Goal: Information Seeking & Learning: Learn about a topic

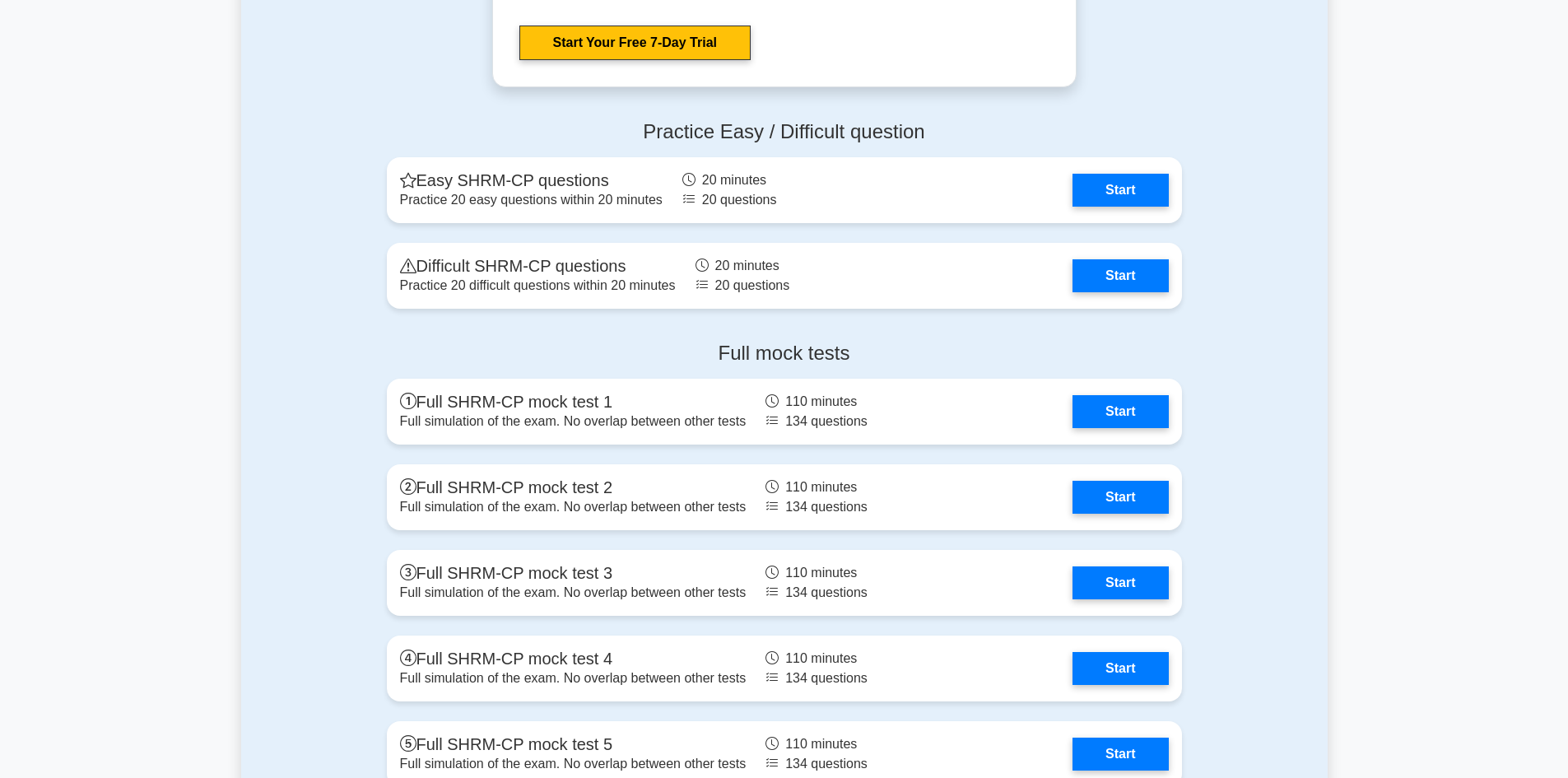
scroll to position [3294, 0]
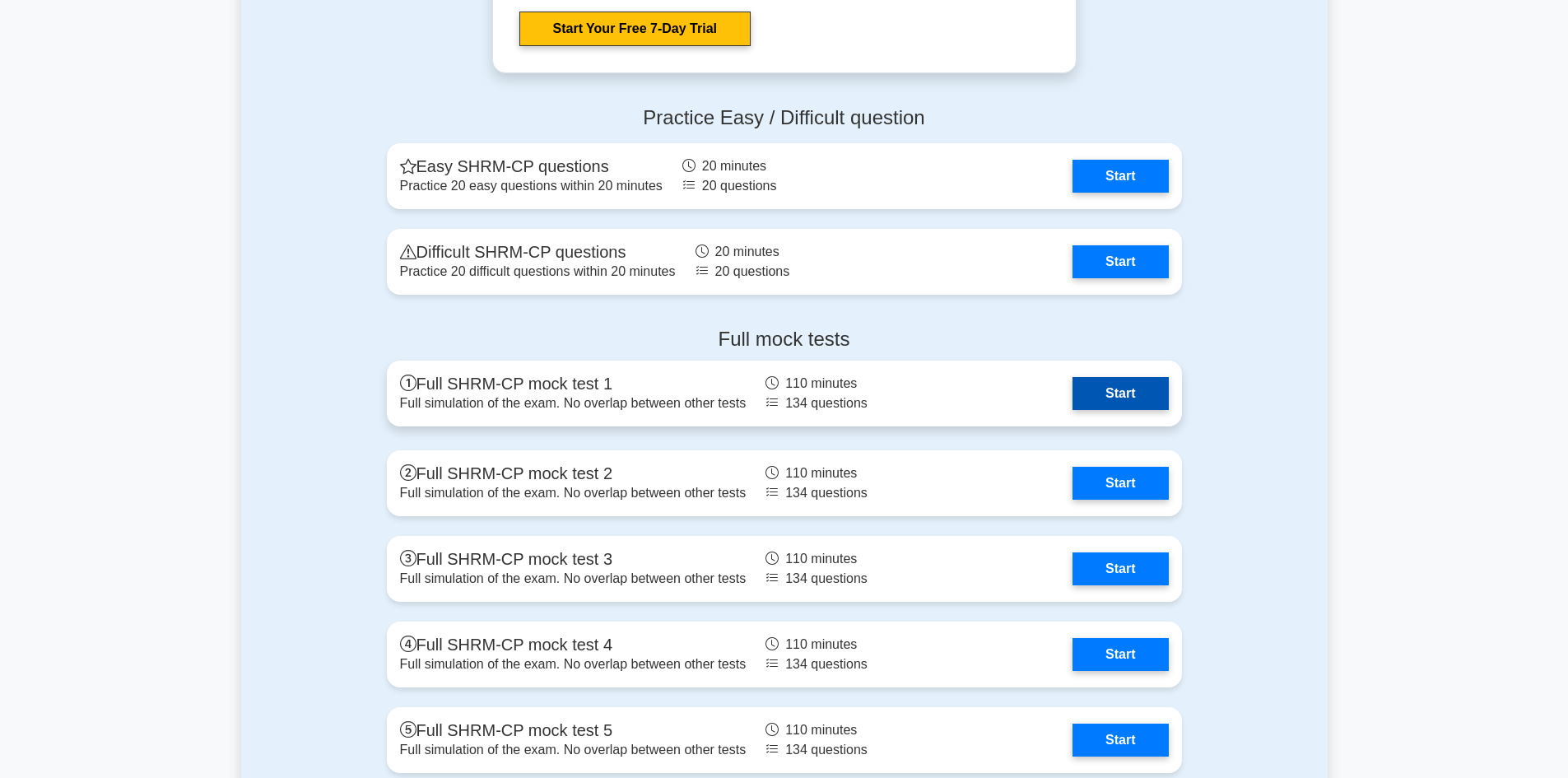
click at [1128, 398] on link "Start" at bounding box center [1120, 393] width 95 height 33
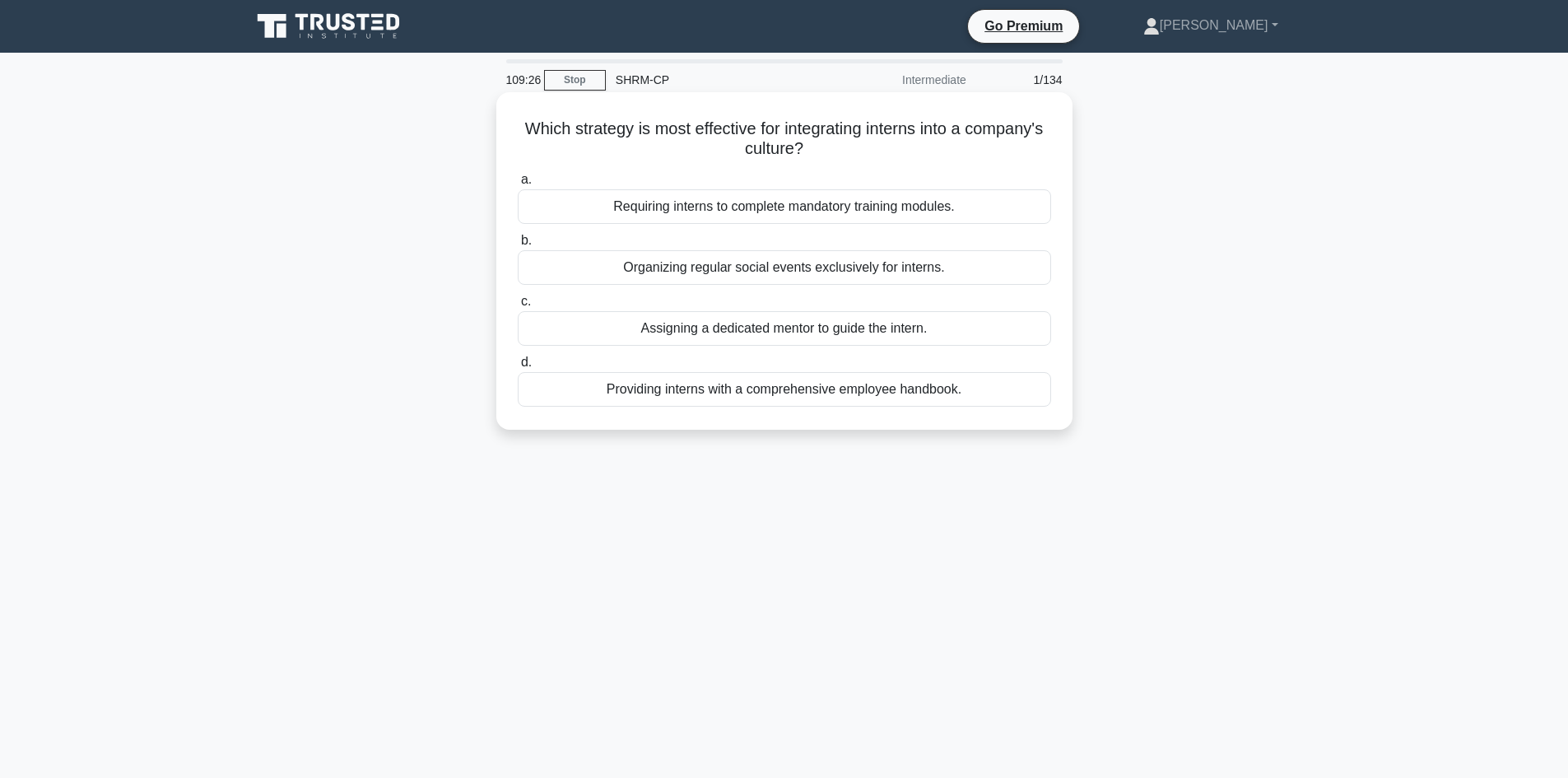
click at [882, 333] on div "Assigning a dedicated mentor to guide the intern." at bounding box center [784, 329] width 534 height 35
click at [518, 307] on input "c. Assigning a dedicated mentor to guide the intern." at bounding box center [518, 301] width 0 height 11
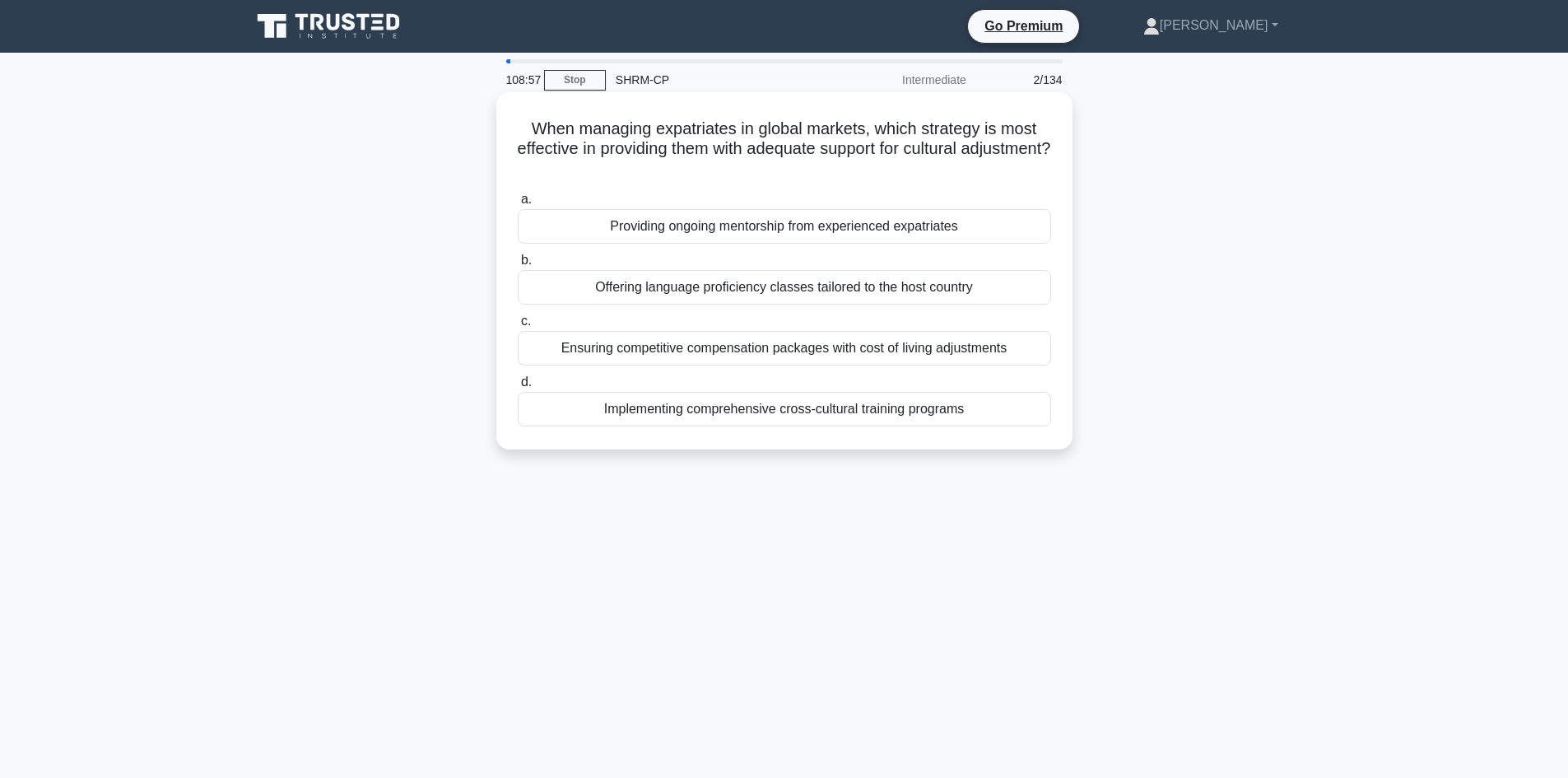
click at [848, 405] on div "Implementing comprehensive cross-cultural training programs" at bounding box center [784, 410] width 534 height 35
click at [518, 388] on input "d. Implementing comprehensive cross-cultural training programs" at bounding box center [518, 382] width 0 height 11
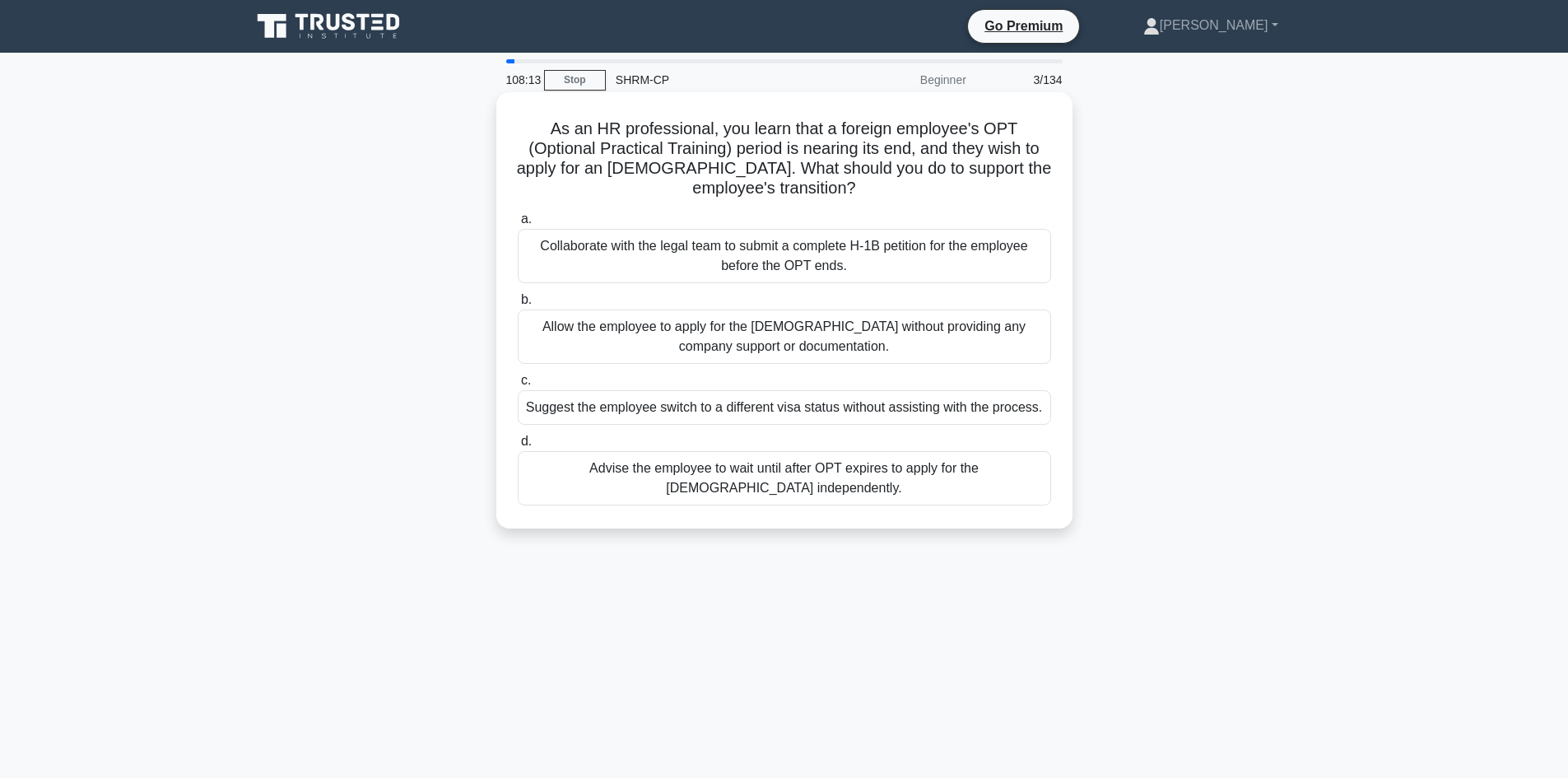
click at [793, 266] on div "Collaborate with the legal team to submit a complete H-1B petition for the empl…" at bounding box center [784, 256] width 534 height 55
click at [518, 225] on input "a. Collaborate with the legal team to submit a complete H-1B petition for the e…" at bounding box center [518, 219] width 0 height 11
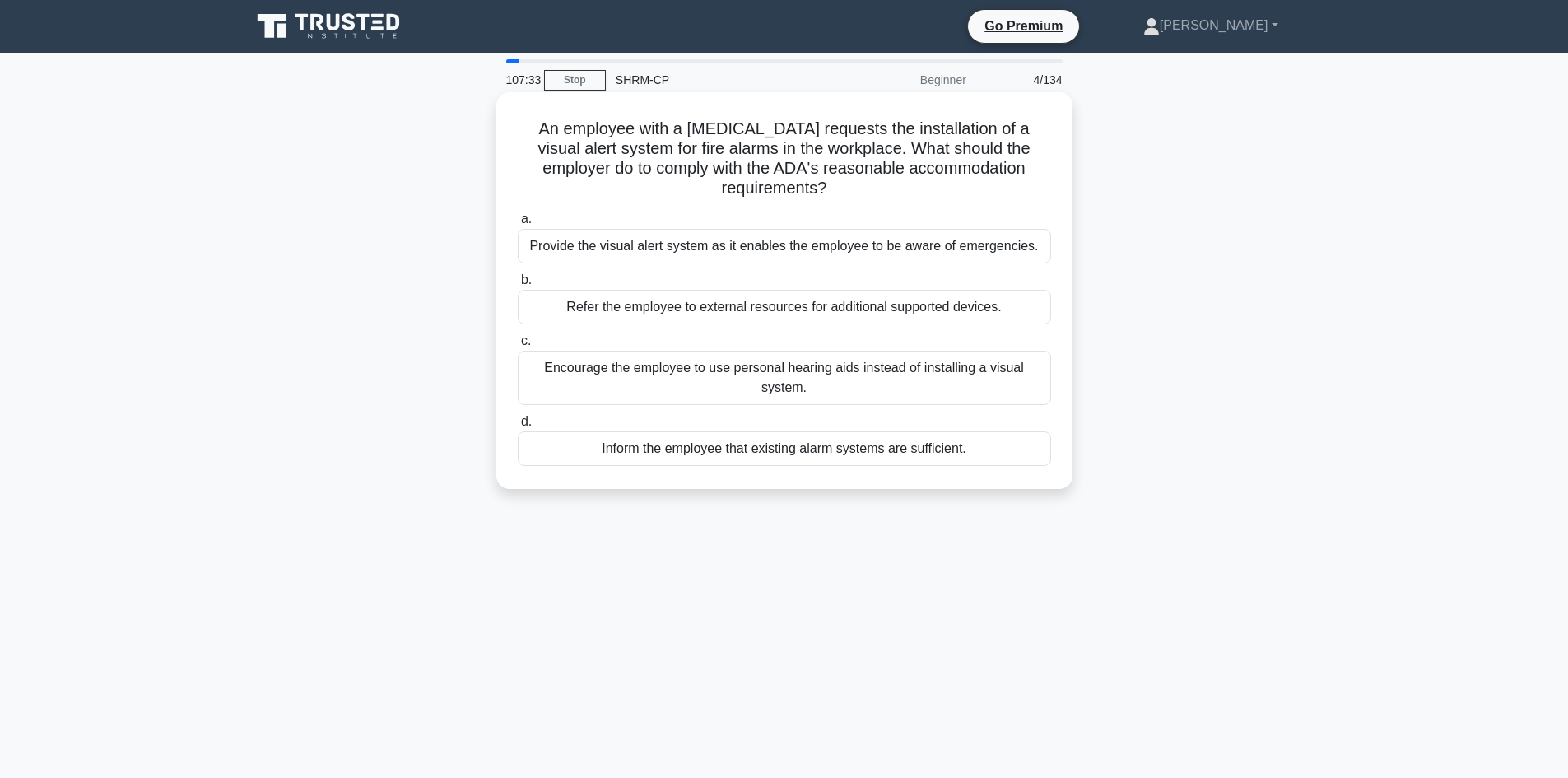
click at [747, 247] on div "Provide the visual alert system as it enables the employee to be aware of emerg…" at bounding box center [784, 246] width 534 height 35
click at [518, 225] on input "a. Provide the visual alert system as it enables the employee to be aware of em…" at bounding box center [518, 219] width 0 height 11
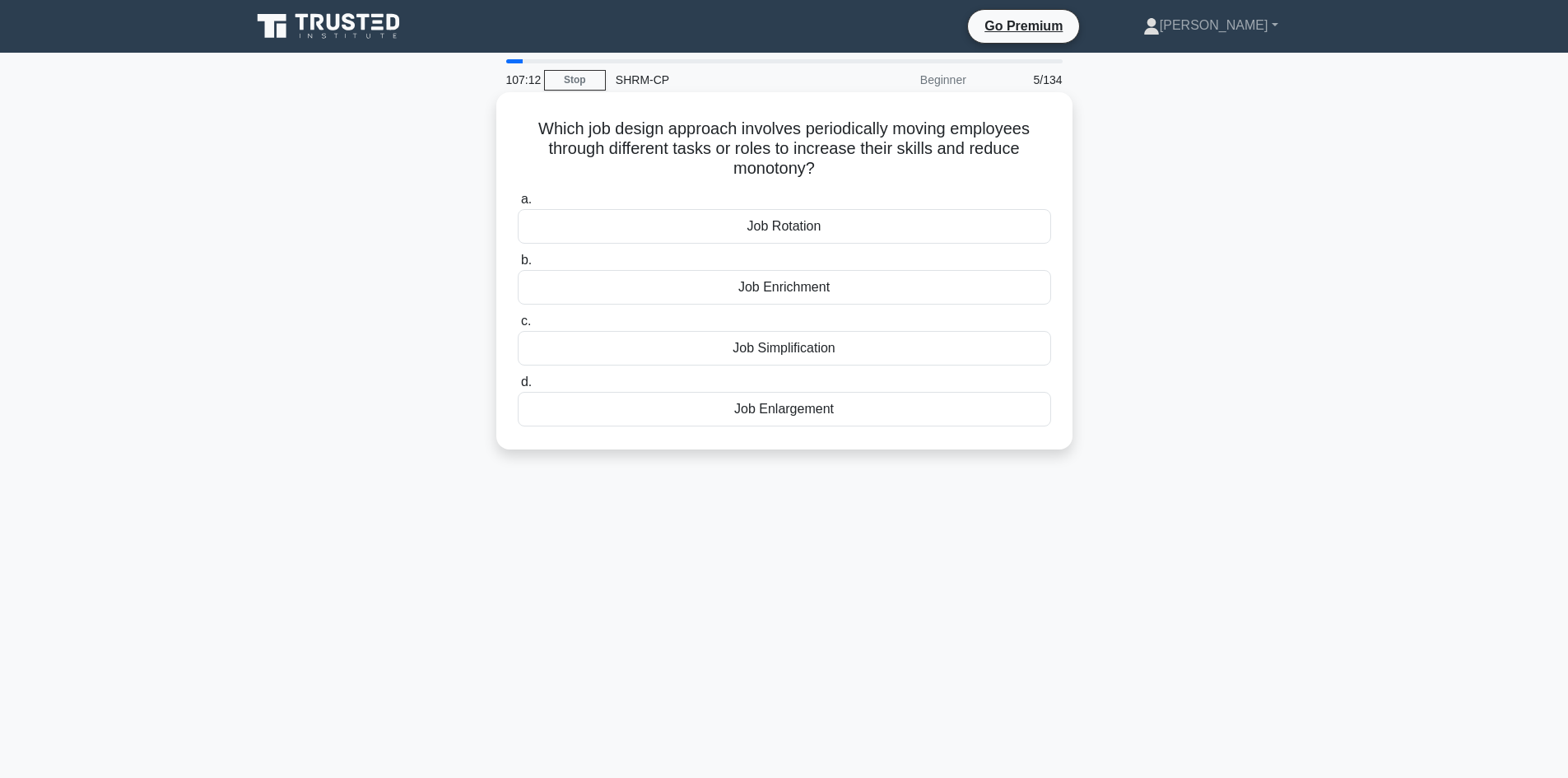
click at [765, 235] on div "Job Rotation" at bounding box center [784, 226] width 534 height 35
click at [518, 205] on input "a. Job Rotation" at bounding box center [518, 199] width 0 height 11
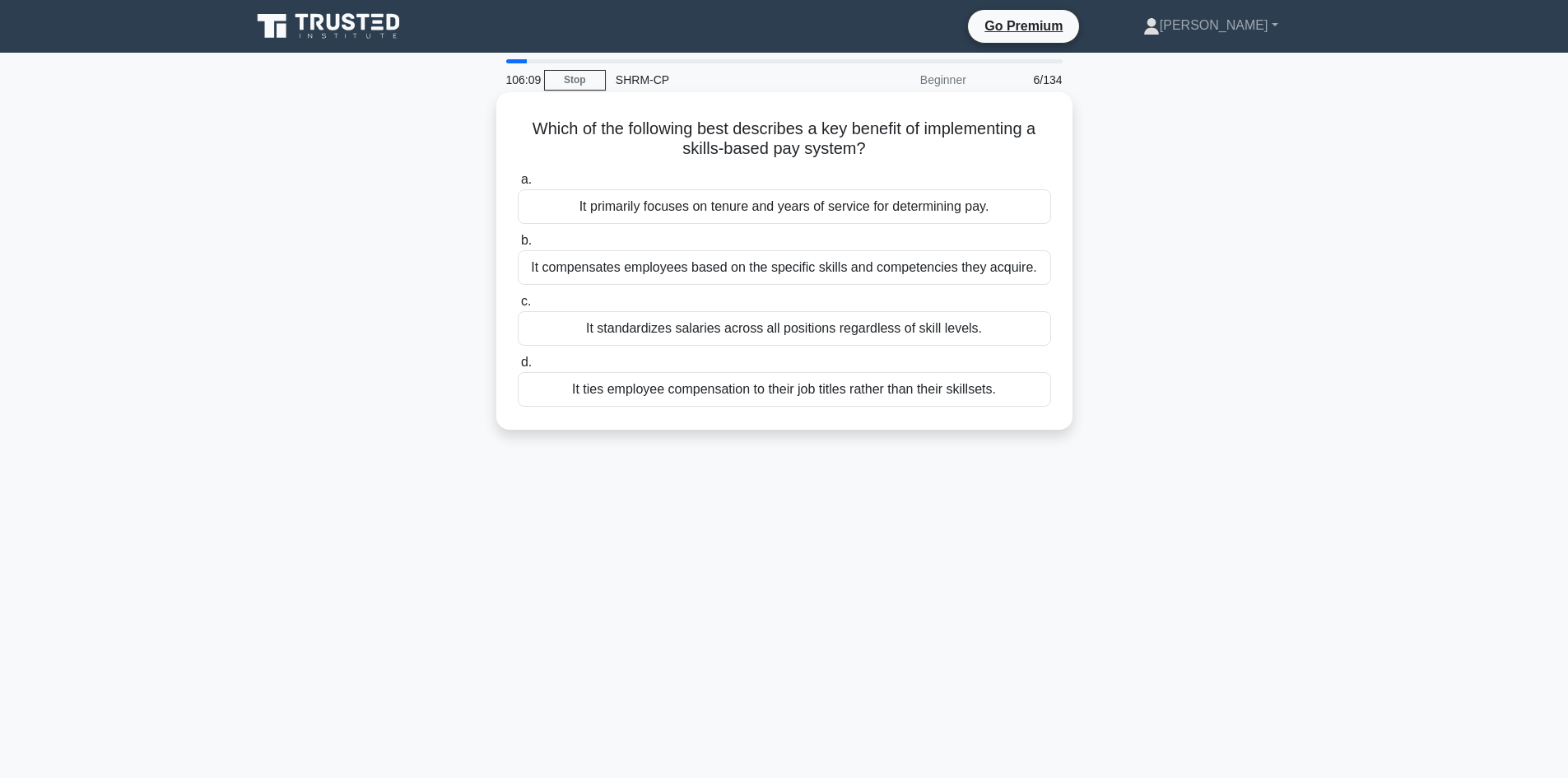
click at [837, 273] on div "It compensates employees based on the specific skills and competencies they acq…" at bounding box center [784, 267] width 534 height 35
click at [518, 246] on input "b. It compensates employees based on the specific skills and competencies they …" at bounding box center [518, 240] width 0 height 11
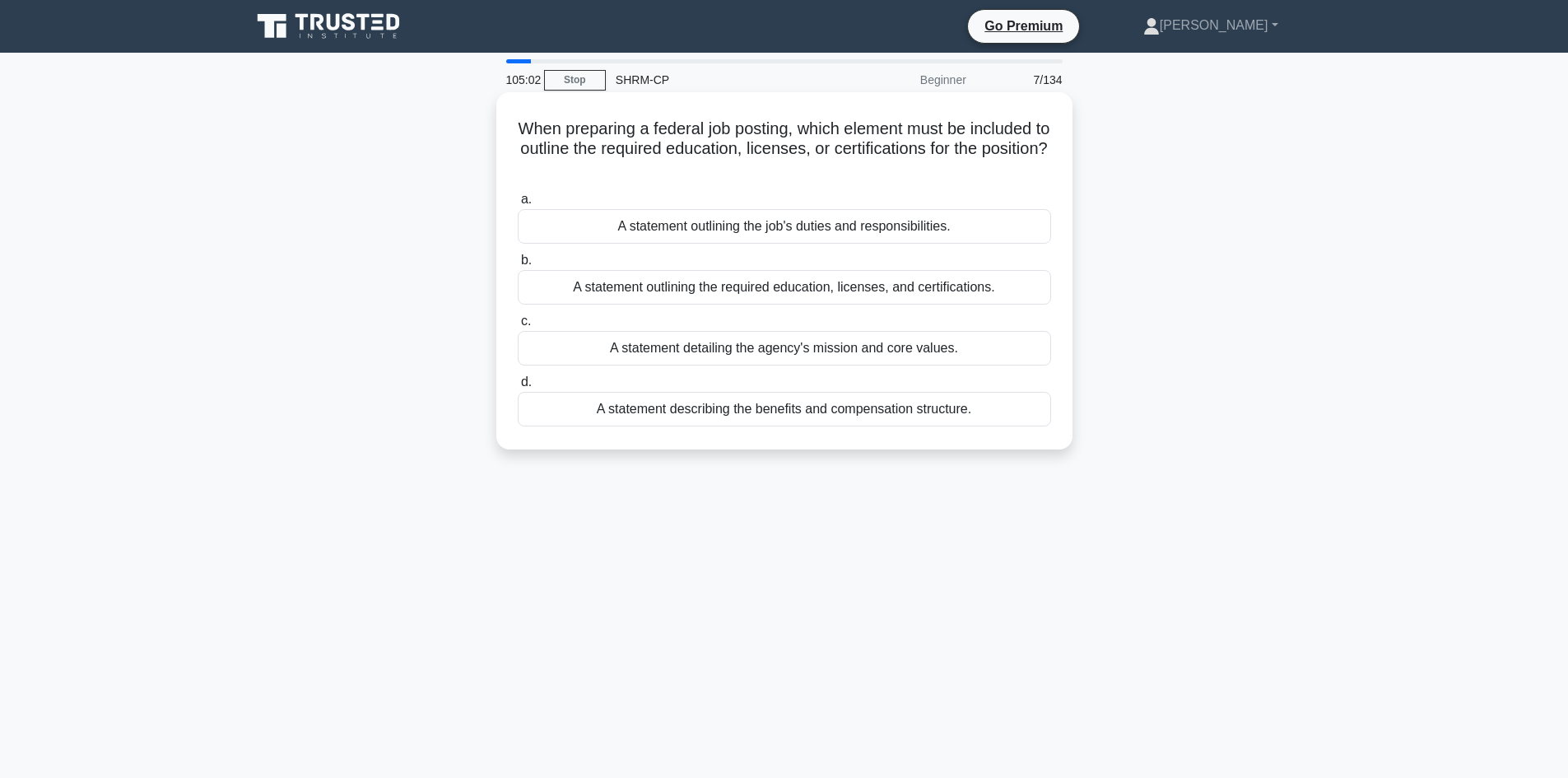
click at [848, 226] on div "A statement outlining the job's duties and responsibilities." at bounding box center [784, 226] width 534 height 35
click at [518, 205] on input "a. A statement outlining the job's duties and responsibilities." at bounding box center [518, 199] width 0 height 11
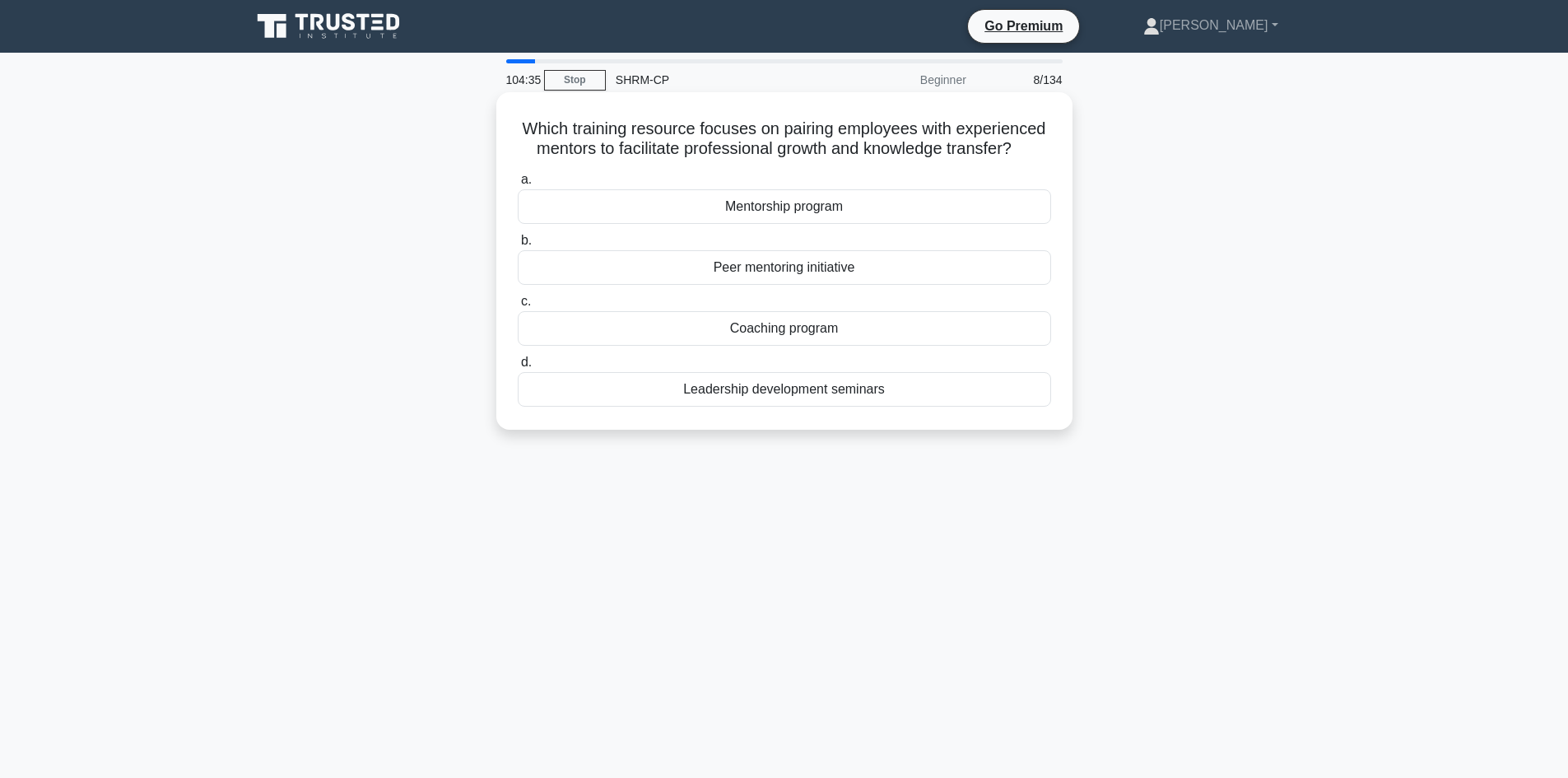
click at [821, 208] on div "Mentorship program" at bounding box center [784, 207] width 534 height 35
click at [518, 186] on input "a. Mentorship program" at bounding box center [518, 180] width 0 height 11
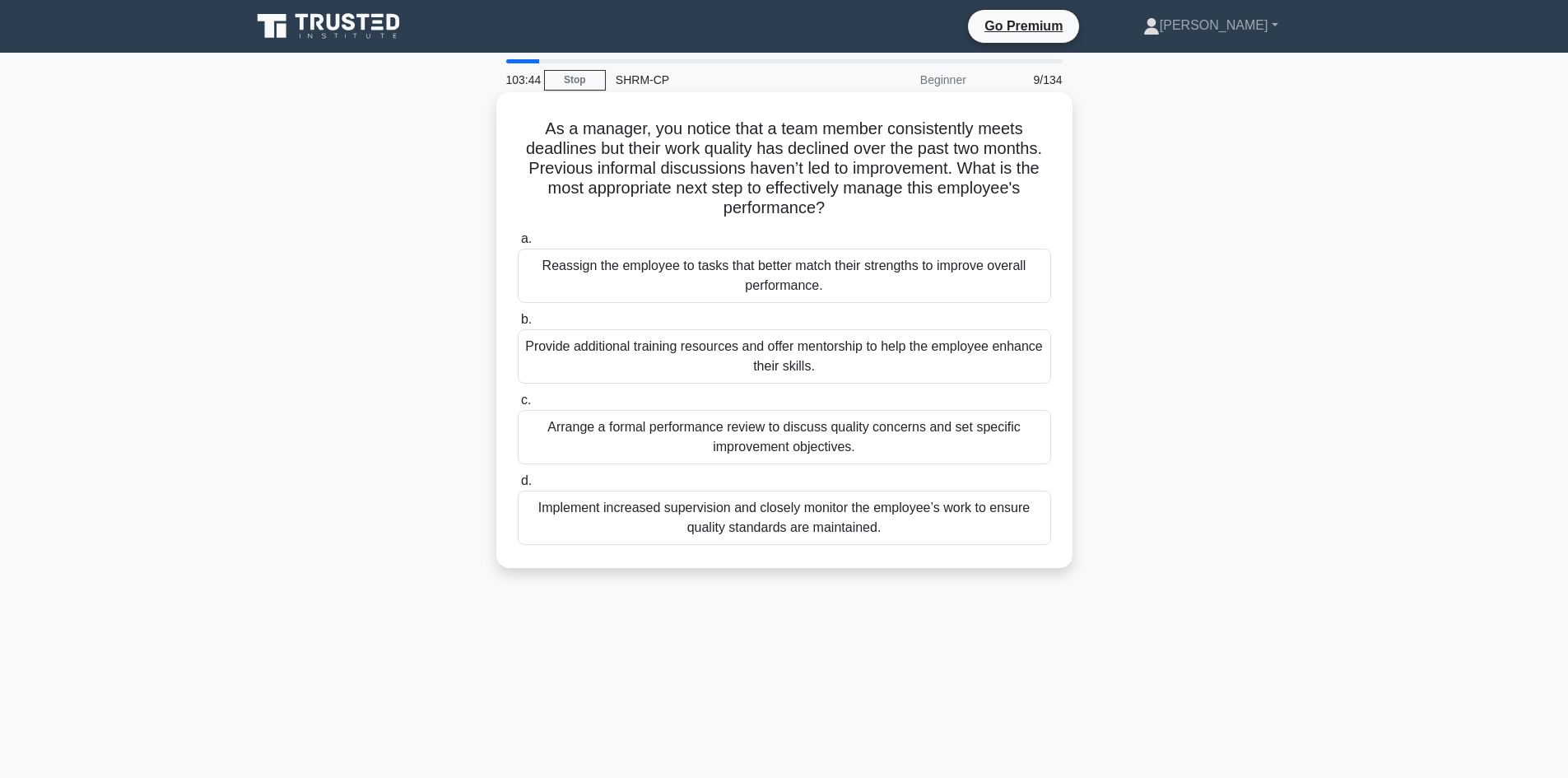
click at [786, 439] on div "Arrange a formal performance review to discuss quality concerns and set specifi…" at bounding box center [784, 437] width 534 height 55
click at [518, 406] on input "c. Arrange a formal performance review to discuss quality concerns and set spec…" at bounding box center [518, 400] width 0 height 11
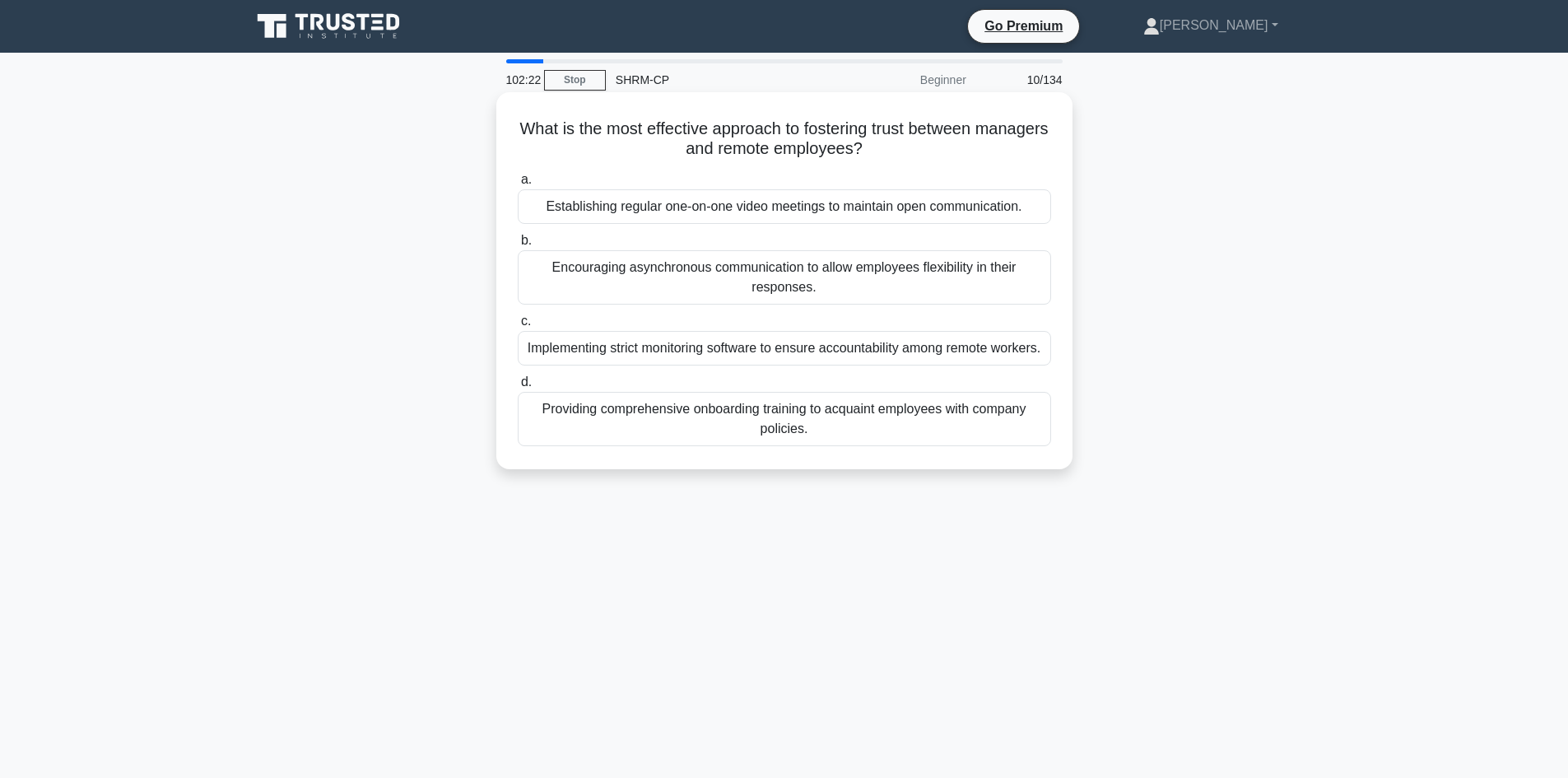
click at [794, 277] on div "Encouraging asynchronous communication to allow employees flexibility in their …" at bounding box center [784, 277] width 534 height 55
click at [518, 246] on input "b. Encouraging asynchronous communication to allow employees flexibility in the…" at bounding box center [518, 240] width 0 height 11
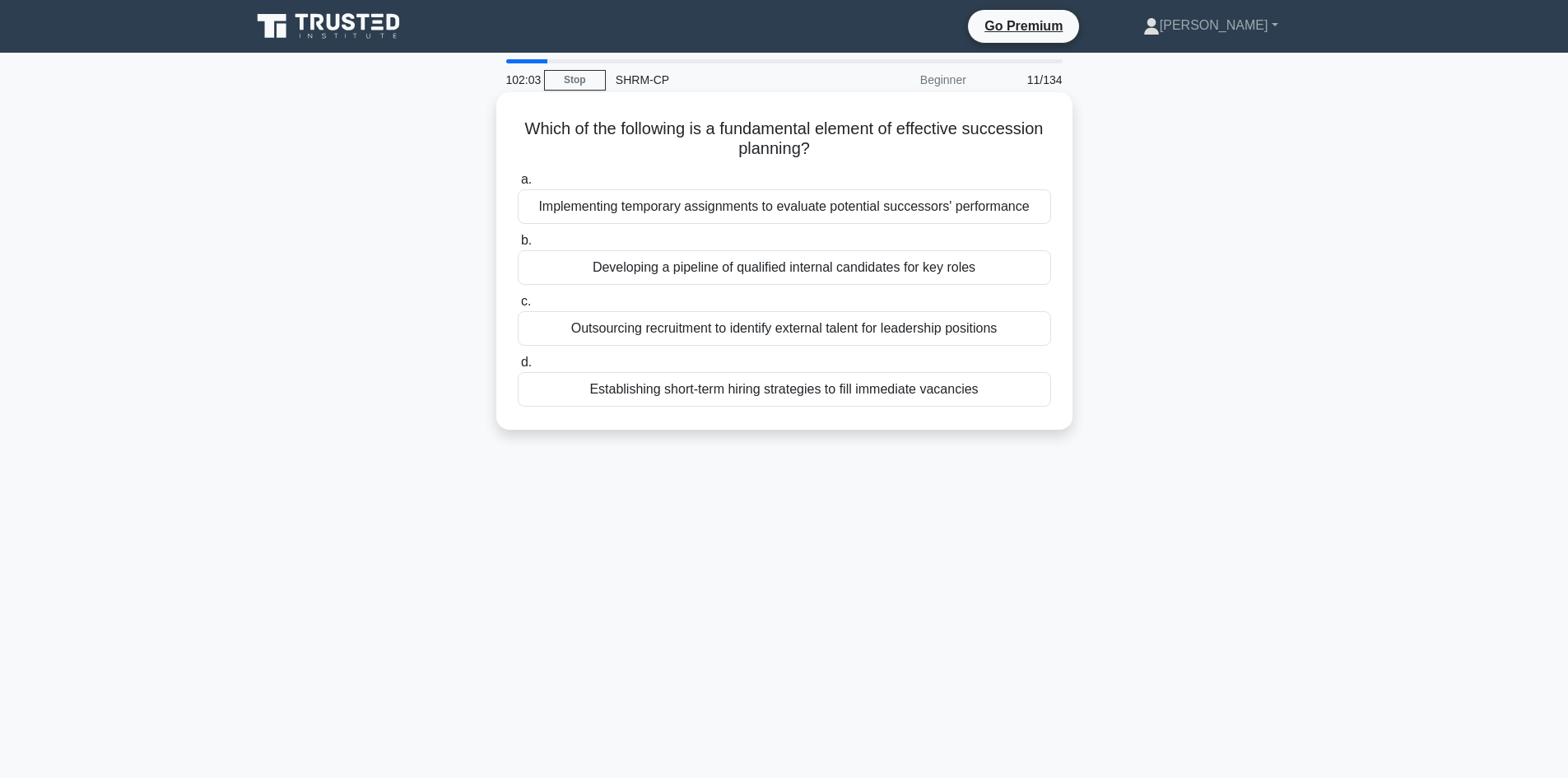
click at [802, 271] on div "Developing a pipeline of qualified internal candidates for key roles" at bounding box center [784, 267] width 534 height 35
click at [518, 246] on input "b. Developing a pipeline of qualified internal candidates for key roles" at bounding box center [518, 240] width 0 height 11
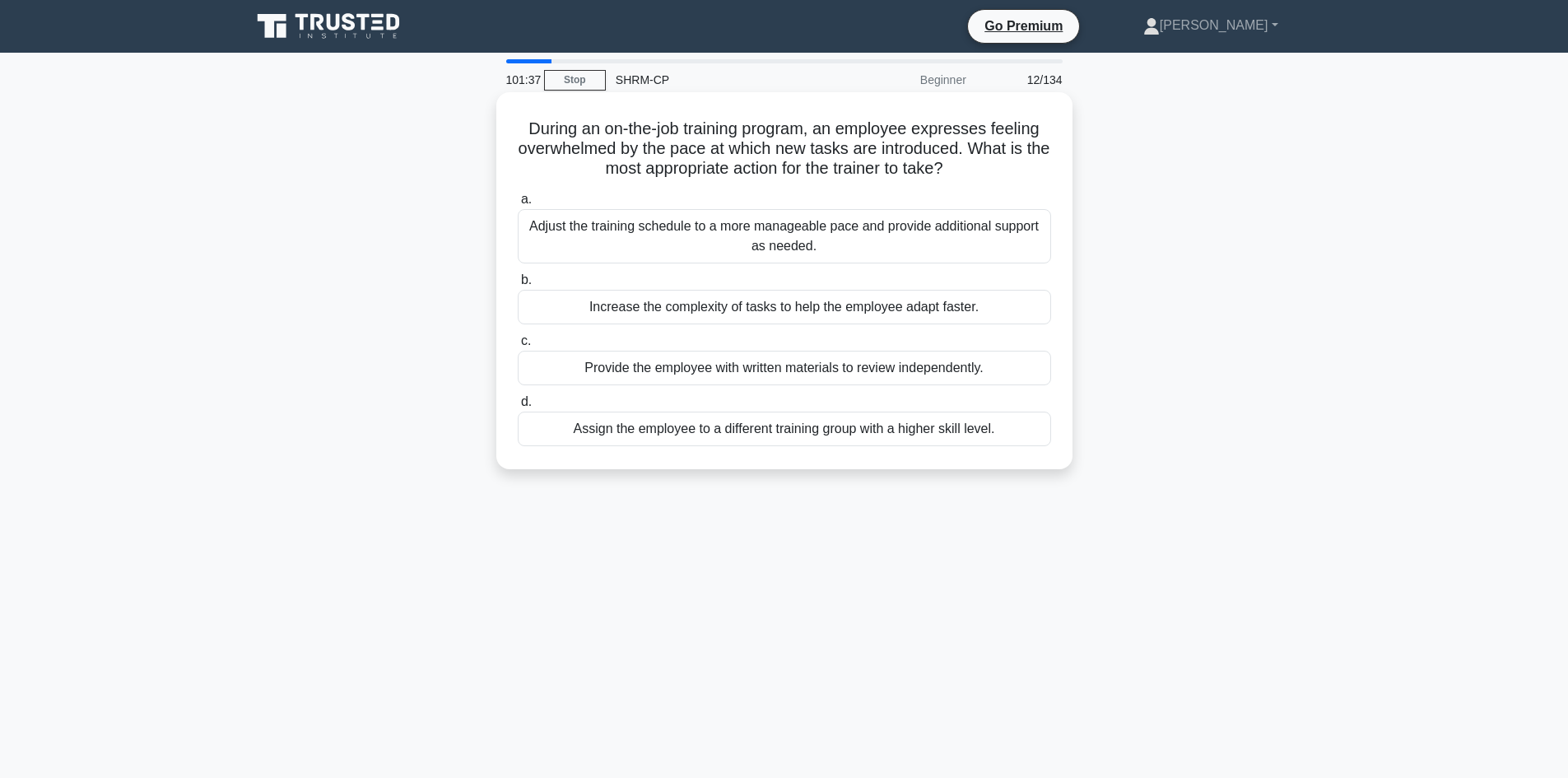
click at [803, 243] on div "Adjust the training schedule to a more manageable pace and provide additional s…" at bounding box center [784, 236] width 534 height 55
click at [518, 205] on input "a. Adjust the training schedule to a more manageable pace and provide additiona…" at bounding box center [518, 199] width 0 height 11
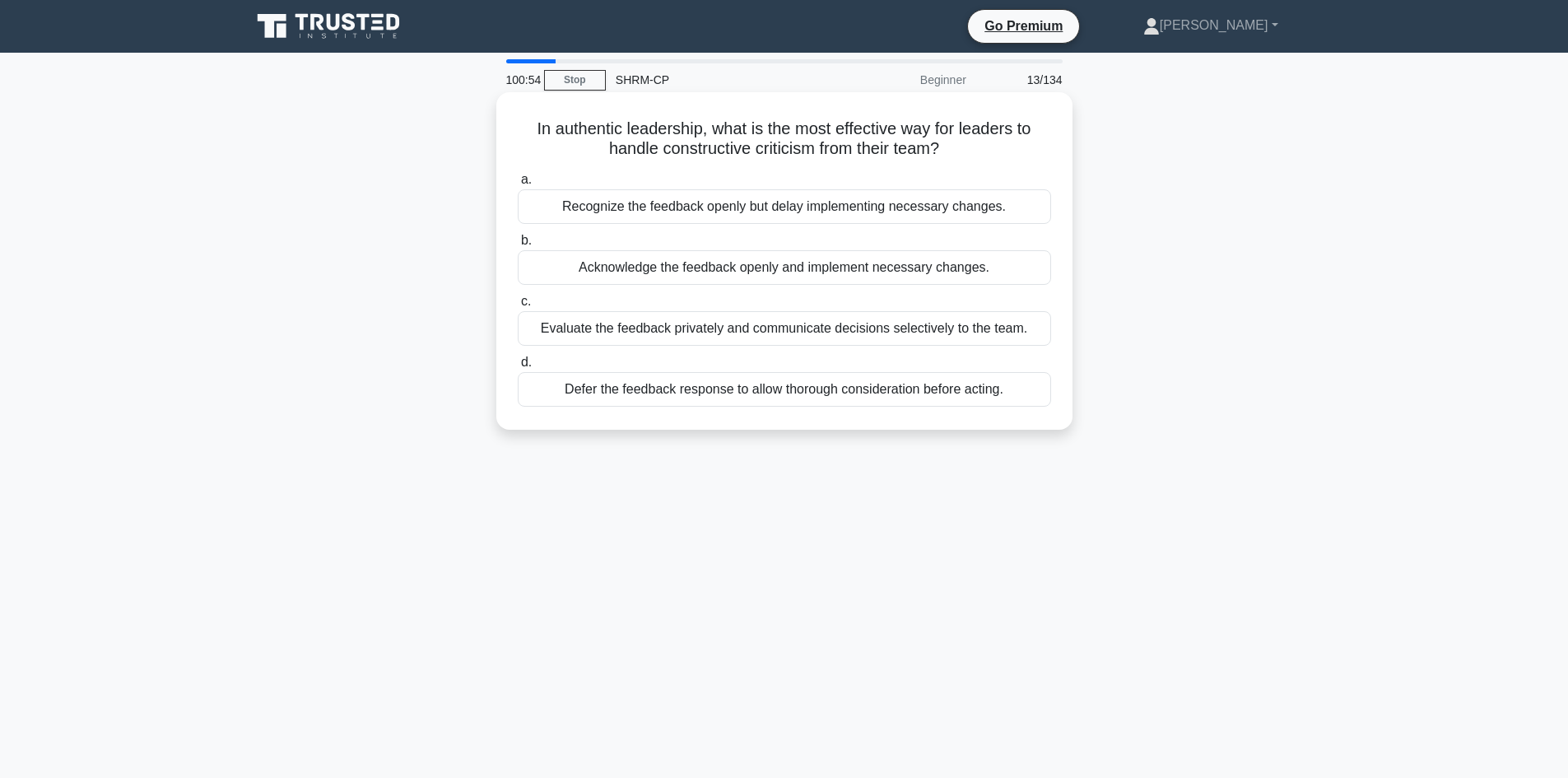
click at [857, 264] on div "Acknowledge the feedback openly and implement necessary changes." at bounding box center [784, 267] width 534 height 35
click at [518, 246] on input "b. Acknowledge the feedback openly and implement necessary changes." at bounding box center [518, 240] width 0 height 11
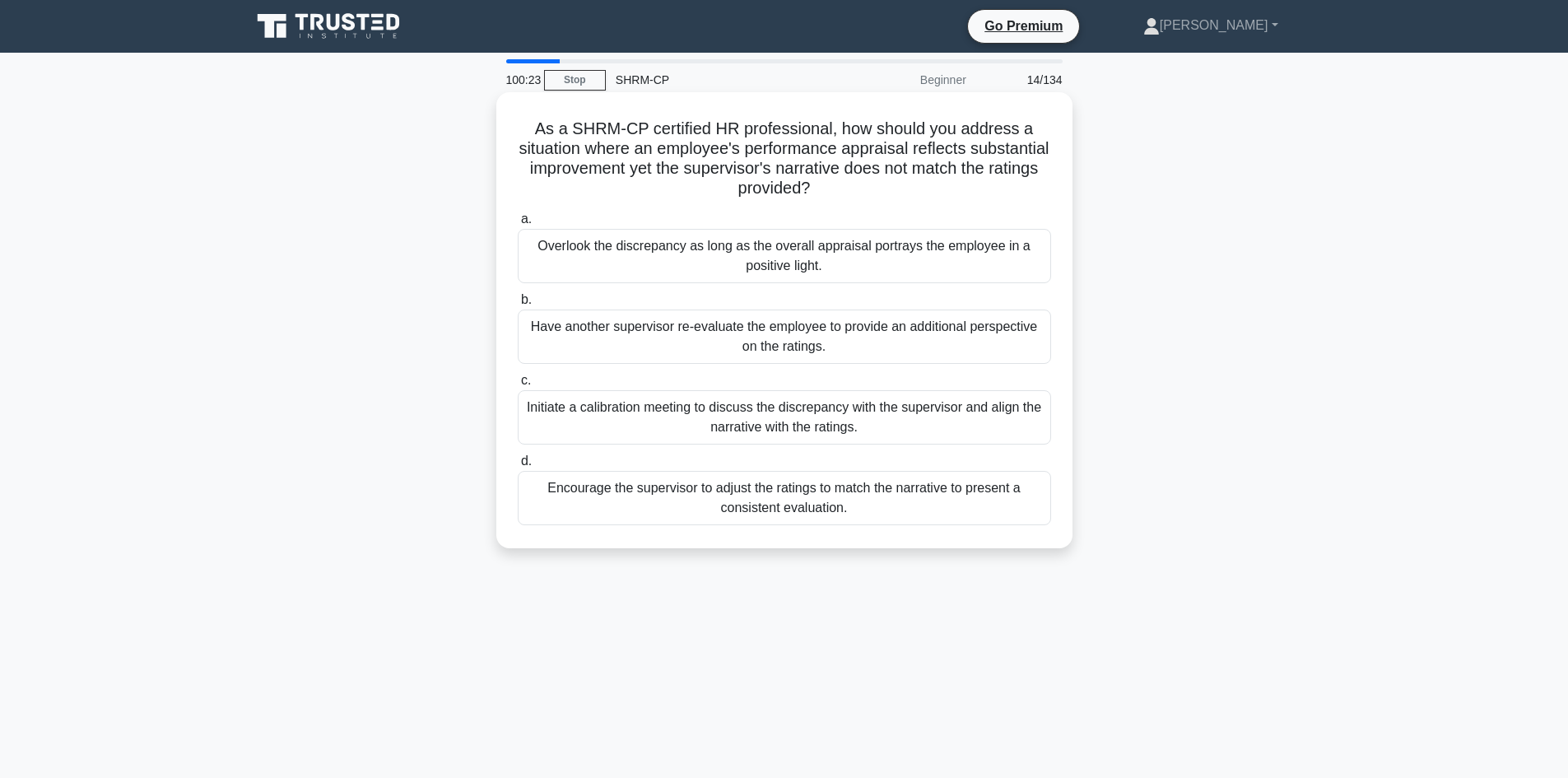
click at [827, 414] on div "Initiate a calibration meeting to discuss the discrepancy with the supervisor a…" at bounding box center [784, 417] width 534 height 55
click at [518, 387] on input "c. Initiate a calibration meeting to discuss the discrepancy with the superviso…" at bounding box center [518, 380] width 0 height 11
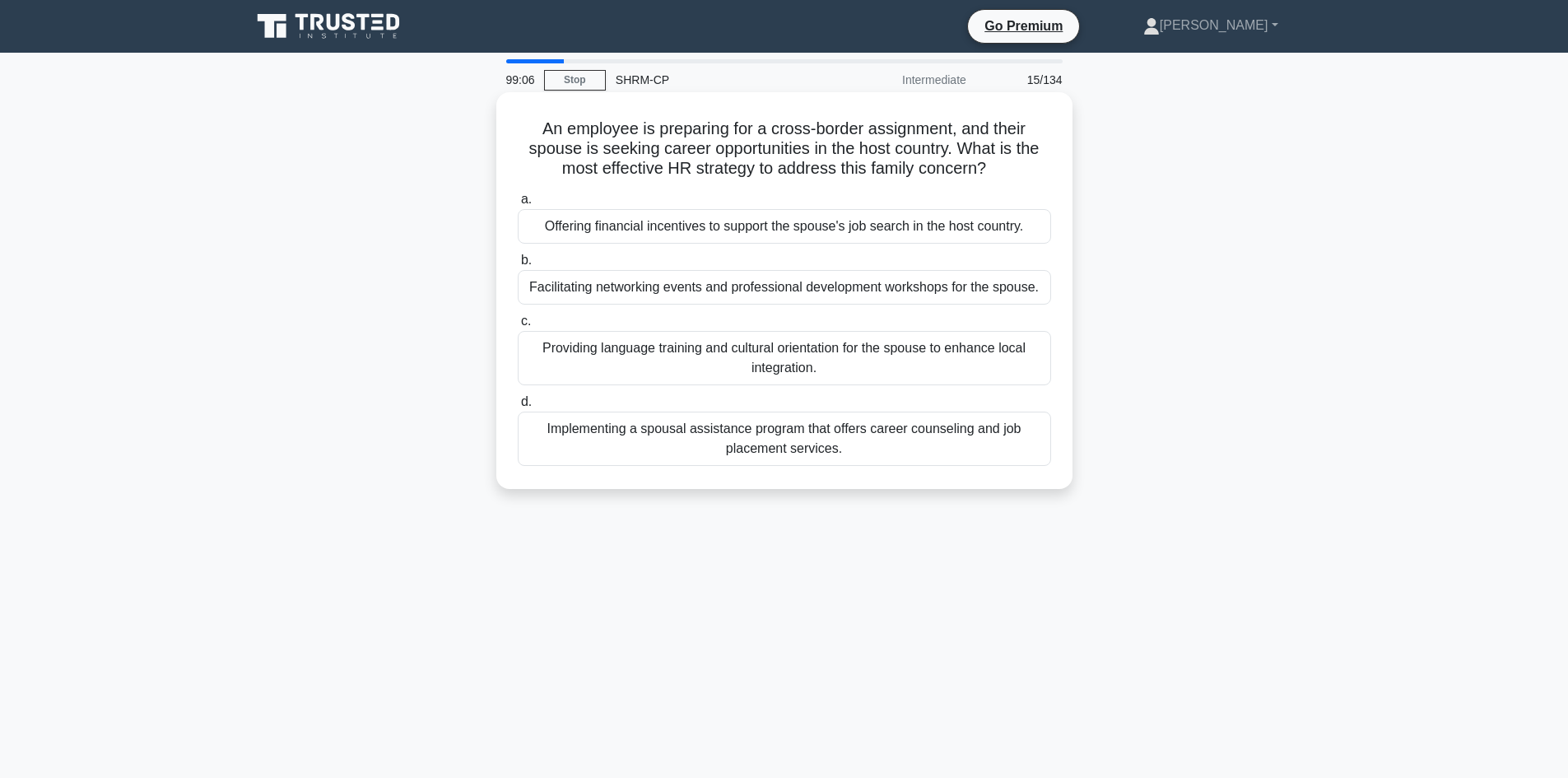
click at [791, 432] on div "Implementing a spousal assistance program that offers career counseling and job…" at bounding box center [784, 439] width 534 height 55
click at [518, 408] on input "d. Implementing a spousal assistance program that offers career counseling and …" at bounding box center [518, 402] width 0 height 11
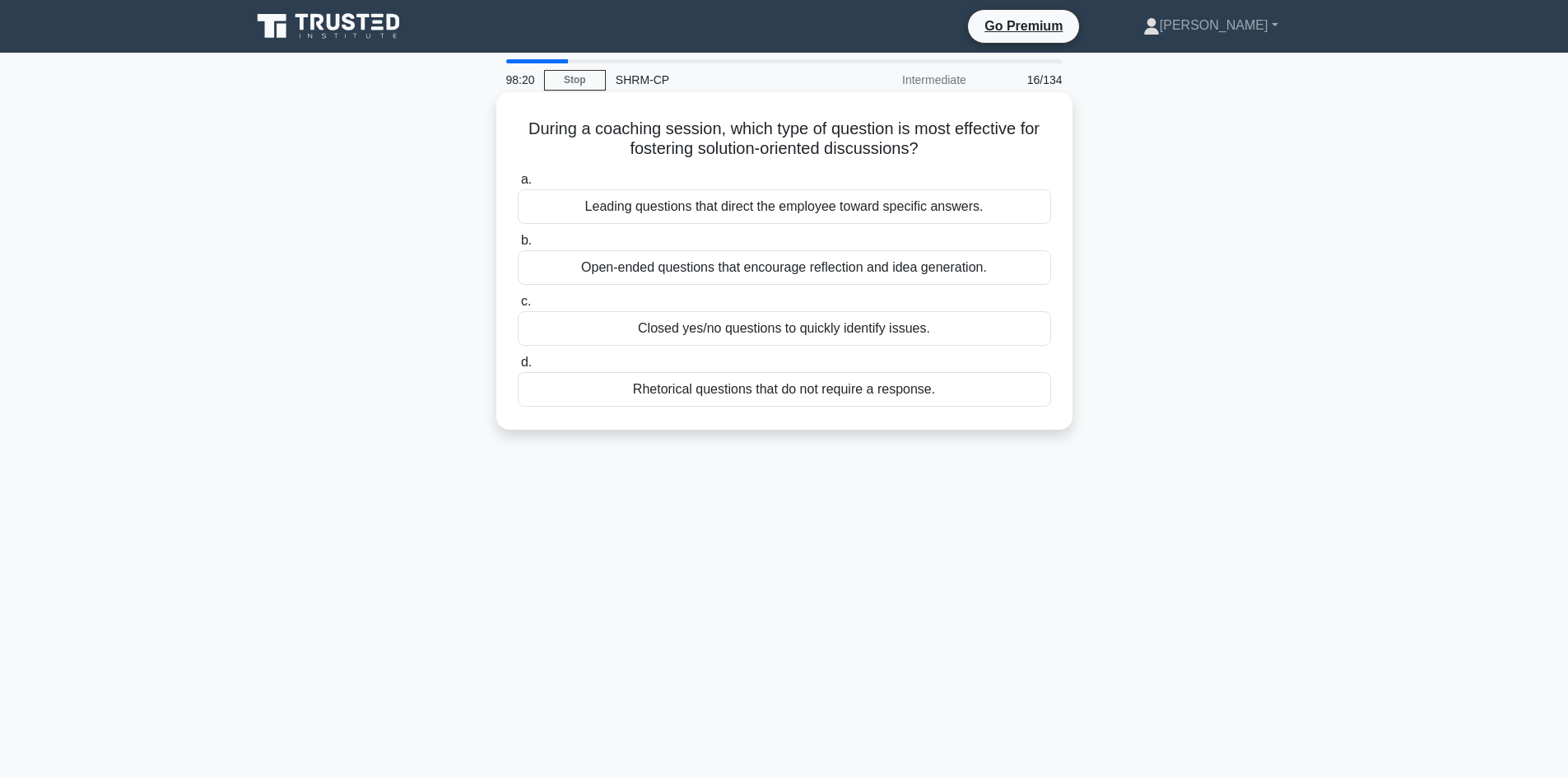
click at [838, 272] on div "Open-ended questions that encourage reflection and idea generation." at bounding box center [784, 267] width 534 height 35
click at [518, 246] on input "b. Open-ended questions that encourage reflection and idea generation." at bounding box center [518, 240] width 0 height 11
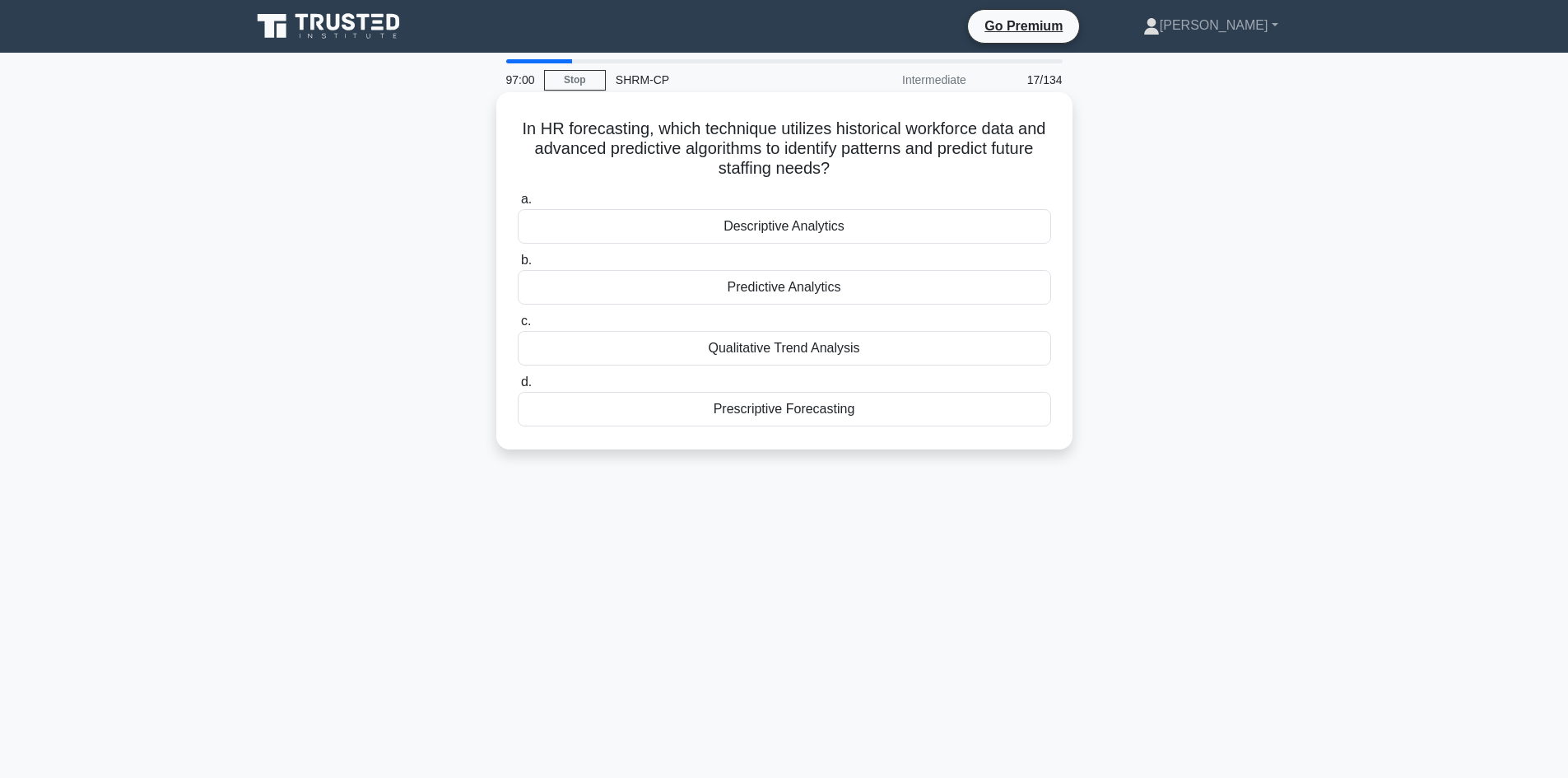
click at [759, 289] on div "Predictive Analytics" at bounding box center [784, 288] width 534 height 35
click at [518, 266] on input "b. Predictive Analytics" at bounding box center [518, 260] width 0 height 11
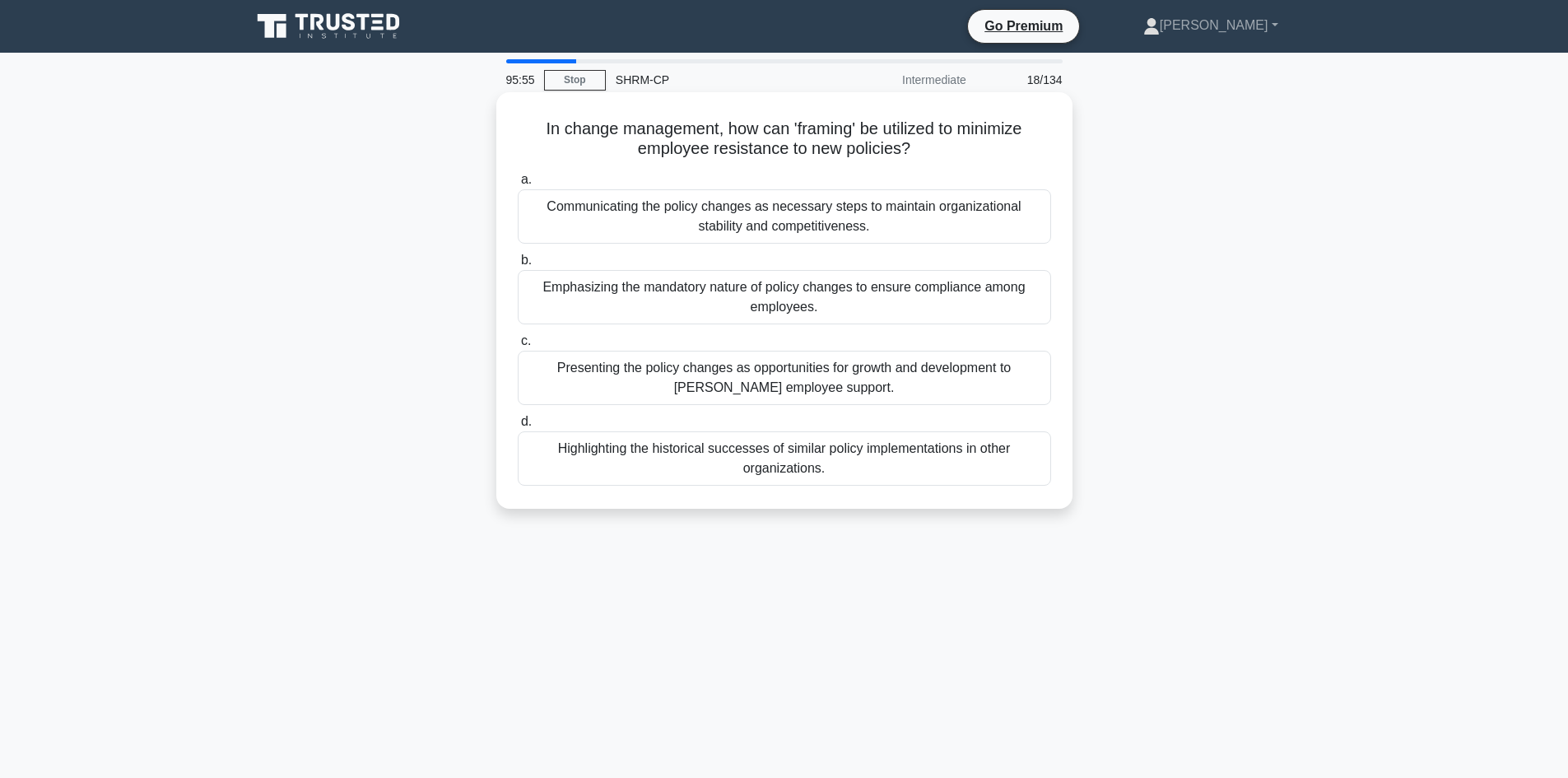
click at [767, 371] on div "Presenting the policy changes as opportunities for growth and development to [P…" at bounding box center [784, 378] width 534 height 55
click at [518, 347] on input "c. Presenting the policy changes as opportunities for growth and development to…" at bounding box center [518, 340] width 0 height 11
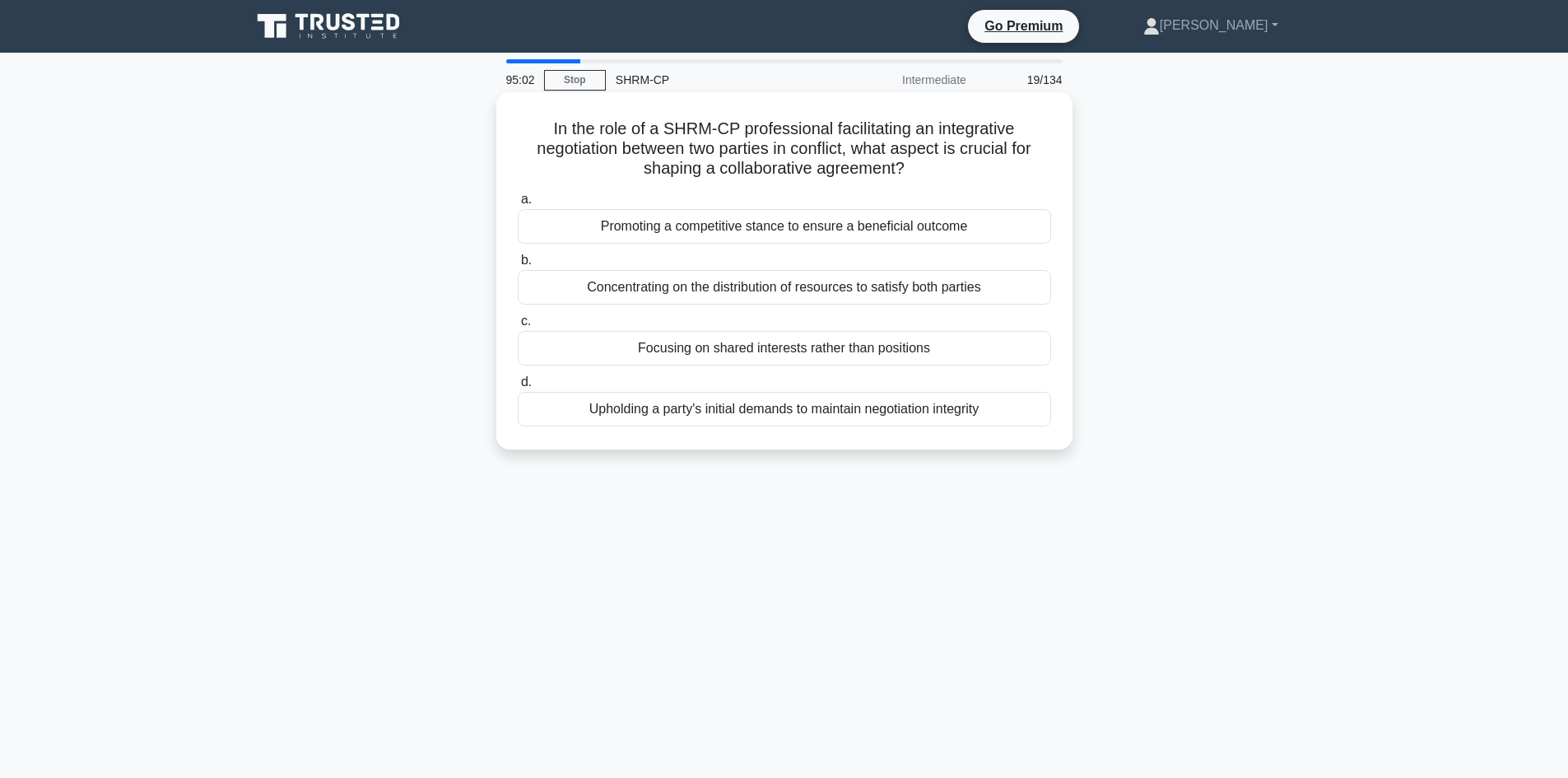
click at [807, 355] on div "Focusing on shared interests rather than positions" at bounding box center [784, 348] width 534 height 35
click at [518, 327] on input "c. Focusing on shared interests rather than positions" at bounding box center [518, 321] width 0 height 11
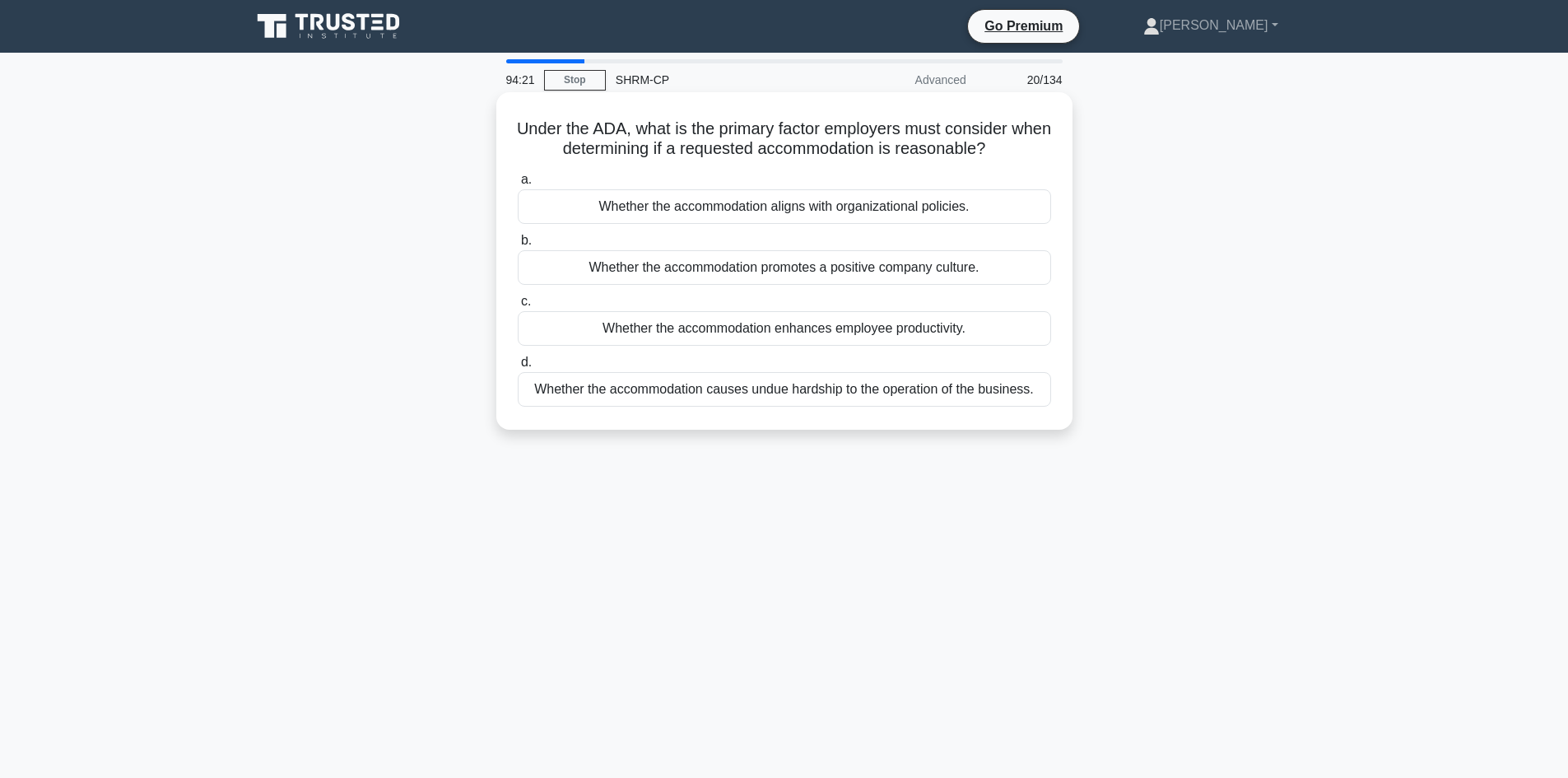
click at [822, 212] on div "Whether the accommodation aligns with organizational policies." at bounding box center [784, 207] width 534 height 35
click at [518, 186] on input "a. Whether the accommodation aligns with organizational policies." at bounding box center [518, 180] width 0 height 11
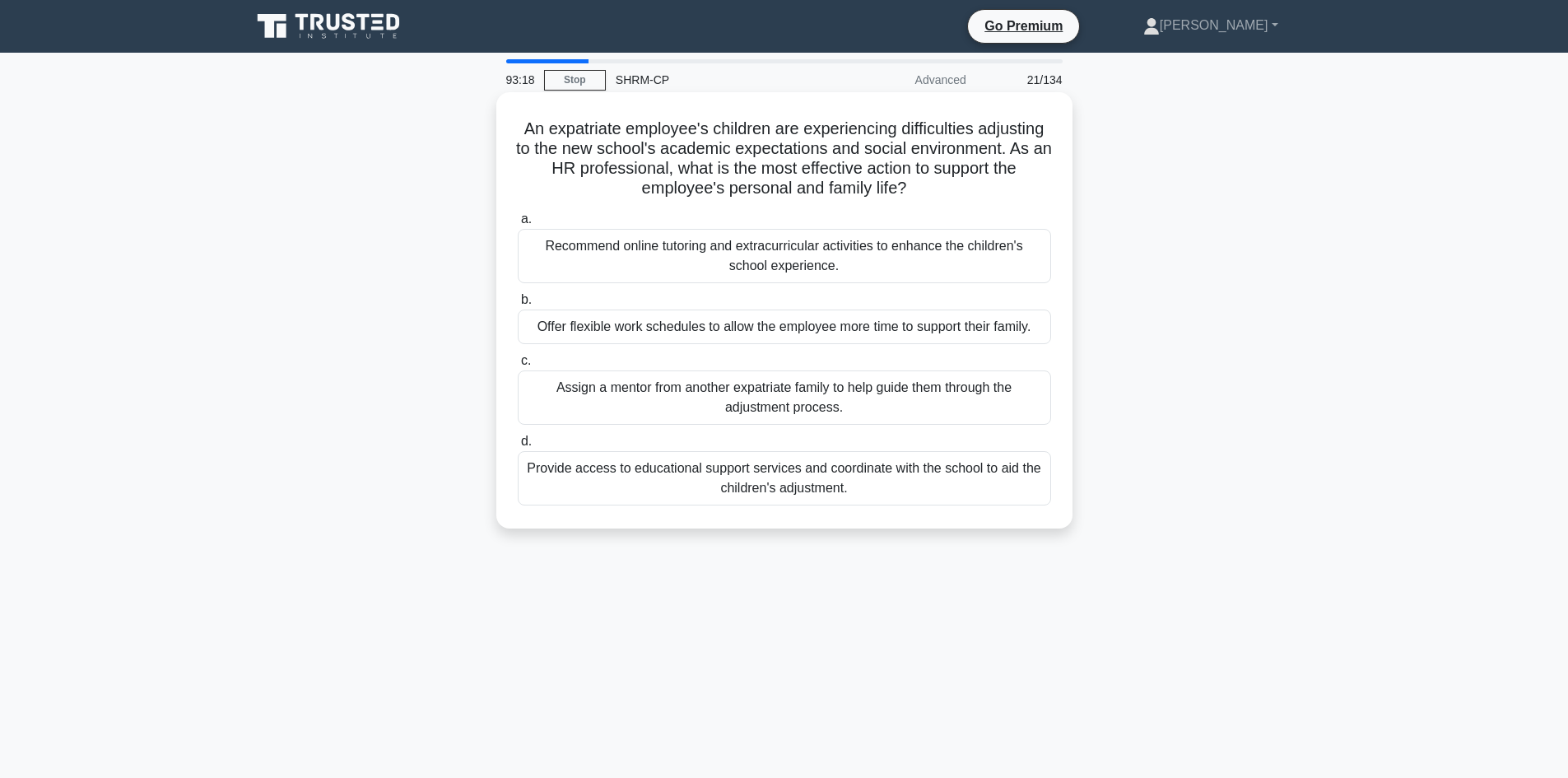
click at [772, 476] on div "Provide access to educational support services and coordinate with the school t…" at bounding box center [784, 478] width 534 height 55
click at [518, 447] on input "d. Provide access to educational support services and coordinate with the schoo…" at bounding box center [518, 441] width 0 height 11
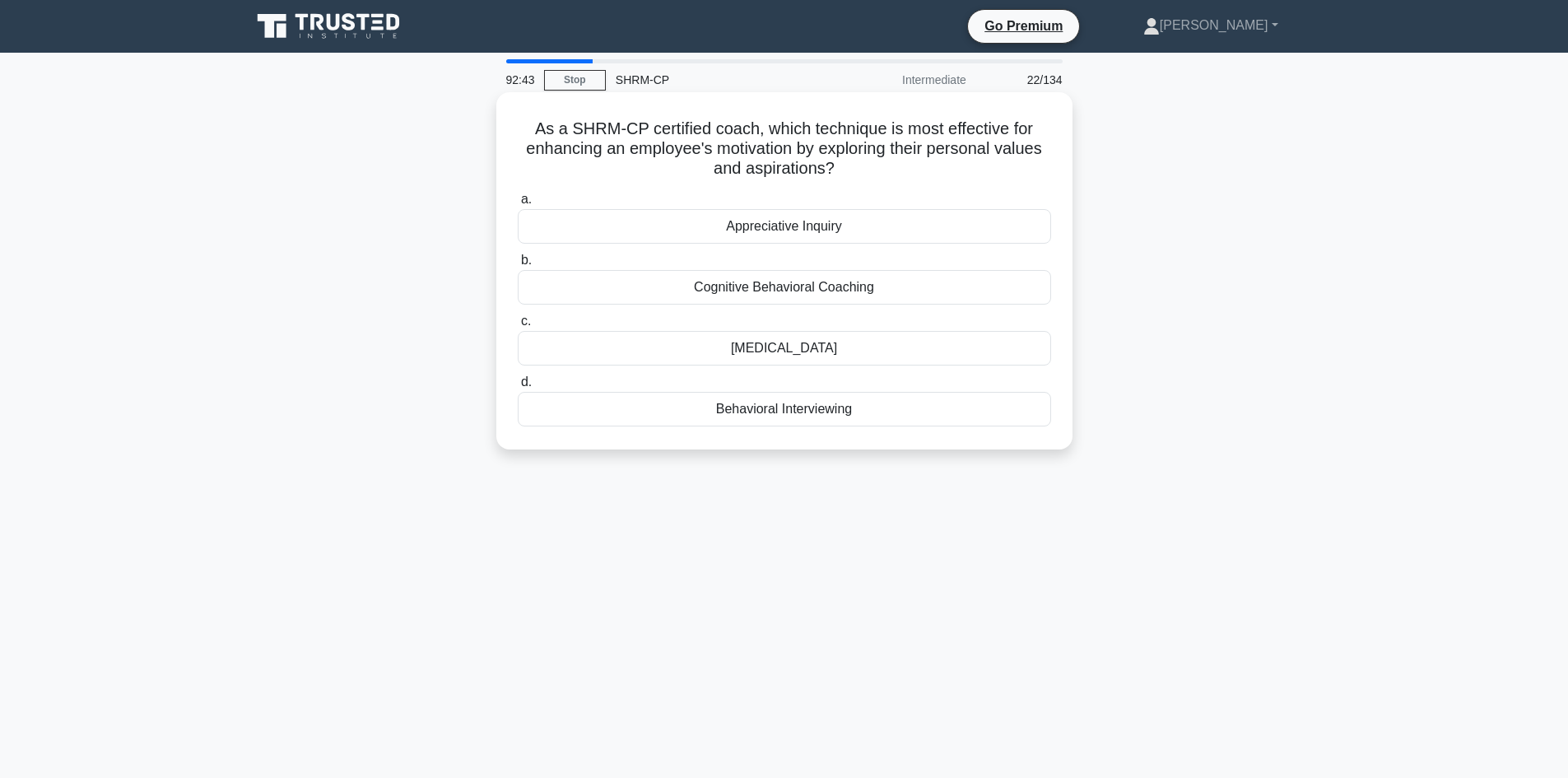
click at [816, 352] on div "[MEDICAL_DATA]" at bounding box center [784, 348] width 534 height 35
click at [518, 327] on input "c. [MEDICAL_DATA]" at bounding box center [518, 321] width 0 height 11
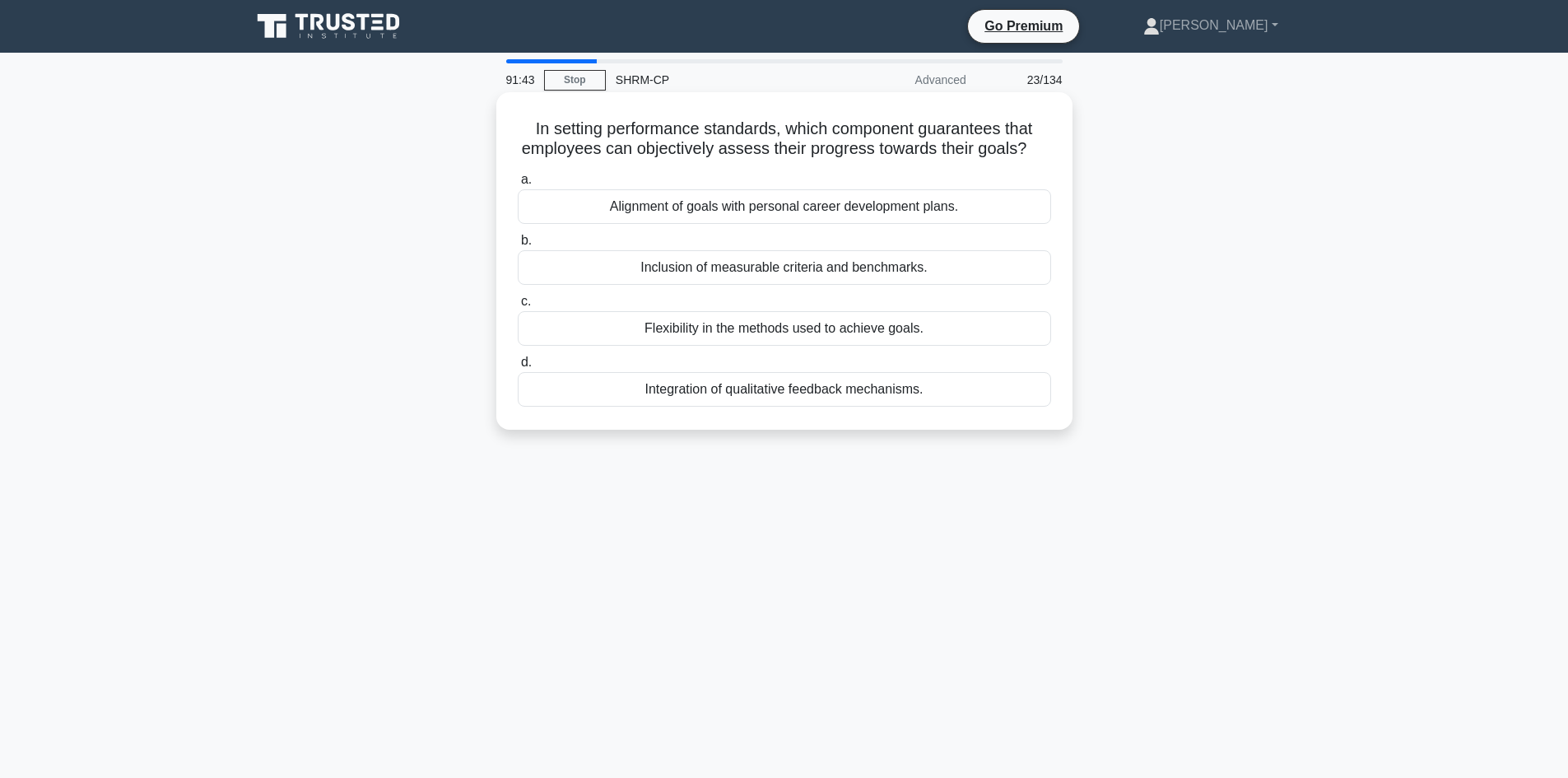
click at [838, 206] on div "Alignment of goals with personal career development plans." at bounding box center [784, 207] width 534 height 35
click at [518, 186] on input "a. Alignment of goals with personal career development plans." at bounding box center [518, 180] width 0 height 11
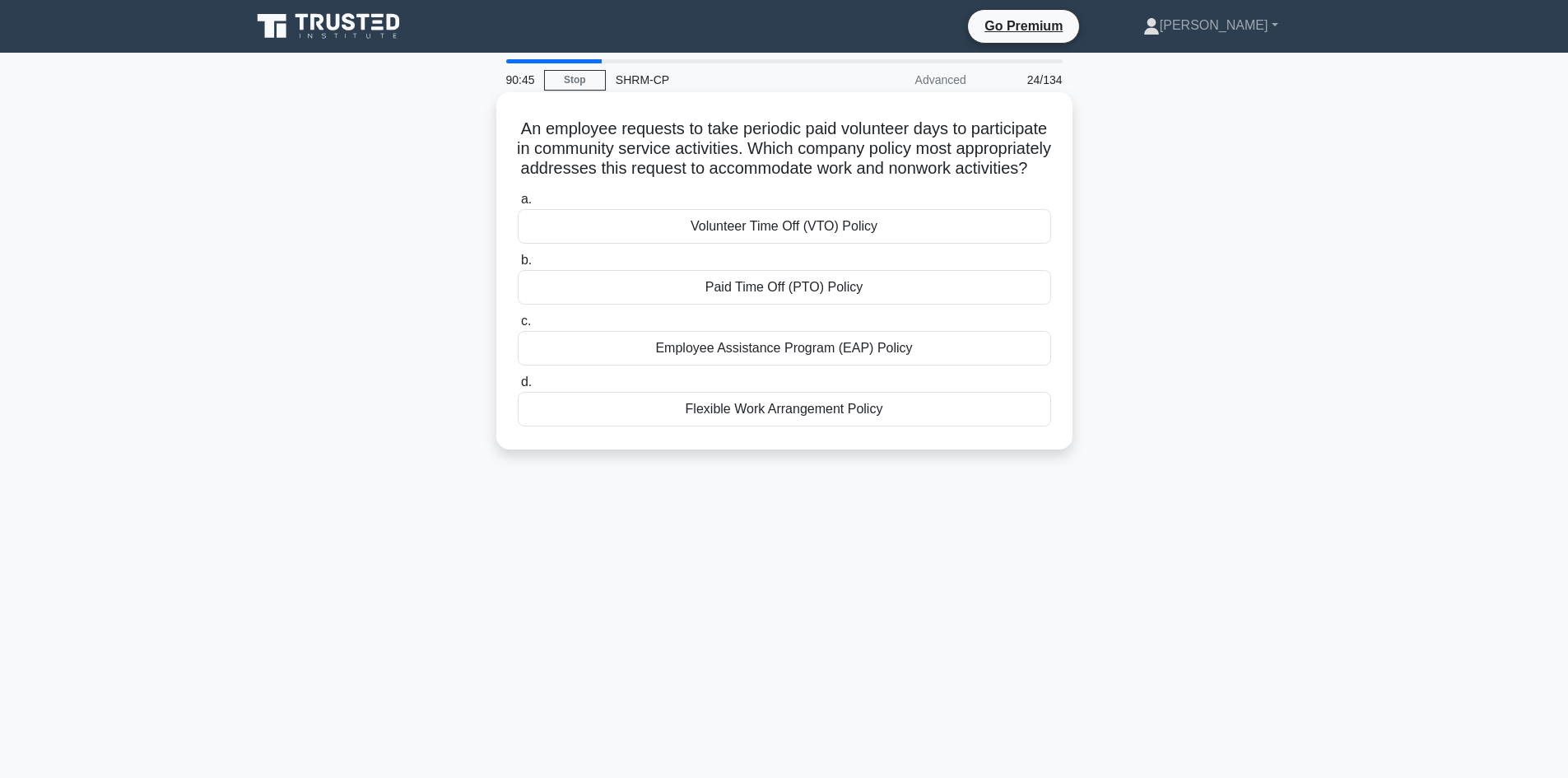
click at [810, 305] on div "Paid Time Off (PTO) Policy" at bounding box center [784, 288] width 534 height 35
click at [518, 266] on input "b. Paid Time Off (PTO) Policy" at bounding box center [518, 260] width 0 height 11
click at [793, 418] on div "Scalability requirements" at bounding box center [784, 410] width 534 height 35
click at [518, 388] on input "d. Scalability requirements" at bounding box center [518, 382] width 0 height 11
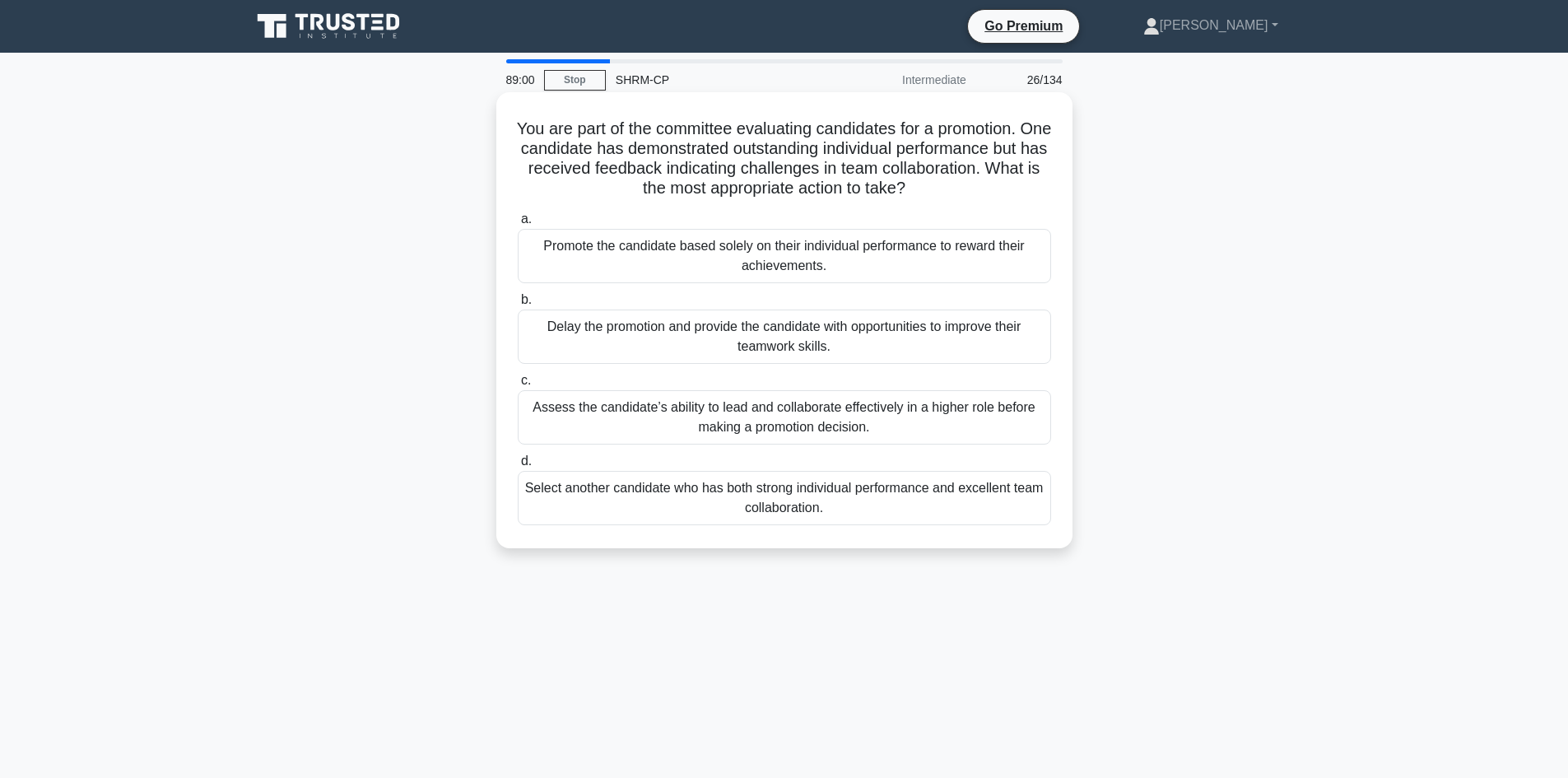
click at [785, 420] on div "Assess the candidate’s ability to lead and collaborate effectively in a higher …" at bounding box center [784, 417] width 534 height 55
click at [518, 387] on input "c. Assess the candidate’s ability to lead and collaborate effectively in a high…" at bounding box center [518, 380] width 0 height 11
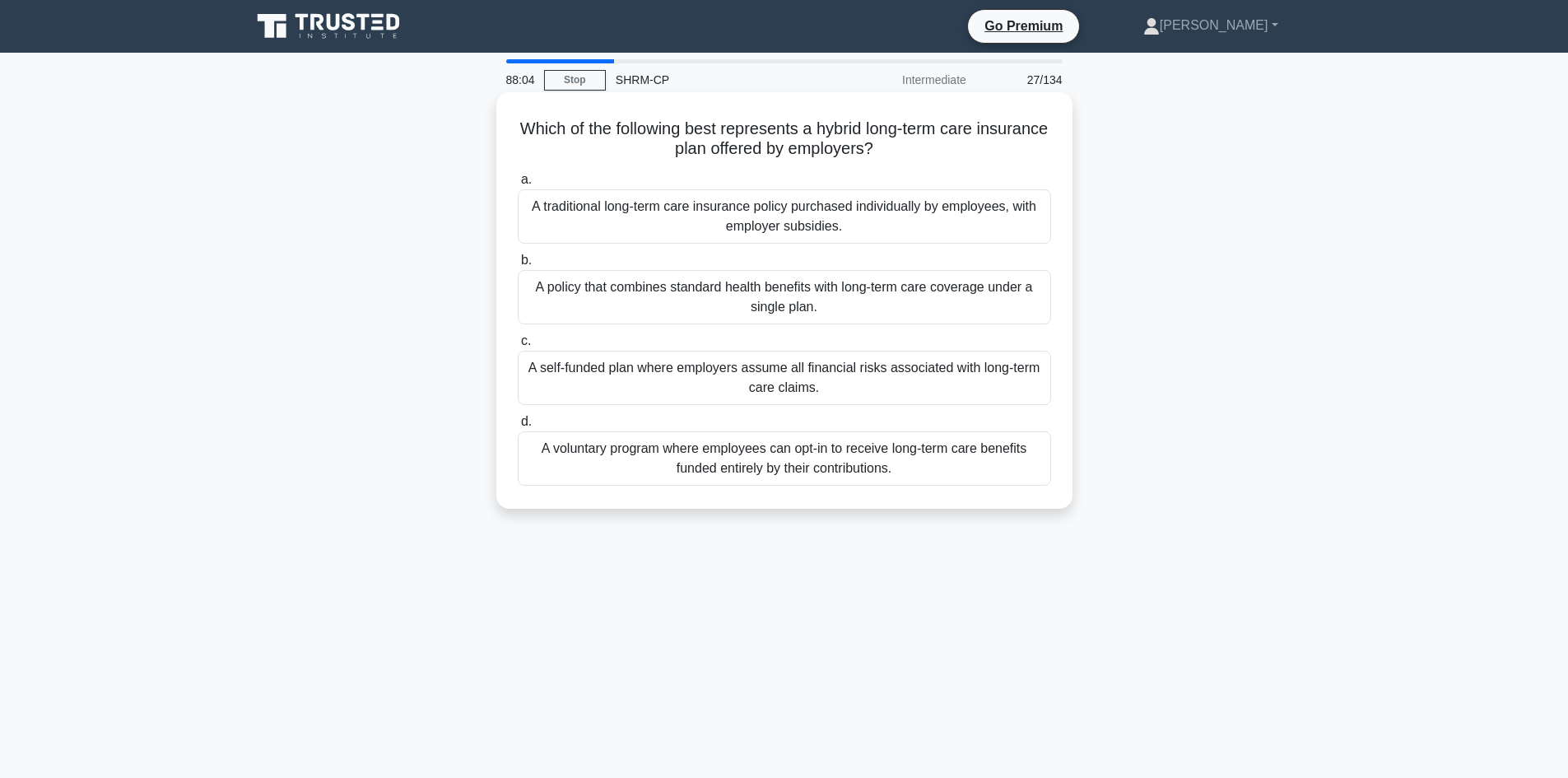
click at [834, 297] on div "A policy that combines standard health benefits with long-term care coverage un…" at bounding box center [784, 297] width 534 height 55
click at [518, 266] on input "b. A policy that combines standard health benefits with long-term care coverage…" at bounding box center [518, 260] width 0 height 11
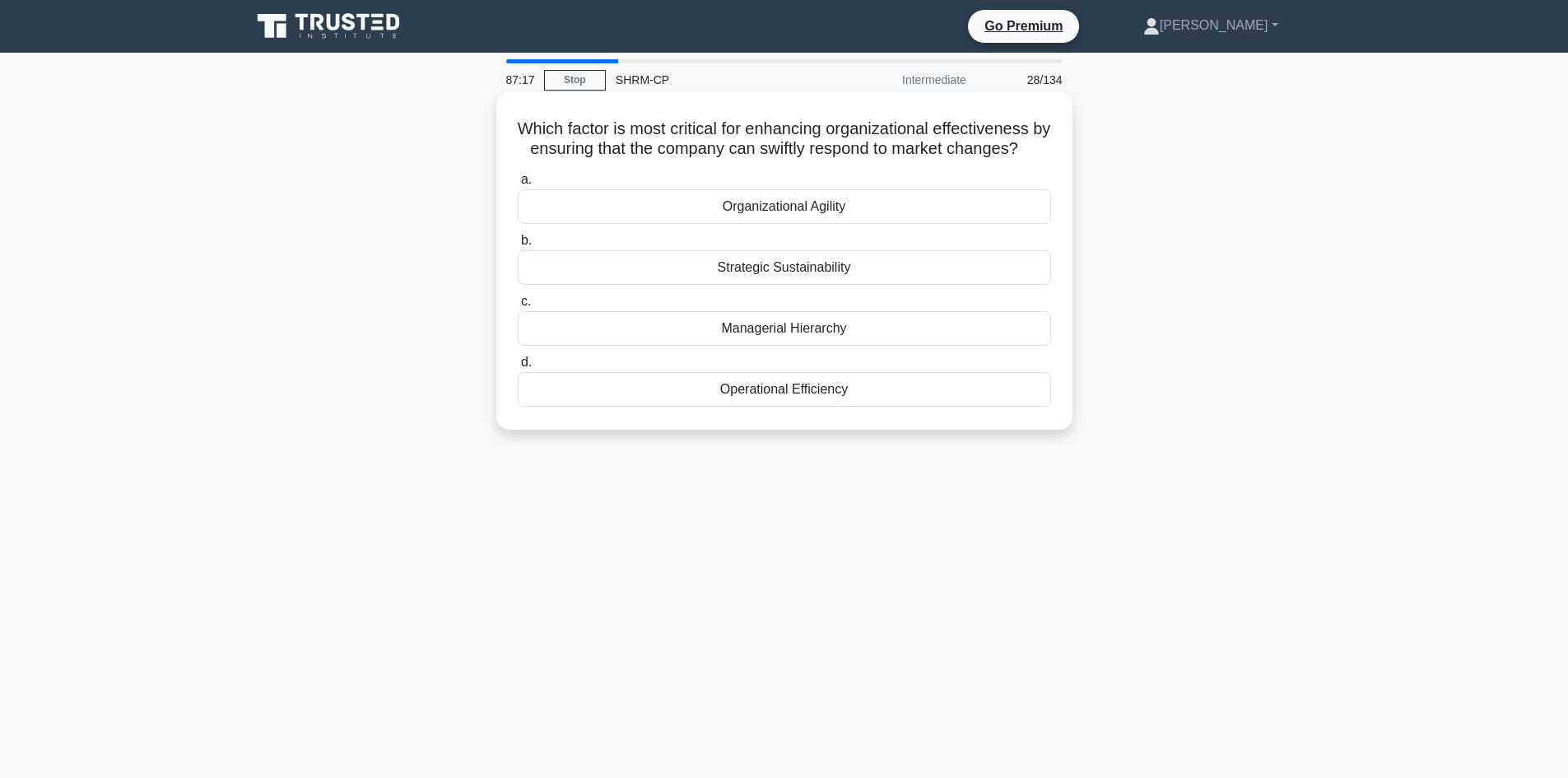
click at [828, 407] on div "Operational Efficiency" at bounding box center [784, 389] width 534 height 35
click at [518, 368] on input "d. Operational Efficiency" at bounding box center [518, 363] width 0 height 11
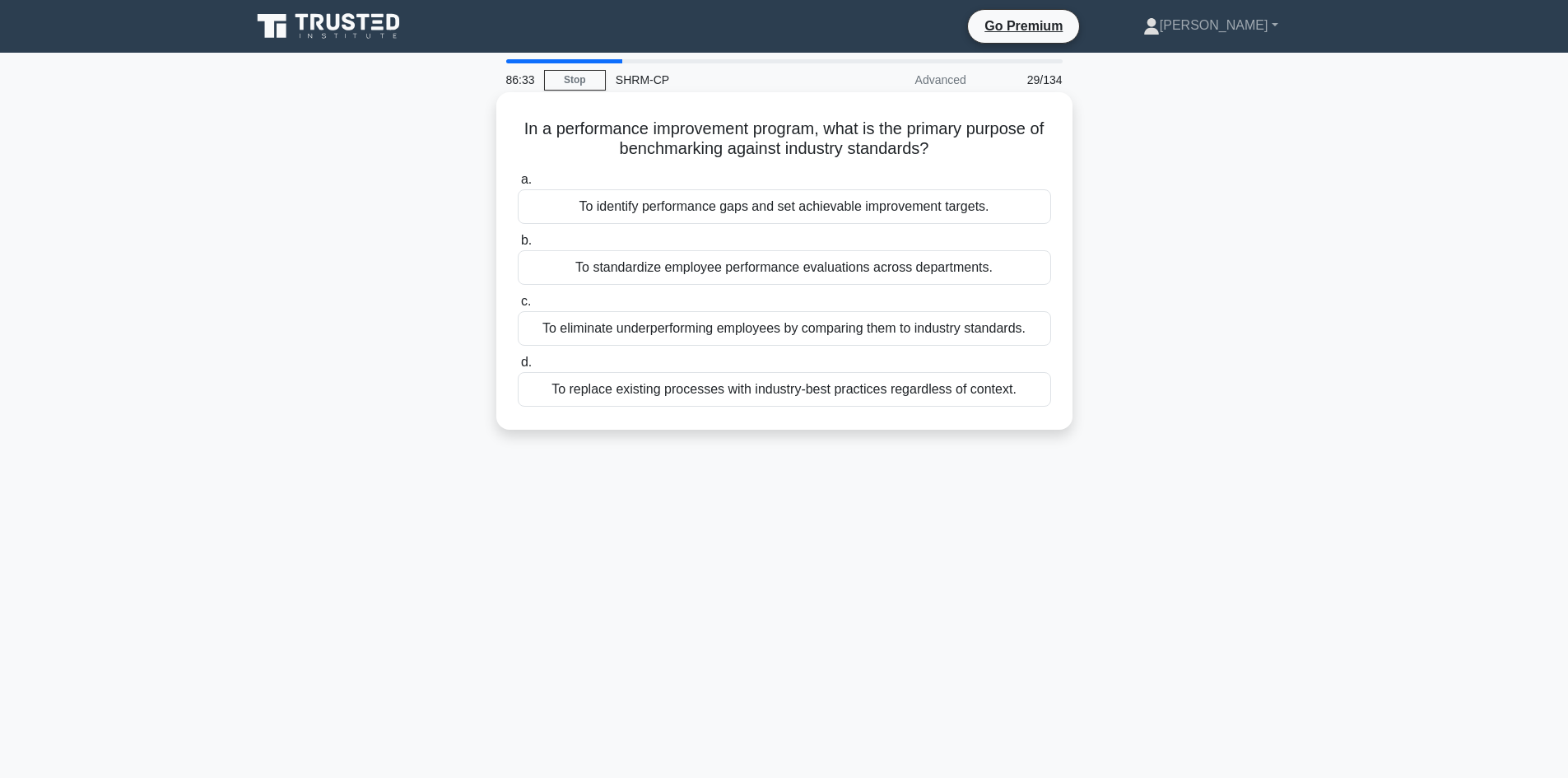
click at [784, 207] on div "To identify performance gaps and set achievable improvement targets." at bounding box center [784, 207] width 534 height 35
click at [518, 186] on input "a. To identify performance gaps and set achievable improvement targets." at bounding box center [518, 180] width 0 height 11
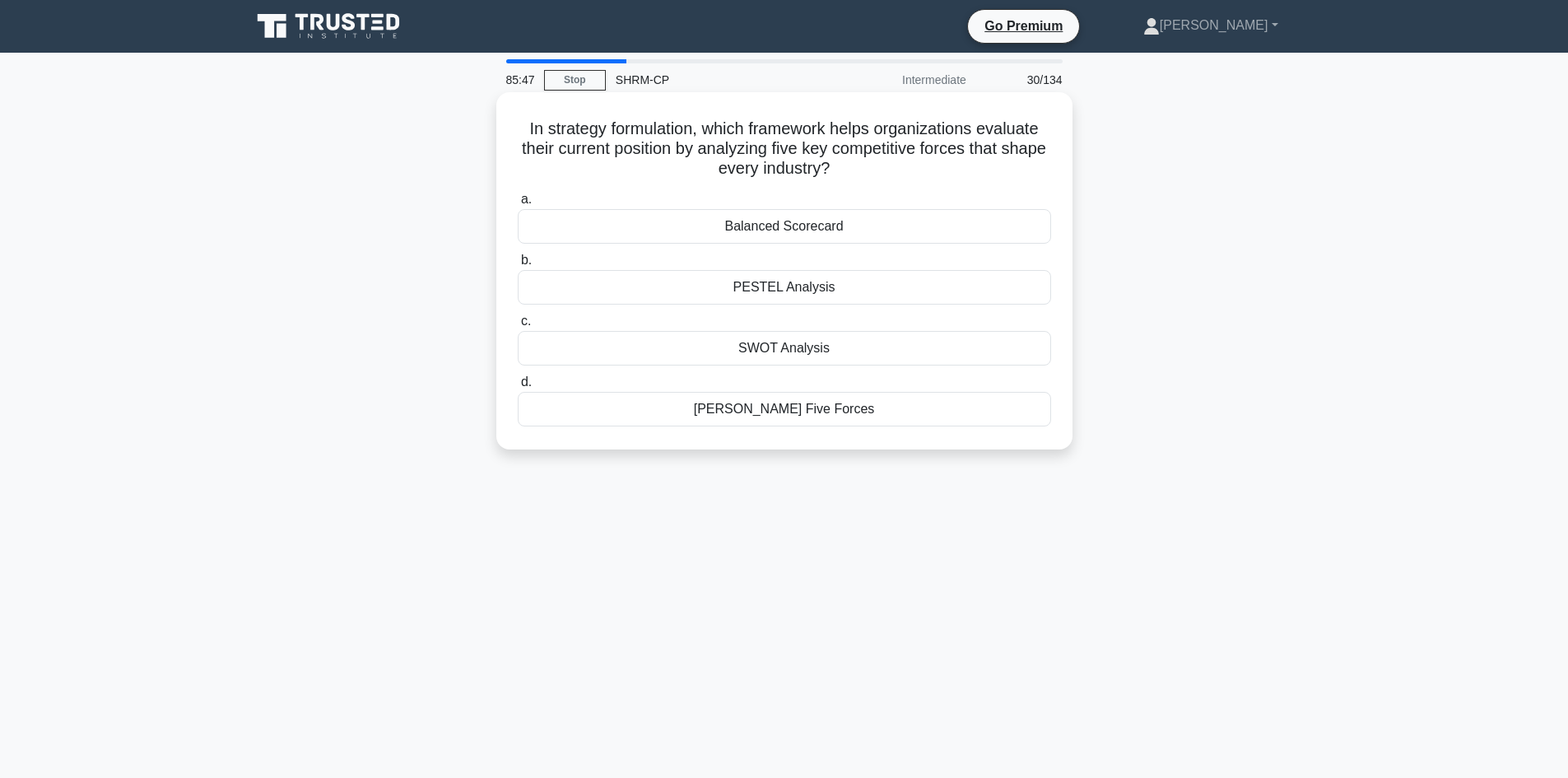
click at [764, 289] on div "PESTEL Analysis" at bounding box center [784, 288] width 534 height 35
click at [518, 266] on input "[PERSON_NAME] Analysis" at bounding box center [518, 260] width 0 height 11
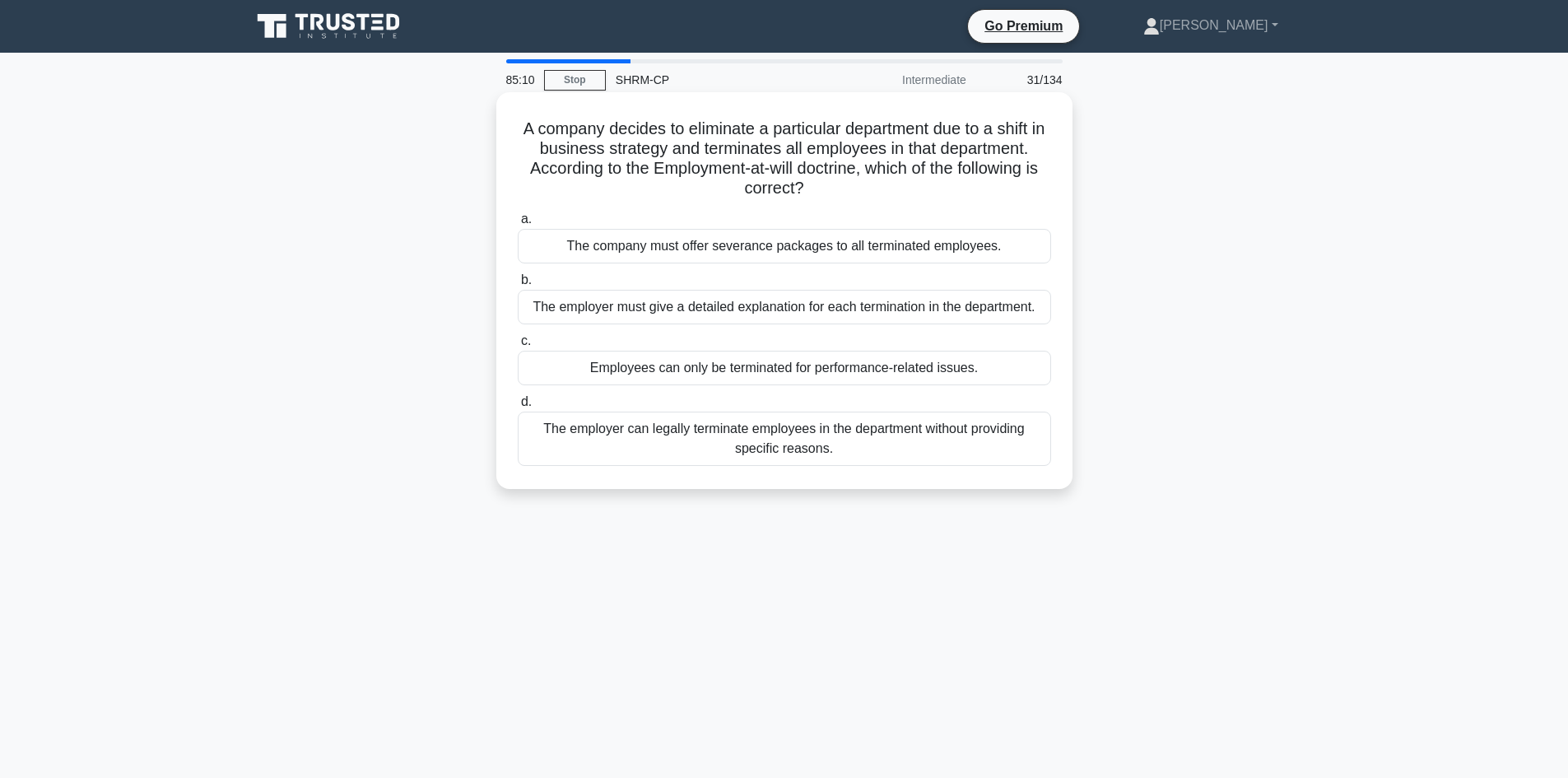
click at [790, 440] on div "The employer can legally terminate employees in the department without providin…" at bounding box center [784, 439] width 534 height 55
click at [518, 408] on input "d. The employer can legally terminate employees in the department without provi…" at bounding box center [518, 402] width 0 height 11
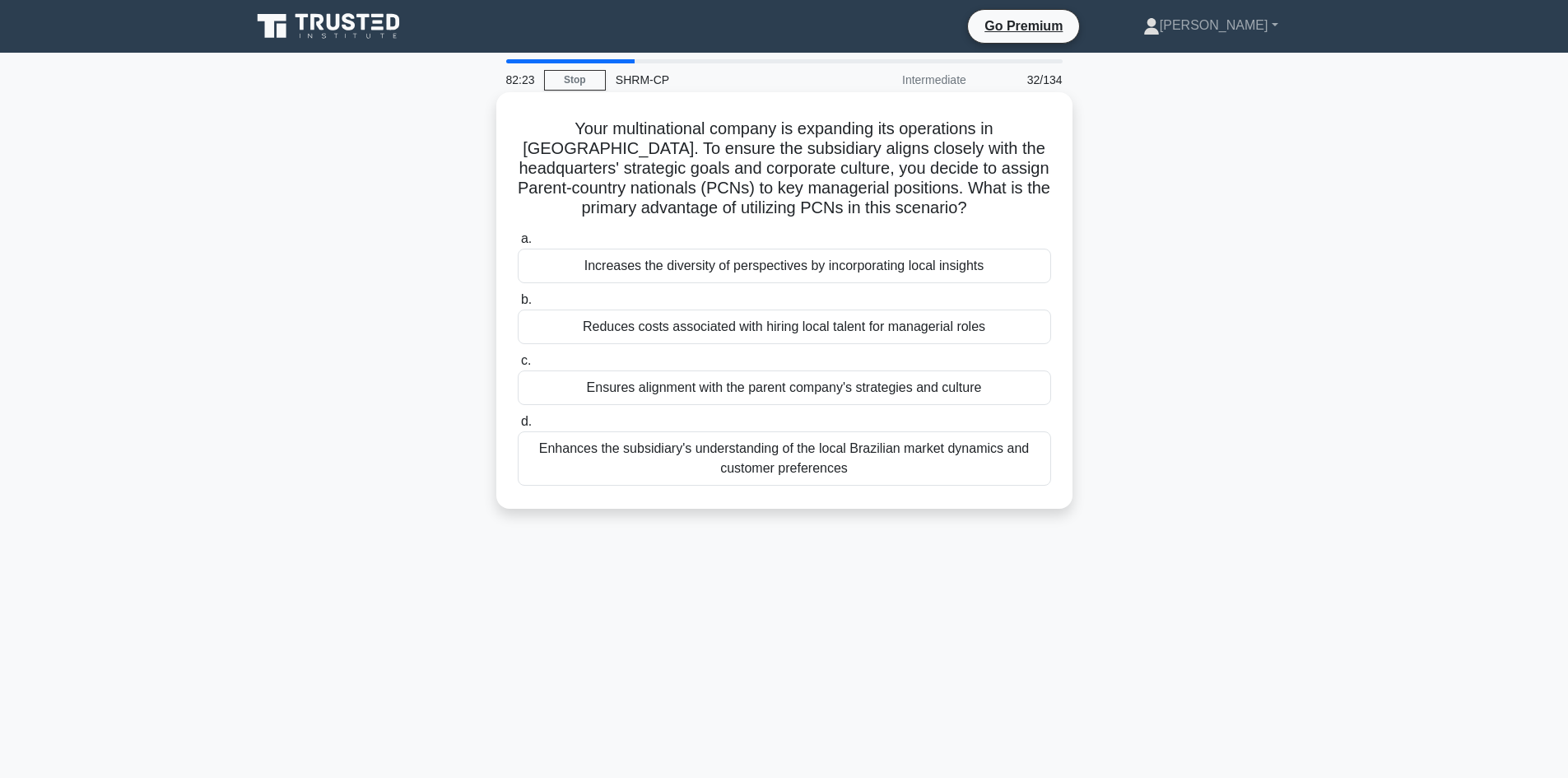
click at [762, 389] on div "Ensures alignment with the parent company's strategies and culture" at bounding box center [784, 388] width 534 height 35
click at [518, 366] on input "c. Ensures alignment with the parent company's strategies and culture" at bounding box center [518, 361] width 0 height 11
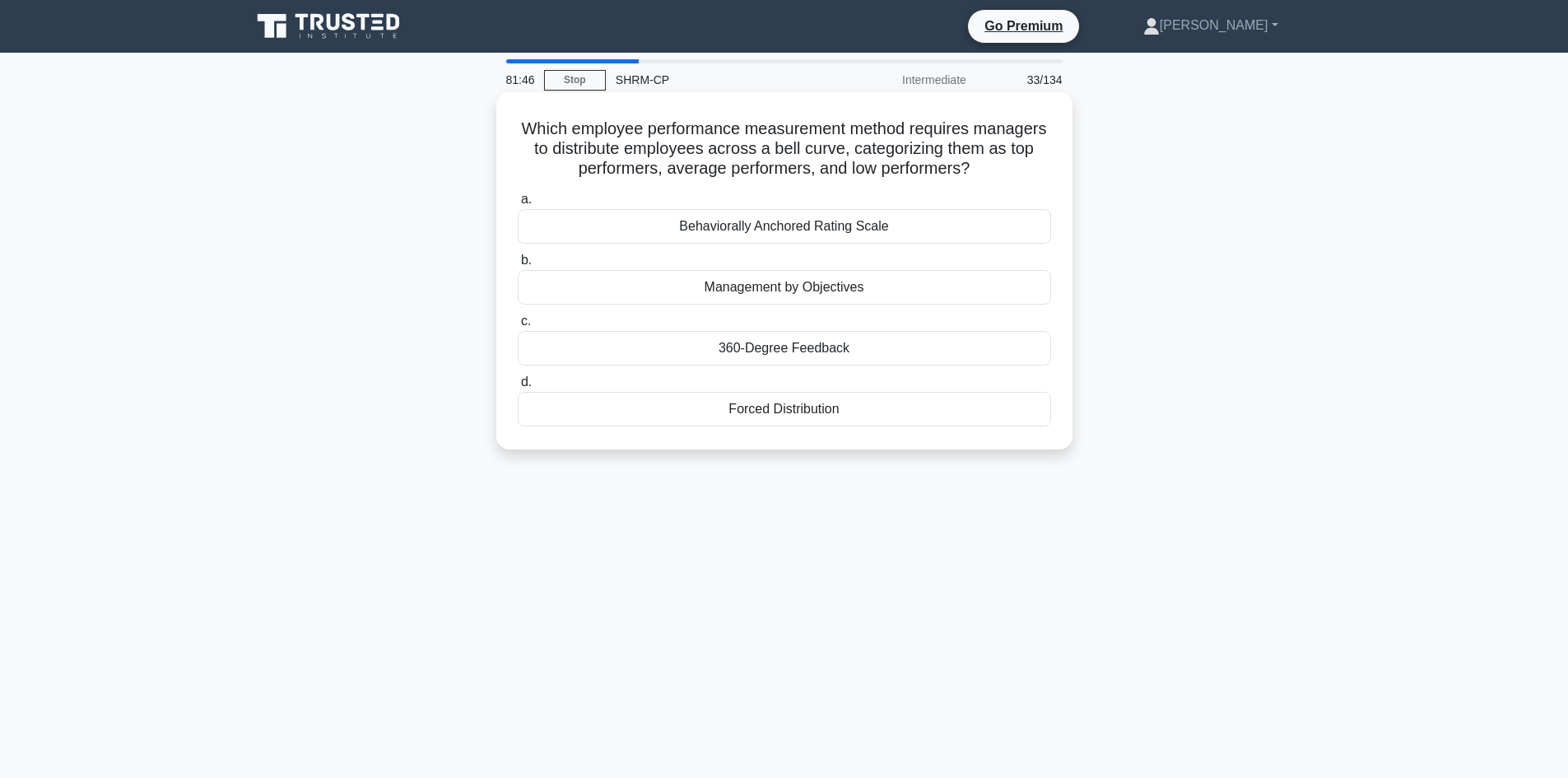
click at [777, 413] on div "Forced Distribution" at bounding box center [784, 410] width 534 height 35
click at [518, 388] on input "d. Forced Distribution" at bounding box center [518, 382] width 0 height 11
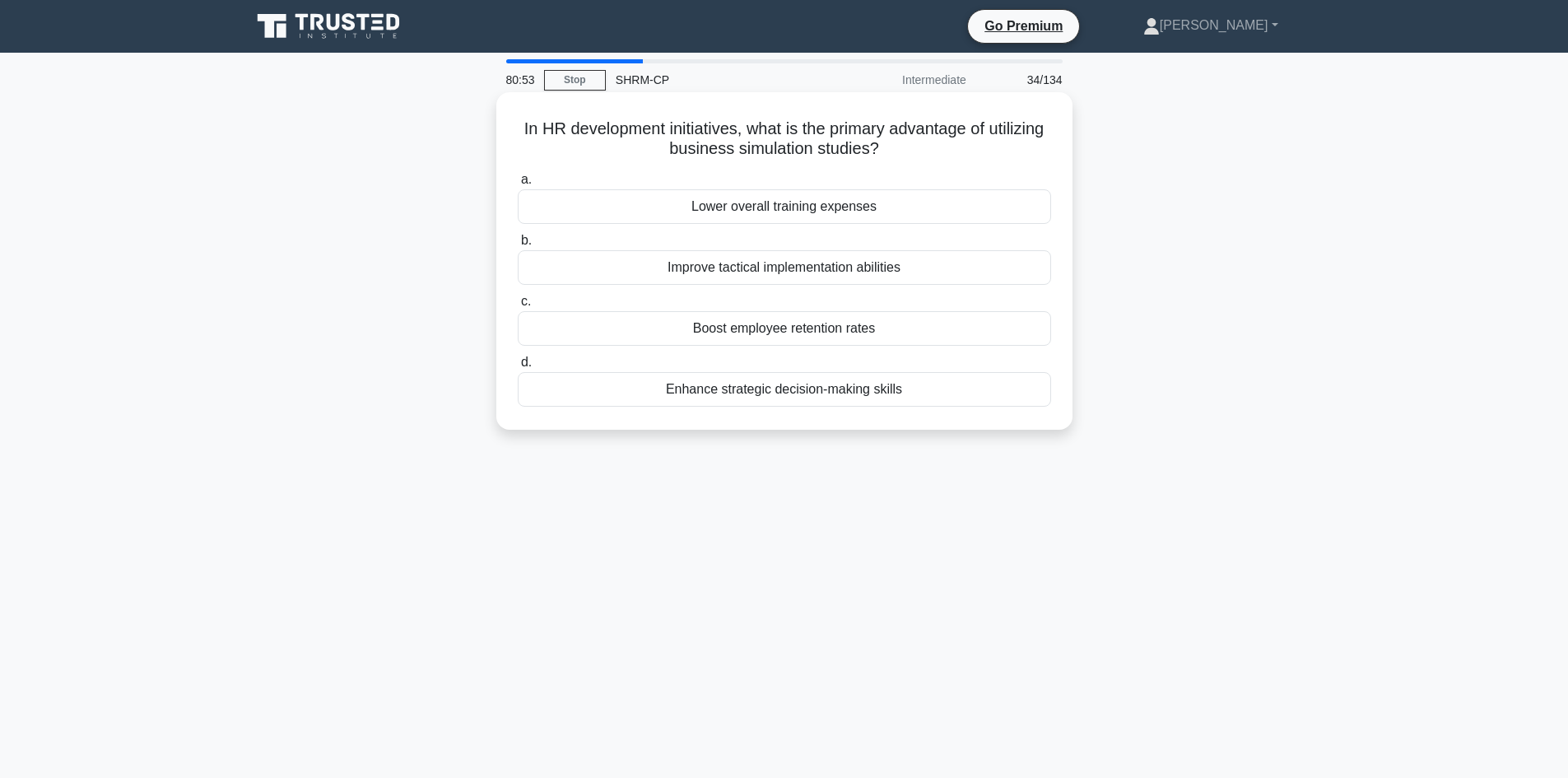
click at [829, 266] on div "Improve tactical implementation abilities" at bounding box center [784, 267] width 534 height 35
click at [518, 246] on input "b. Improve tactical implementation abilities" at bounding box center [518, 240] width 0 height 11
click at [750, 209] on div "They are entitled to additional benefits." at bounding box center [784, 207] width 534 height 35
click at [518, 186] on input "a. They are entitled to additional benefits." at bounding box center [518, 180] width 0 height 11
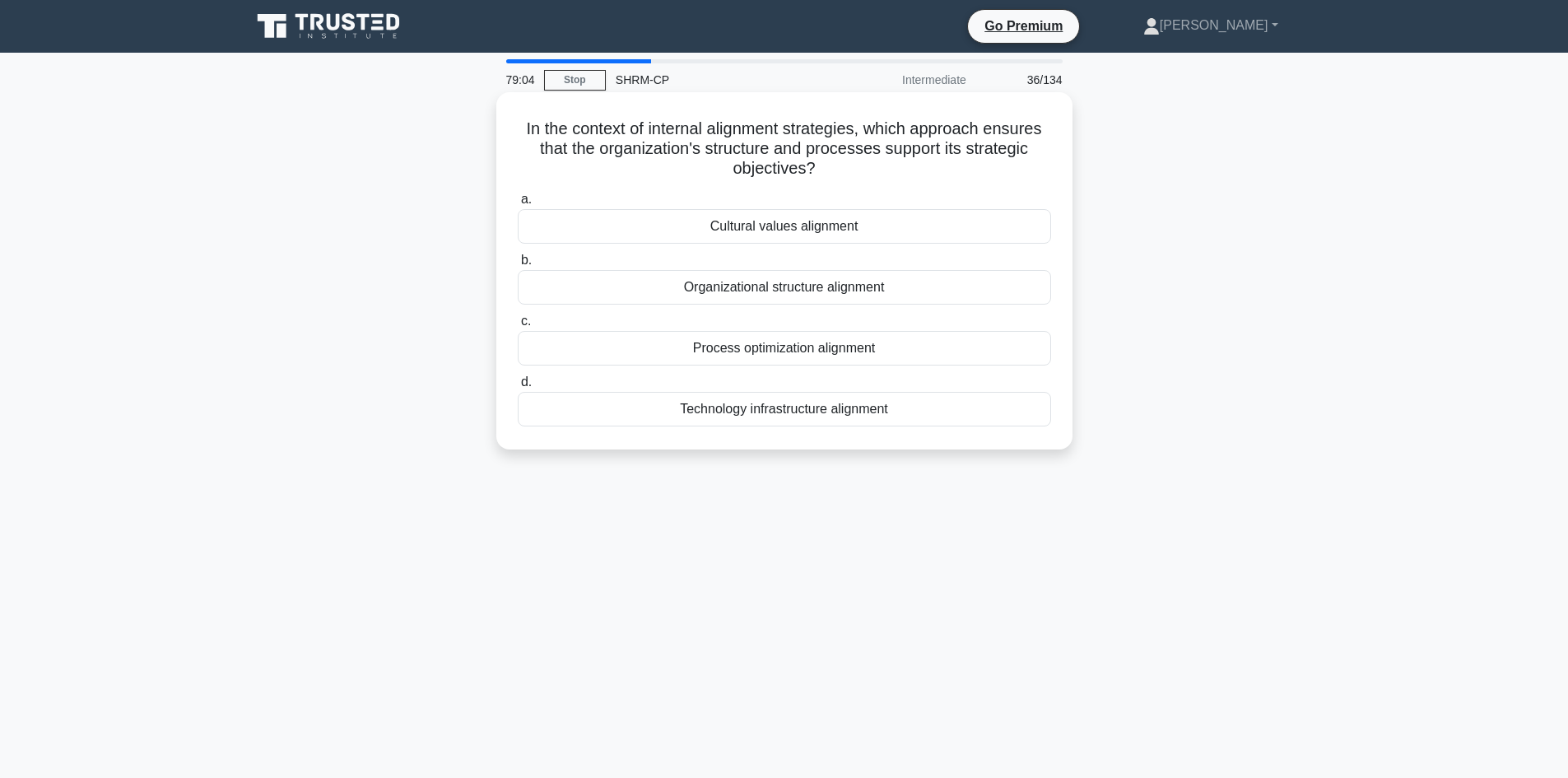
click at [819, 236] on div "Cultural values alignment" at bounding box center [784, 226] width 534 height 35
click at [518, 205] on input "a. Cultural values alignment" at bounding box center [518, 199] width 0 height 11
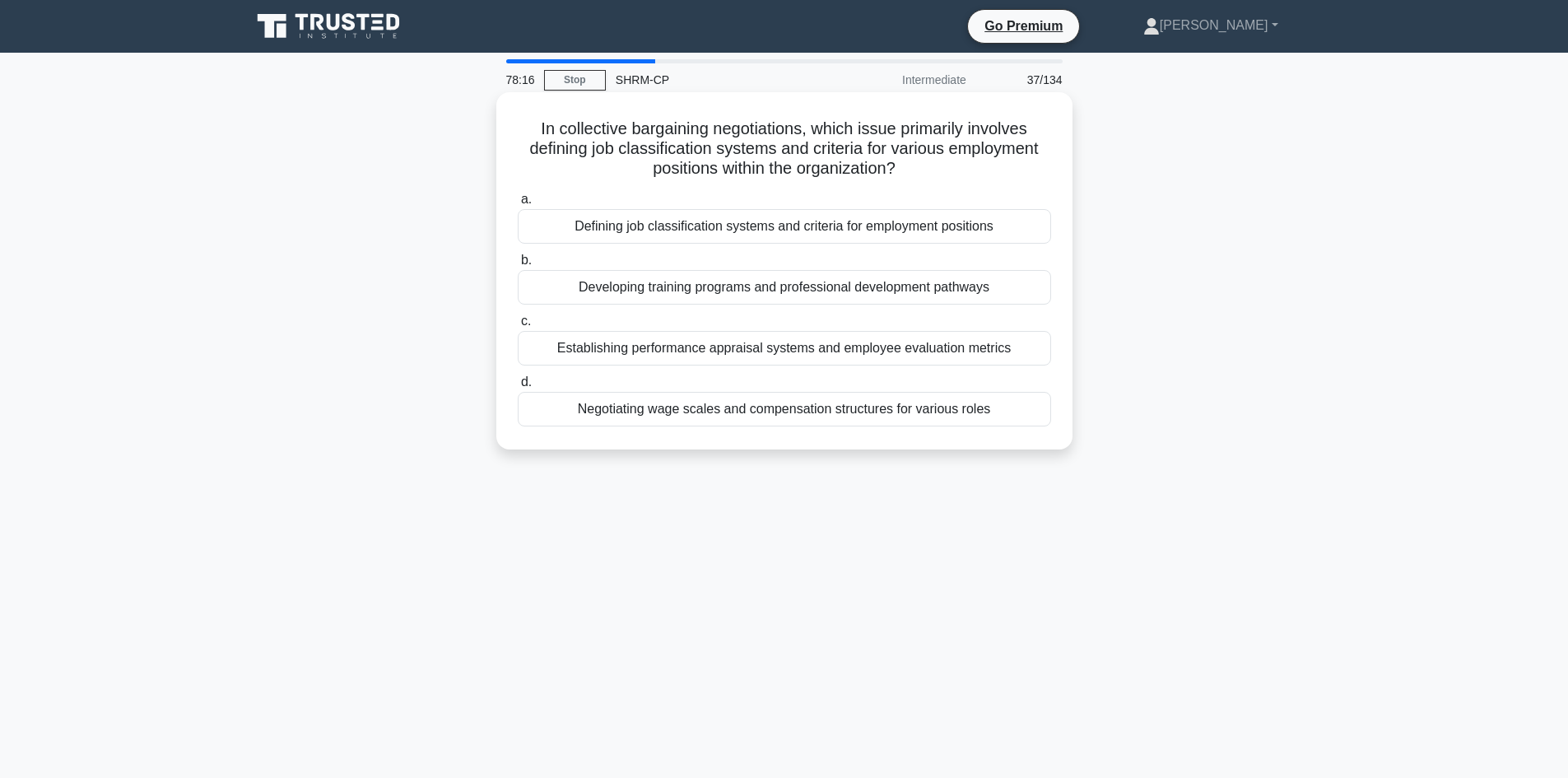
click at [796, 220] on div "Defining job classification systems and criteria for employment positions" at bounding box center [784, 226] width 534 height 35
click at [518, 205] on input "a. Defining job classification systems and criteria for employment positions" at bounding box center [518, 199] width 0 height 11
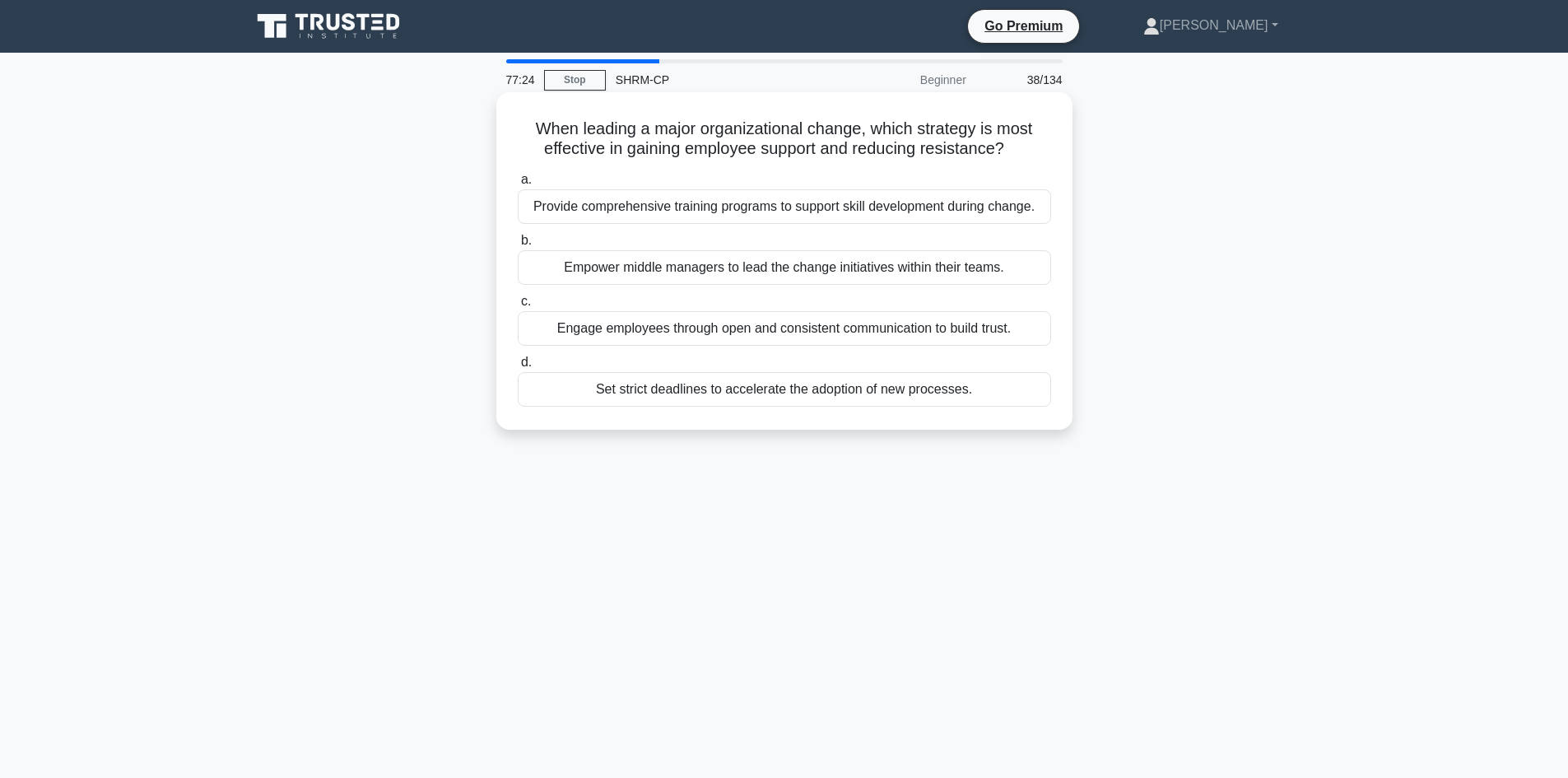
click at [836, 331] on div "Engage employees through open and consistent communication to build trust." at bounding box center [784, 329] width 534 height 35
click at [518, 307] on input "c. Engage employees through open and consistent communication to build trust." at bounding box center [518, 301] width 0 height 11
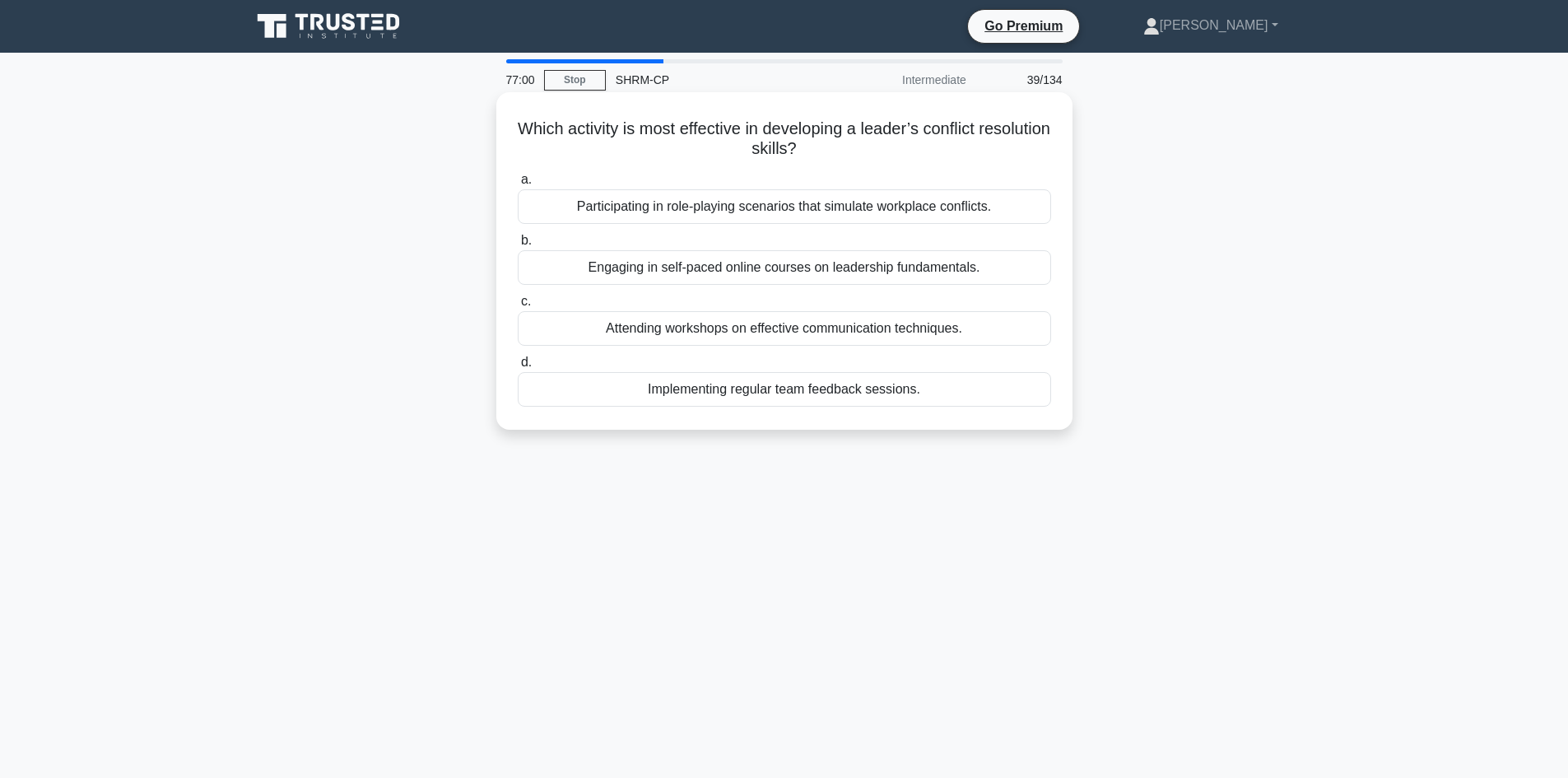
click at [869, 213] on div "Participating in role-playing scenarios that simulate workplace conflicts." at bounding box center [784, 207] width 534 height 35
click at [518, 186] on input "a. Participating in role-playing scenarios that simulate workplace conflicts." at bounding box center [518, 180] width 0 height 11
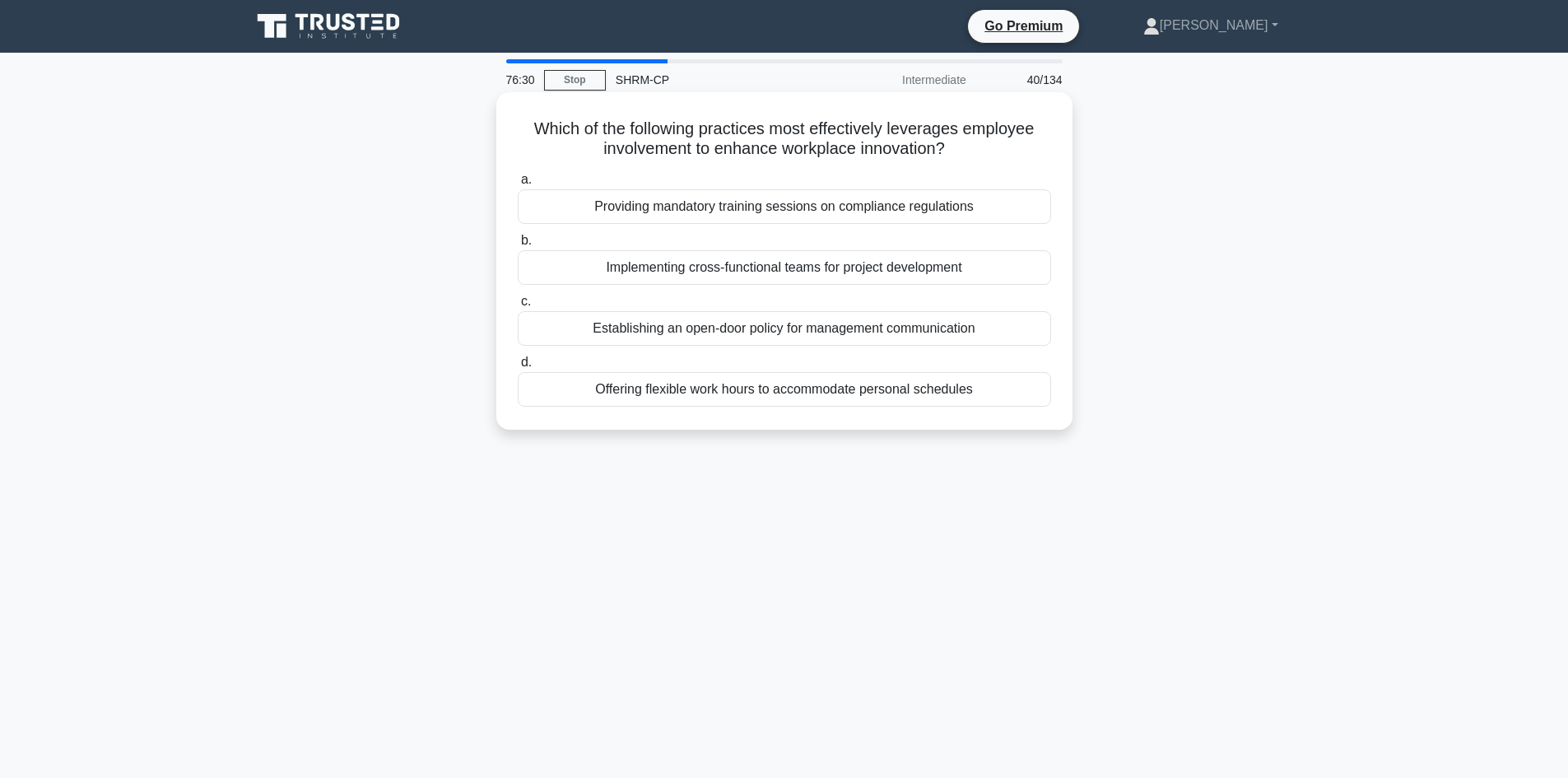
click at [933, 272] on div "Implementing cross-functional teams for project development" at bounding box center [784, 267] width 534 height 35
click at [518, 246] on input "b. Implementing cross-functional teams for project development" at bounding box center [518, 240] width 0 height 11
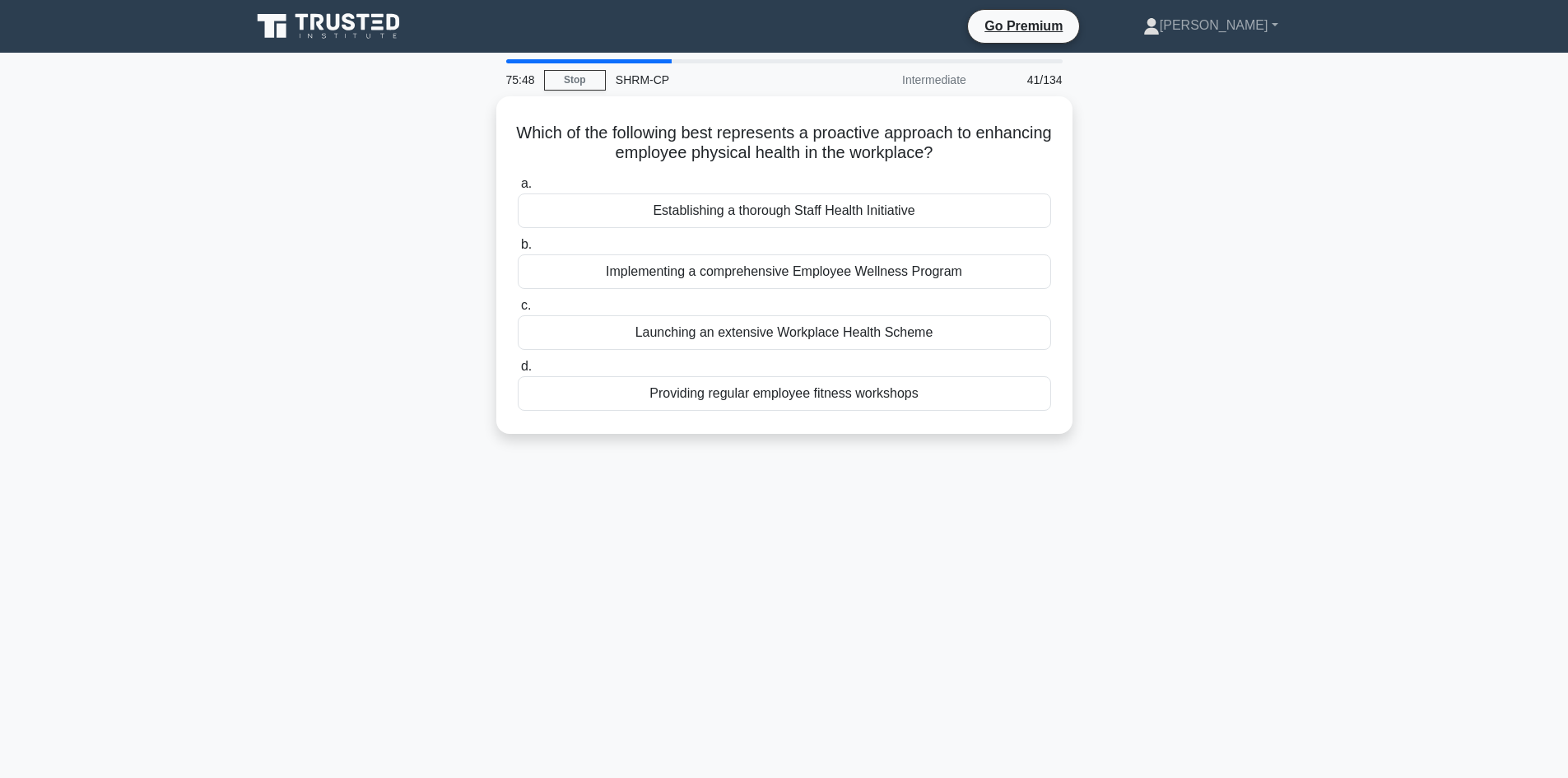
click at [933, 272] on div "Implementing a comprehensive Employee Wellness Program" at bounding box center [784, 272] width 534 height 35
click at [518, 250] on input "b. Implementing a comprehensive Employee Wellness Program" at bounding box center [518, 244] width 0 height 11
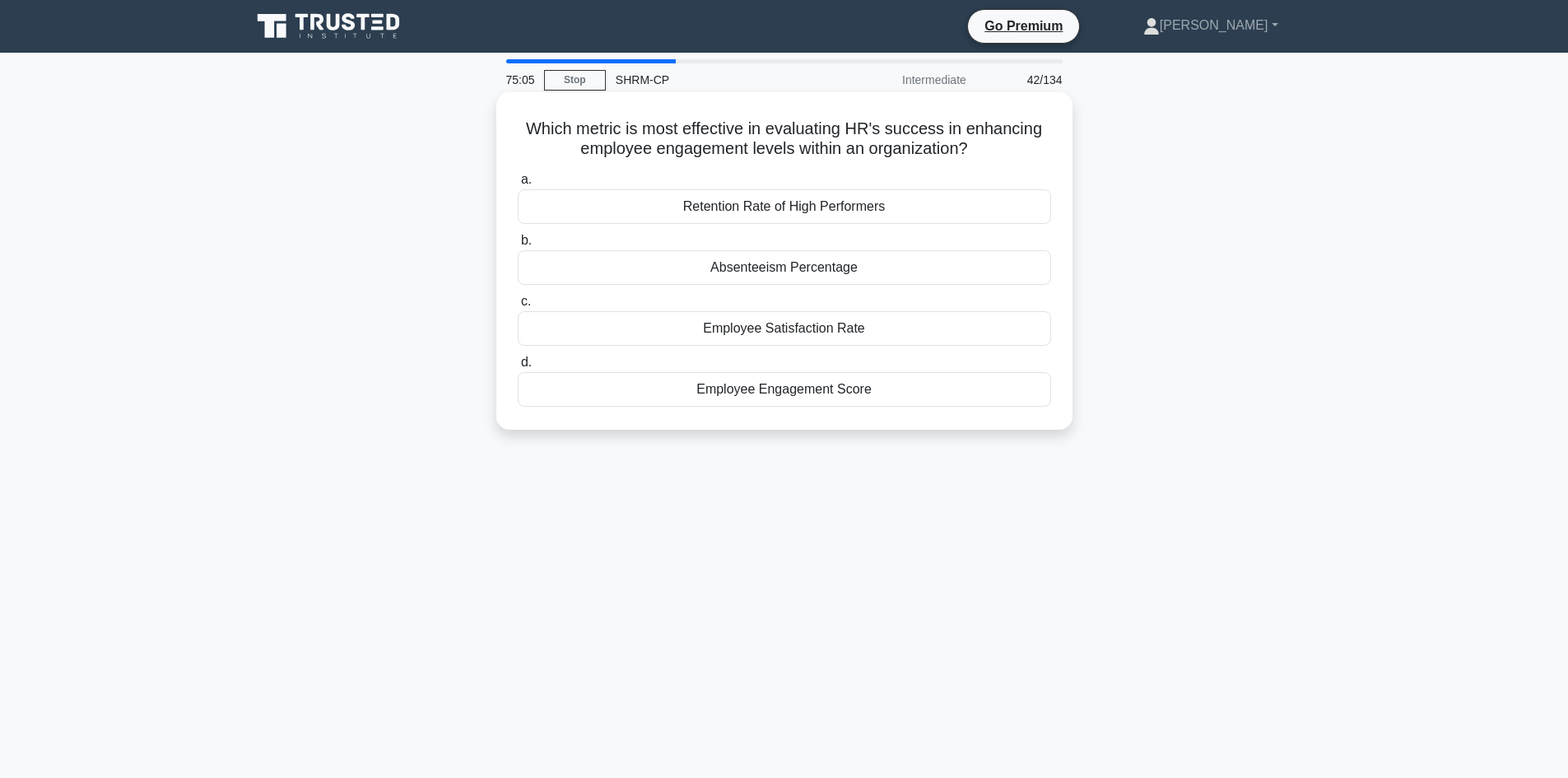
click at [904, 218] on div "Retention Rate of High Performers" at bounding box center [784, 207] width 534 height 35
click at [518, 186] on input "a. Retention Rate of High Performers" at bounding box center [518, 180] width 0 height 11
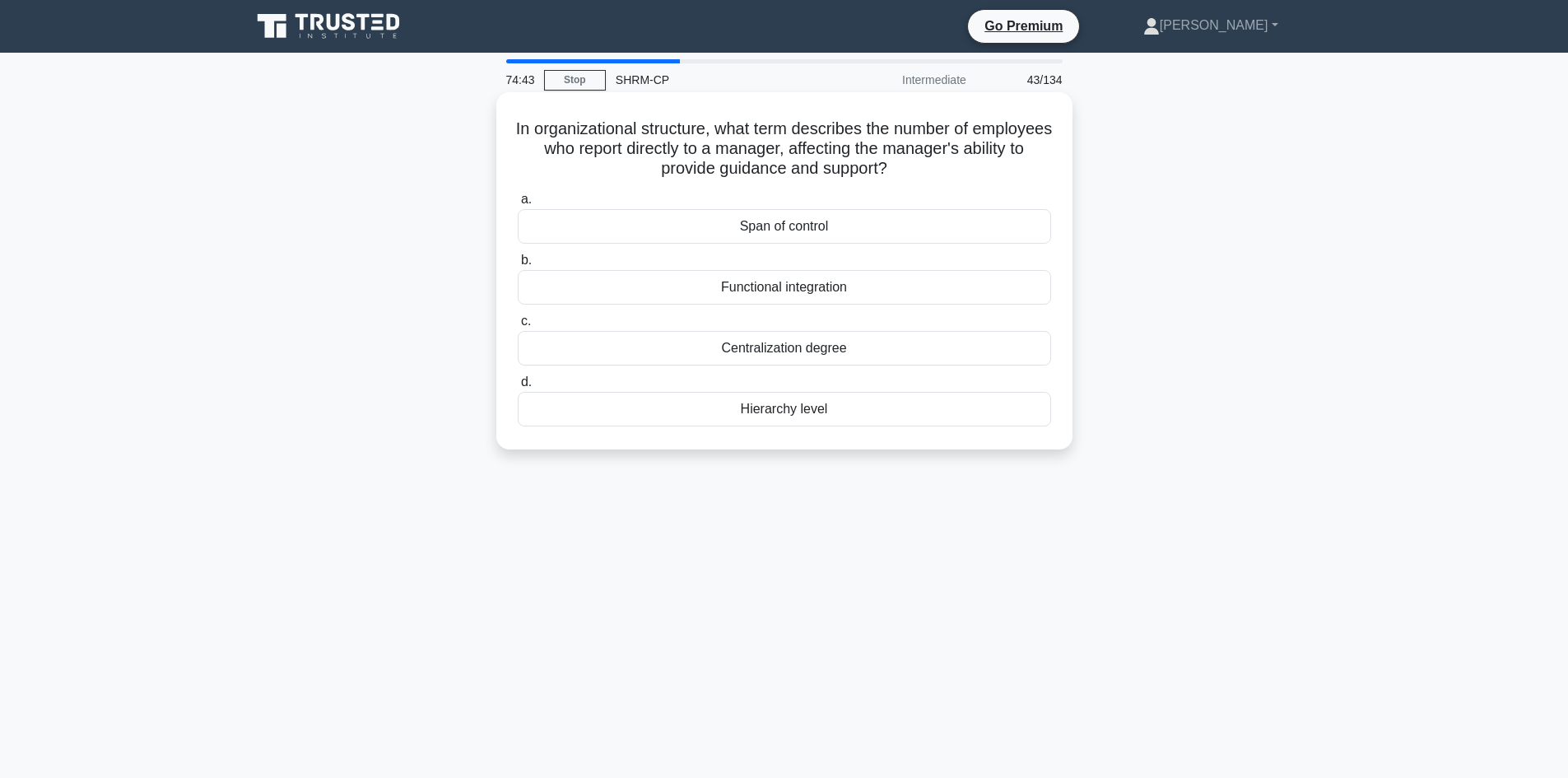
click at [905, 238] on div "Span of control" at bounding box center [784, 226] width 534 height 35
click at [518, 205] on input "a. Span of control" at bounding box center [518, 199] width 0 height 11
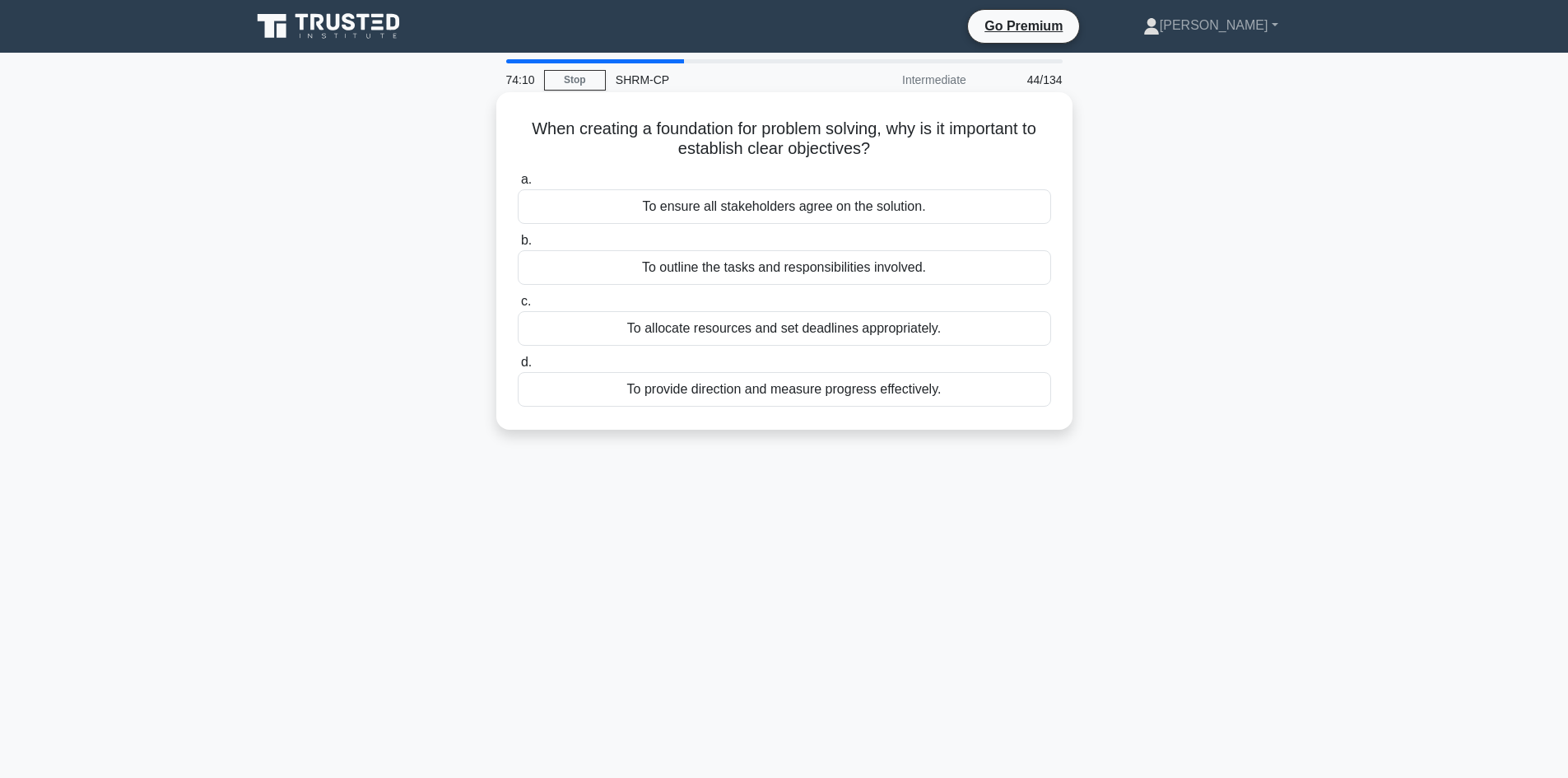
click at [916, 269] on div "To outline the tasks and responsibilities involved." at bounding box center [784, 267] width 534 height 35
click at [518, 246] on input "b. To outline the tasks and responsibilities involved." at bounding box center [518, 240] width 0 height 11
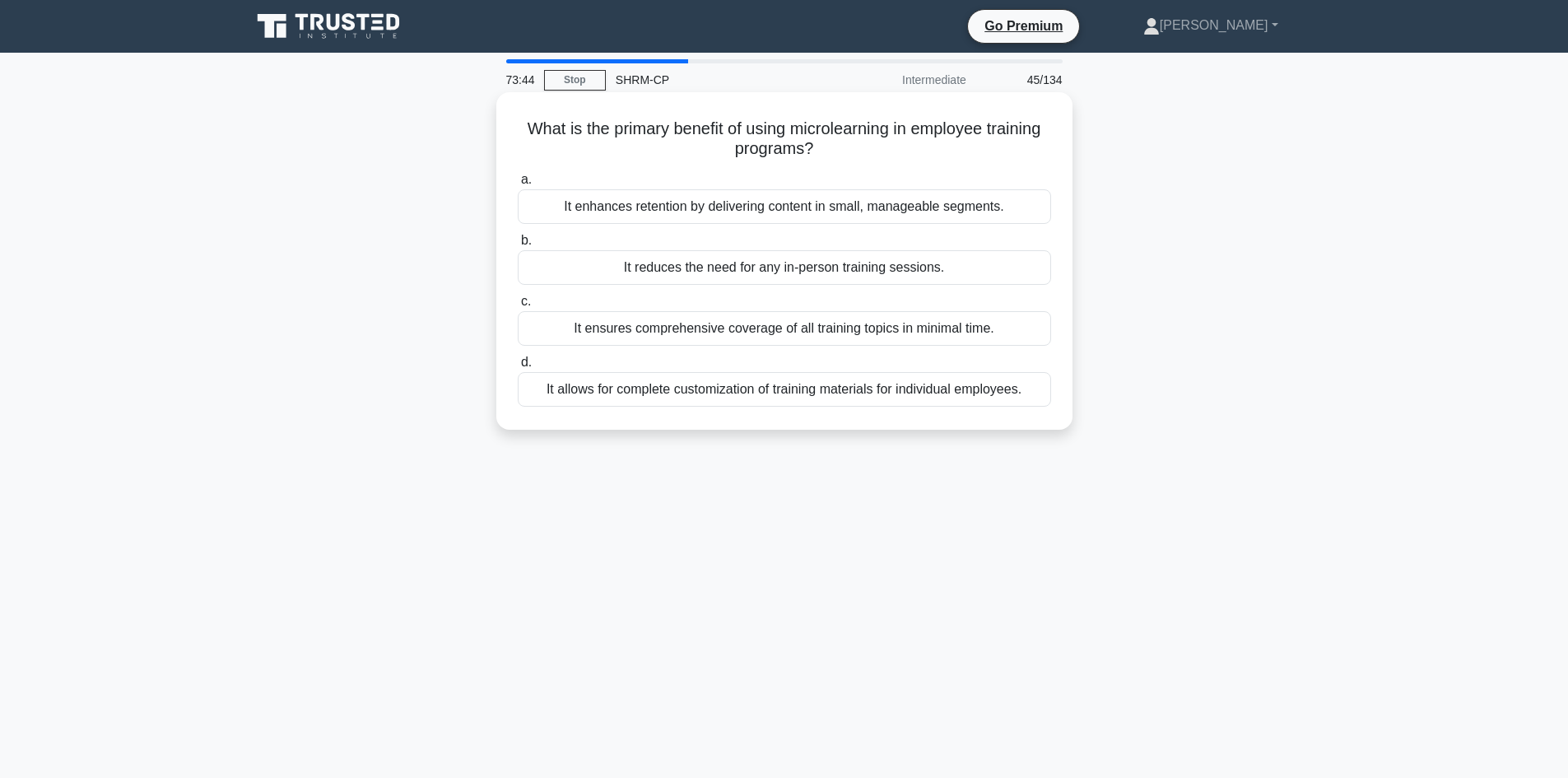
click at [938, 213] on div "It enhances retention by delivering content in small, manageable segments." at bounding box center [784, 207] width 534 height 35
click at [518, 186] on input "a. It enhances retention by delivering content in small, manageable segments." at bounding box center [518, 180] width 0 height 11
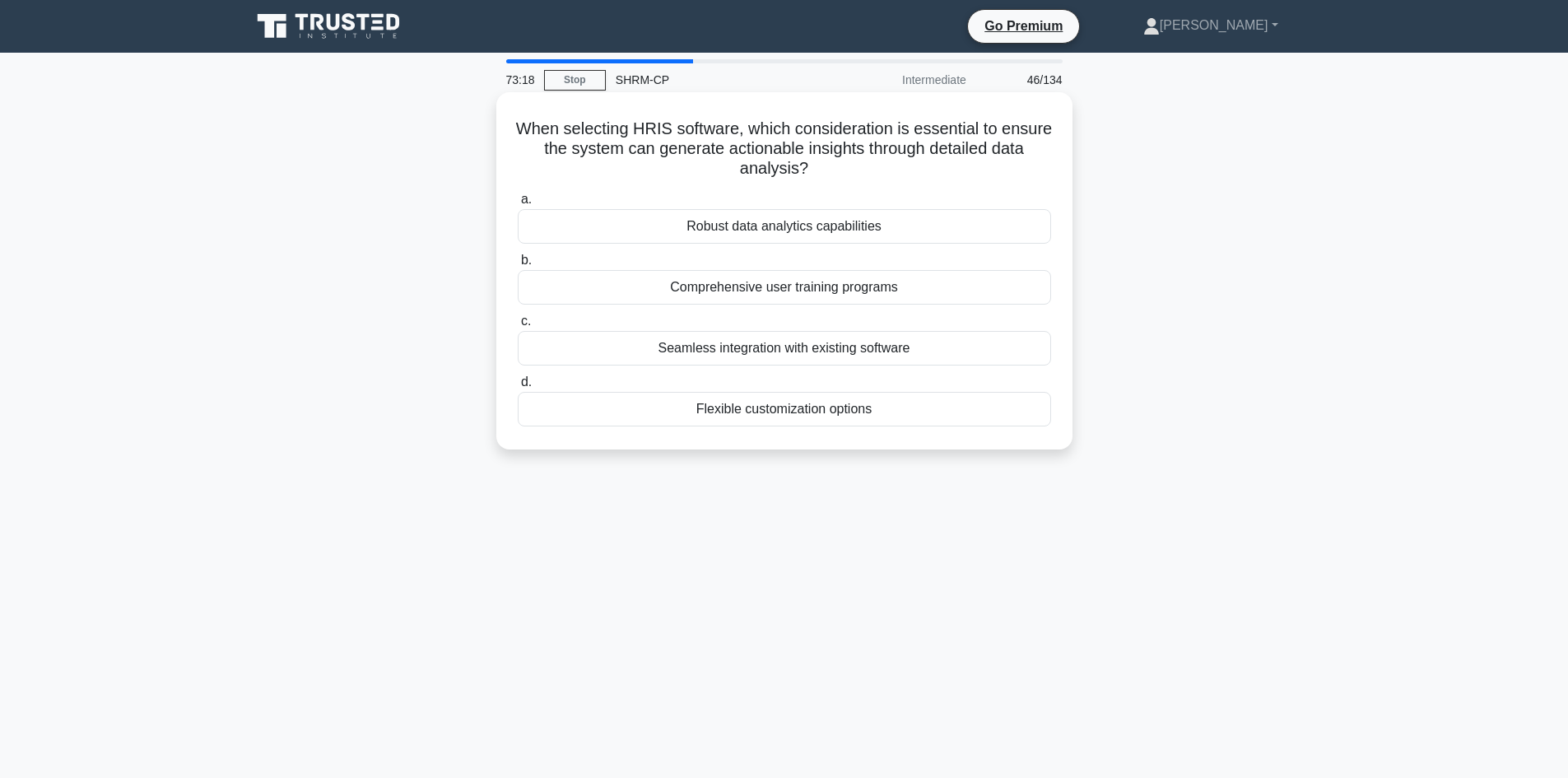
click at [857, 225] on div "Robust data analytics capabilities" at bounding box center [784, 226] width 534 height 35
click at [518, 205] on input "a. Robust data analytics capabilities" at bounding box center [518, 199] width 0 height 11
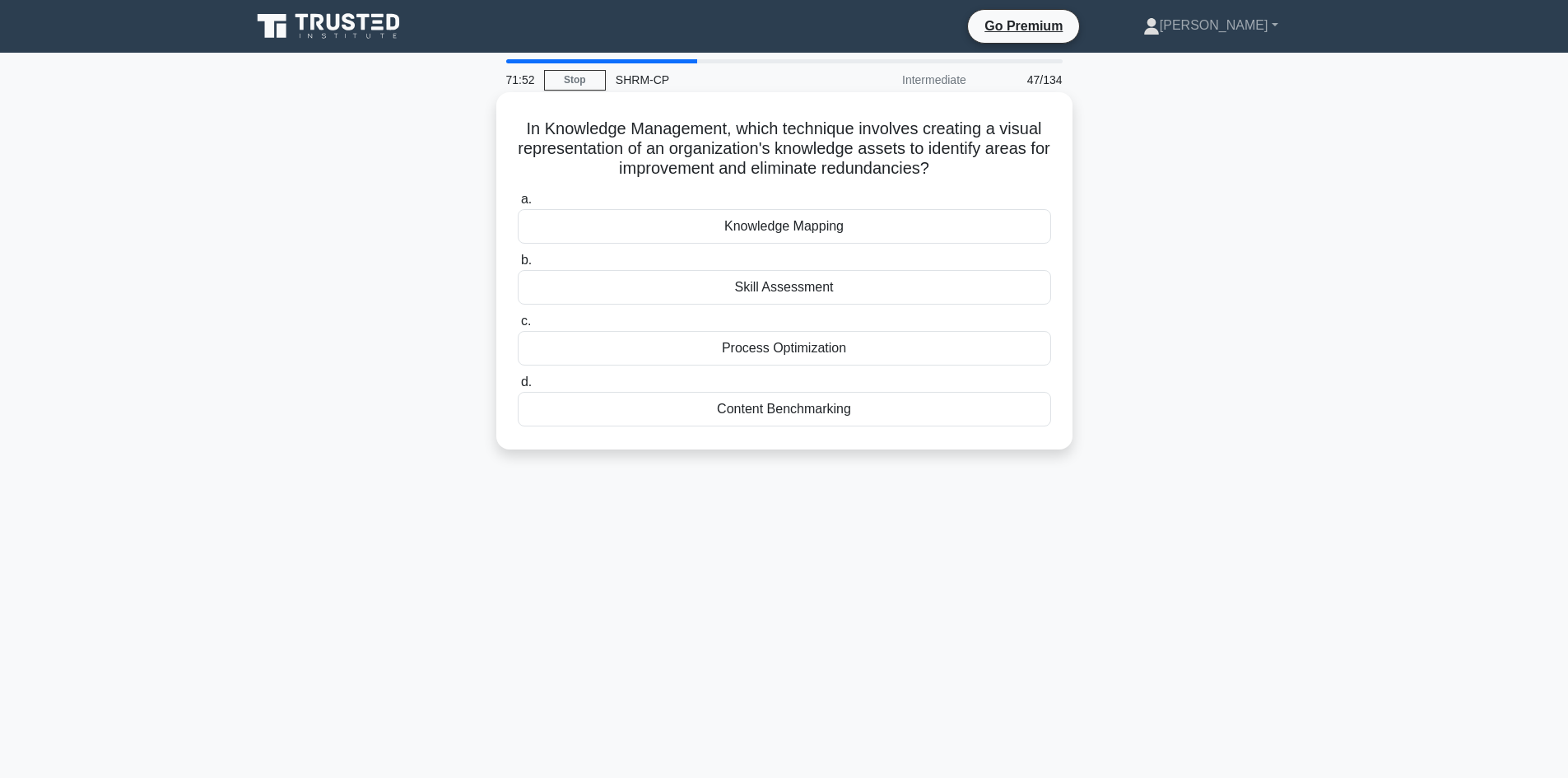
click at [816, 227] on div "Knowledge Mapping" at bounding box center [784, 226] width 534 height 35
click at [518, 205] on input "a. Knowledge Mapping" at bounding box center [518, 199] width 0 height 11
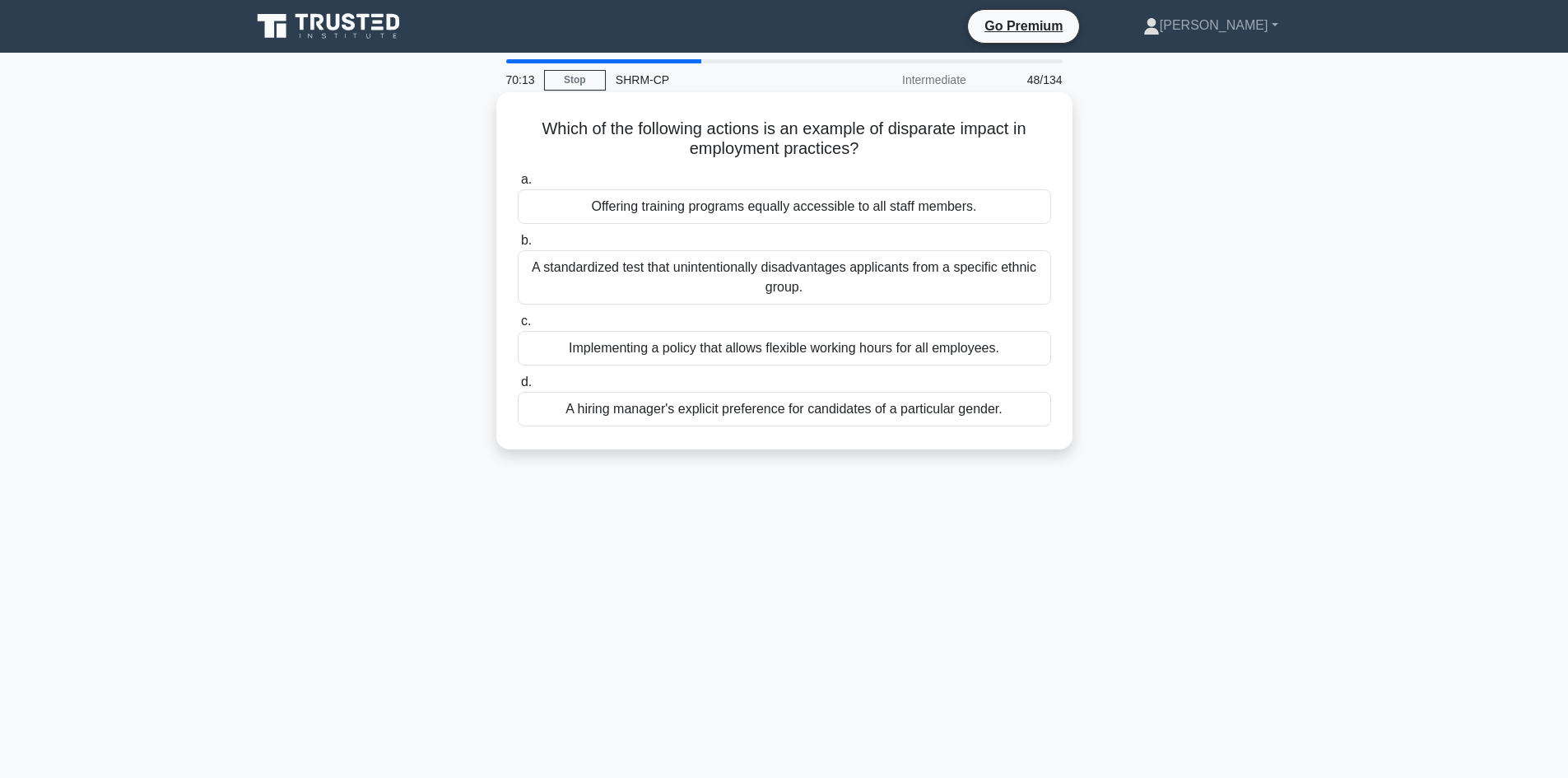
click at [809, 282] on div "A standardized test that unintentionally disadvantages applicants from a specif…" at bounding box center [784, 277] width 534 height 55
click at [518, 246] on input "b. A standardized test that unintentionally disadvantages applicants from a spe…" at bounding box center [518, 240] width 0 height 11
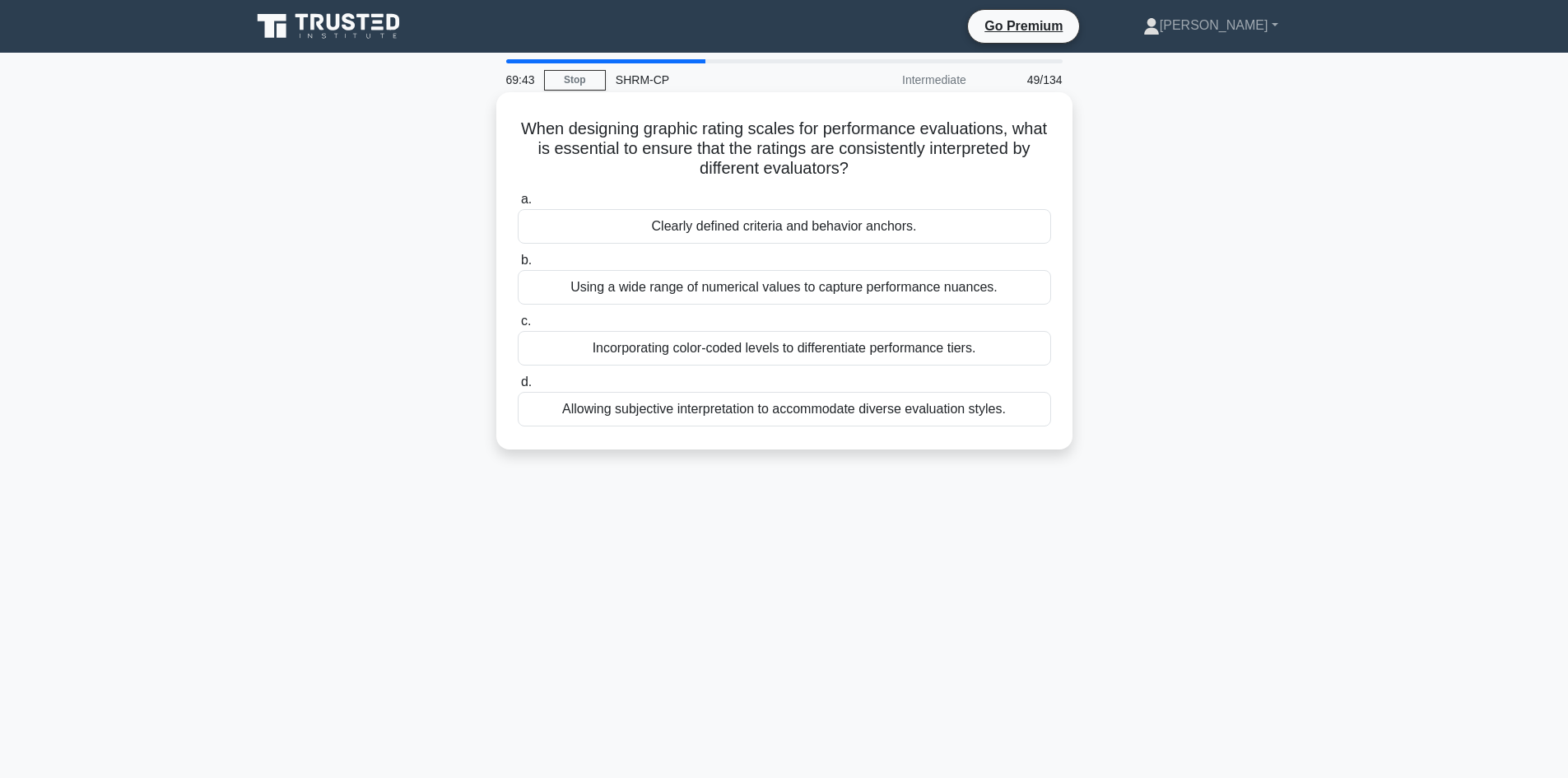
click at [851, 232] on div "Clearly defined criteria and behavior anchors." at bounding box center [784, 226] width 534 height 35
click at [518, 205] on input "a. Clearly defined criteria and behavior anchors." at bounding box center [518, 199] width 0 height 11
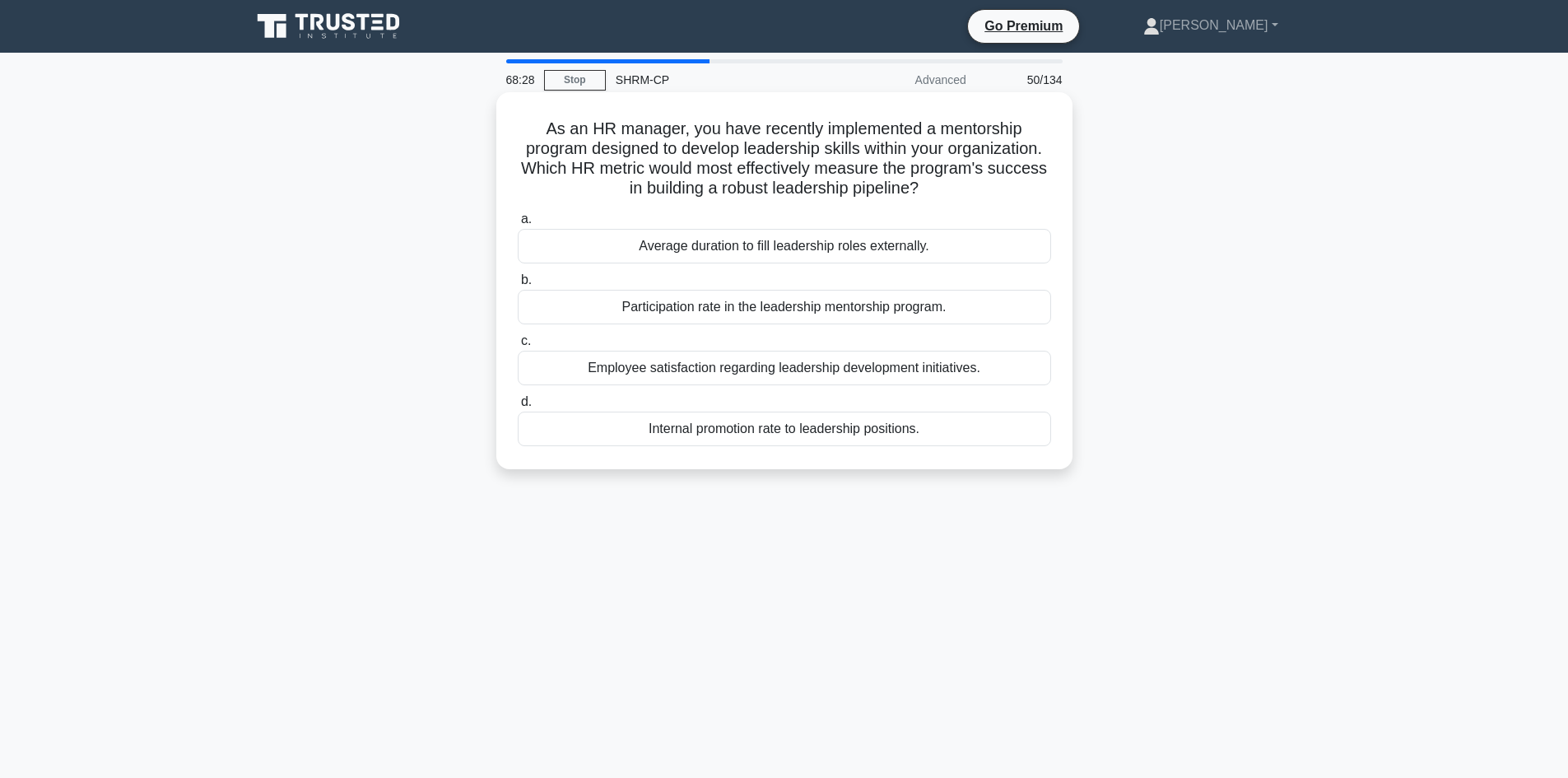
click at [857, 375] on div "Employee satisfaction regarding leadership development initiatives." at bounding box center [784, 368] width 534 height 35
click at [518, 347] on input "c. Employee satisfaction regarding leadership development initiatives." at bounding box center [518, 340] width 0 height 11
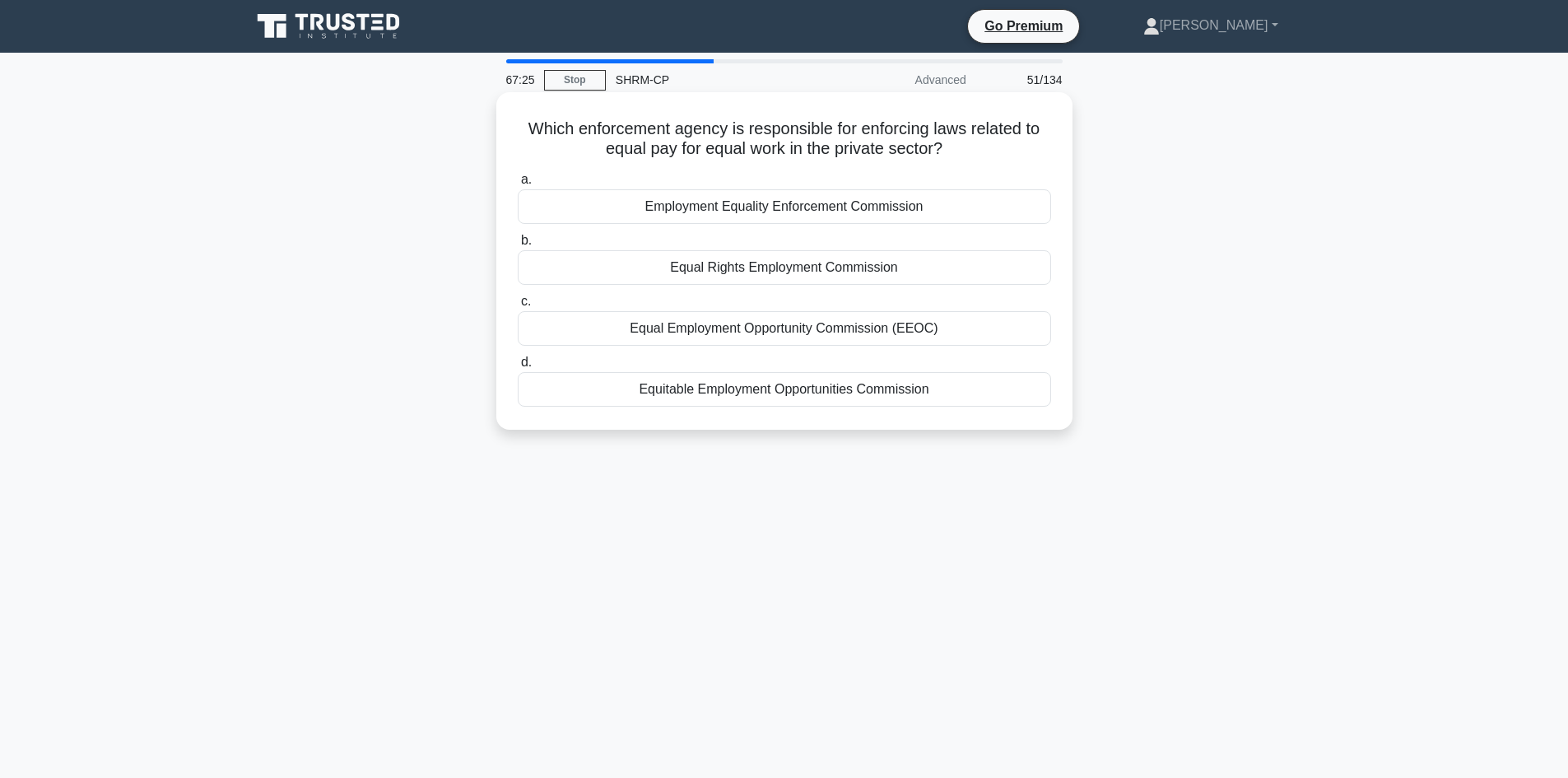
click at [807, 272] on div "Equal Rights Employment Commission" at bounding box center [784, 267] width 534 height 35
click at [518, 246] on input "b. Equal Rights Employment Commission" at bounding box center [518, 240] width 0 height 11
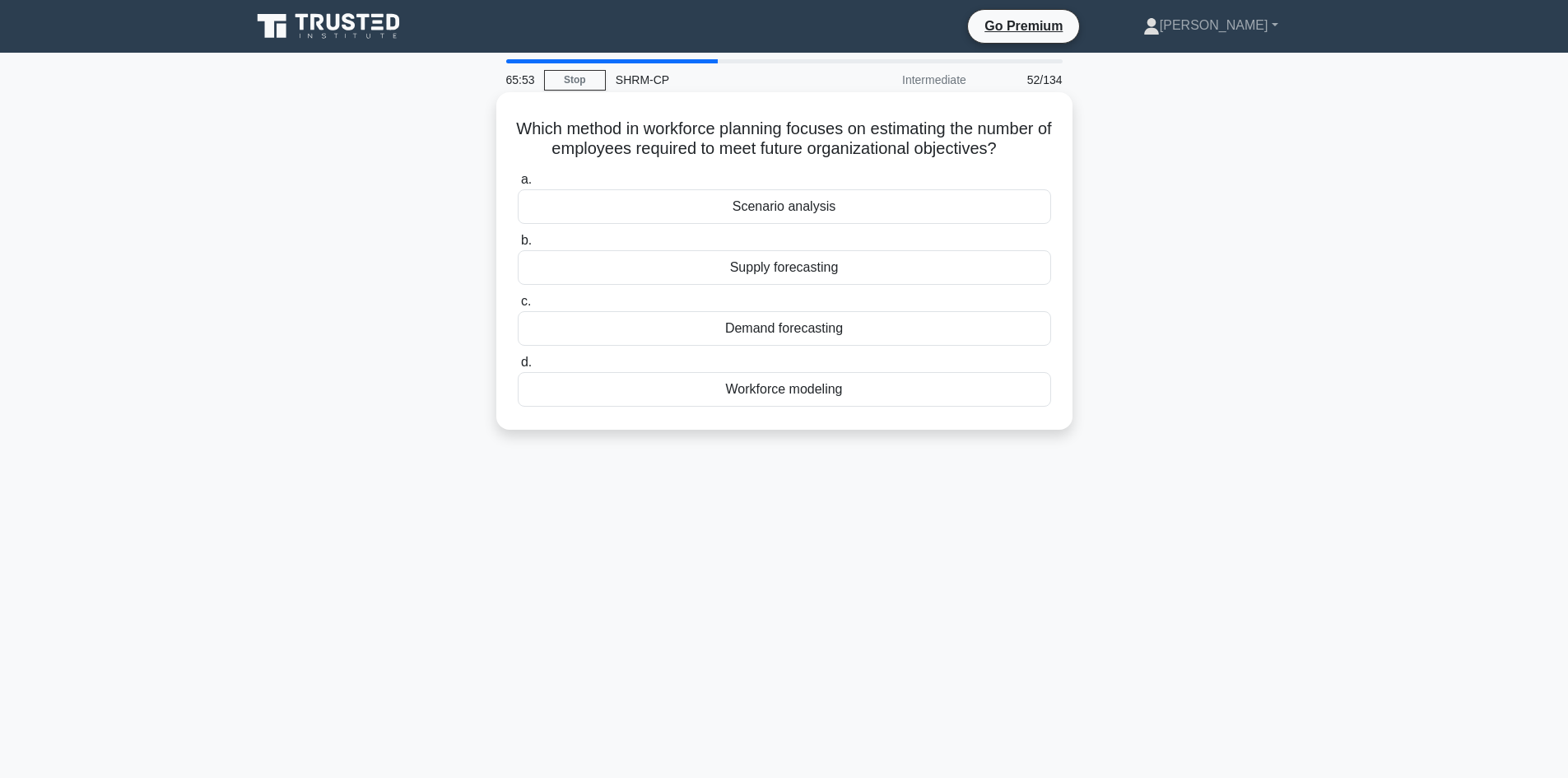
click at [858, 346] on div "Demand forecasting" at bounding box center [784, 329] width 534 height 35
click at [518, 307] on input "c. Demand forecasting" at bounding box center [518, 301] width 0 height 11
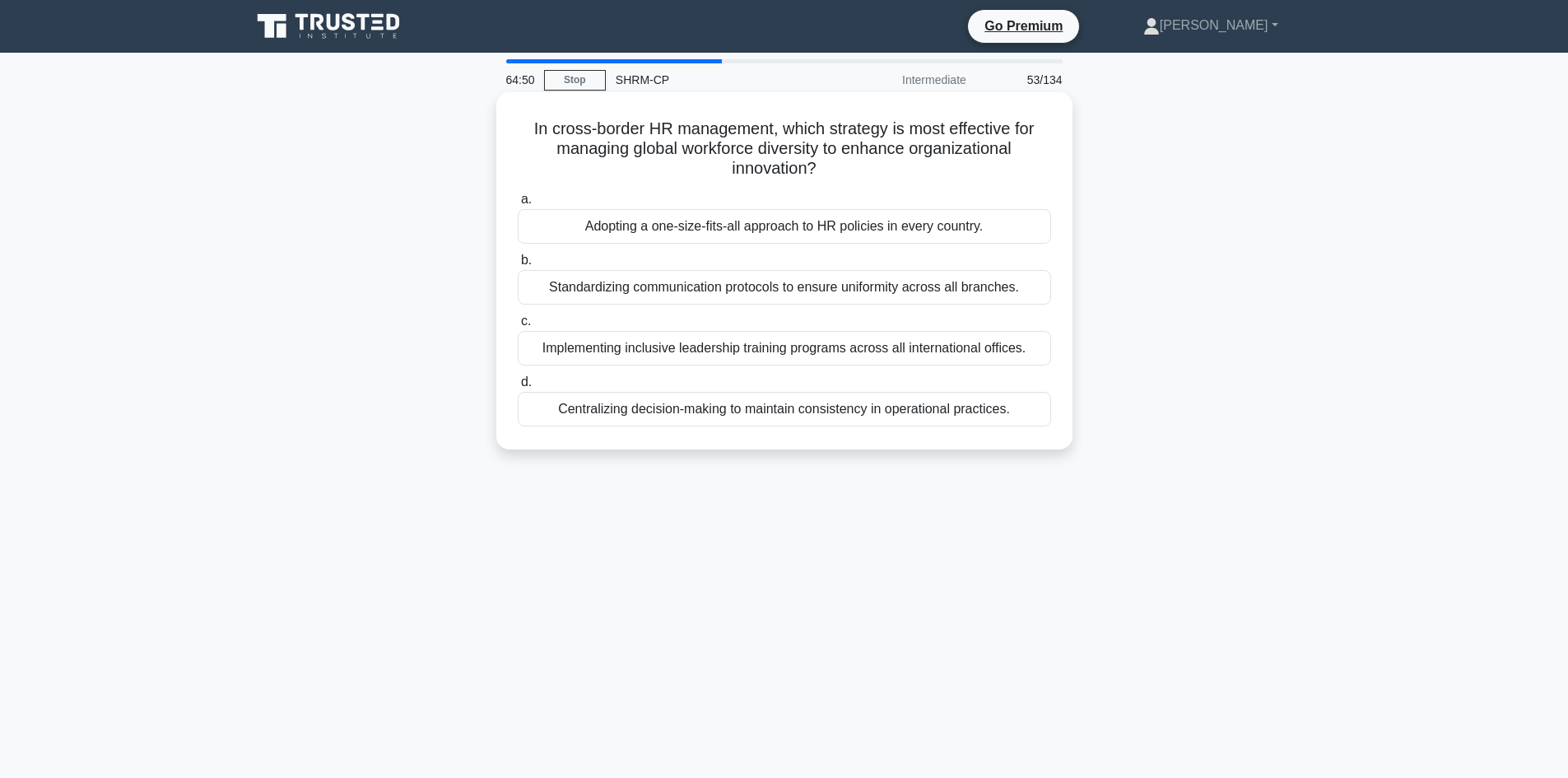
click at [904, 293] on div "Standardizing communication protocols to ensure uniformity across all branches." at bounding box center [784, 288] width 534 height 35
click at [518, 266] on input "b. Standardizing communication protocols to ensure uniformity across all branch…" at bounding box center [518, 260] width 0 height 11
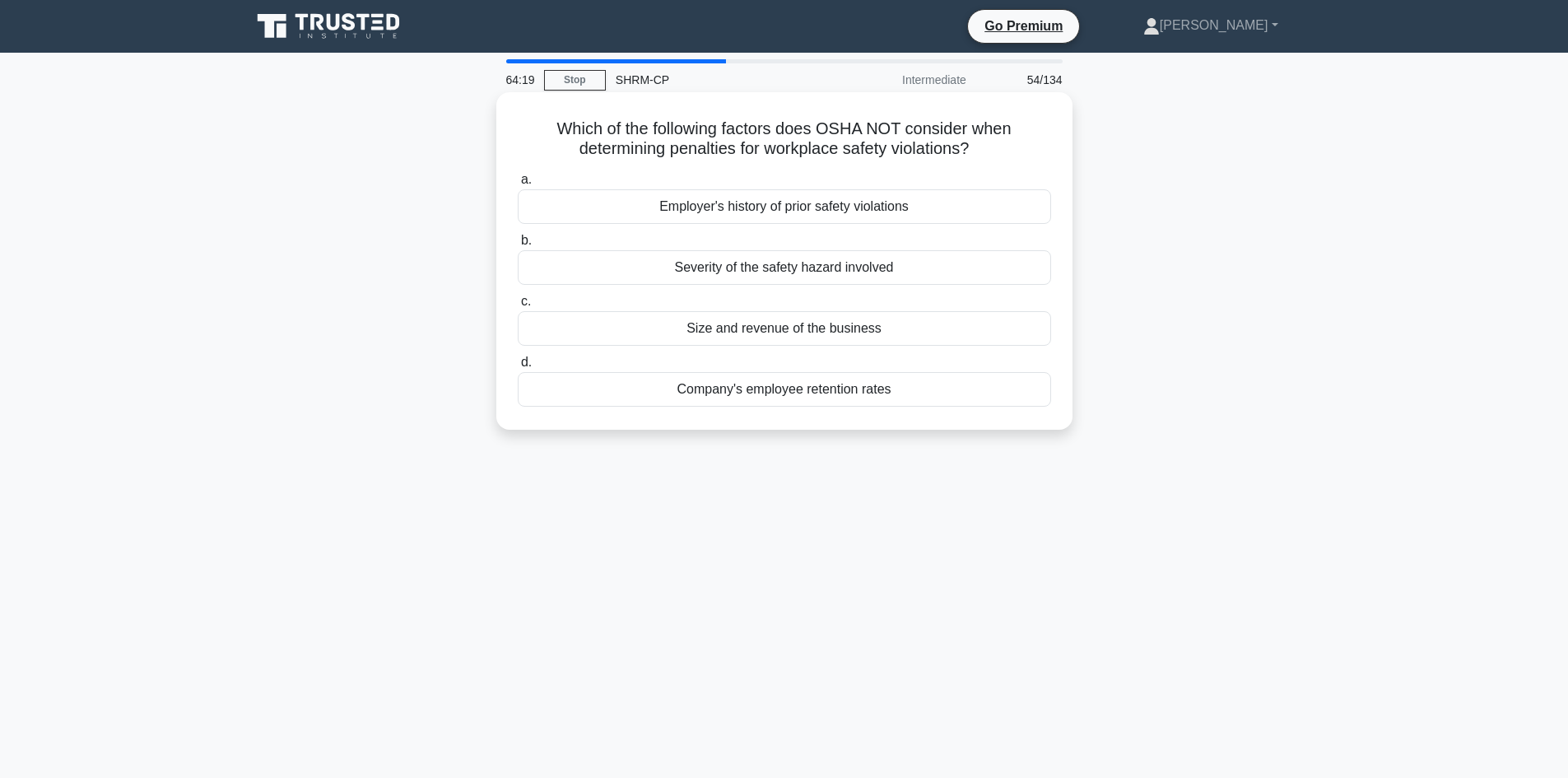
click at [822, 330] on div "Size and revenue of the business" at bounding box center [784, 329] width 534 height 35
click at [518, 307] on input "c. Size and revenue of the business" at bounding box center [518, 301] width 0 height 11
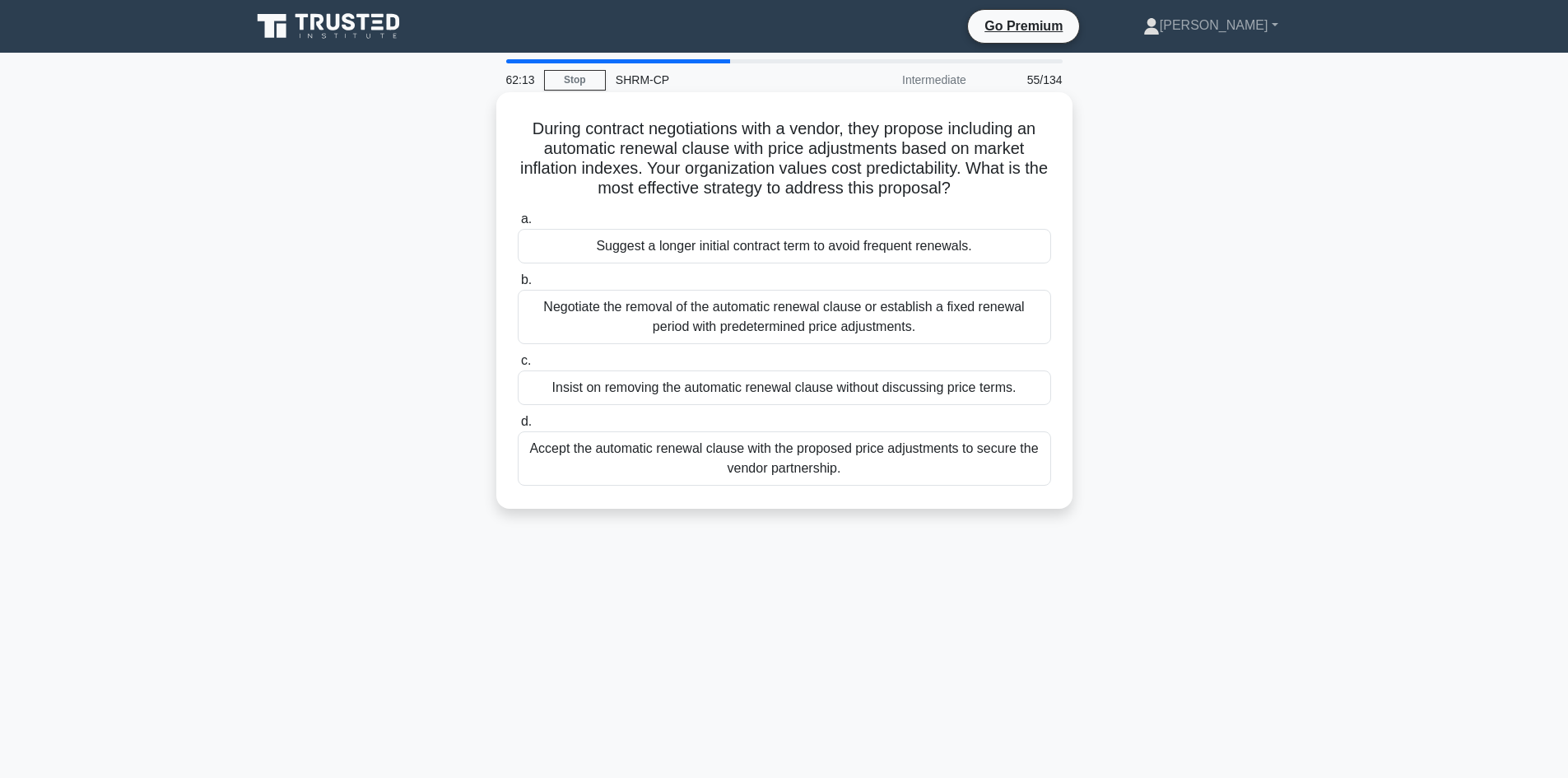
click at [839, 323] on div "Negotiate the removal of the automatic renewal clause or establish a fixed rene…" at bounding box center [784, 316] width 534 height 55
click at [518, 286] on input "b. Negotiate the removal of the automatic renewal clause or establish a fixed r…" at bounding box center [518, 280] width 0 height 11
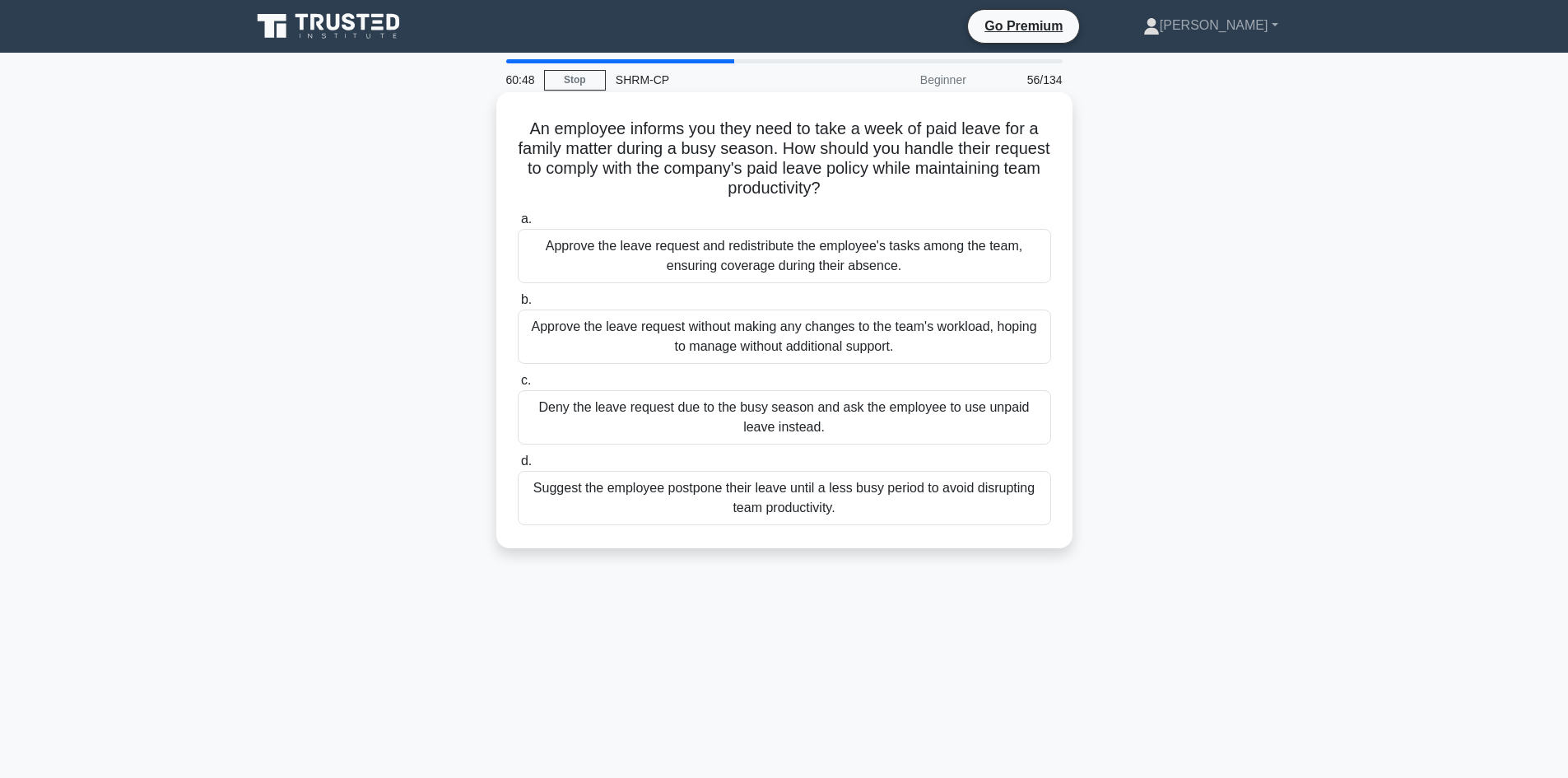
click at [845, 261] on div "Approve the leave request and redistribute the employee's tasks among the team,…" at bounding box center [784, 256] width 534 height 55
click at [518, 225] on input "a. Approve the leave request and redistribute the employee's tasks among the te…" at bounding box center [518, 219] width 0 height 11
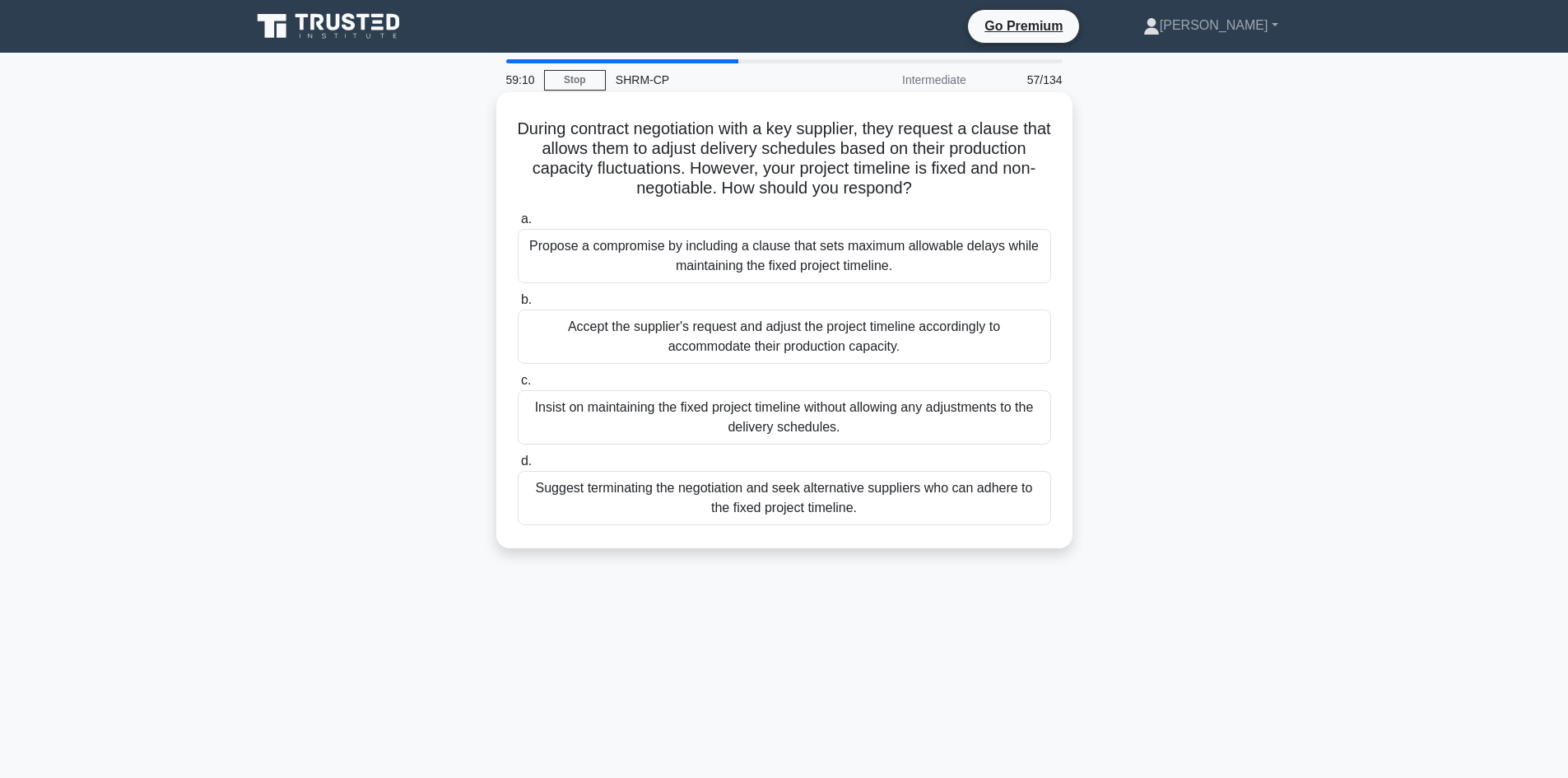
click at [732, 255] on div "Propose a compromise by including a clause that sets maximum allowable delays w…" at bounding box center [784, 256] width 534 height 55
click at [518, 225] on input "a. Propose a compromise by including a clause that sets maximum allowable delay…" at bounding box center [518, 219] width 0 height 11
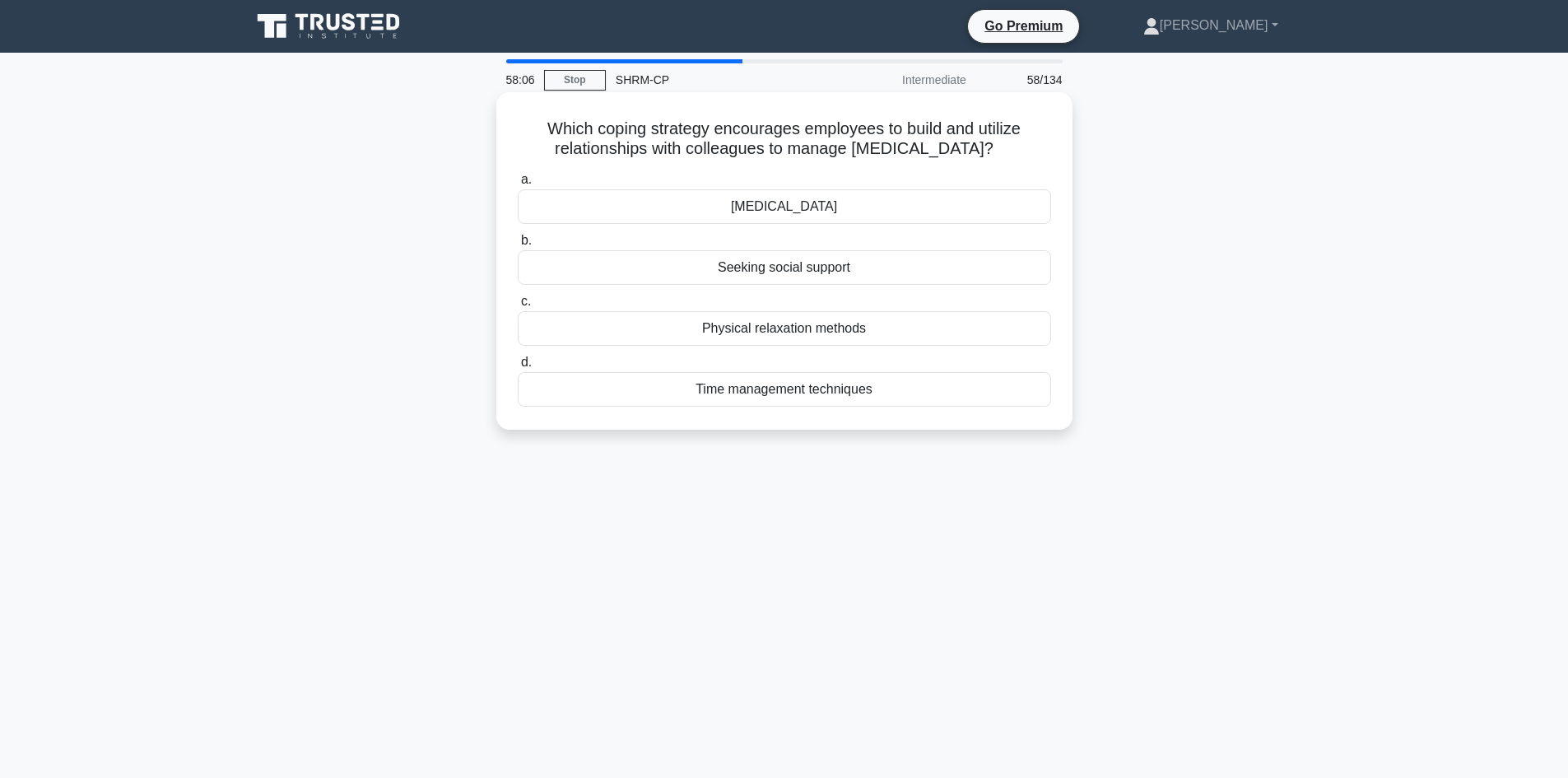
click at [863, 218] on div "[MEDICAL_DATA]" at bounding box center [784, 207] width 534 height 35
click at [518, 186] on input "a. [MEDICAL_DATA]" at bounding box center [518, 180] width 0 height 11
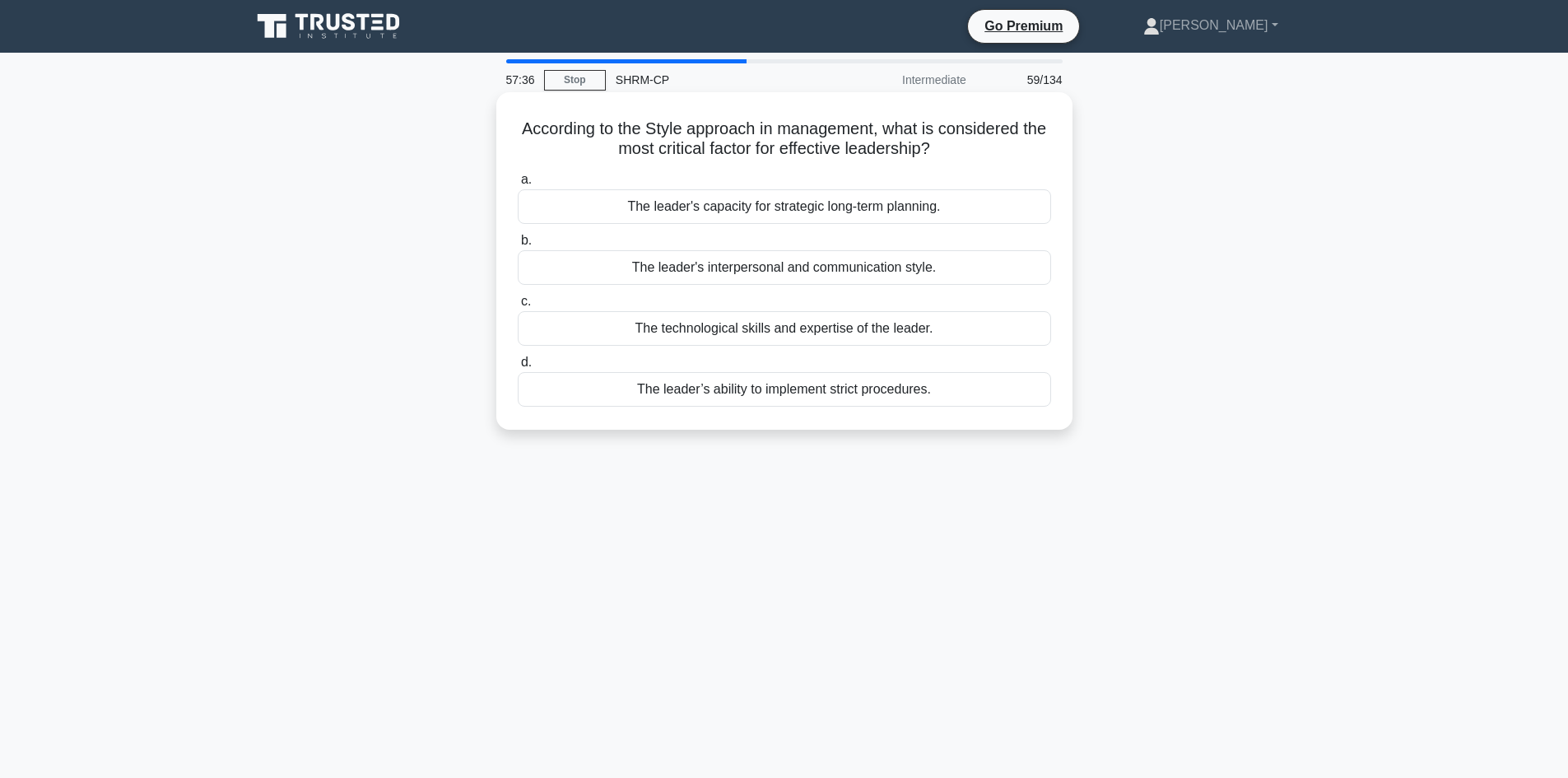
click at [942, 268] on div "The leader's interpersonal and communication style." at bounding box center [784, 267] width 534 height 35
click at [518, 246] on input "b. The leader's interpersonal and communication style." at bounding box center [518, 240] width 0 height 11
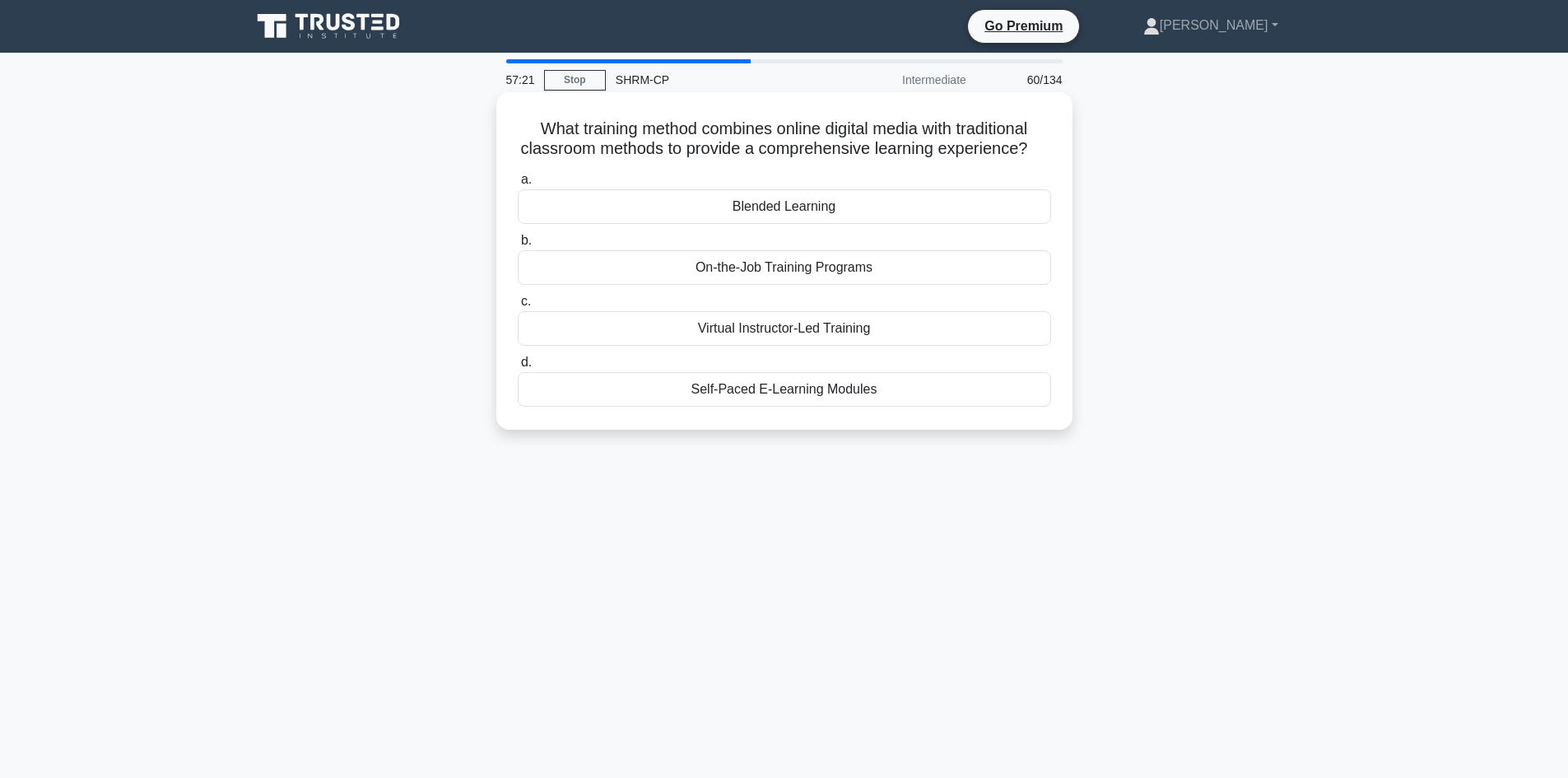
click at [850, 224] on div "Blended Learning" at bounding box center [784, 207] width 534 height 35
click at [518, 186] on input "a. Blended Learning" at bounding box center [518, 180] width 0 height 11
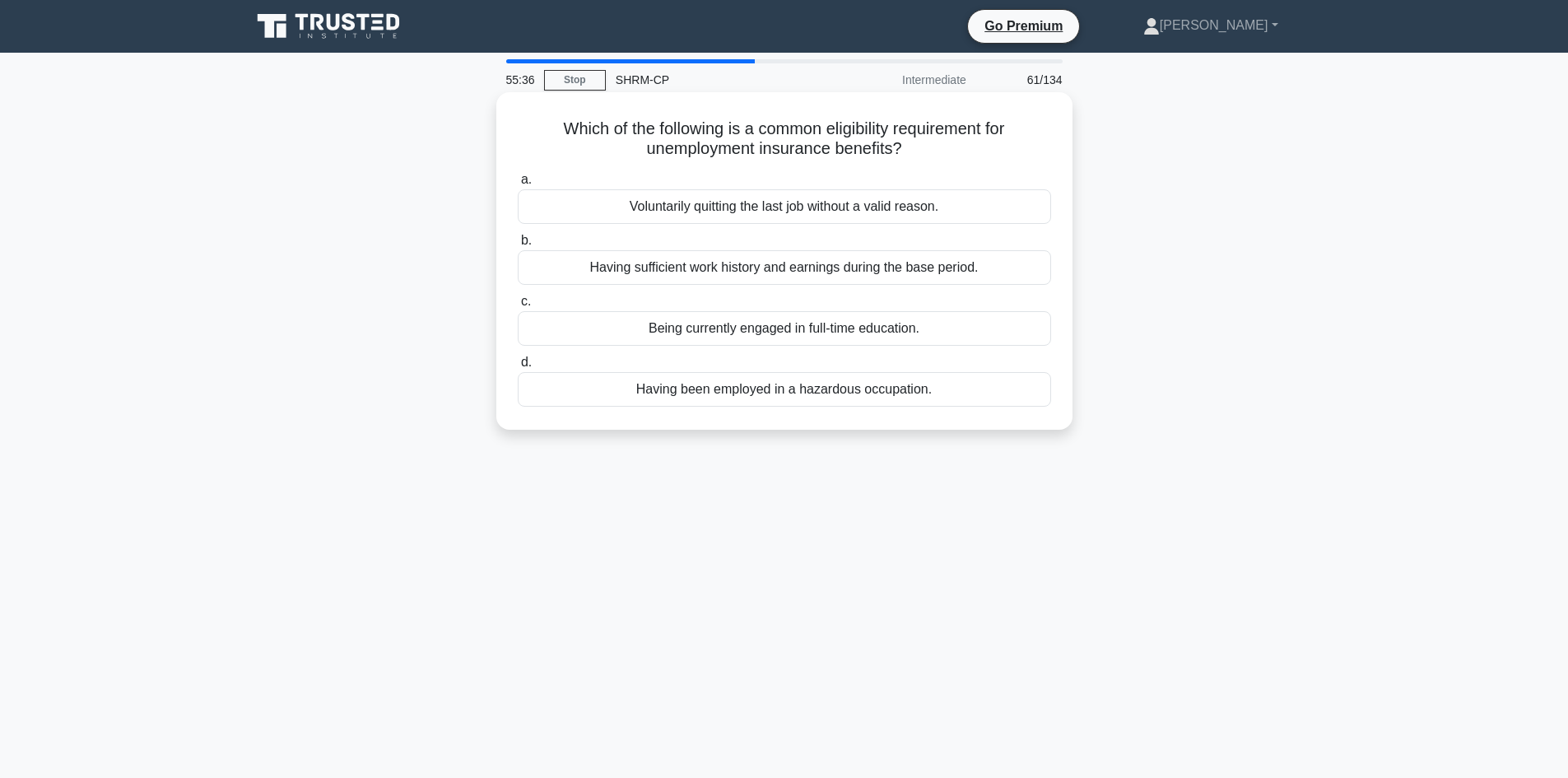
click at [834, 340] on div "Being currently engaged in full-time education." at bounding box center [784, 329] width 534 height 35
click at [518, 307] on input "c. Being currently engaged in full-time education." at bounding box center [518, 301] width 0 height 11
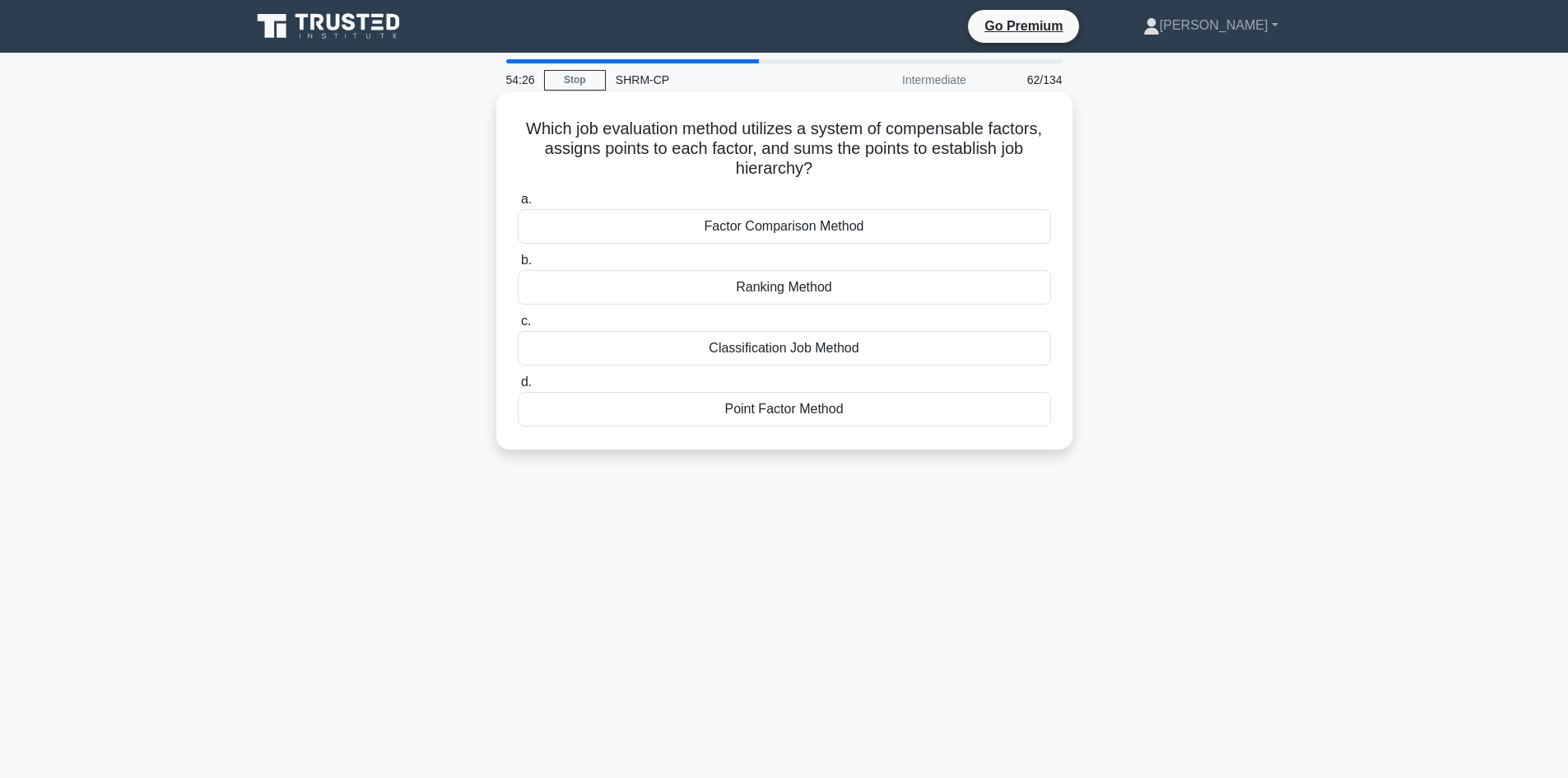
click at [850, 232] on div "Factor Comparison Method" at bounding box center [784, 226] width 534 height 35
click at [518, 205] on input "a. Factor Comparison Method" at bounding box center [518, 199] width 0 height 11
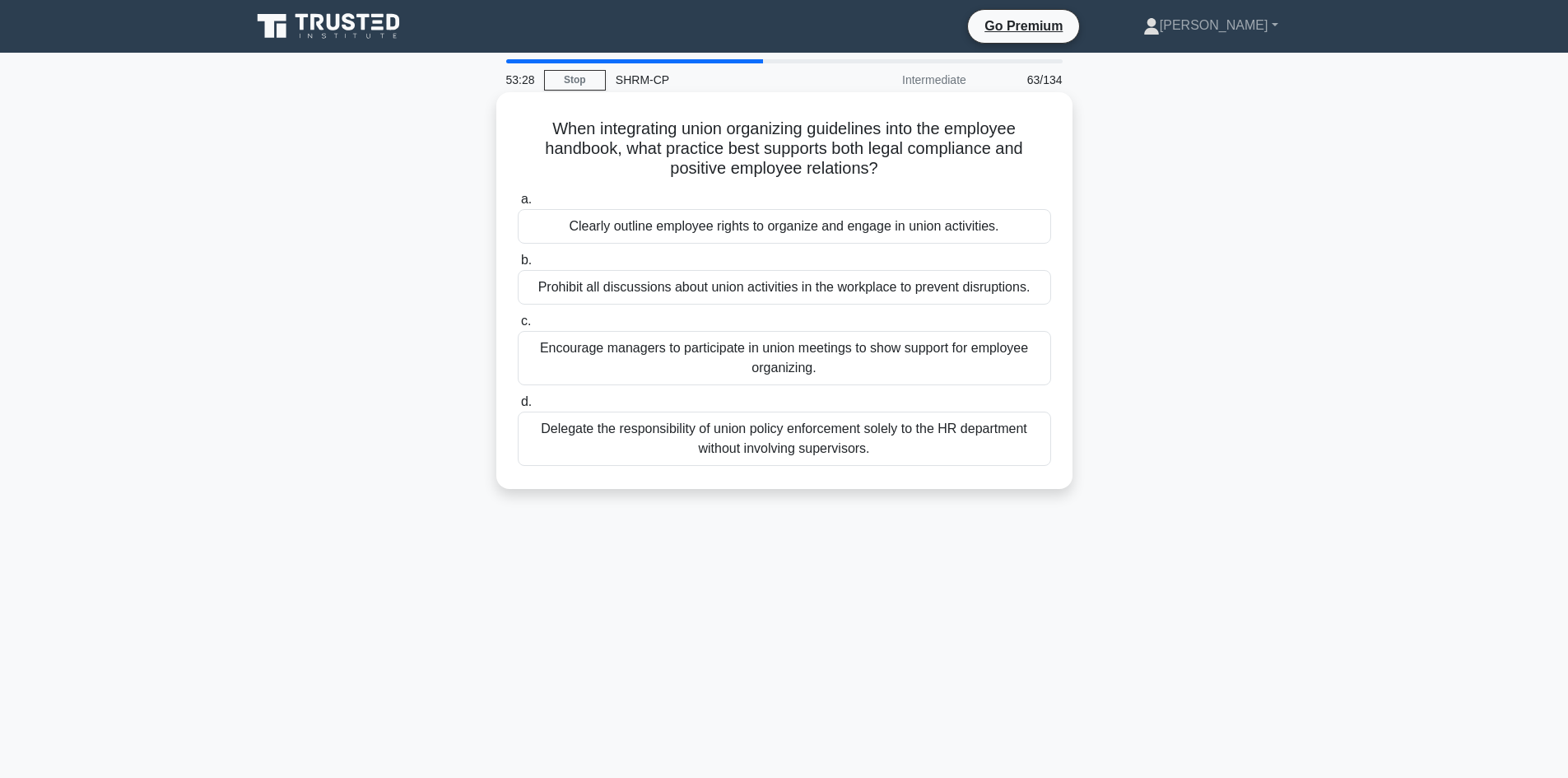
click at [958, 235] on div "Clearly outline employee rights to organize and engage in union activities." at bounding box center [784, 226] width 534 height 35
click at [518, 205] on input "a. Clearly outline employee rights to organize and engage in union activities." at bounding box center [518, 199] width 0 height 11
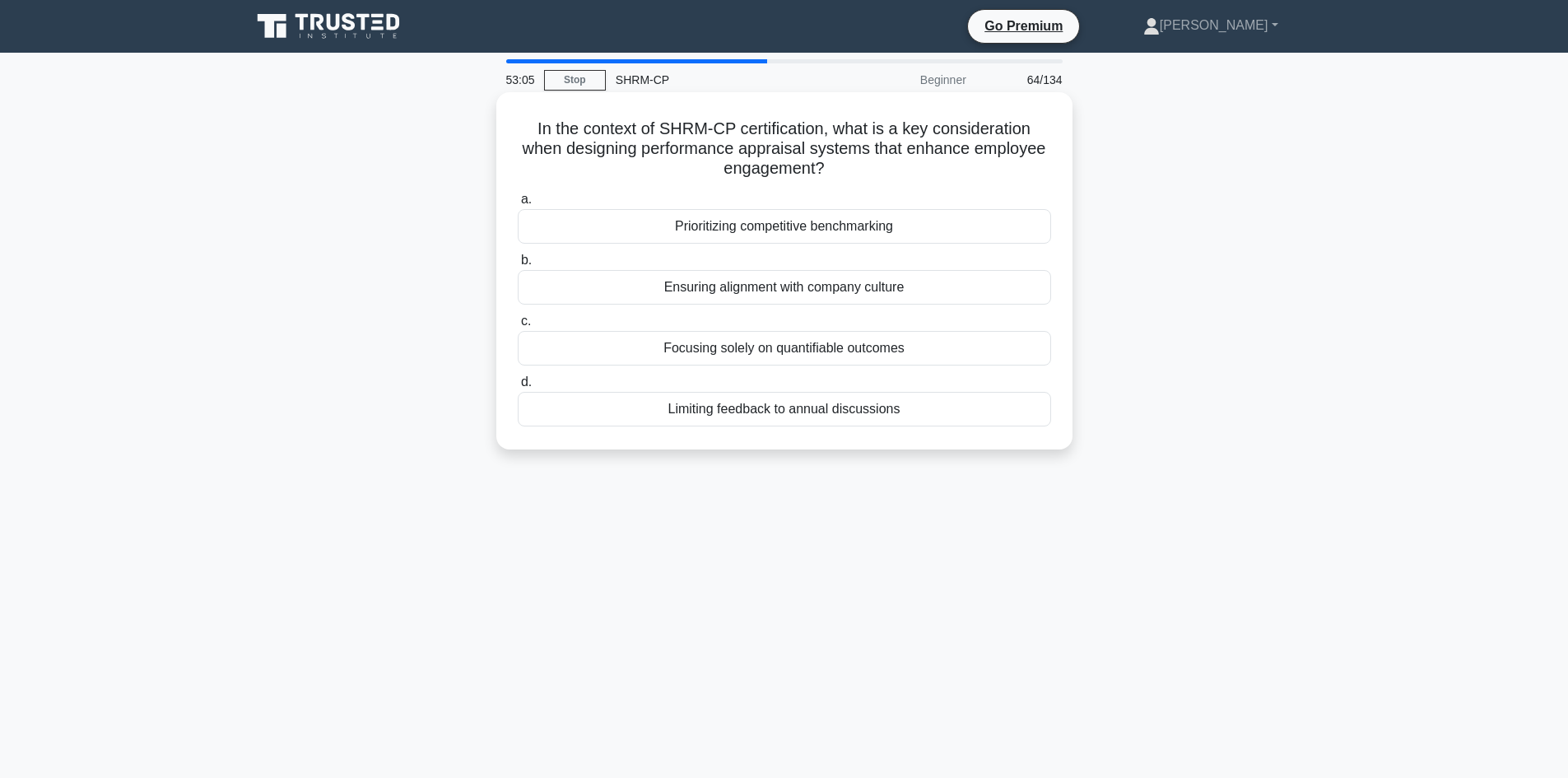
click at [901, 293] on div "Ensuring alignment with company culture" at bounding box center [784, 288] width 534 height 35
click at [518, 266] on input "b. Ensuring alignment with company culture" at bounding box center [518, 260] width 0 height 11
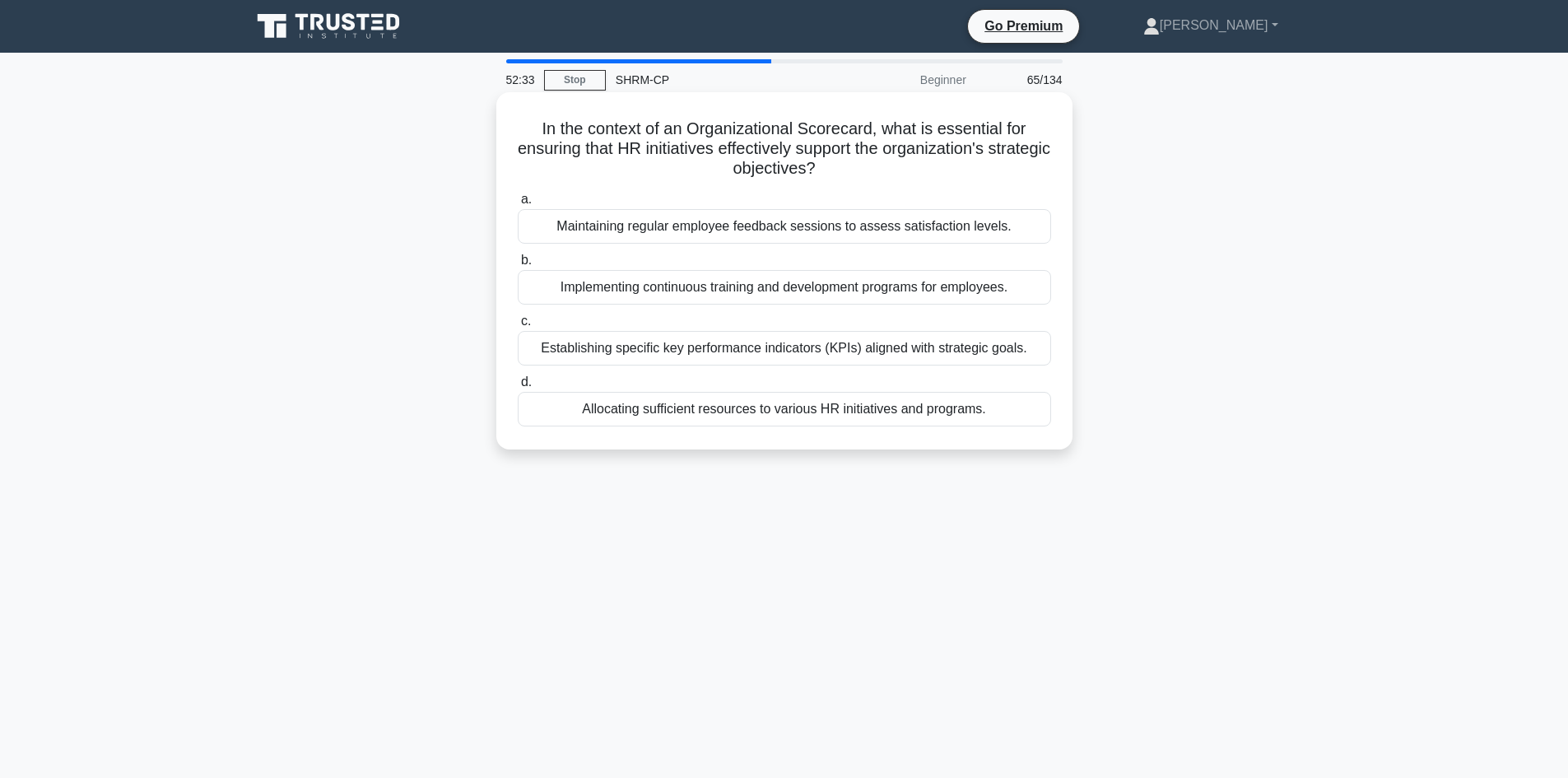
click at [942, 230] on div "Maintaining regular employee feedback sessions to assess satisfaction levels." at bounding box center [784, 226] width 534 height 35
click at [518, 205] on input "a. Maintaining regular employee feedback sessions to assess satisfaction levels." at bounding box center [518, 199] width 0 height 11
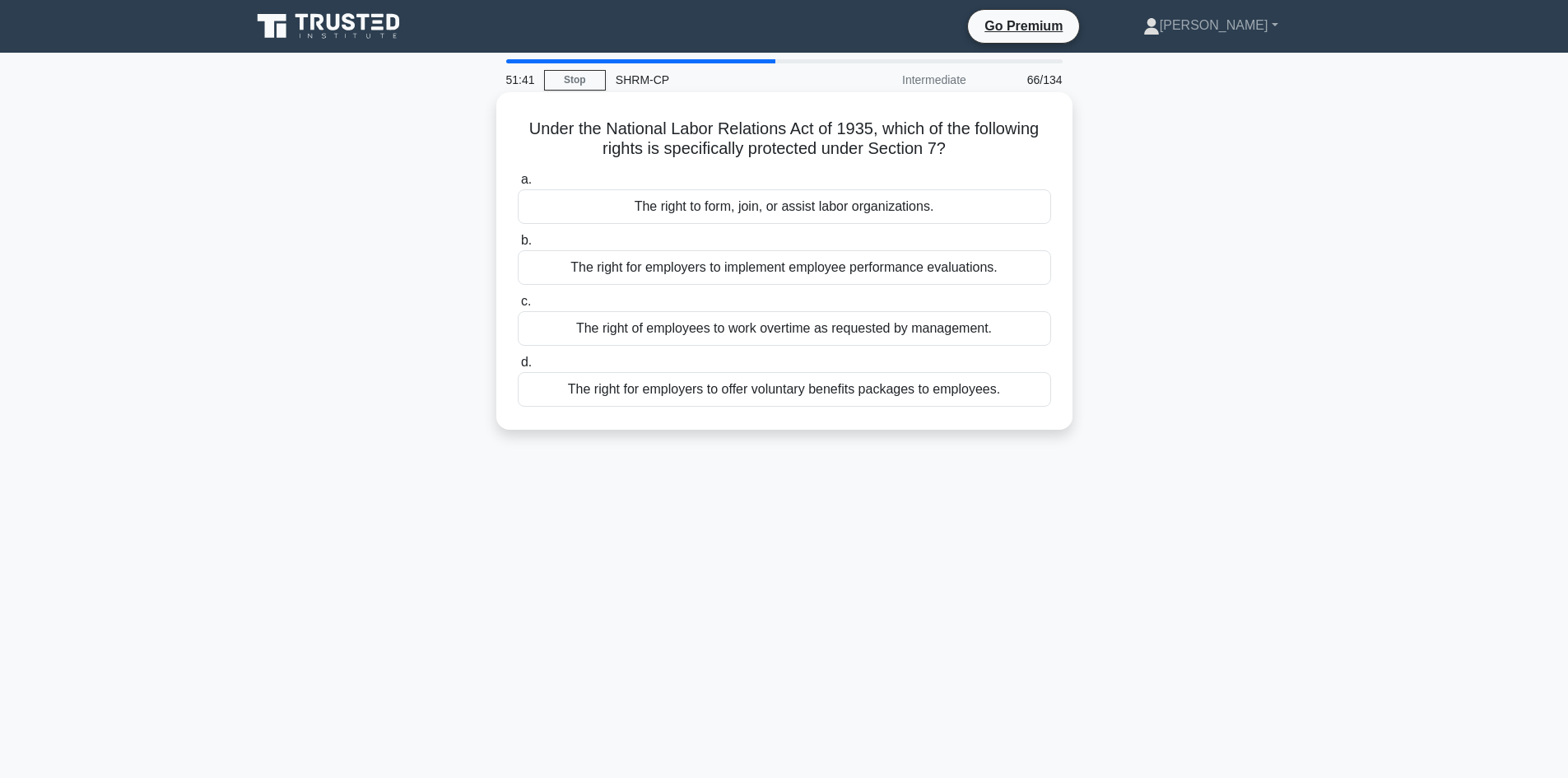
click at [898, 214] on div "The right to form, join, or assist labor organizations." at bounding box center [784, 207] width 534 height 35
click at [518, 186] on input "a. The right to form, join, or assist labor organizations." at bounding box center [518, 180] width 0 height 11
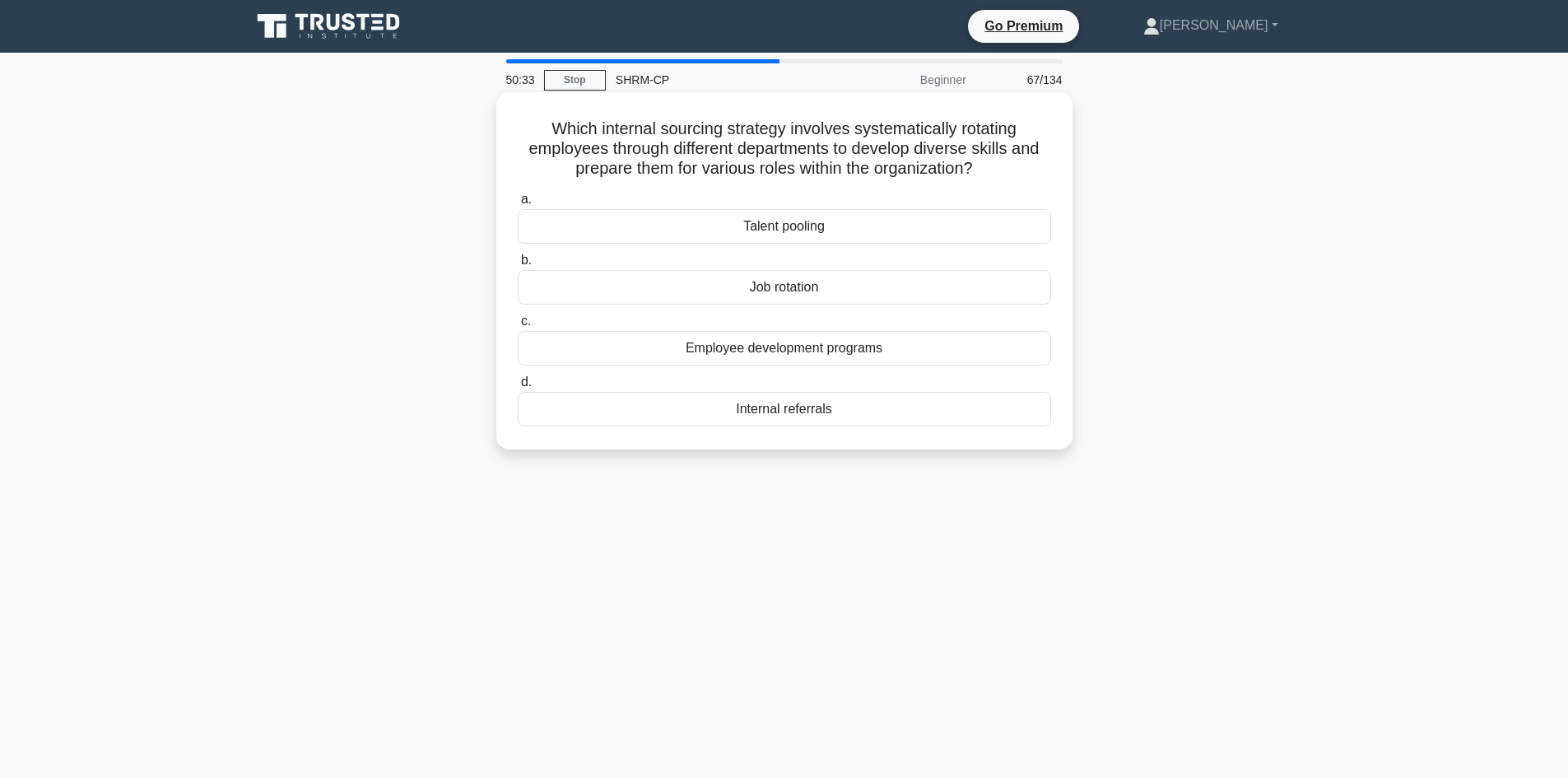
click at [860, 285] on div "Job rotation" at bounding box center [784, 288] width 534 height 35
click at [518, 266] on input "b. Job rotation" at bounding box center [518, 260] width 0 height 11
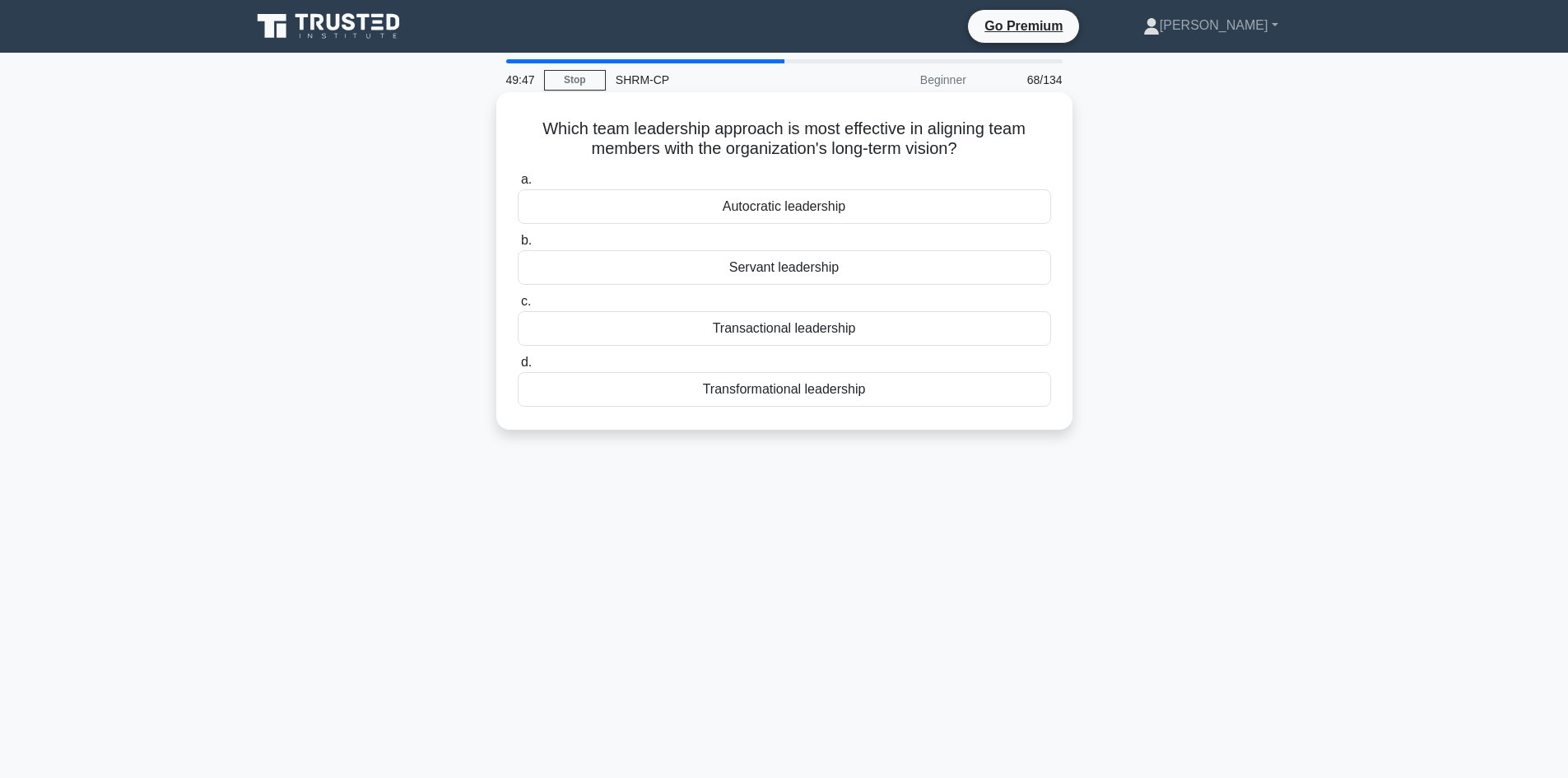
click at [812, 336] on div "Transactional leadership" at bounding box center [784, 329] width 534 height 35
click at [518, 307] on input "c. Transactional leadership" at bounding box center [518, 301] width 0 height 11
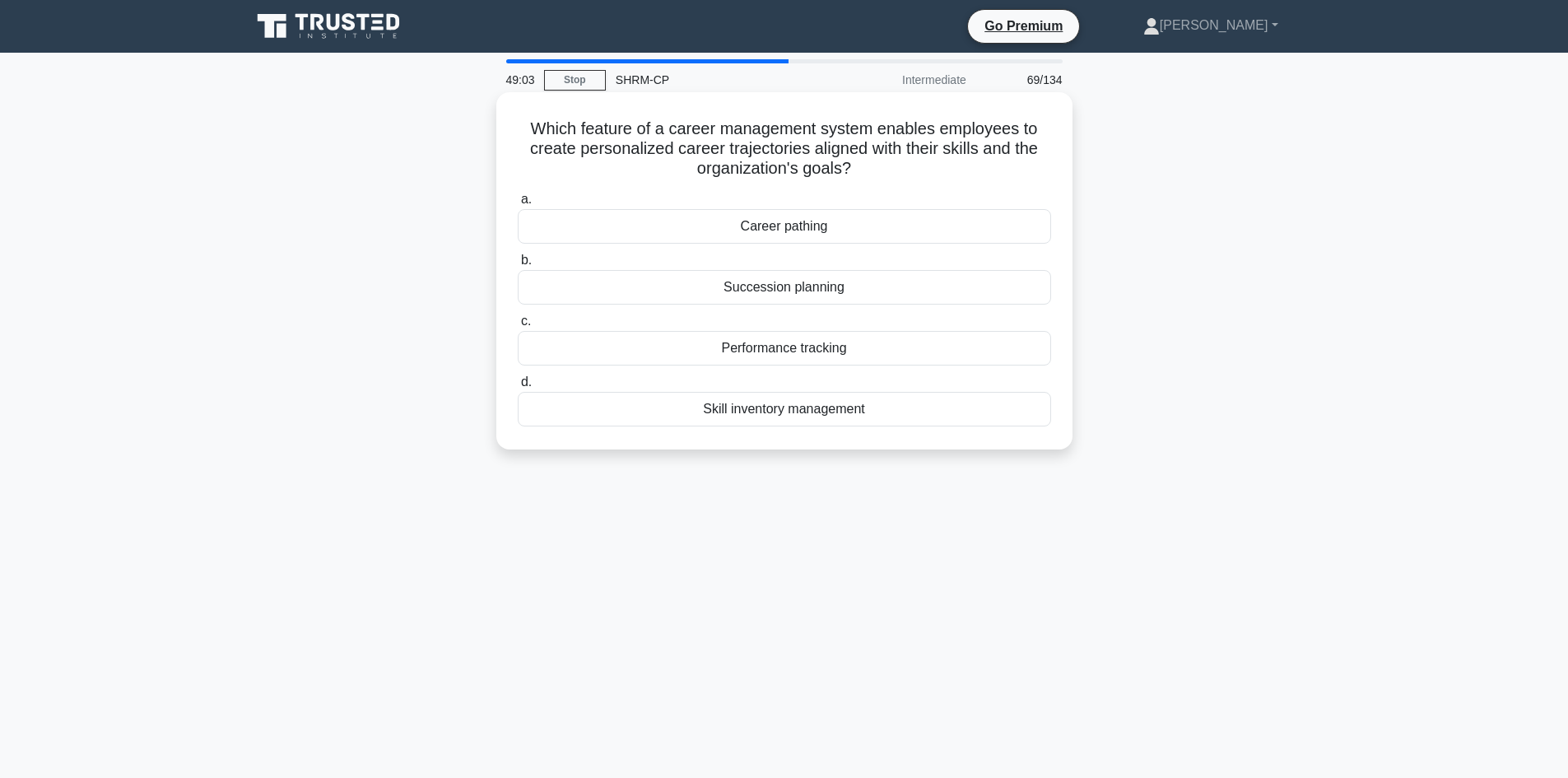
click at [845, 235] on div "Career pathing" at bounding box center [784, 226] width 534 height 35
click at [518, 205] on input "a. Career pathing" at bounding box center [518, 199] width 0 height 11
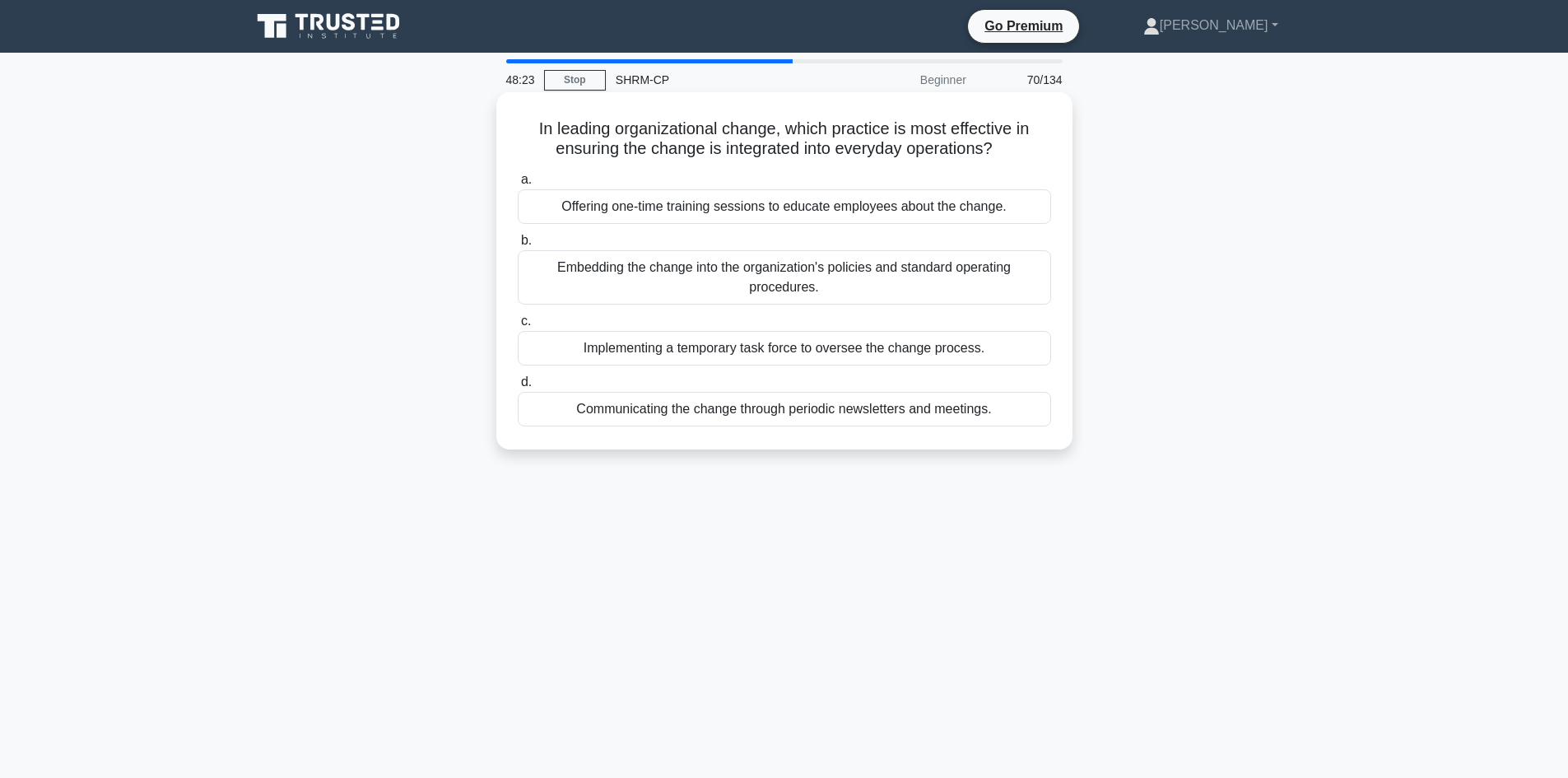
click at [885, 289] on div "Embedding the change into the organization's policies and standard operating pr…" at bounding box center [784, 277] width 534 height 55
click at [518, 246] on input "b. Embedding the change into the organization's policies and standard operating…" at bounding box center [518, 240] width 0 height 11
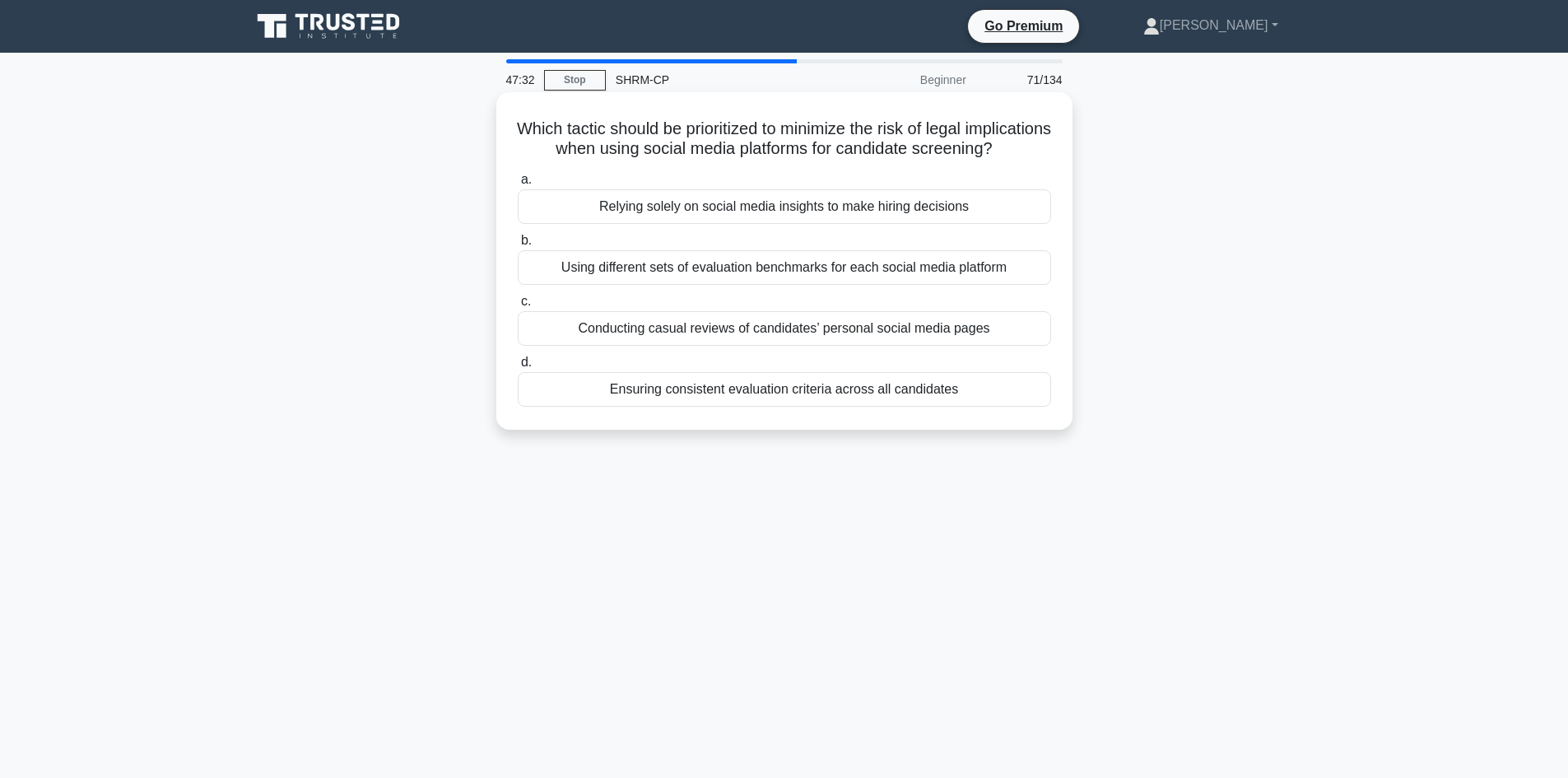
click at [774, 407] on div "Ensuring consistent evaluation criteria across all candidates" at bounding box center [784, 389] width 534 height 35
click at [518, 368] on input "d. Ensuring consistent evaluation criteria across all candidates" at bounding box center [518, 363] width 0 height 11
click at [833, 270] on div "Randomly implementing HR initiatives to observe outcomes." at bounding box center [784, 267] width 534 height 35
click at [518, 246] on input "b. Randomly implementing HR initiatives to observe outcomes." at bounding box center [518, 240] width 0 height 11
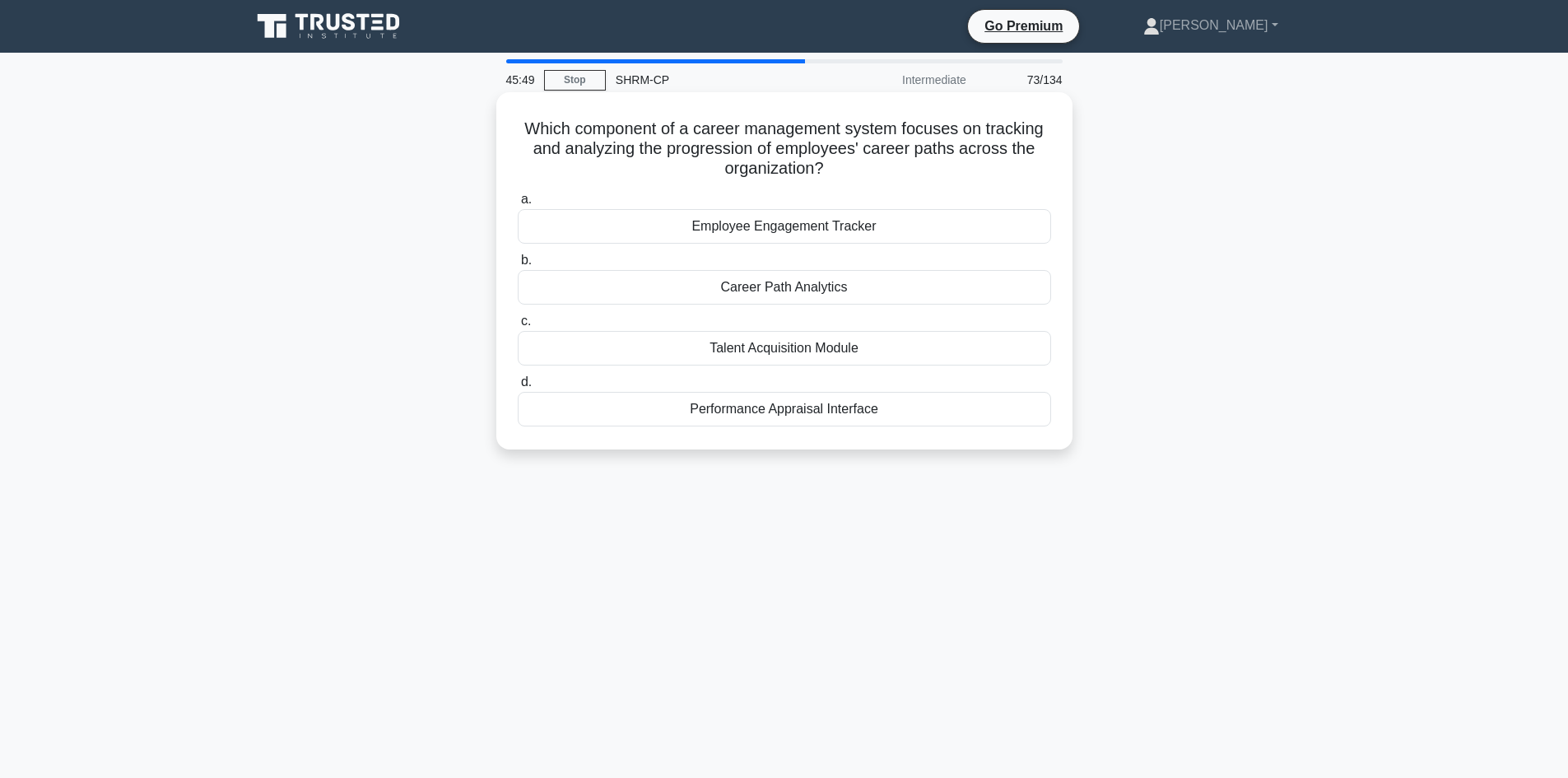
click at [845, 289] on div "Career Path Analytics" at bounding box center [784, 288] width 534 height 35
click at [518, 266] on input "b. Career Path Analytics" at bounding box center [518, 260] width 0 height 11
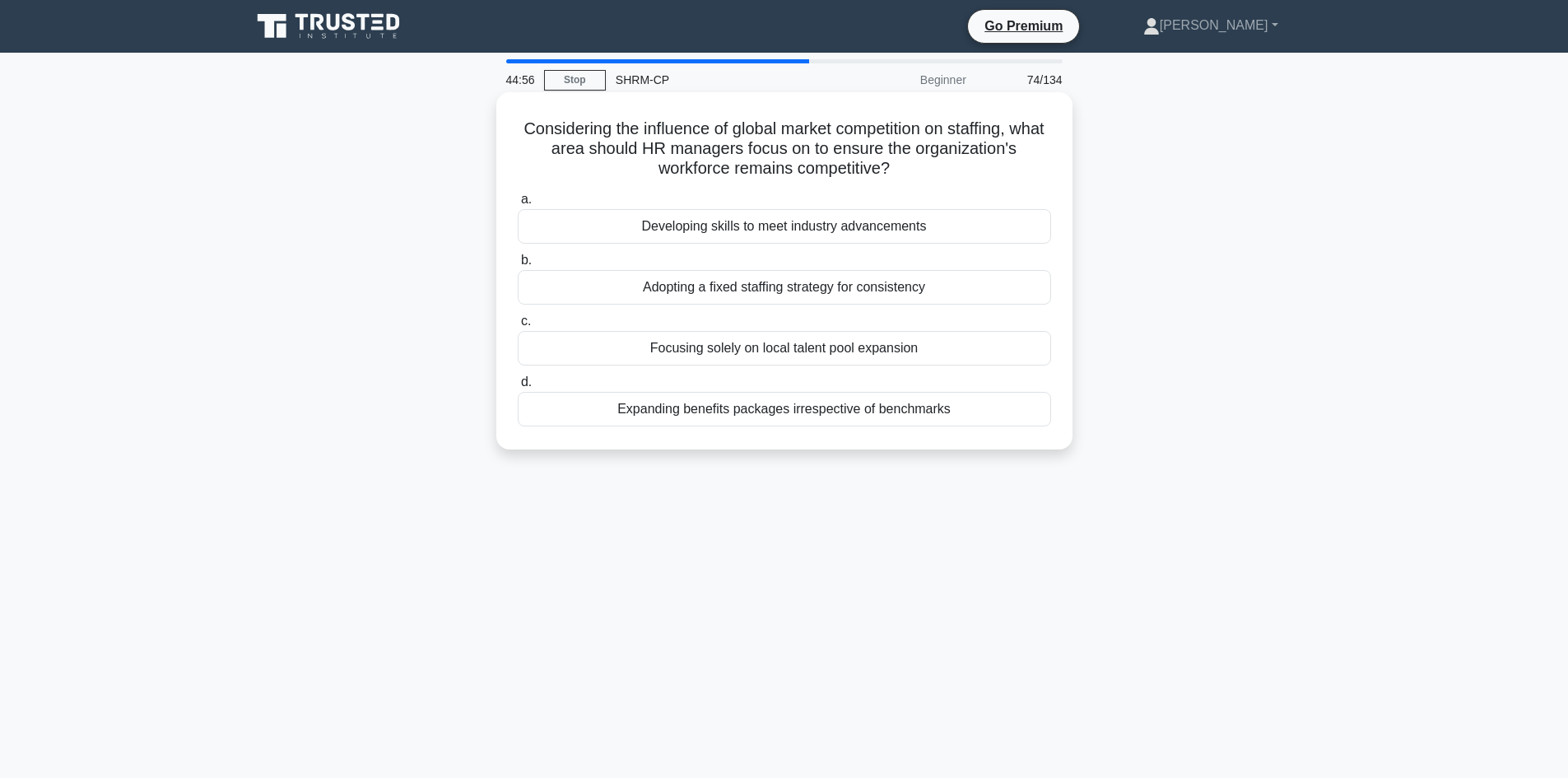
click at [745, 221] on div "Developing skills to meet industry advancements" at bounding box center [784, 226] width 534 height 35
click at [518, 205] on input "a. Developing skills to meet industry advancements" at bounding box center [518, 199] width 0 height 11
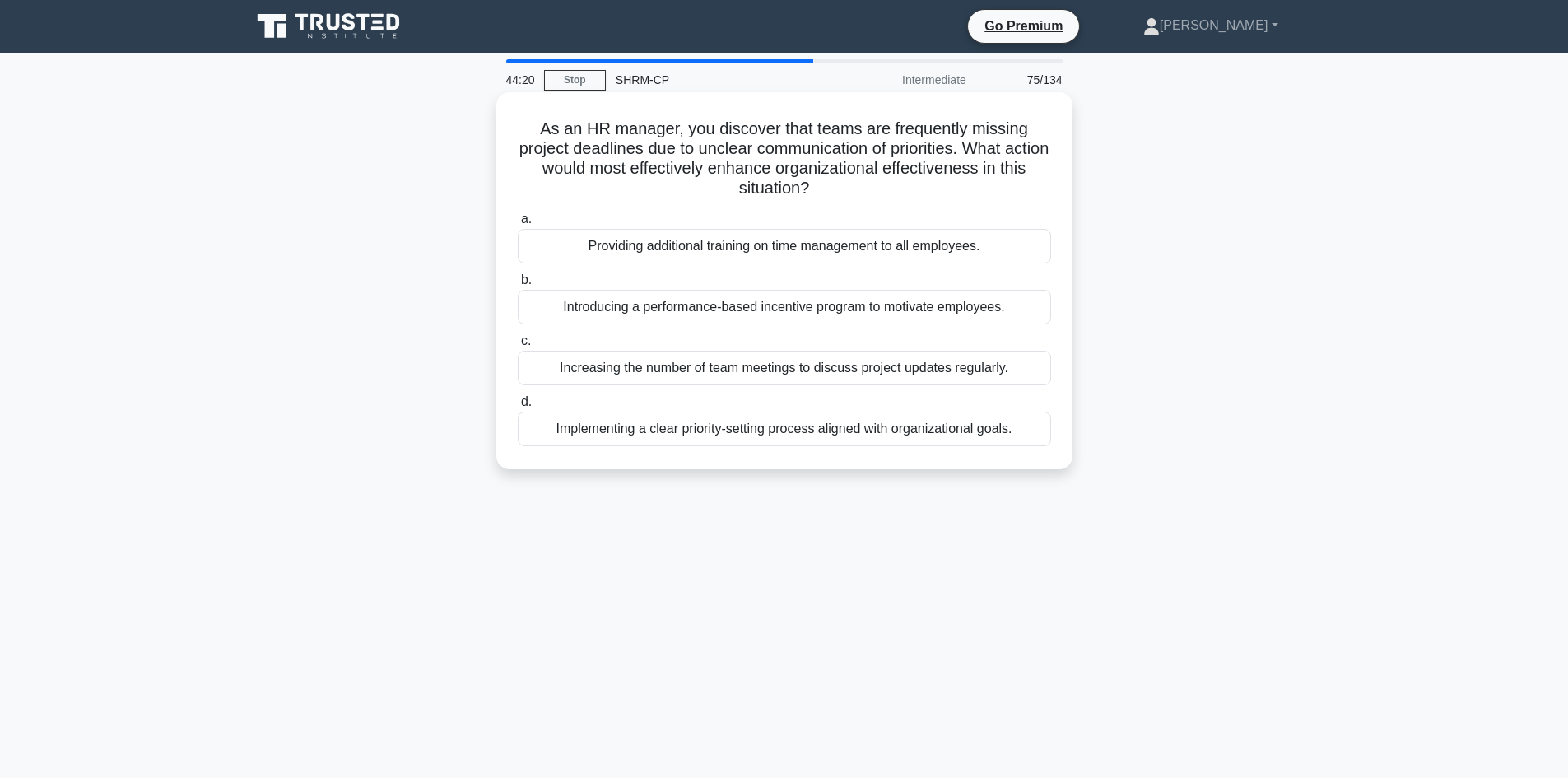
click at [782, 431] on div "Implementing a clear priority-setting process aligned with organizational goals." at bounding box center [784, 429] width 534 height 35
click at [518, 408] on input "d. Implementing a clear priority-setting process aligned with organizational go…" at bounding box center [518, 402] width 0 height 11
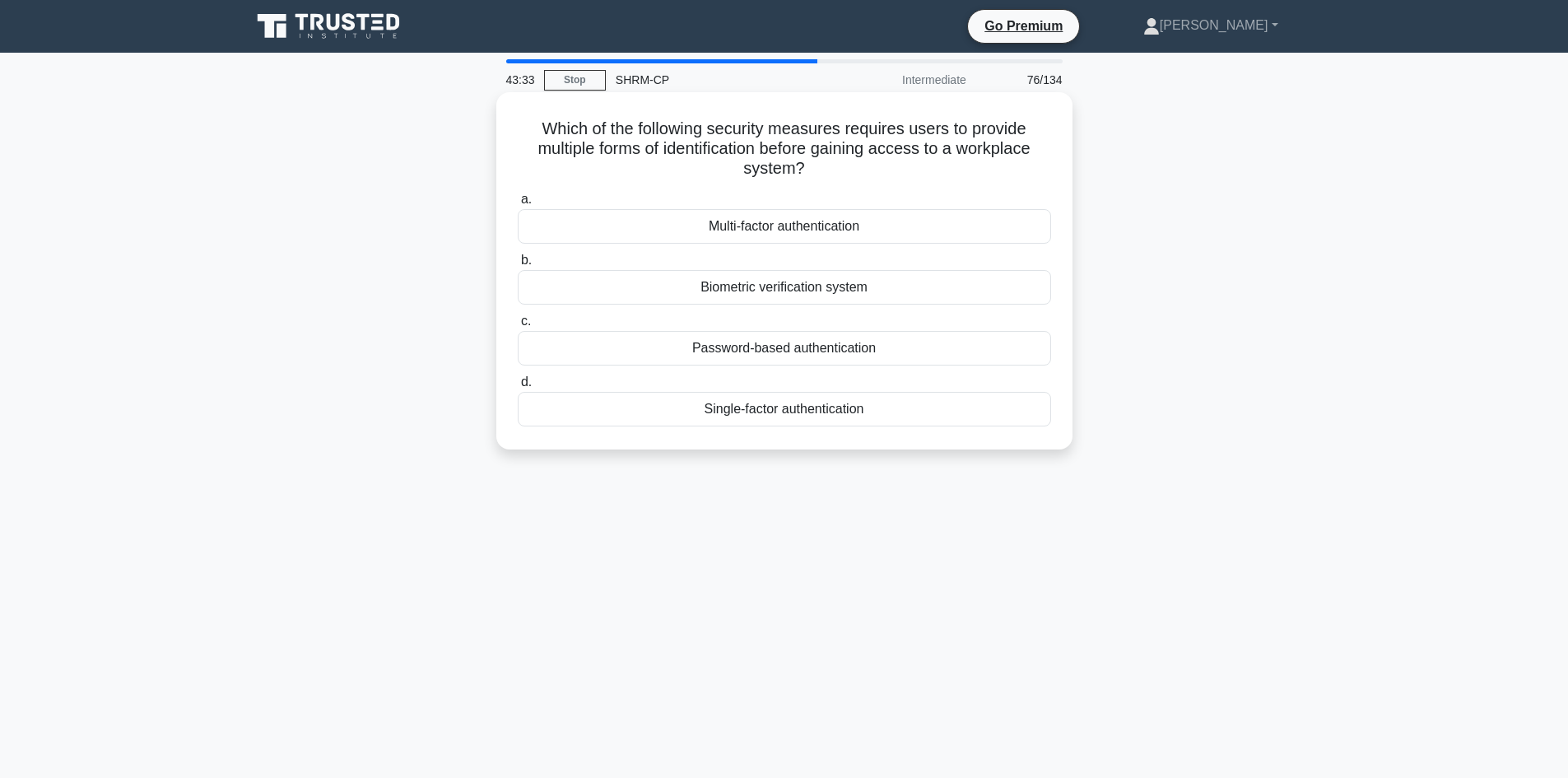
click at [772, 233] on div "Multi-factor authentication" at bounding box center [784, 226] width 534 height 35
click at [518, 205] on input "a. Multi-factor authentication" at bounding box center [518, 199] width 0 height 11
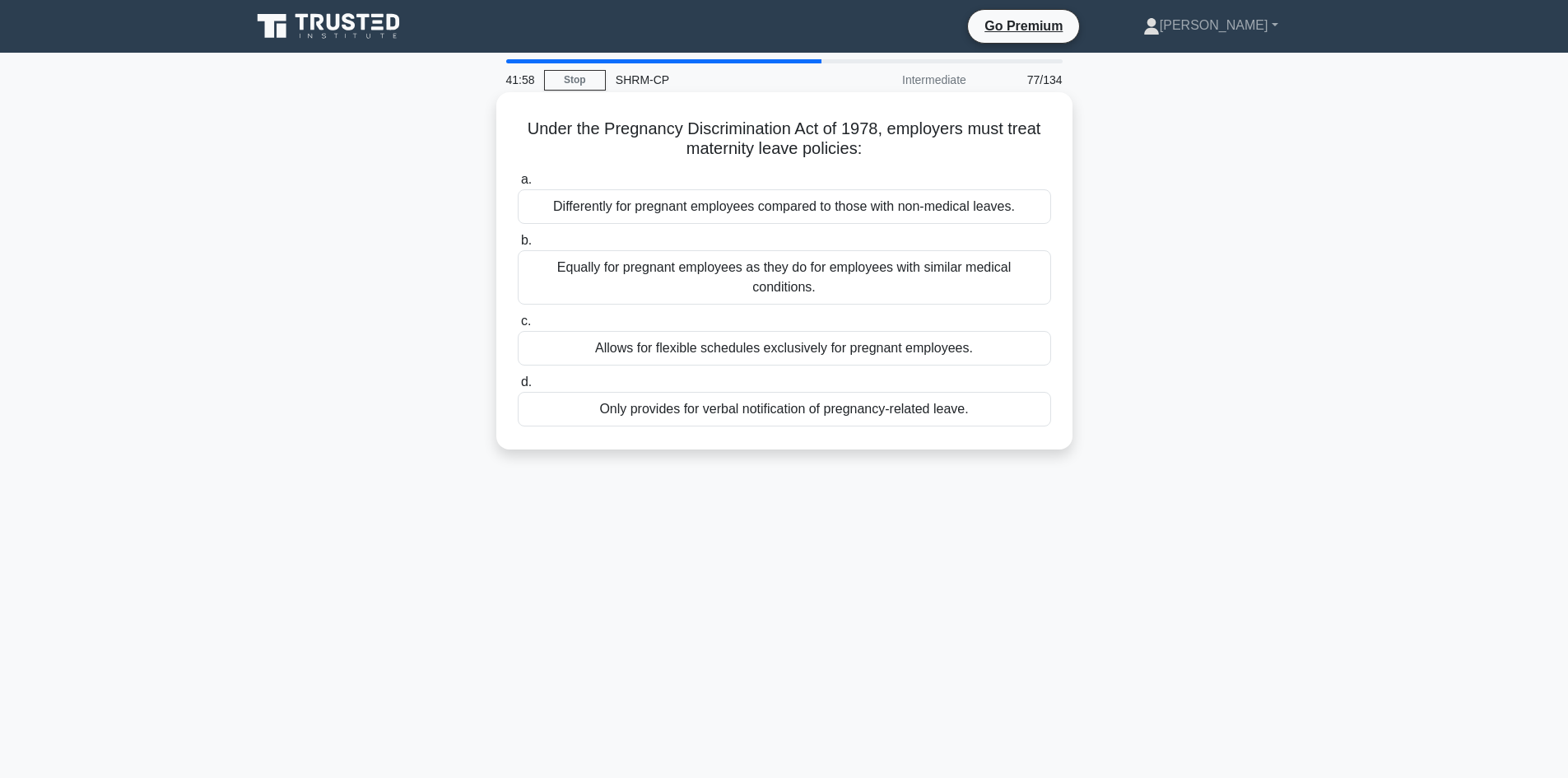
click at [828, 350] on div "Allows for flexible schedules exclusively for pregnant employees." at bounding box center [784, 348] width 534 height 35
click at [518, 327] on input "c. Allows for flexible schedules exclusively for pregnant employees." at bounding box center [518, 321] width 0 height 11
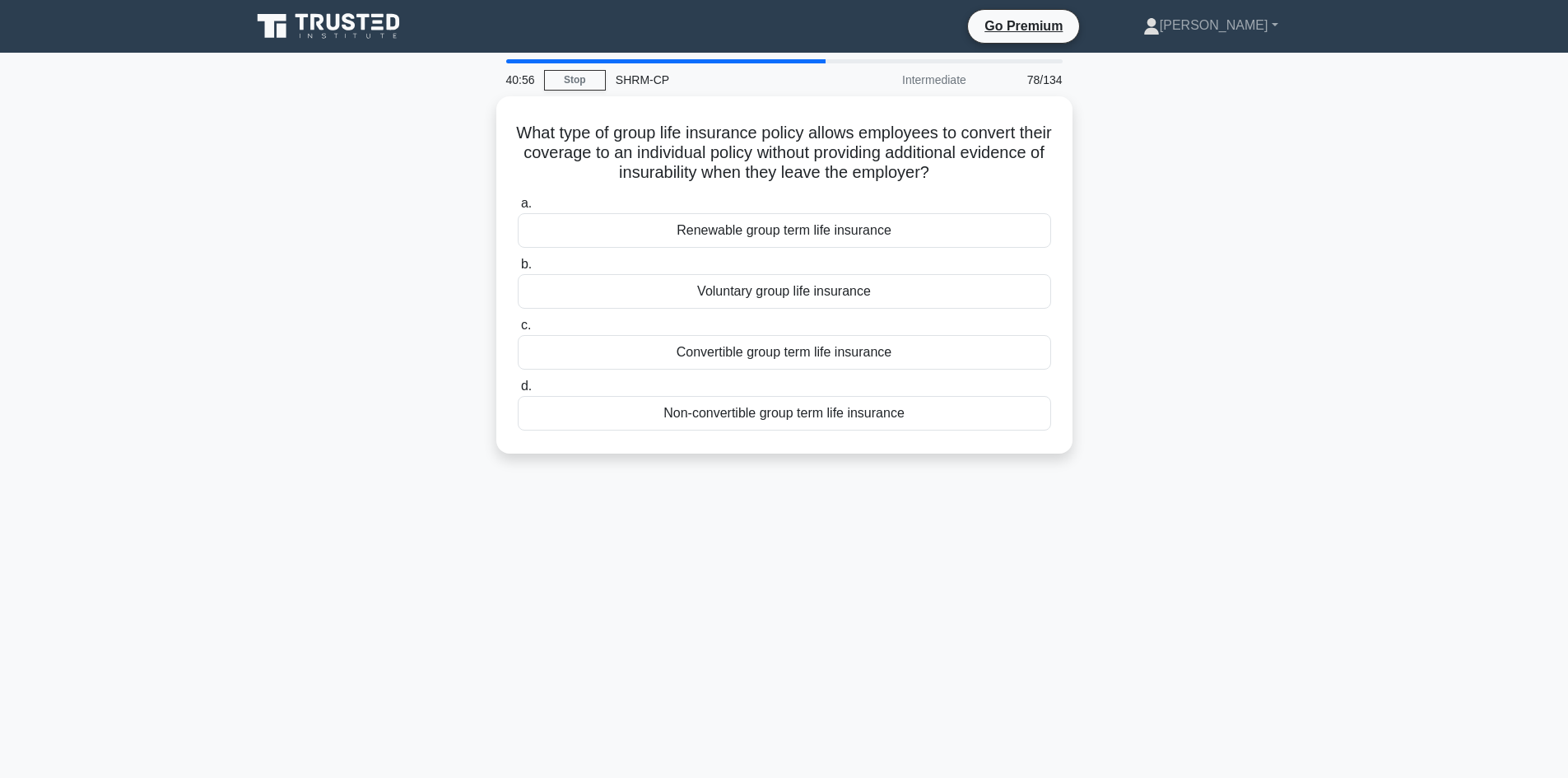
click at [828, 350] on div "Convertible group term life insurance" at bounding box center [784, 353] width 534 height 35
click at [518, 331] on input "c. Convertible group term life insurance" at bounding box center [518, 325] width 0 height 11
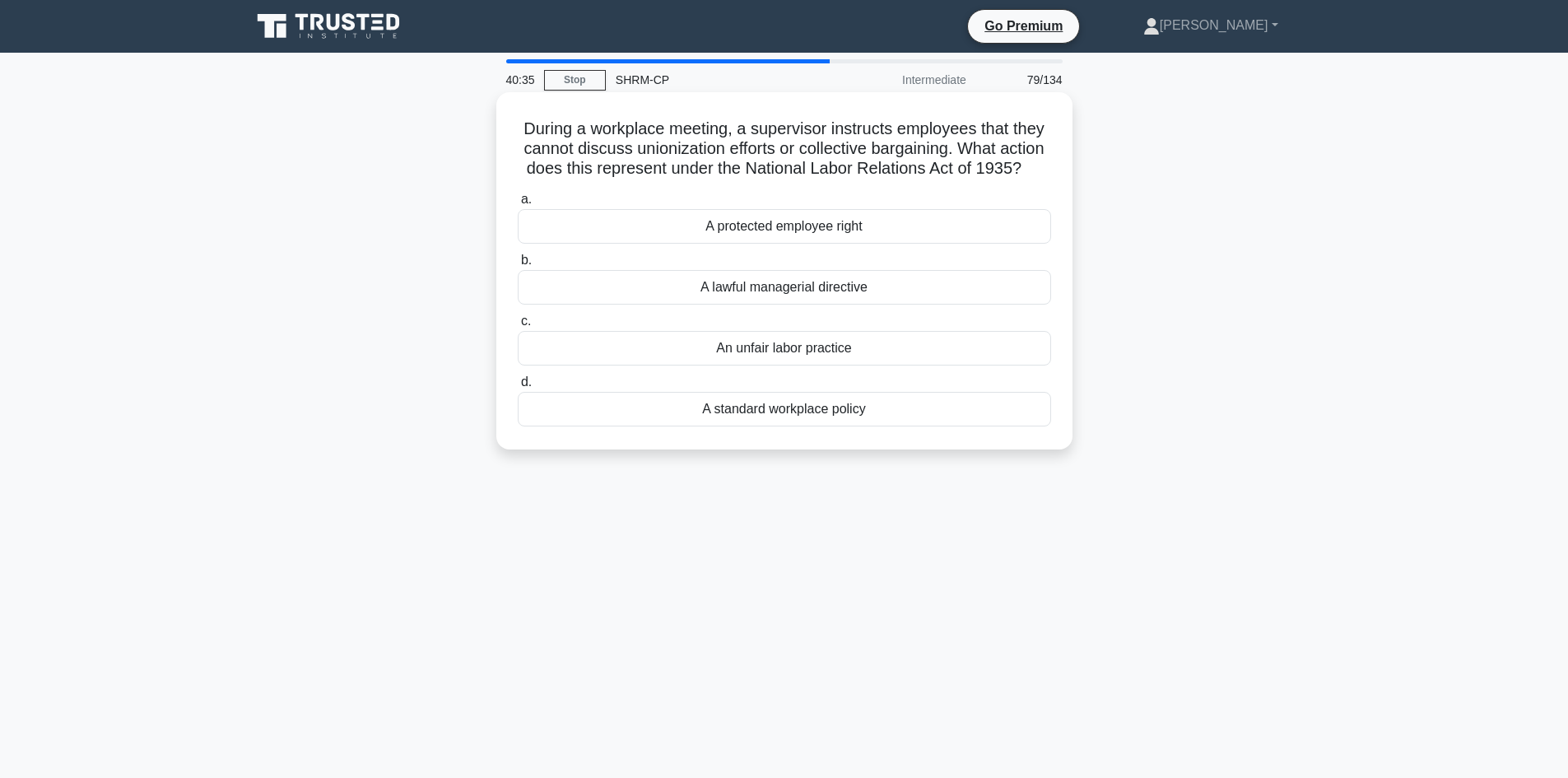
click at [819, 365] on div "An unfair labor practice" at bounding box center [784, 348] width 534 height 35
click at [518, 327] on input "c. An unfair labor practice" at bounding box center [518, 321] width 0 height 11
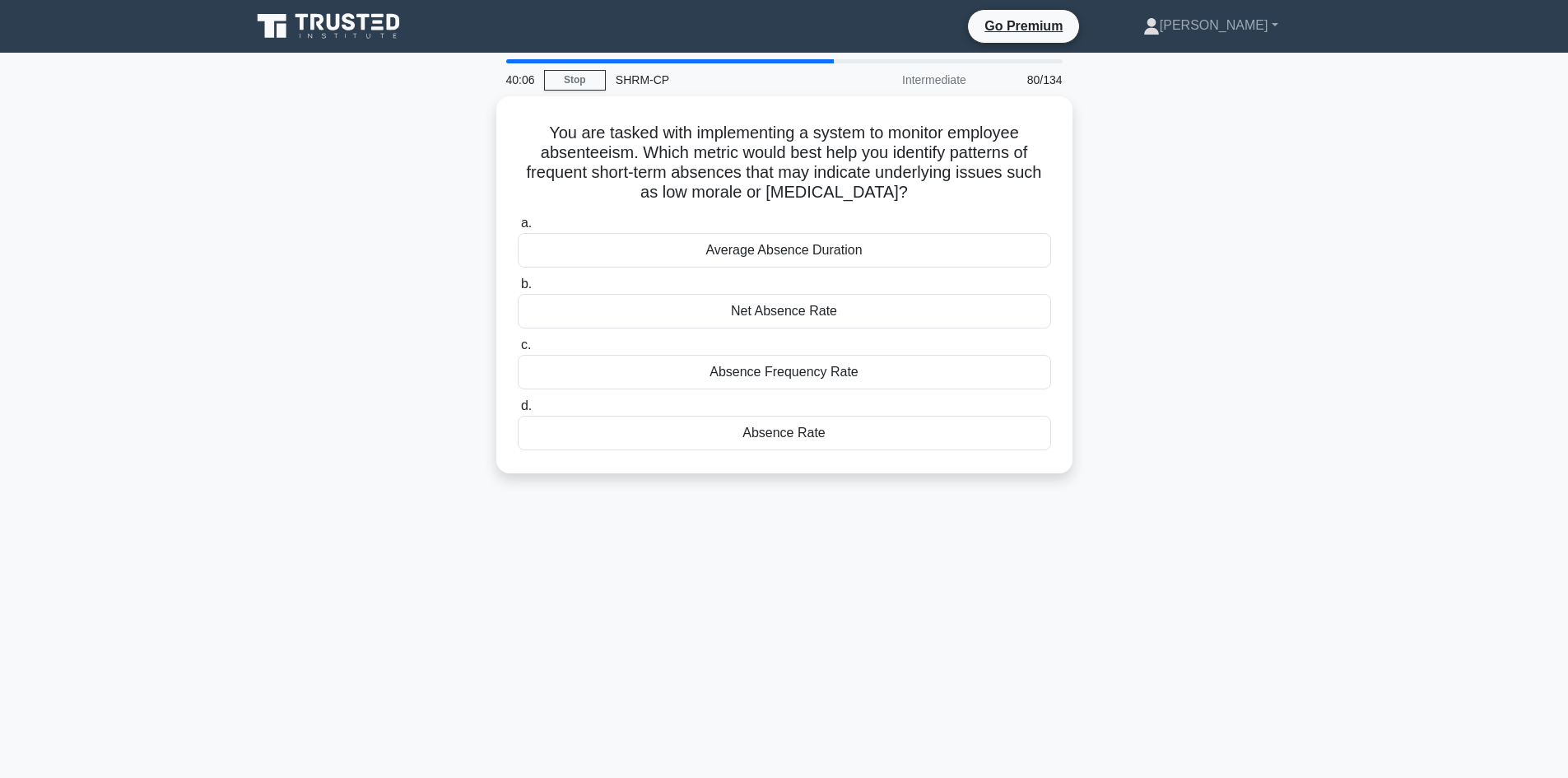
click at [819, 369] on div "Absence Frequency Rate" at bounding box center [784, 372] width 534 height 35
click at [518, 351] on input "c. Absence Frequency Rate" at bounding box center [518, 345] width 0 height 11
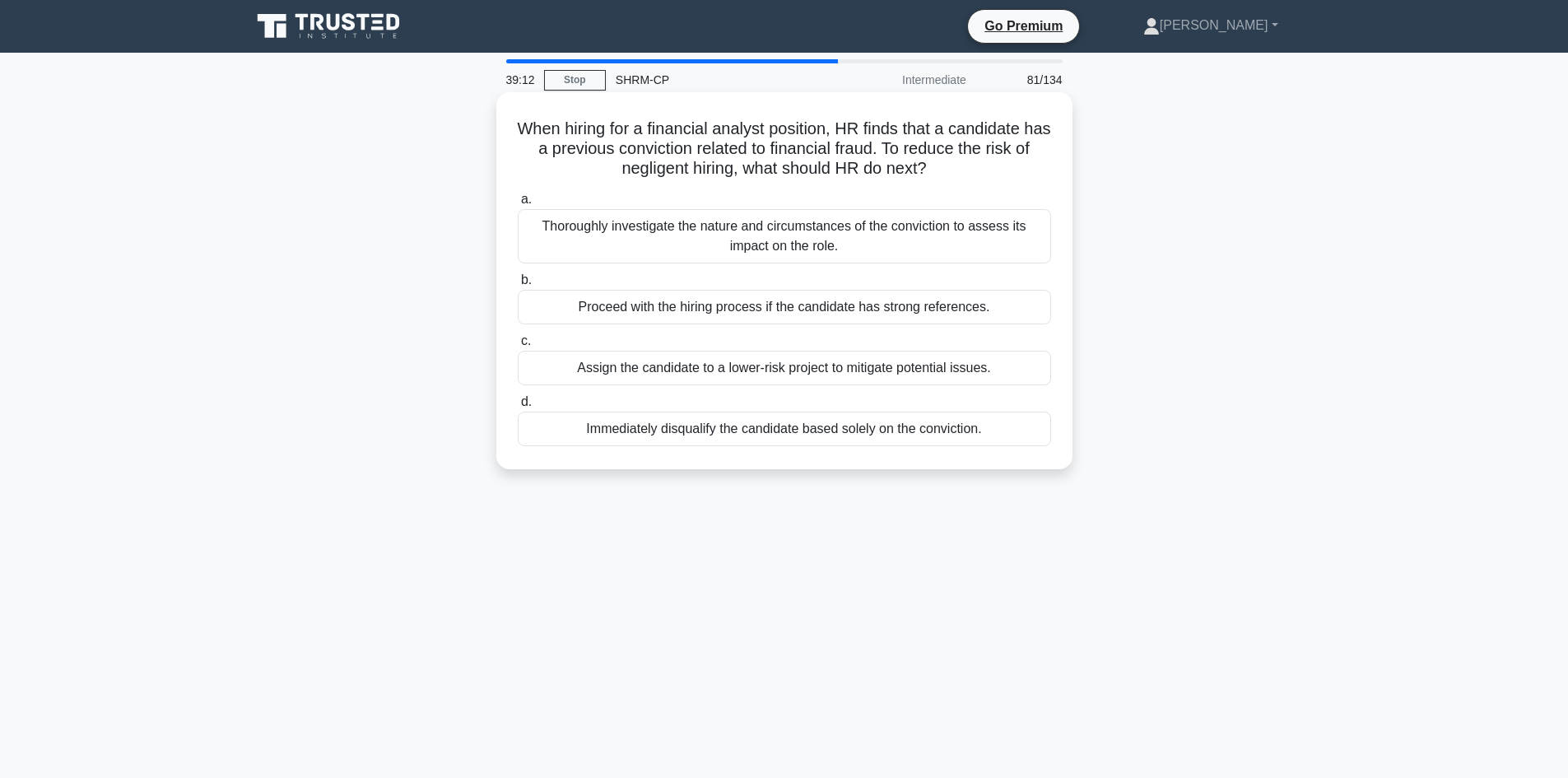
click at [770, 435] on div "Immediately disqualify the candidate based solely on the conviction." at bounding box center [784, 429] width 534 height 35
click at [518, 408] on input "d. Immediately disqualify the candidate based solely on the conviction." at bounding box center [518, 402] width 0 height 11
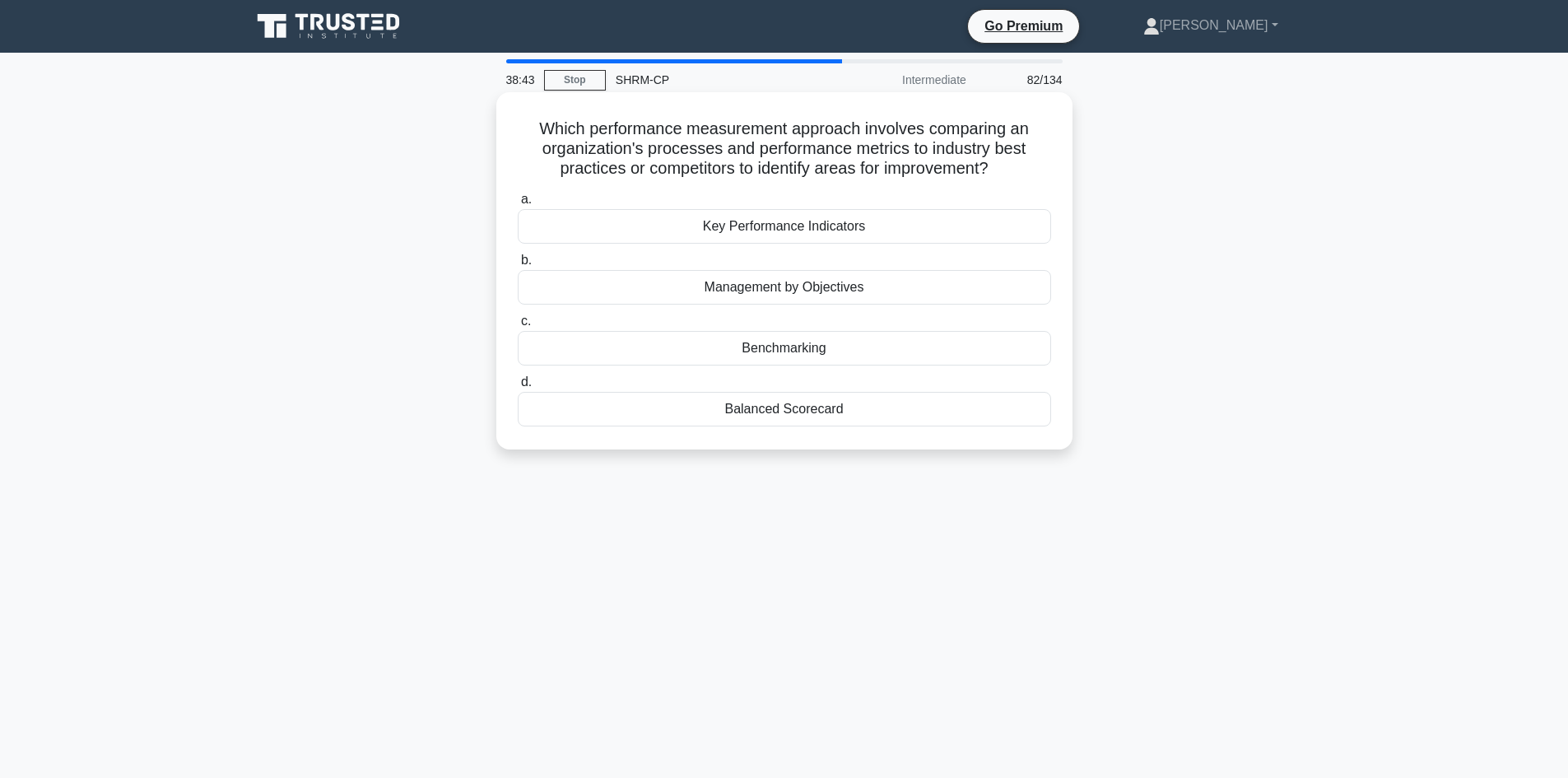
click at [796, 355] on div "Benchmarking" at bounding box center [784, 348] width 534 height 35
click at [518, 327] on input "c. Benchmarking" at bounding box center [518, 321] width 0 height 11
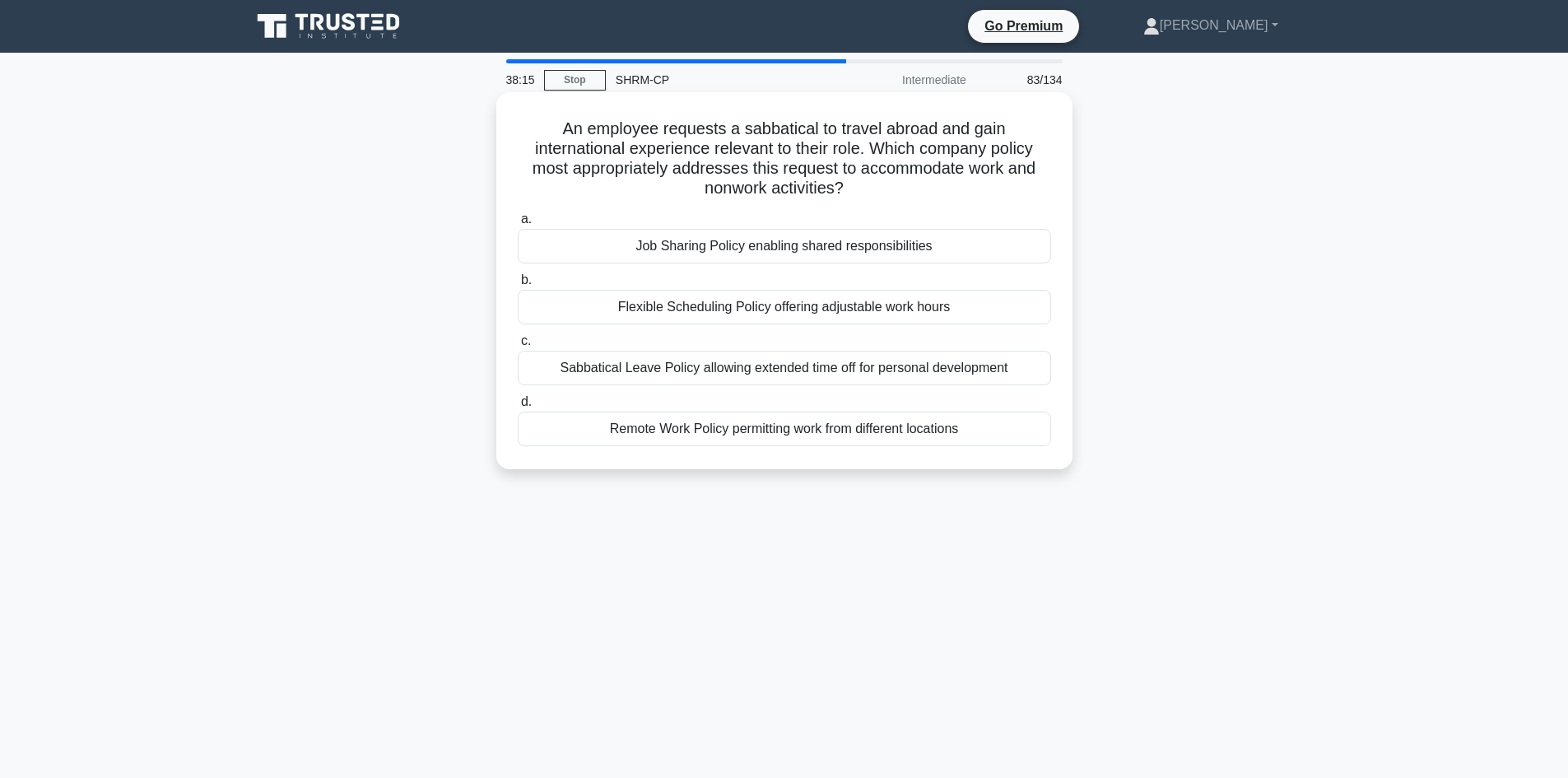
click at [791, 369] on div "Sabbatical Leave Policy allowing extended time off for personal development" at bounding box center [784, 368] width 534 height 35
click at [518, 347] on input "c. Sabbatical Leave Policy allowing extended time off for personal development" at bounding box center [518, 340] width 0 height 11
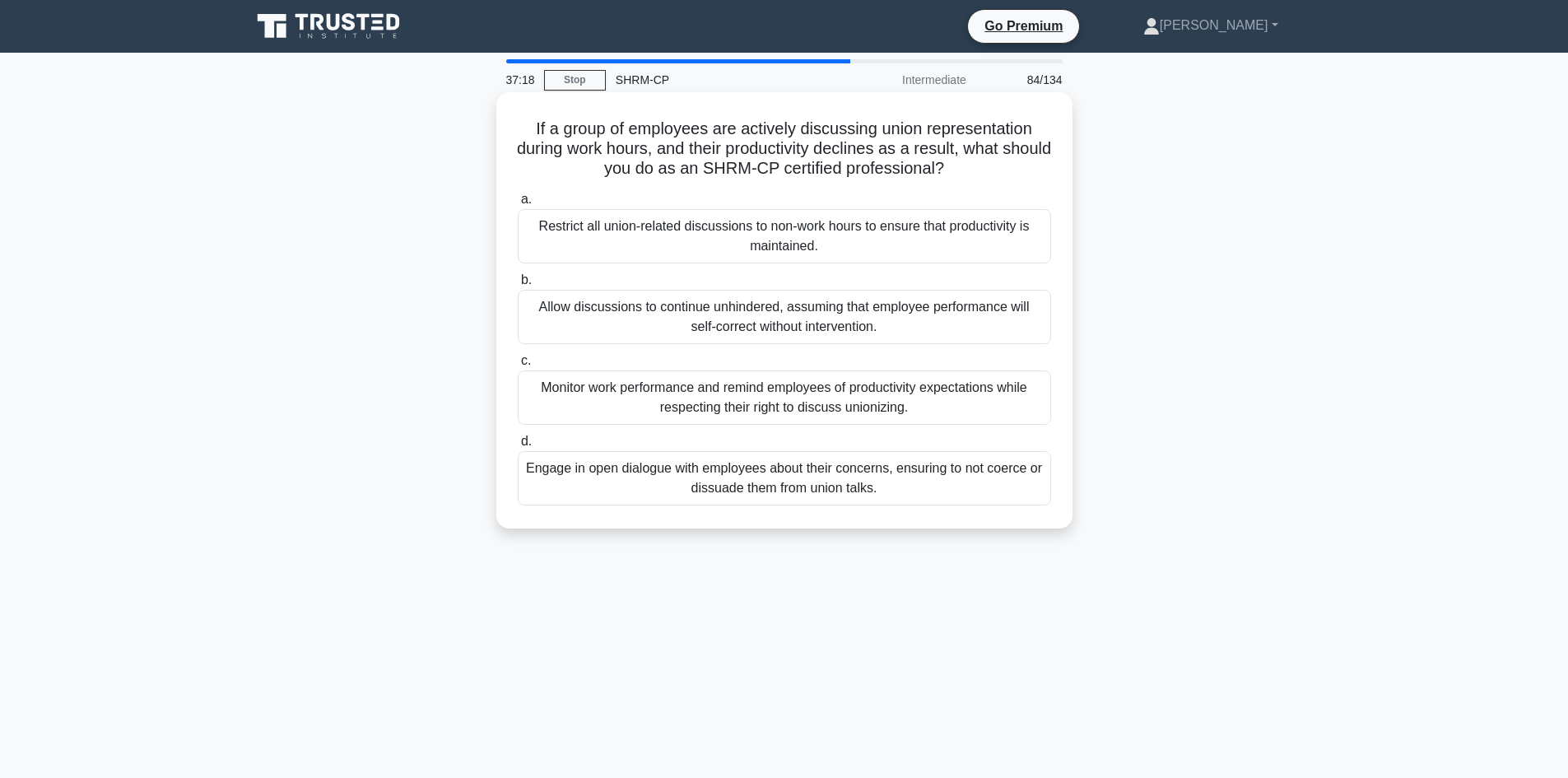
click at [764, 479] on div "Engage in open dialogue with employees about their concerns, ensuring to not co…" at bounding box center [784, 478] width 534 height 55
click at [518, 447] on input "d. Engage in open dialogue with employees about their concerns, ensuring to not…" at bounding box center [518, 441] width 0 height 11
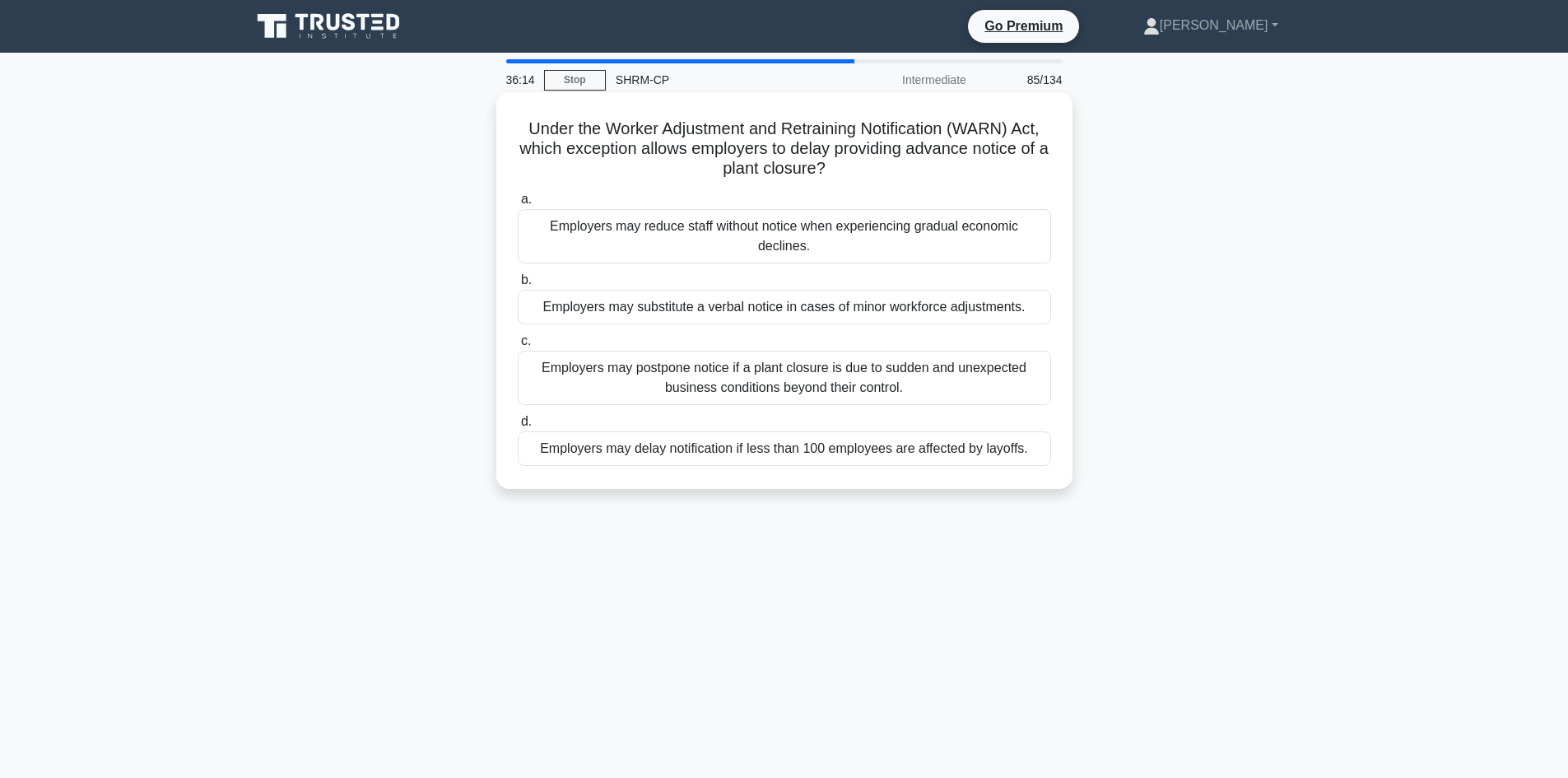
click at [798, 374] on div "Employers may postpone notice if a plant closure is due to sudden and unexpecte…" at bounding box center [784, 378] width 534 height 55
click at [518, 347] on input "c. Employers may postpone notice if a plant closure is due to sudden and unexpe…" at bounding box center [518, 340] width 0 height 11
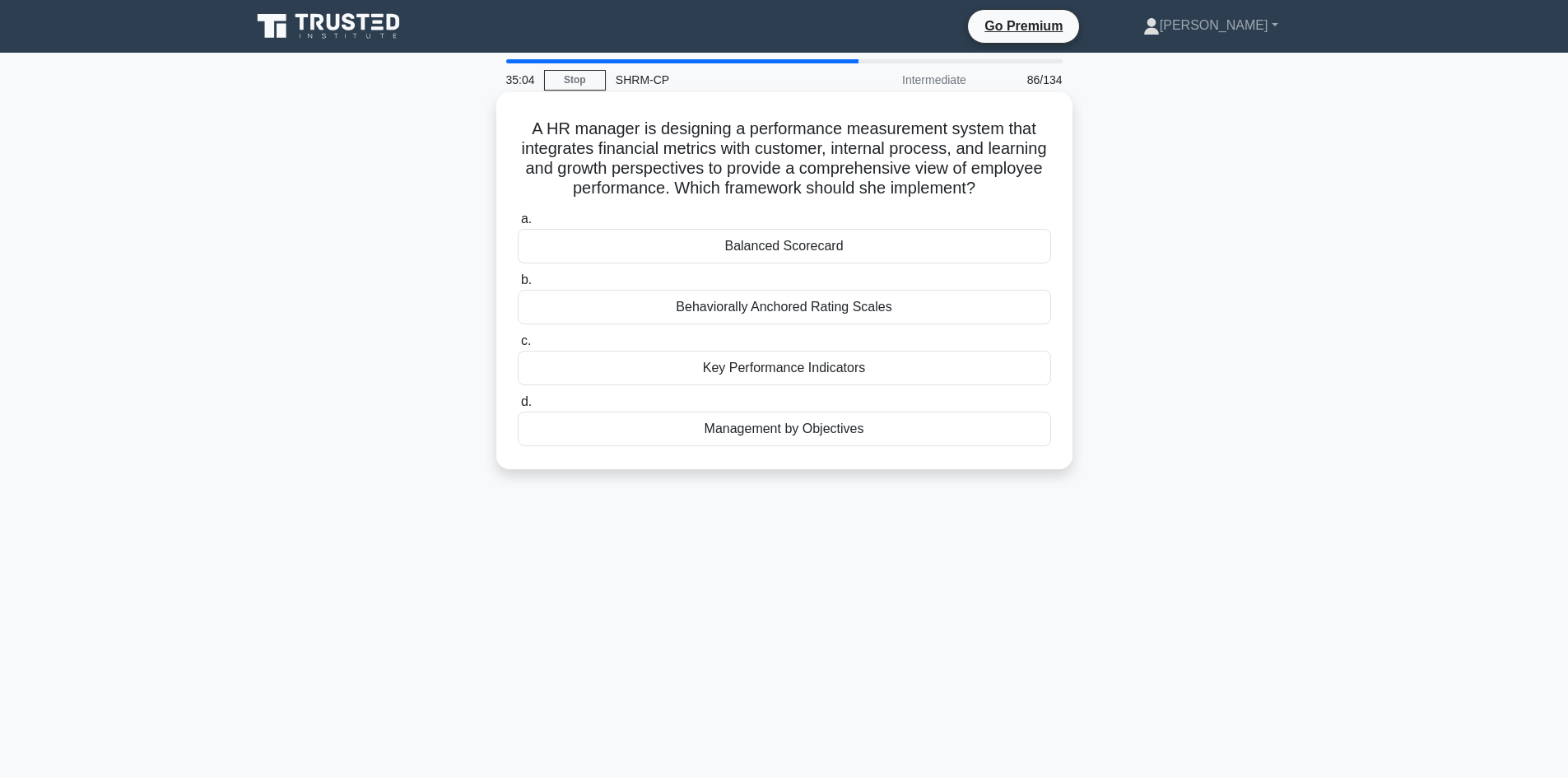
click at [758, 242] on div "Balanced Scorecard" at bounding box center [784, 246] width 534 height 35
click at [782, 245] on div "Balanced Scorecard" at bounding box center [784, 246] width 534 height 35
click at [869, 249] on div "Balanced Scorecard" at bounding box center [784, 246] width 534 height 35
click at [518, 225] on input "a. Balanced Scorecard" at bounding box center [518, 219] width 0 height 11
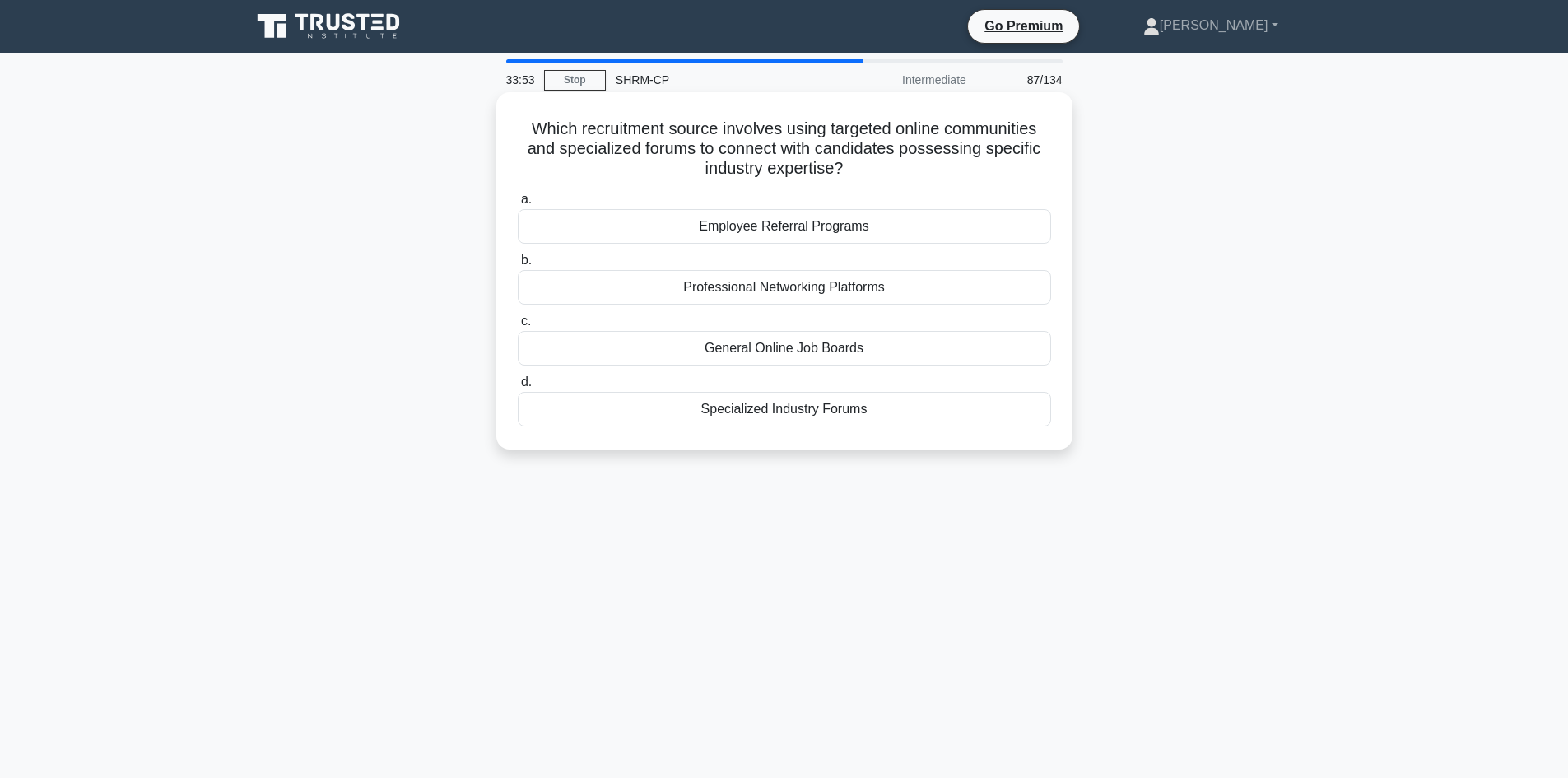
click at [844, 224] on div "Employee Referral Programs" at bounding box center [784, 226] width 534 height 35
click at [518, 205] on input "a. Employee Referral Programs" at bounding box center [518, 199] width 0 height 11
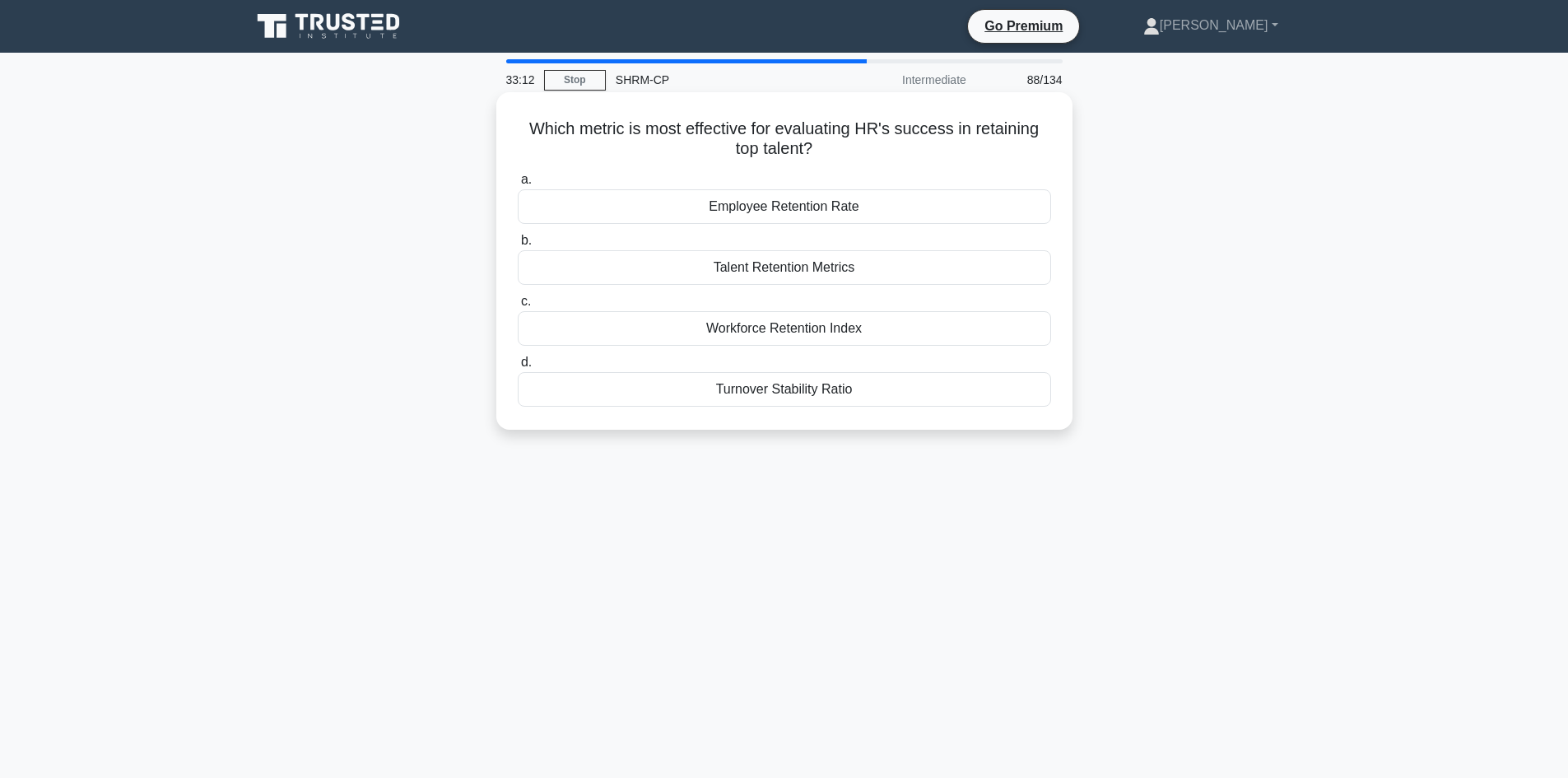
click at [825, 270] on div "Talent Retention Metrics" at bounding box center [784, 267] width 534 height 35
click at [518, 246] on input "b. Talent Retention Metrics" at bounding box center [518, 240] width 0 height 11
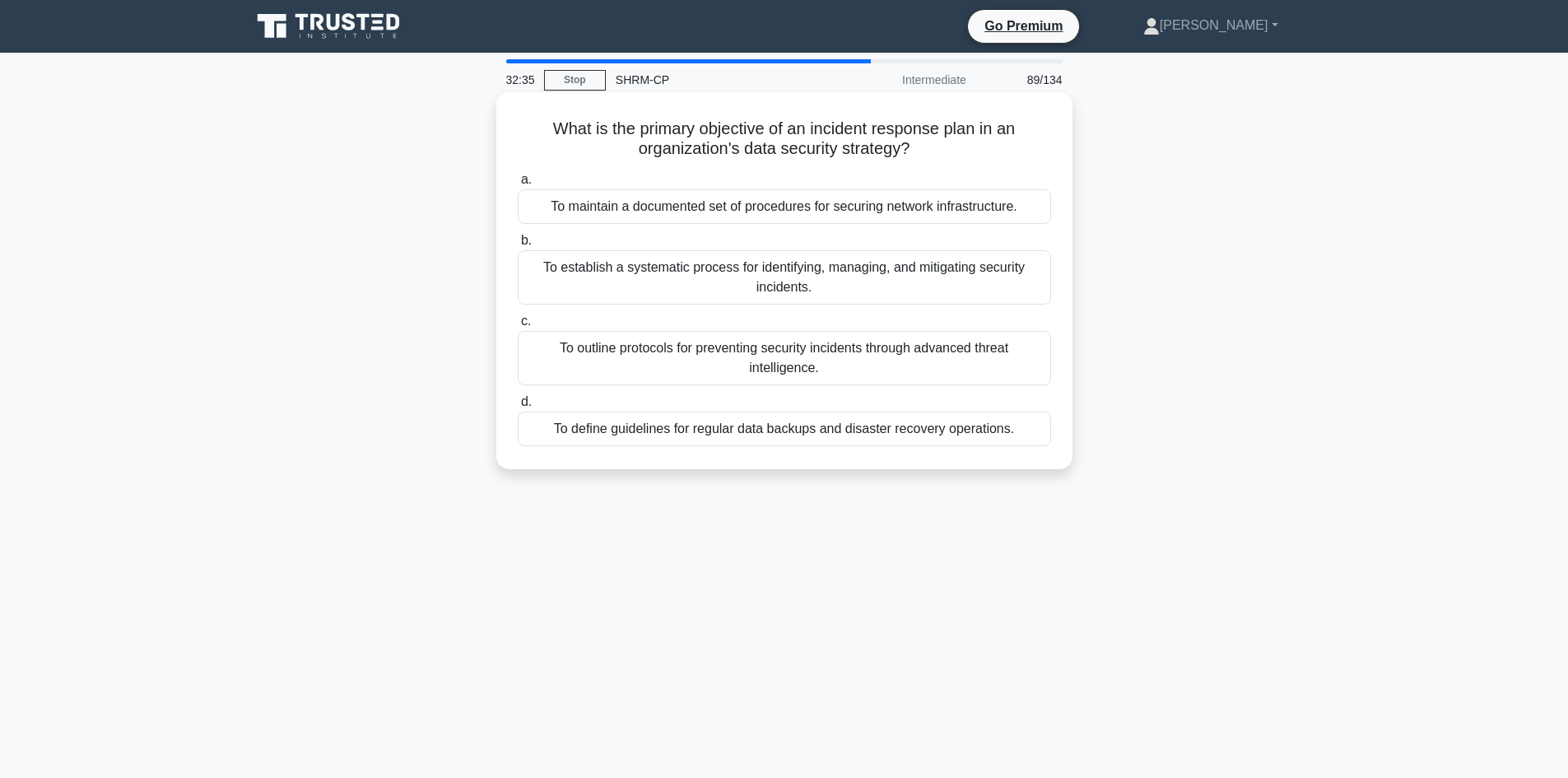
click at [771, 269] on div "To establish a systematic process for identifying, managing, and mitigating sec…" at bounding box center [784, 277] width 534 height 55
click at [518, 246] on input "b. To establish a systematic process for identifying, managing, and mitigating …" at bounding box center [518, 240] width 0 height 11
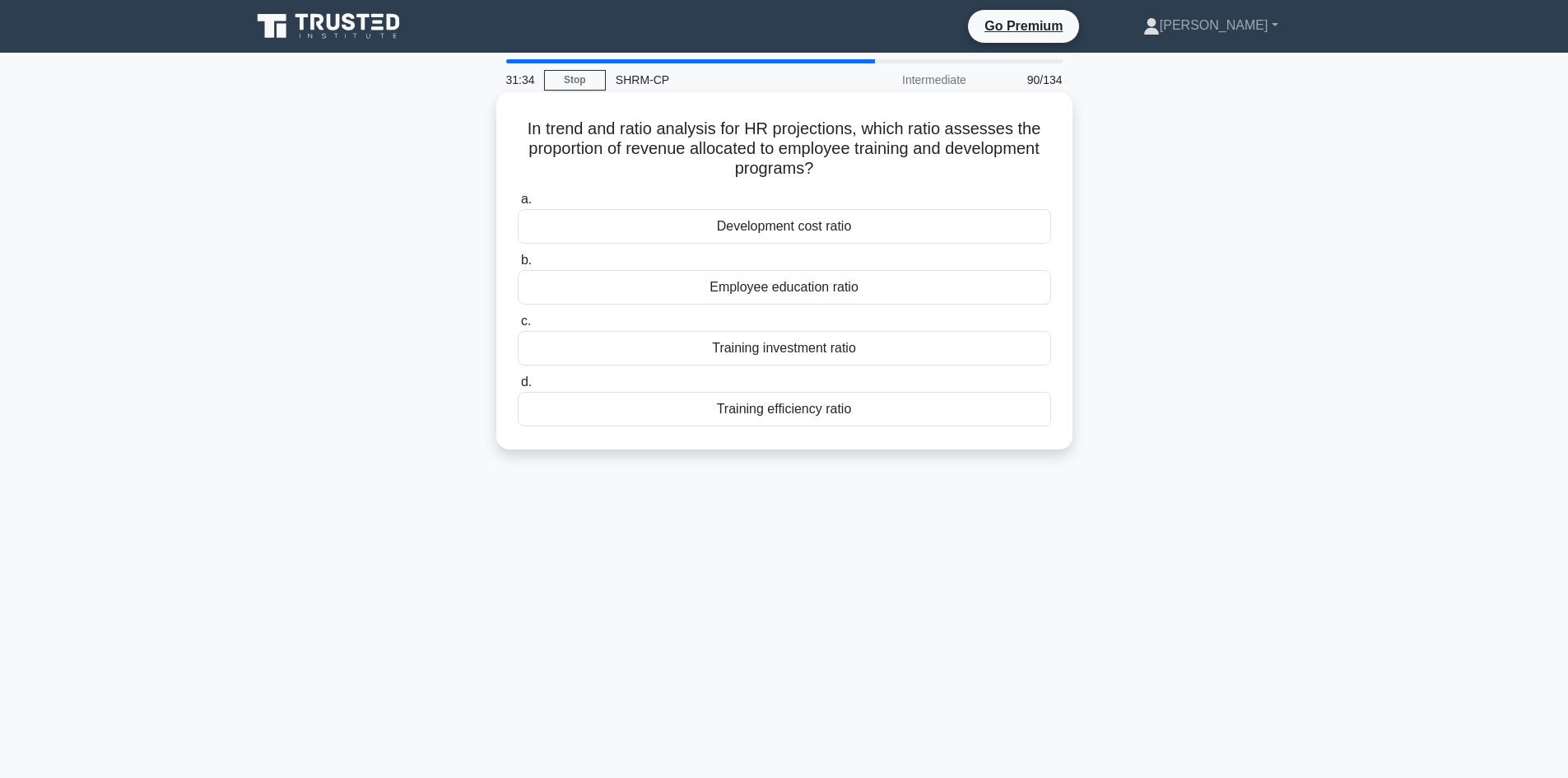
click at [782, 352] on div "Training investment ratio" at bounding box center [784, 348] width 534 height 35
click at [518, 327] on input "c. Training investment ratio" at bounding box center [518, 321] width 0 height 11
click at [806, 226] on div "Adaptability" at bounding box center [784, 226] width 534 height 35
click at [518, 205] on input "a. Adaptability" at bounding box center [518, 199] width 0 height 11
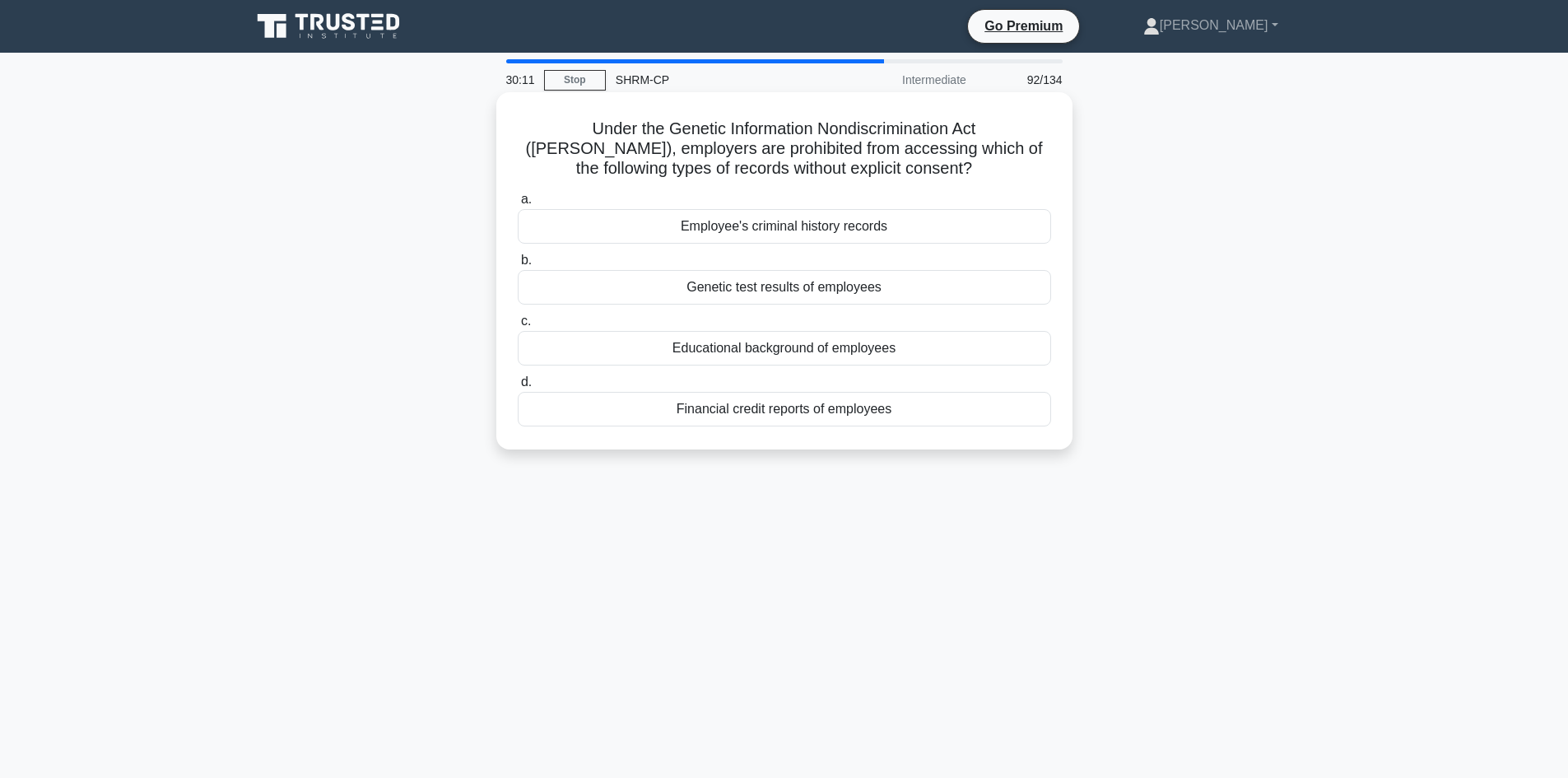
click at [784, 231] on div "Employee's criminal history records" at bounding box center [784, 226] width 534 height 35
click at [518, 205] on input "a. Employee's criminal history records" at bounding box center [518, 199] width 0 height 11
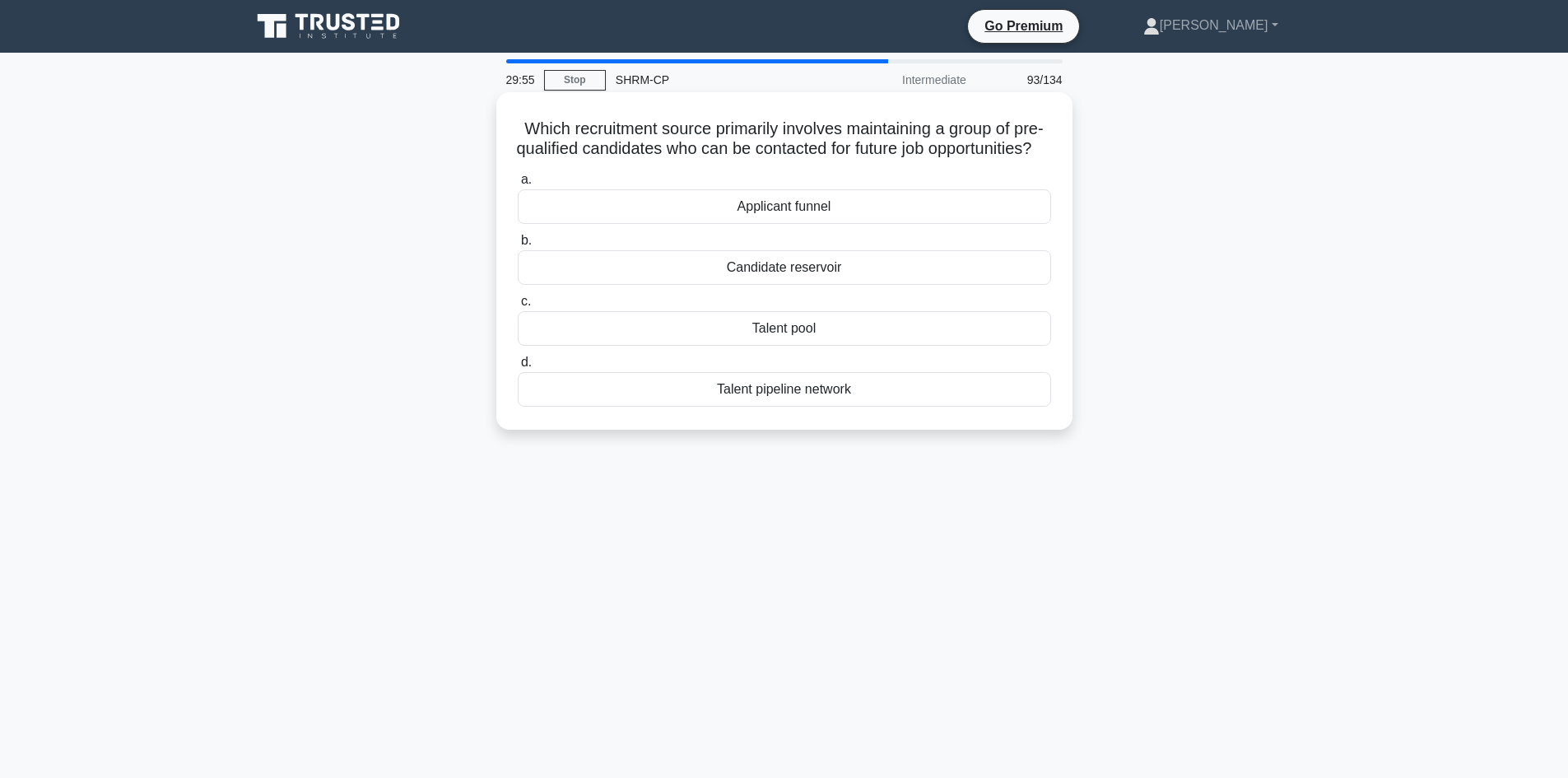
click at [793, 346] on div "Talent pool" at bounding box center [784, 329] width 534 height 35
click at [518, 307] on input "c. Talent pool" at bounding box center [518, 301] width 0 height 11
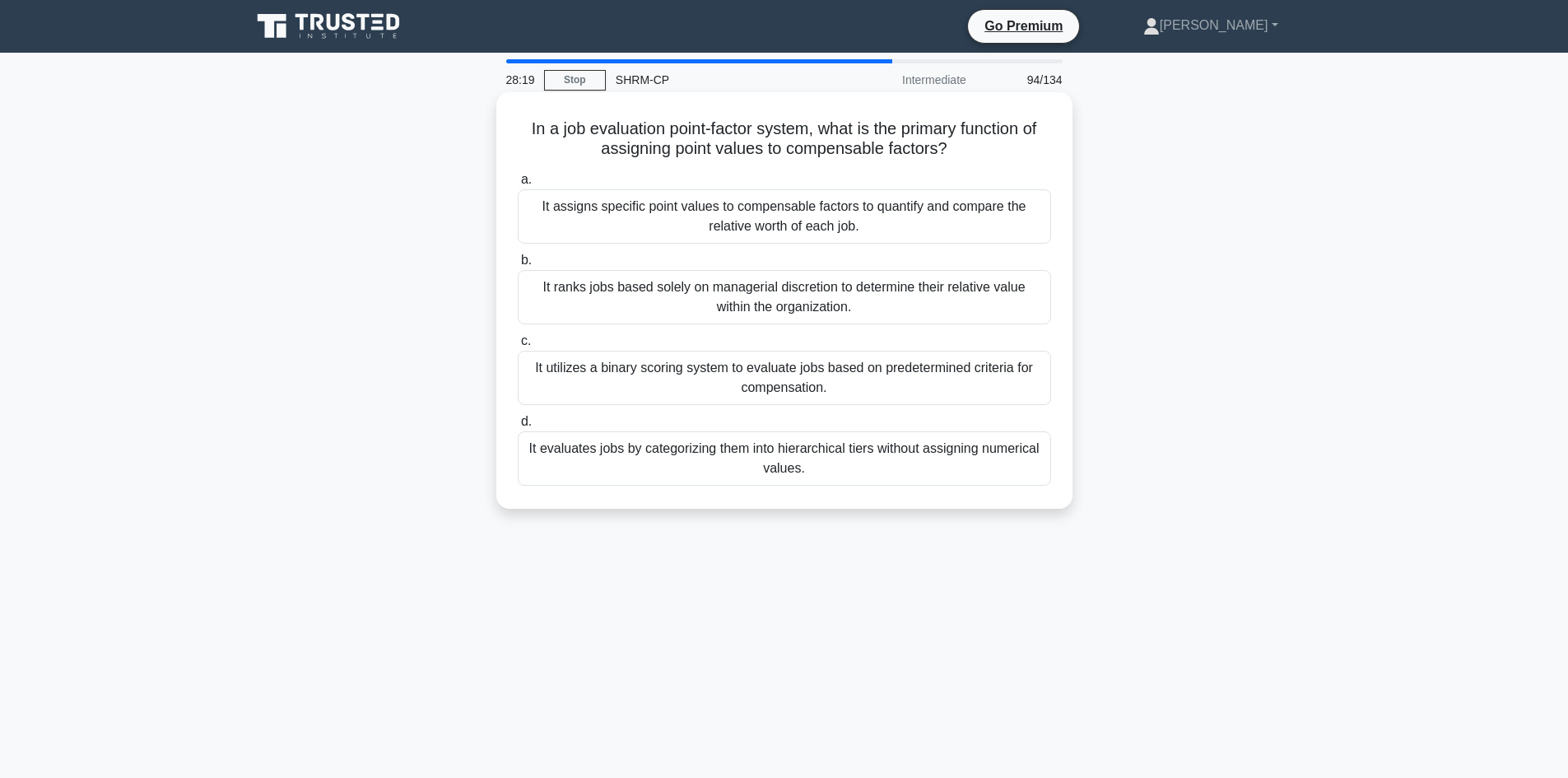
click at [779, 212] on div "It assigns specific point values to compensable factors to quantify and compare…" at bounding box center [784, 216] width 534 height 55
click at [518, 186] on input "a. It assigns specific point values to compensable factors to quantify and comp…" at bounding box center [518, 180] width 0 height 11
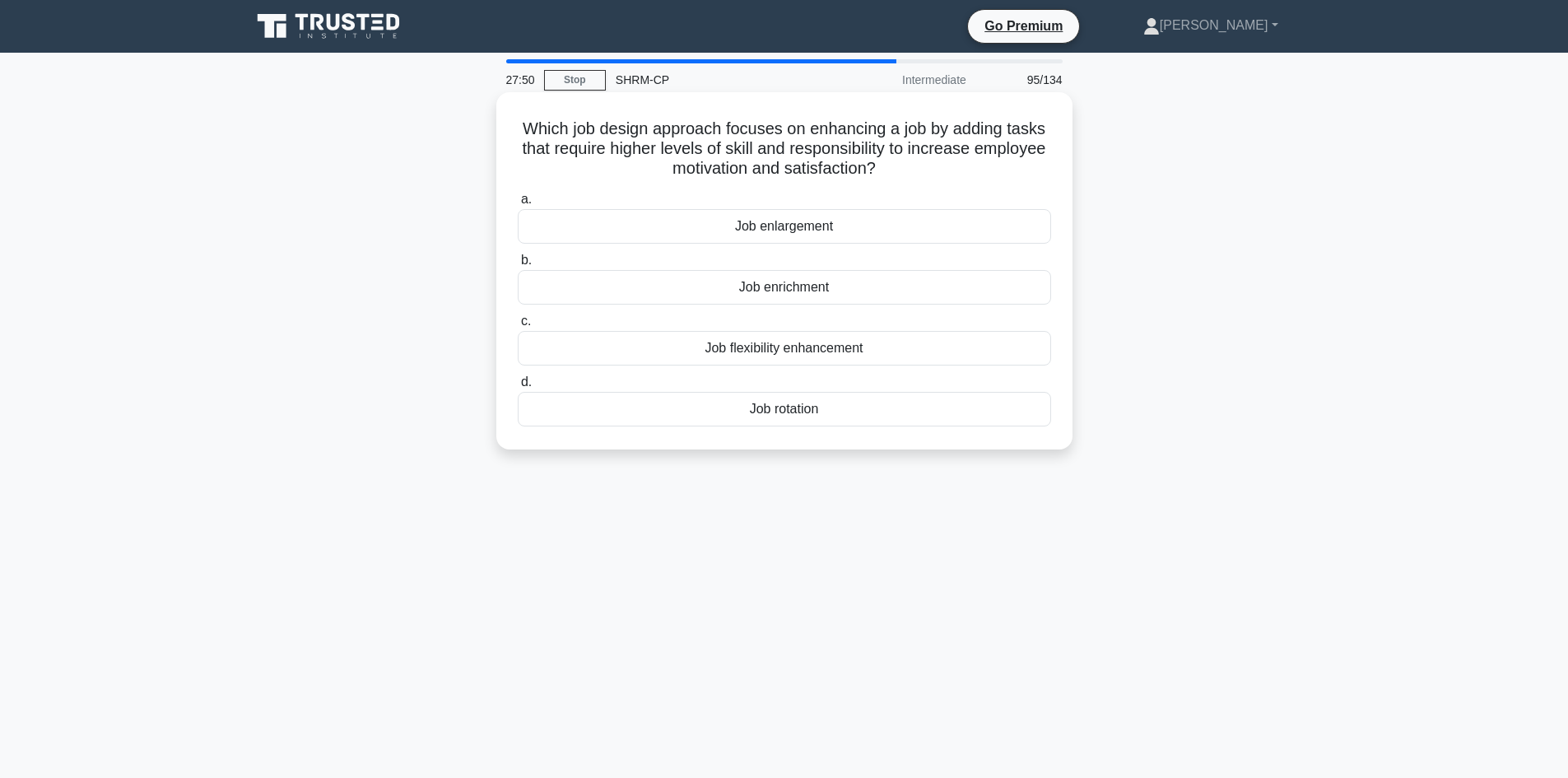
click at [781, 229] on div "Job enlargement" at bounding box center [784, 226] width 534 height 35
click at [518, 205] on input "a. Job enlargement" at bounding box center [518, 199] width 0 height 11
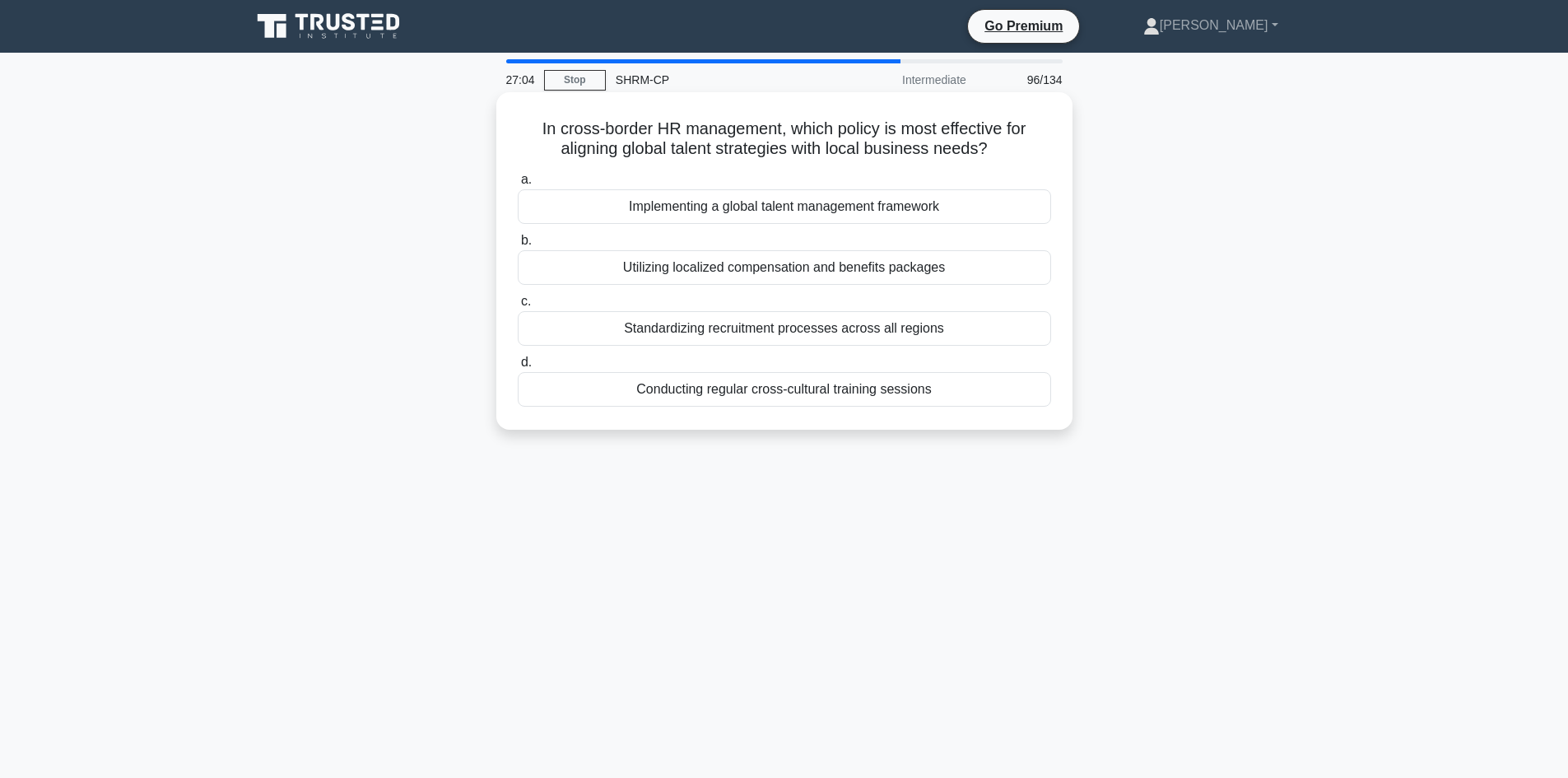
click at [758, 392] on div "Conducting regular cross-cultural training sessions" at bounding box center [784, 389] width 534 height 35
click at [518, 368] on input "d. Conducting regular cross-cultural training sessions" at bounding box center [518, 363] width 0 height 11
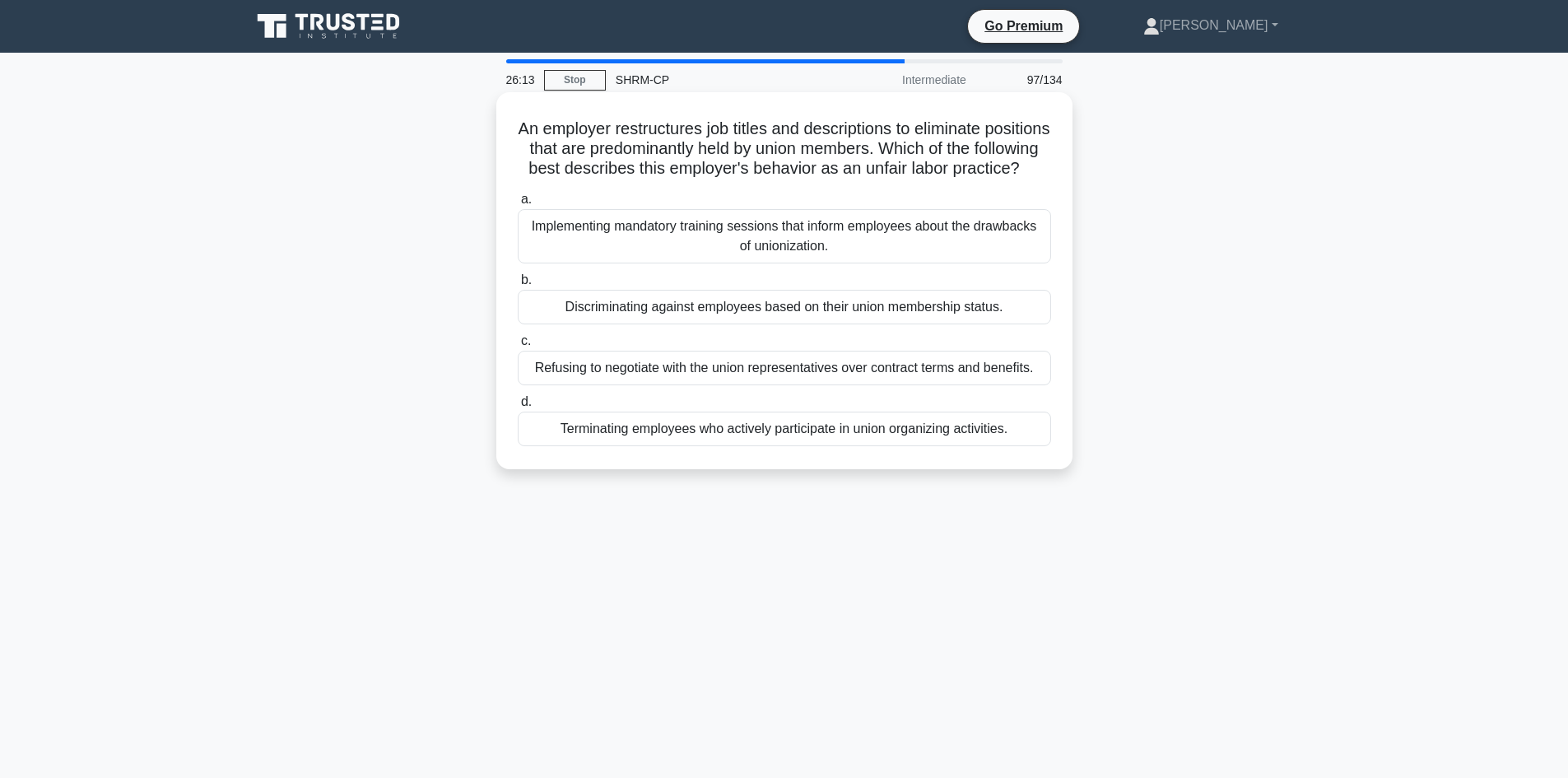
click at [795, 446] on div "Terminating employees who actively participate in union organizing activities." at bounding box center [784, 429] width 534 height 35
click at [518, 408] on input "d. Terminating employees who actively participate in union organizing activitie…" at bounding box center [518, 402] width 0 height 11
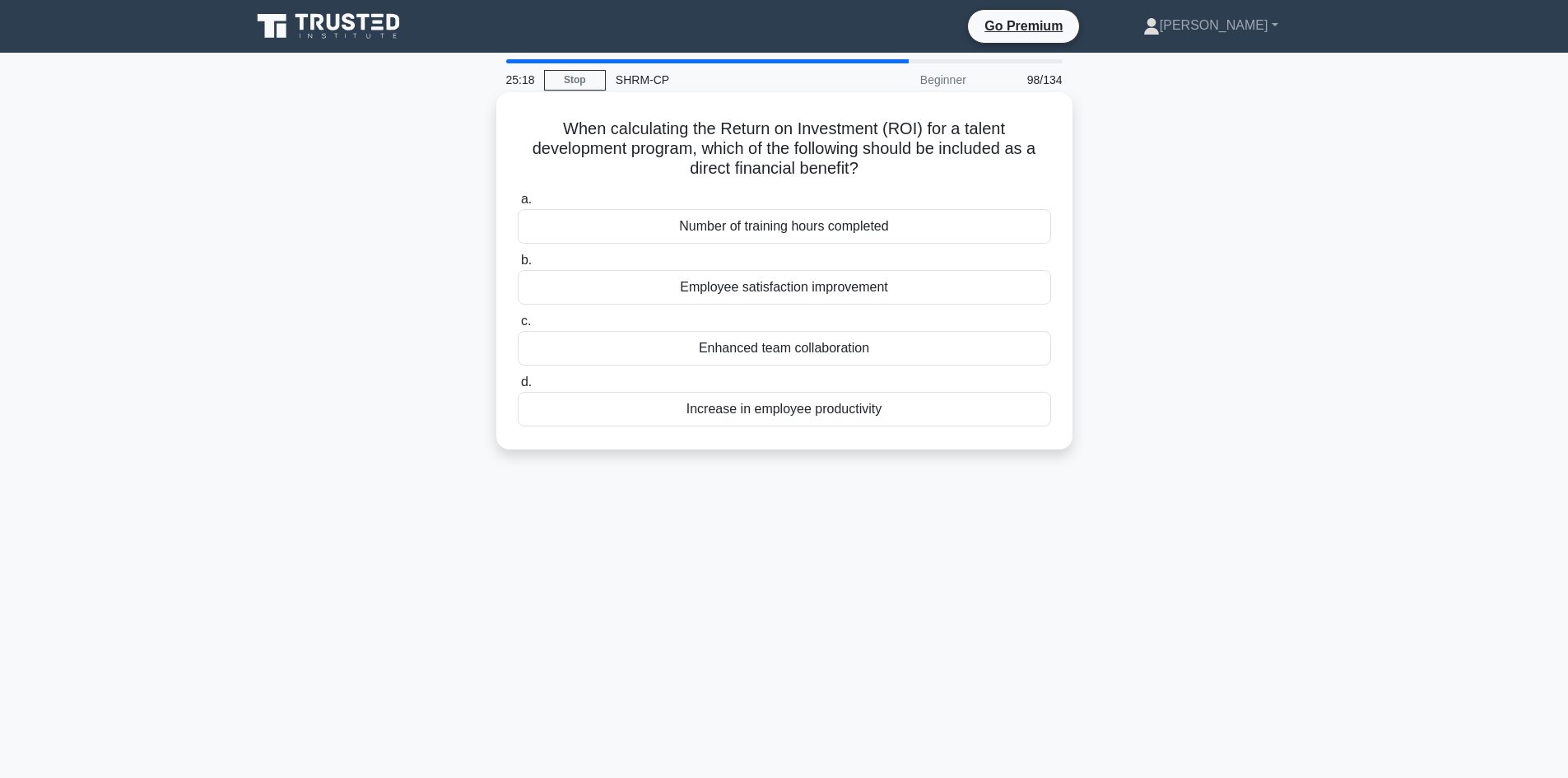
click at [784, 289] on div "Employee satisfaction improvement" at bounding box center [784, 288] width 534 height 35
click at [518, 266] on input "b. Employee satisfaction improvement" at bounding box center [518, 260] width 0 height 11
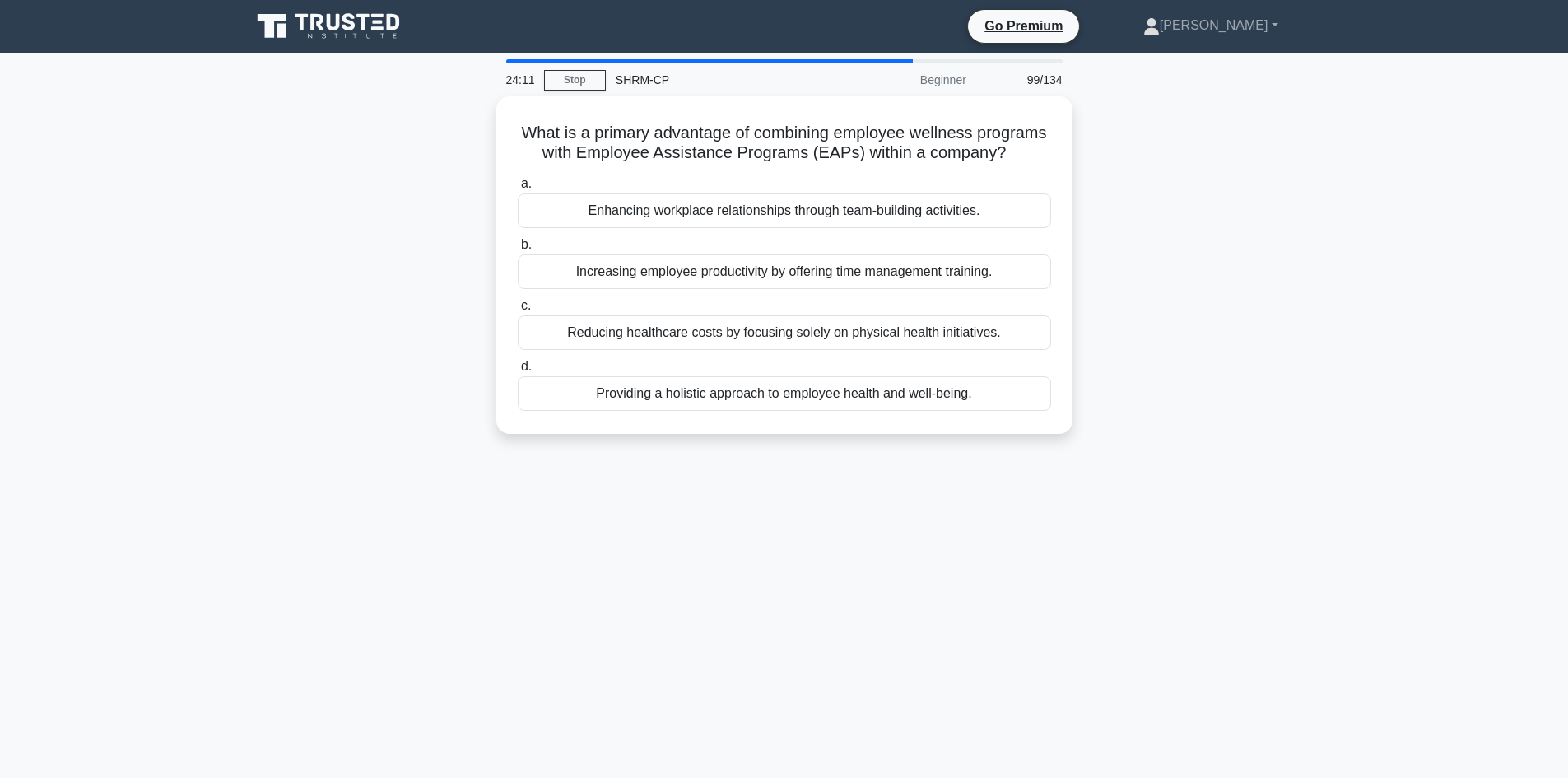
click at [784, 289] on div "Increasing employee productivity by offering time management training." at bounding box center [784, 272] width 534 height 35
click at [518, 250] on input "b. Increasing employee productivity by offering time management training." at bounding box center [518, 244] width 0 height 11
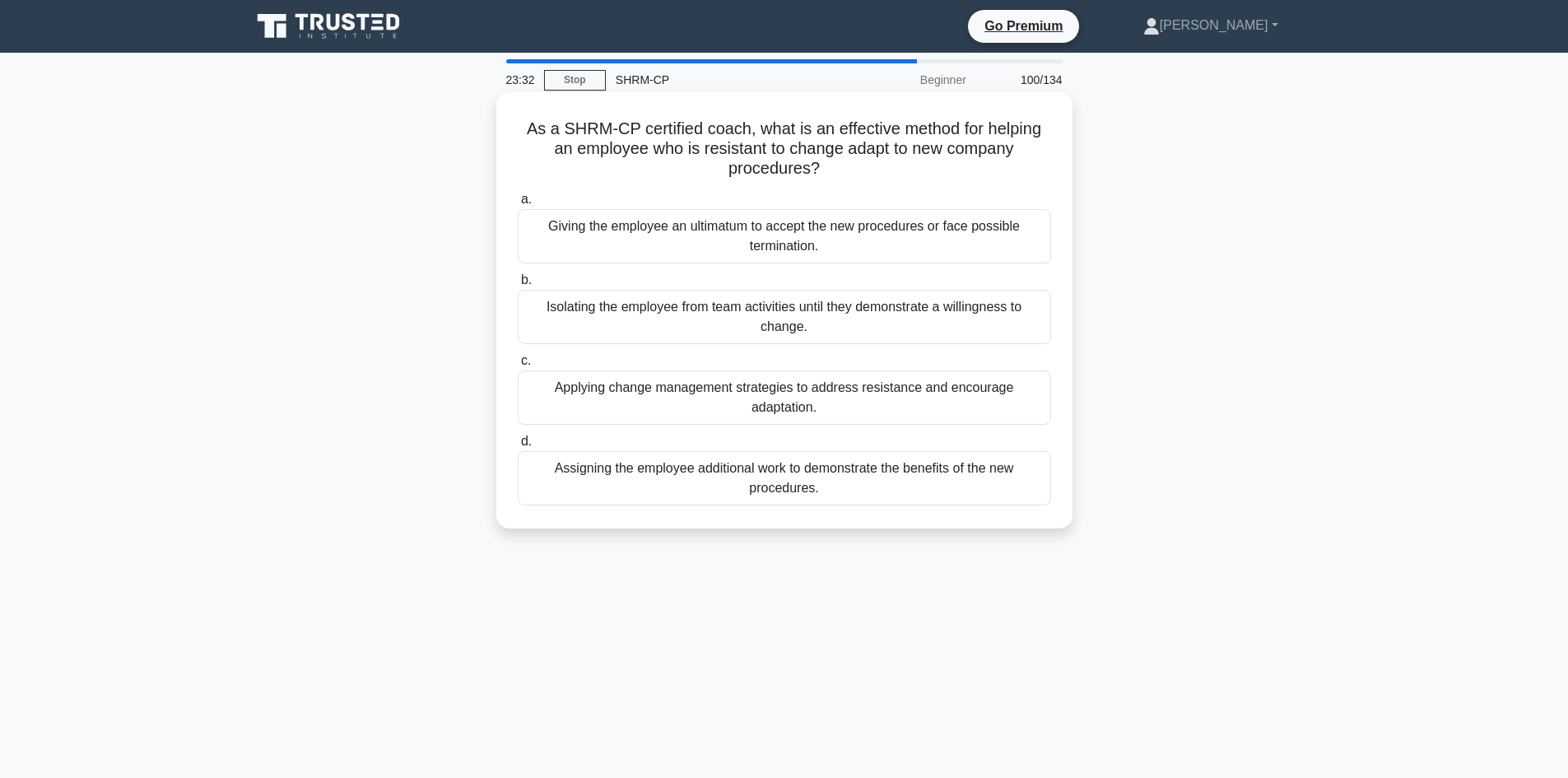
click at [805, 476] on div "Assigning the employee additional work to demonstrate the benefits of the new p…" at bounding box center [784, 478] width 534 height 55
click at [518, 447] on input "d. Assigning the employee additional work to demonstrate the benefits of the ne…" at bounding box center [518, 441] width 0 height 11
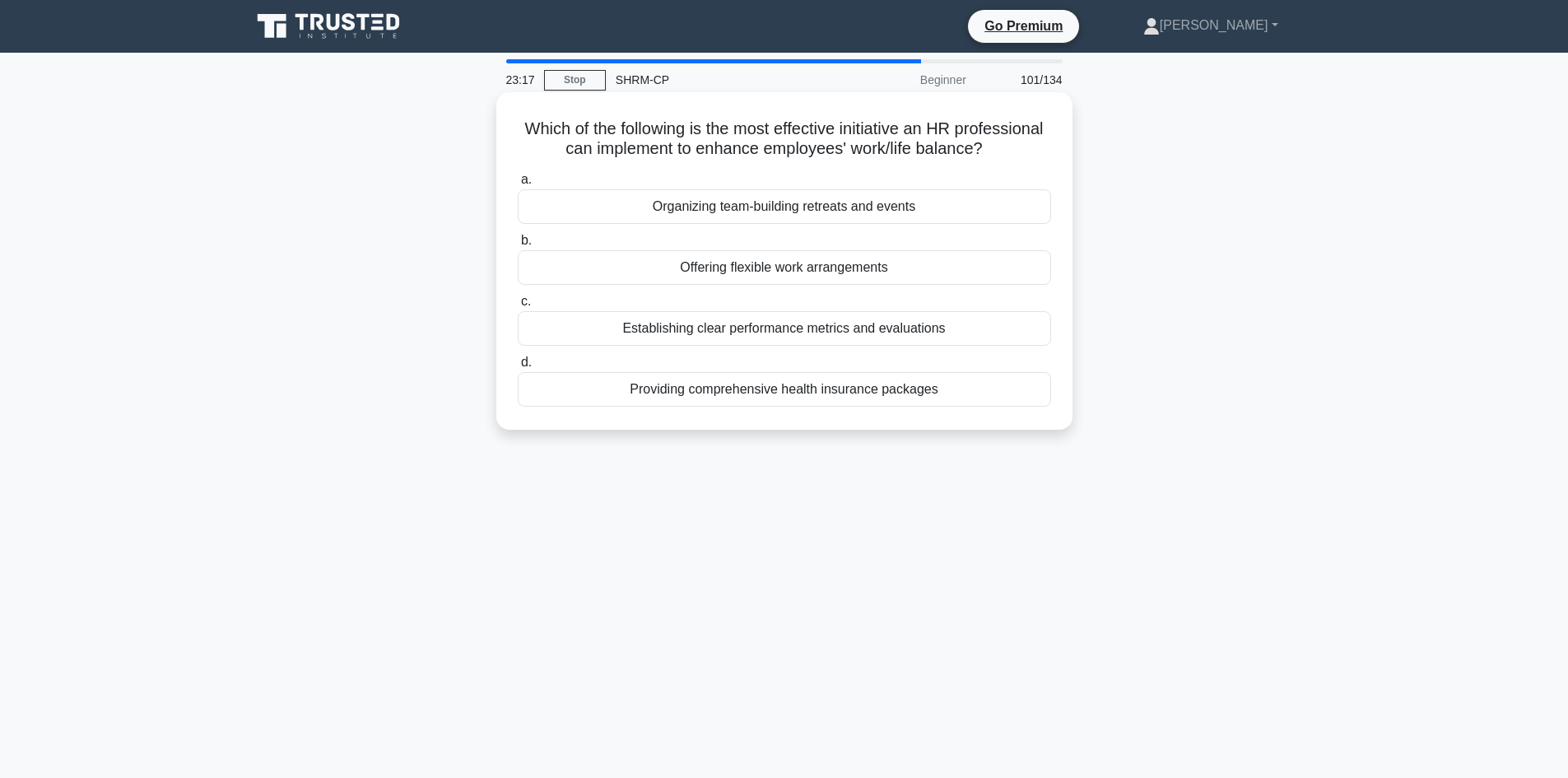
click at [793, 285] on div "Offering flexible work arrangements" at bounding box center [784, 267] width 534 height 35
click at [518, 246] on input "b. Offering flexible work arrangements" at bounding box center [518, 240] width 0 height 11
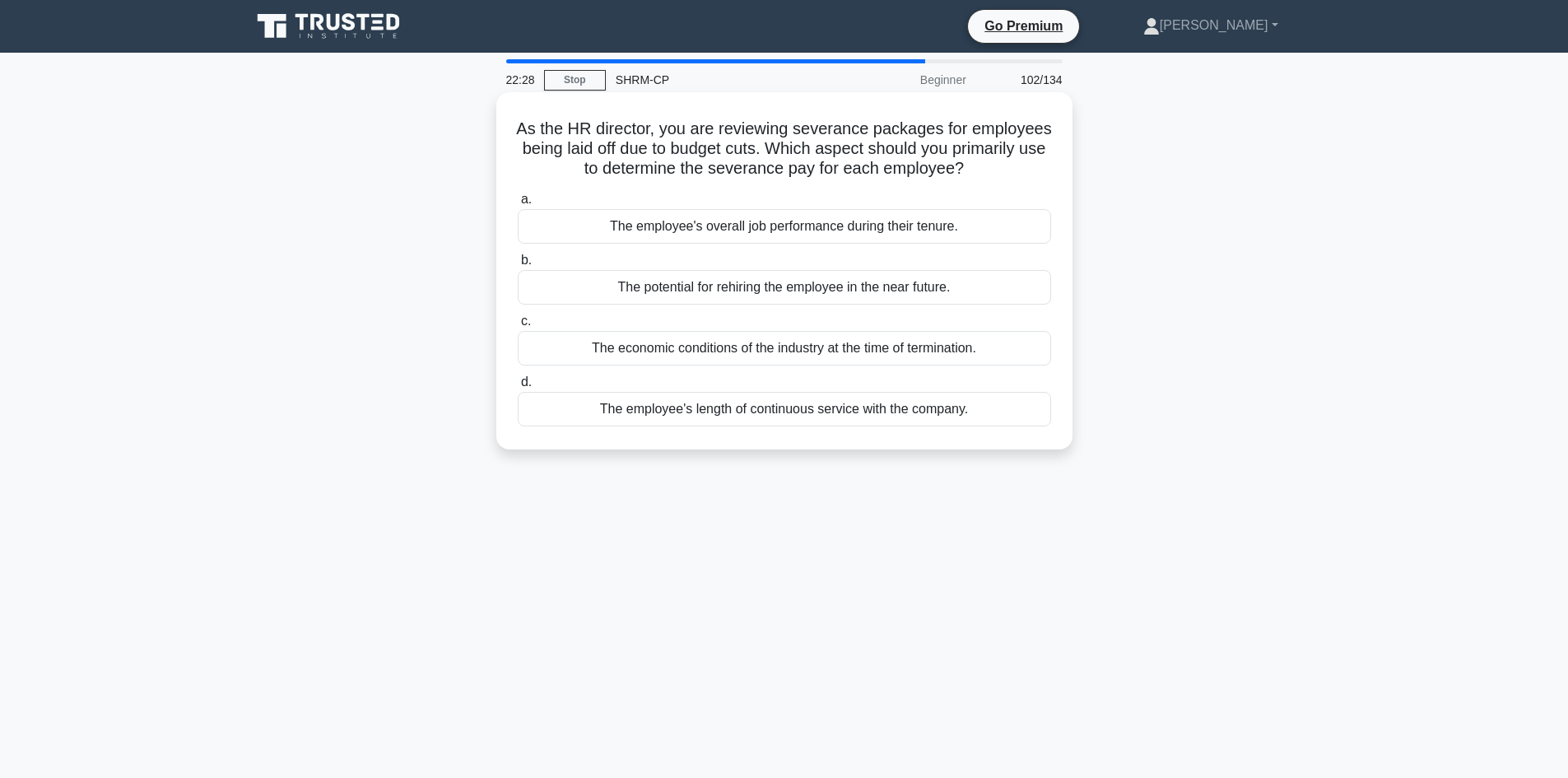
click at [799, 227] on div "The employee's overall job performance during their tenure." at bounding box center [784, 226] width 534 height 35
click at [518, 205] on input "a. The employee's overall job performance during their tenure." at bounding box center [518, 199] width 0 height 11
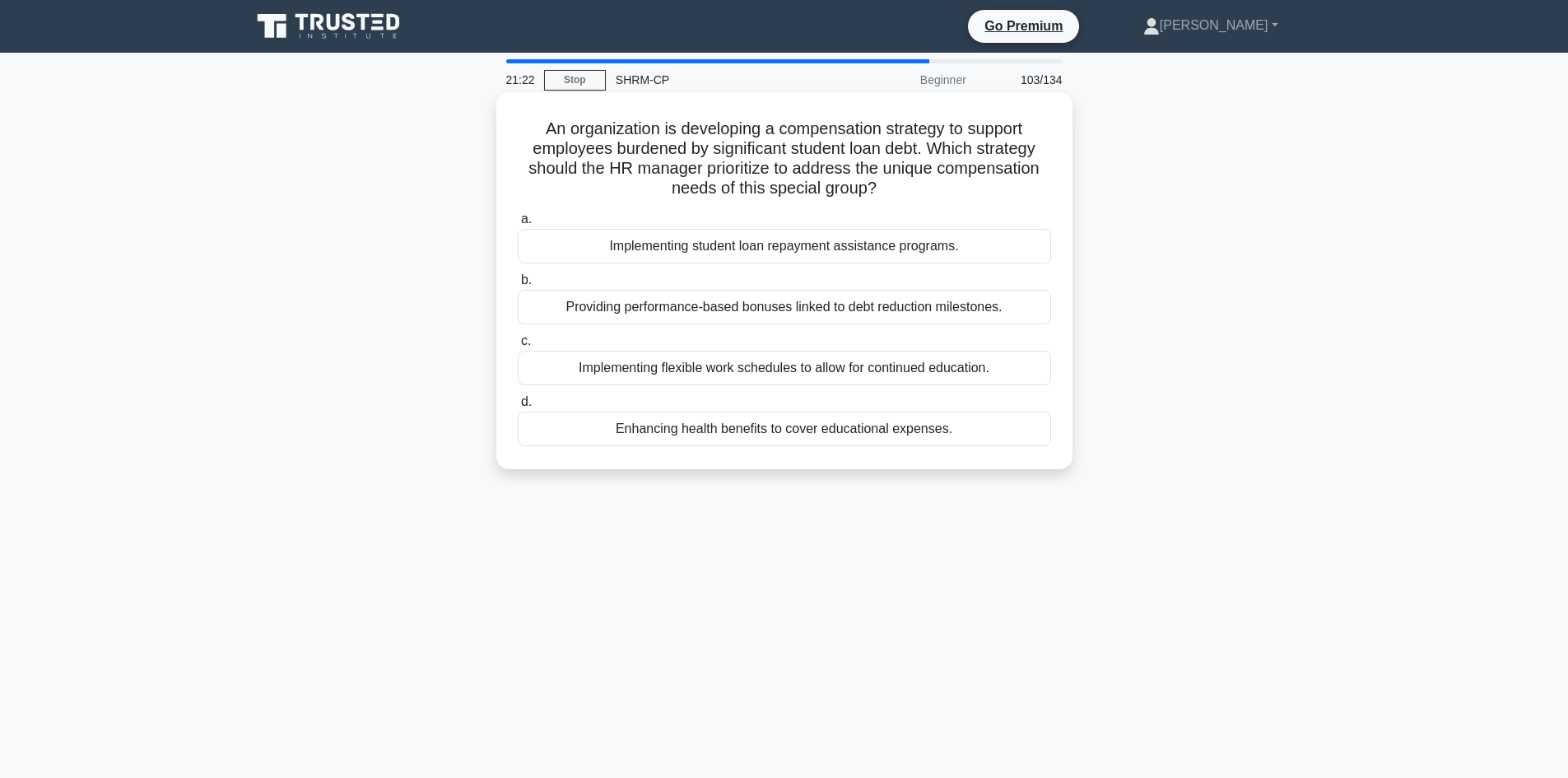
click at [890, 306] on div "Providing performance-based bonuses linked to debt reduction milestones." at bounding box center [784, 307] width 534 height 35
click at [518, 286] on input "b. Providing performance-based bonuses linked to debt reduction milestones." at bounding box center [518, 280] width 0 height 11
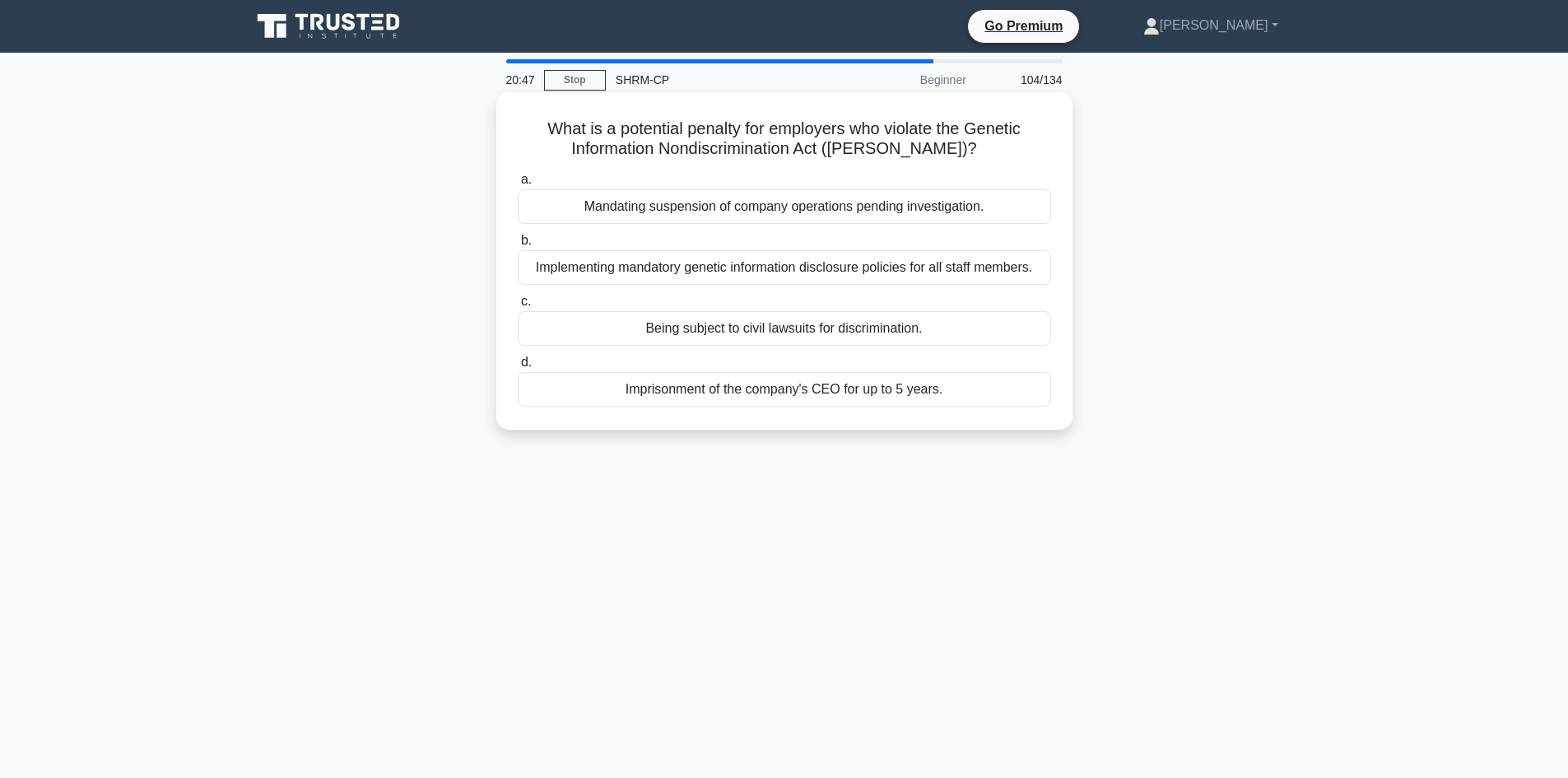
click at [788, 209] on div "Mandating suspension of company operations pending investigation." at bounding box center [784, 207] width 534 height 35
click at [518, 186] on input "a. Mandating suspension of company operations pending investigation." at bounding box center [518, 180] width 0 height 11
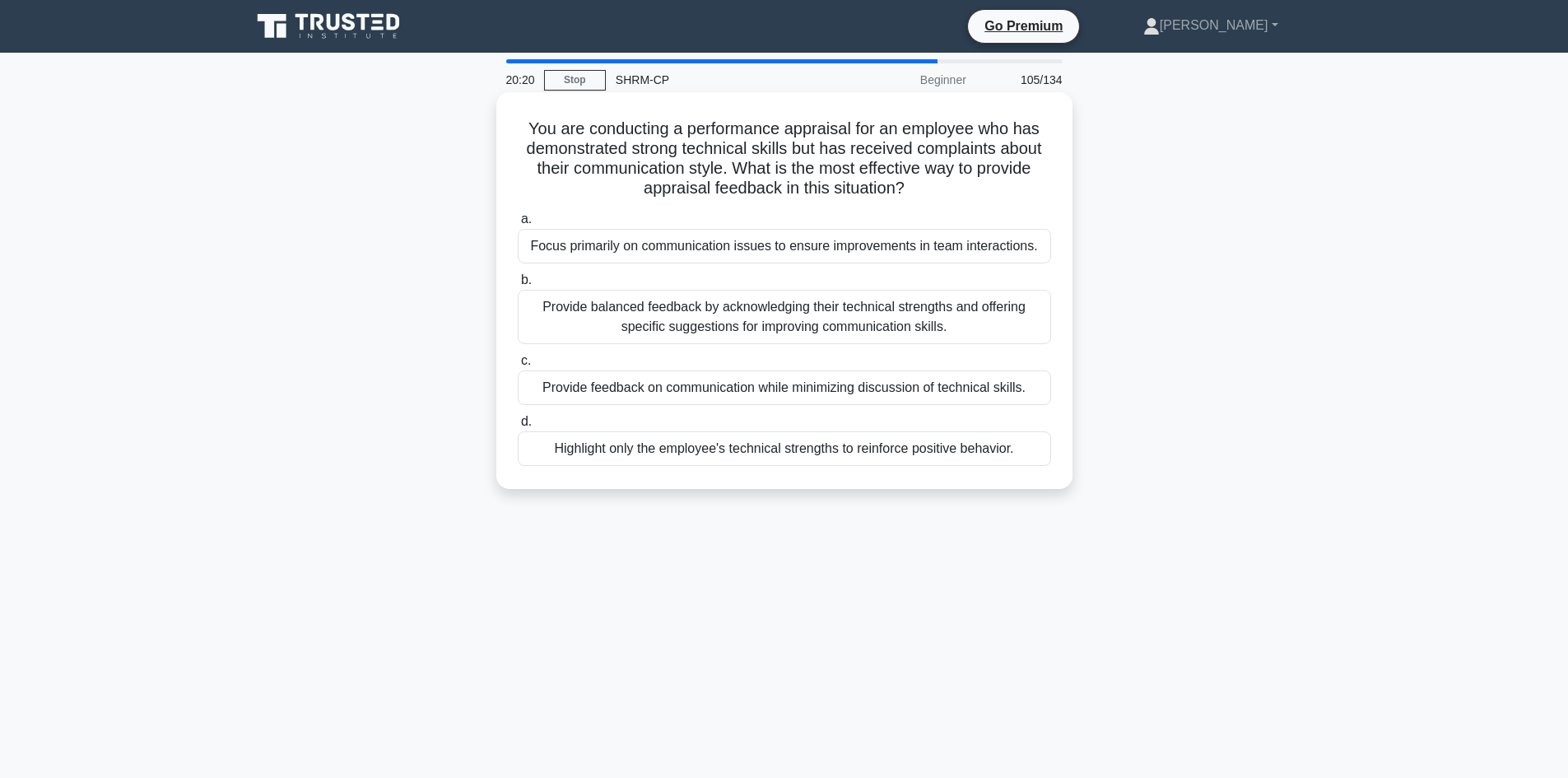
click at [754, 325] on div "Provide balanced feedback by acknowledging their technical strengths and offeri…" at bounding box center [784, 316] width 534 height 55
click at [518, 286] on input "b. Provide balanced feedback by acknowledging their technical strengths and off…" at bounding box center [518, 280] width 0 height 11
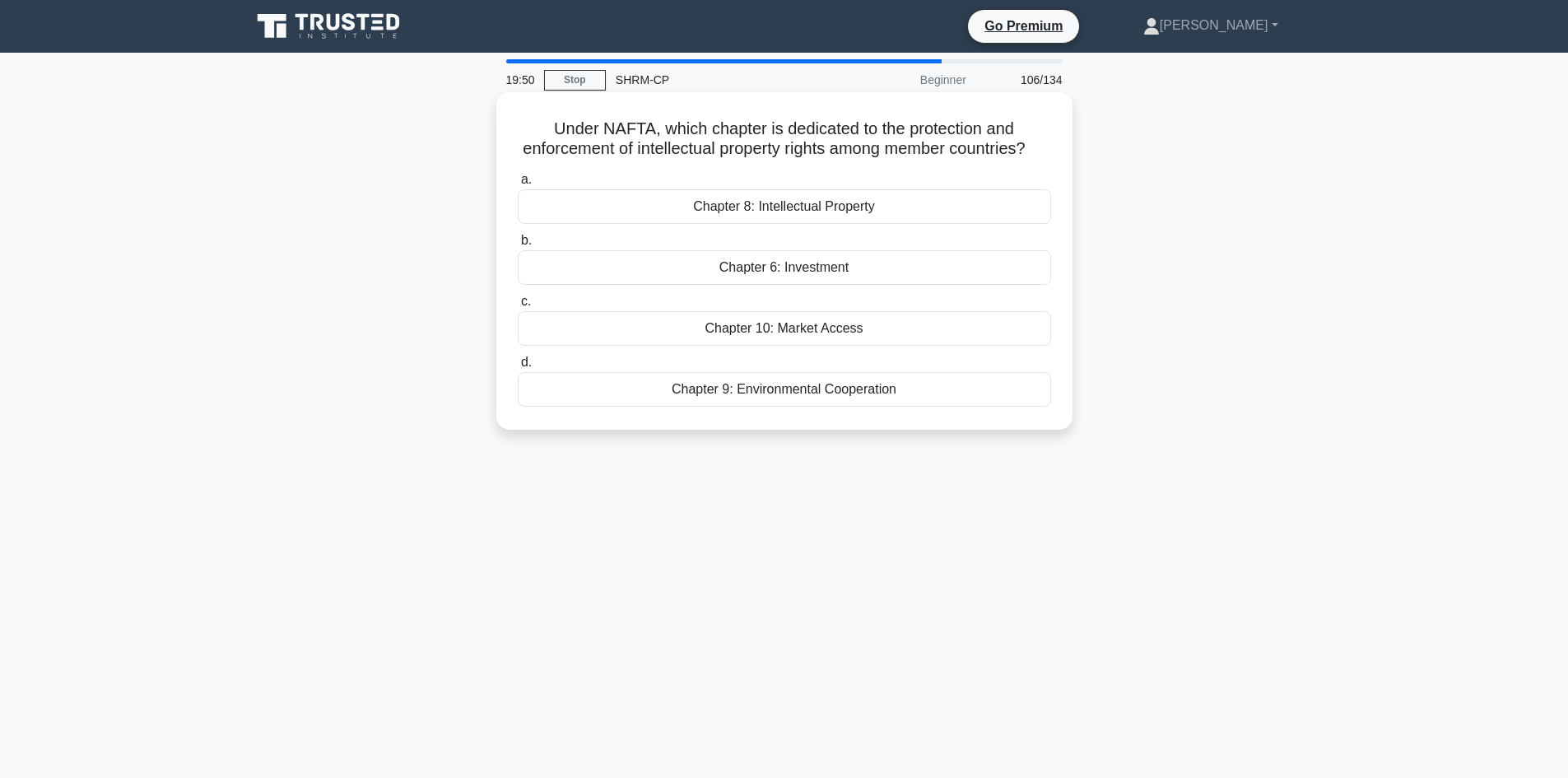
click at [776, 224] on div "Chapter 8: Intellectual Property" at bounding box center [784, 207] width 534 height 35
click at [518, 186] on input "a. Chapter 8: Intellectual Property" at bounding box center [518, 180] width 0 height 11
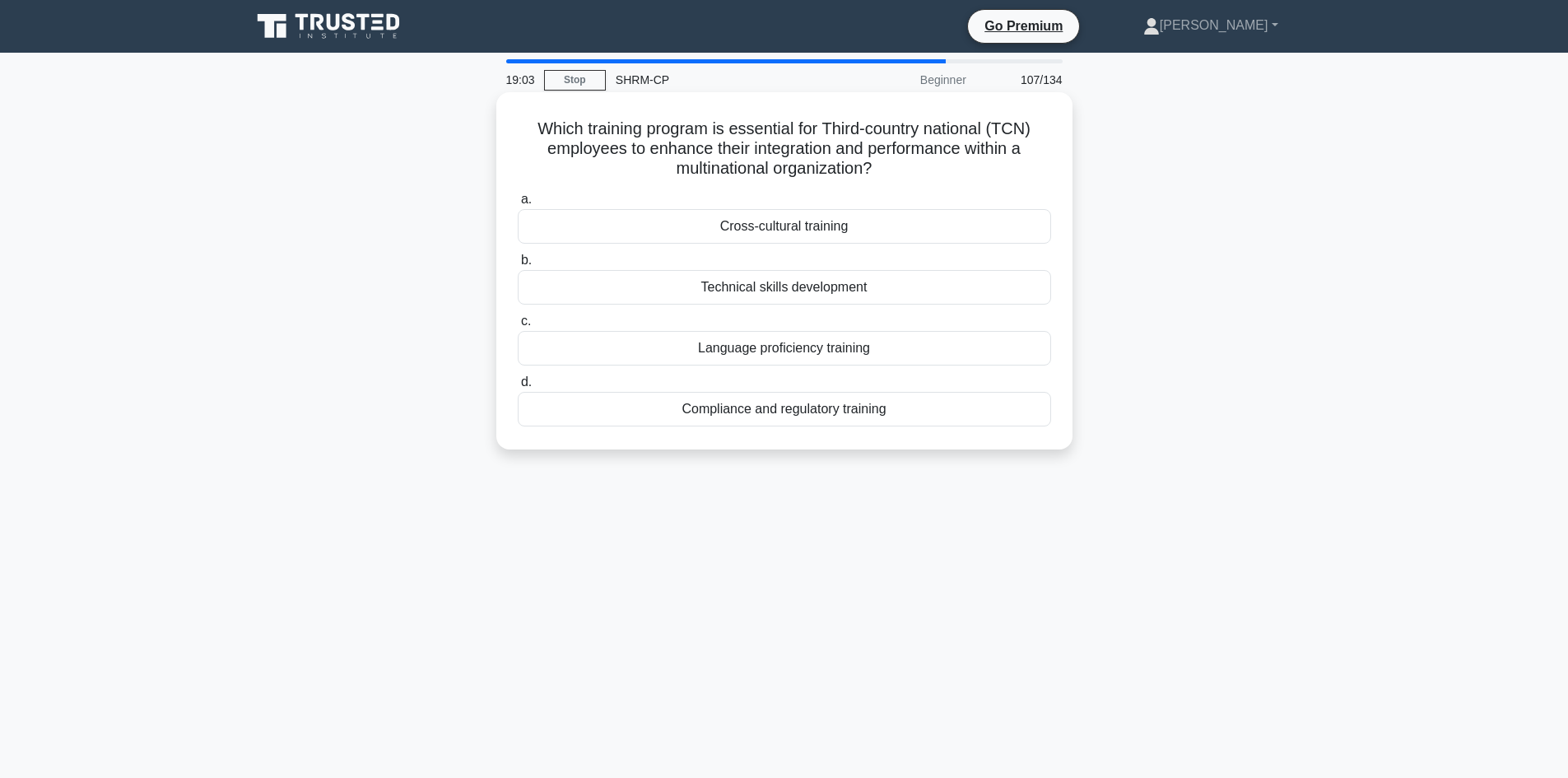
click at [810, 226] on div "Cross-cultural training" at bounding box center [784, 226] width 534 height 35
click at [518, 205] on input "a. Cross-cultural training" at bounding box center [518, 199] width 0 height 11
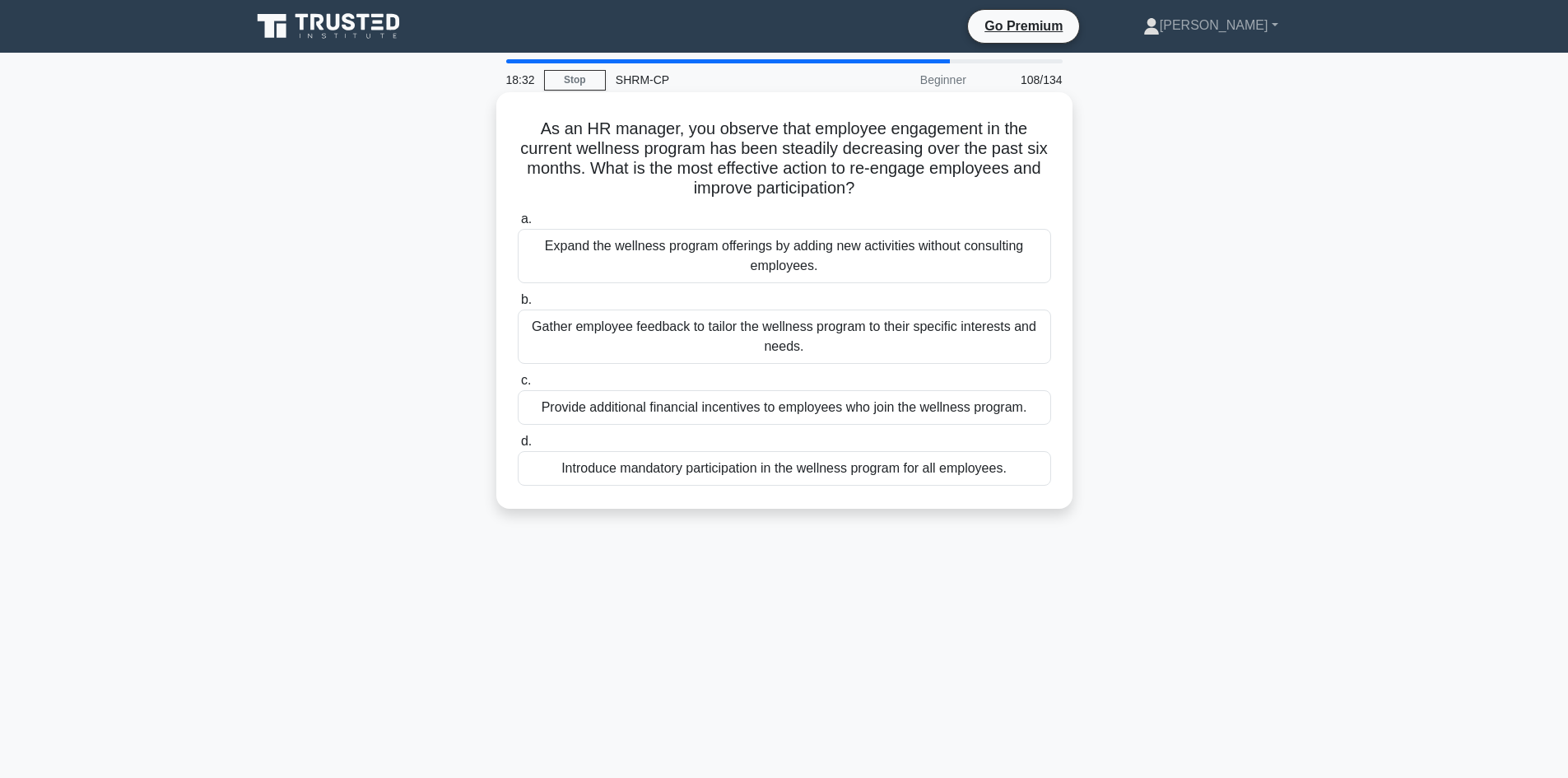
click at [826, 336] on div "Gather employee feedback to tailor the wellness program to their specific inter…" at bounding box center [784, 337] width 534 height 55
click at [518, 306] on input "b. Gather employee feedback to tailor the wellness program to their specific in…" at bounding box center [518, 300] width 0 height 11
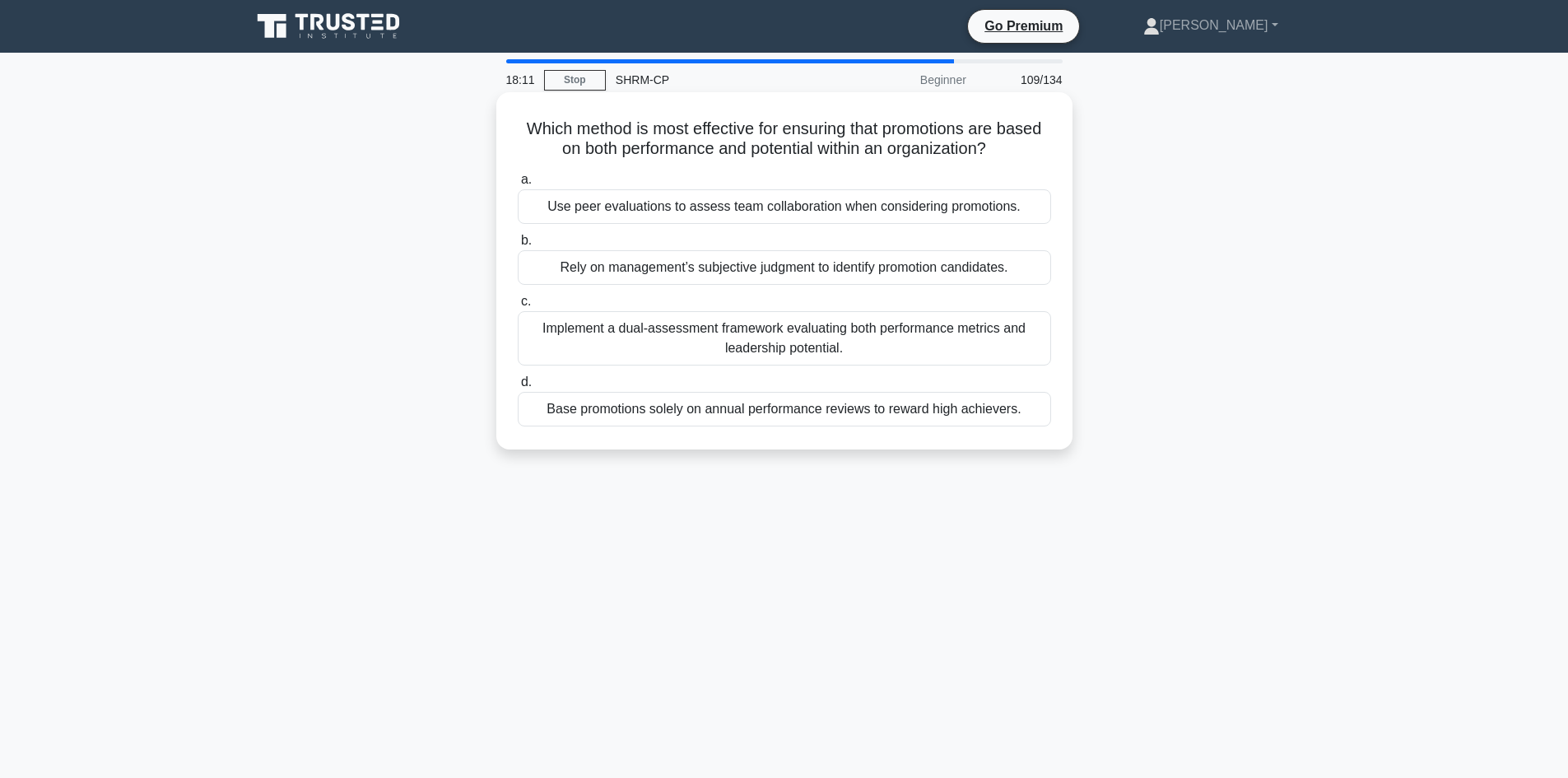
click at [823, 341] on div "Implement a dual-assessment framework evaluating both performance metrics and l…" at bounding box center [784, 339] width 534 height 55
click at [518, 307] on input "c. Implement a dual-assessment framework evaluating both performance metrics an…" at bounding box center [518, 301] width 0 height 11
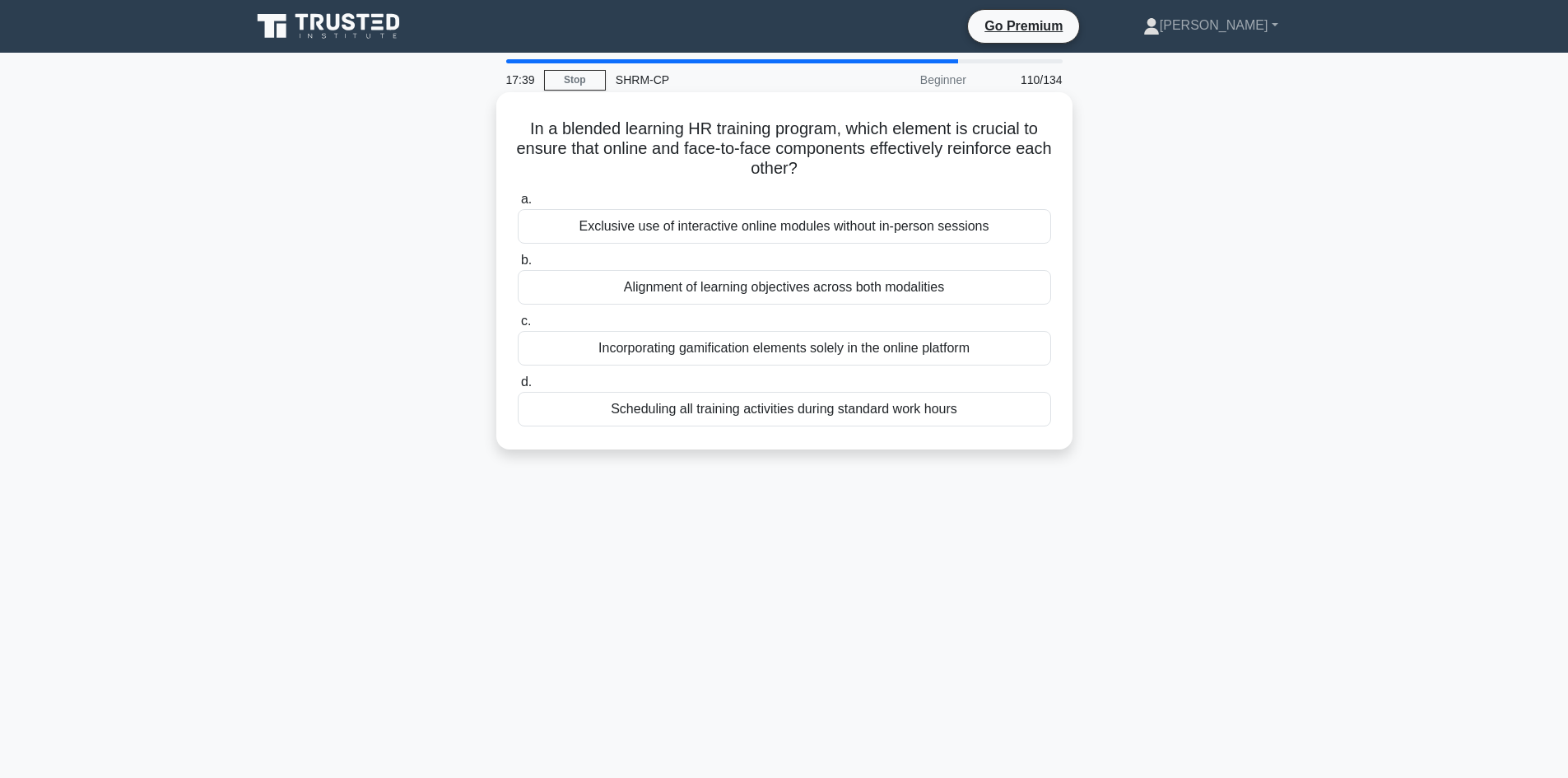
click at [885, 291] on div "Alignment of learning objectives across both modalities" at bounding box center [784, 288] width 534 height 35
click at [518, 266] on input "b. Alignment of learning objectives across both modalities" at bounding box center [518, 260] width 0 height 11
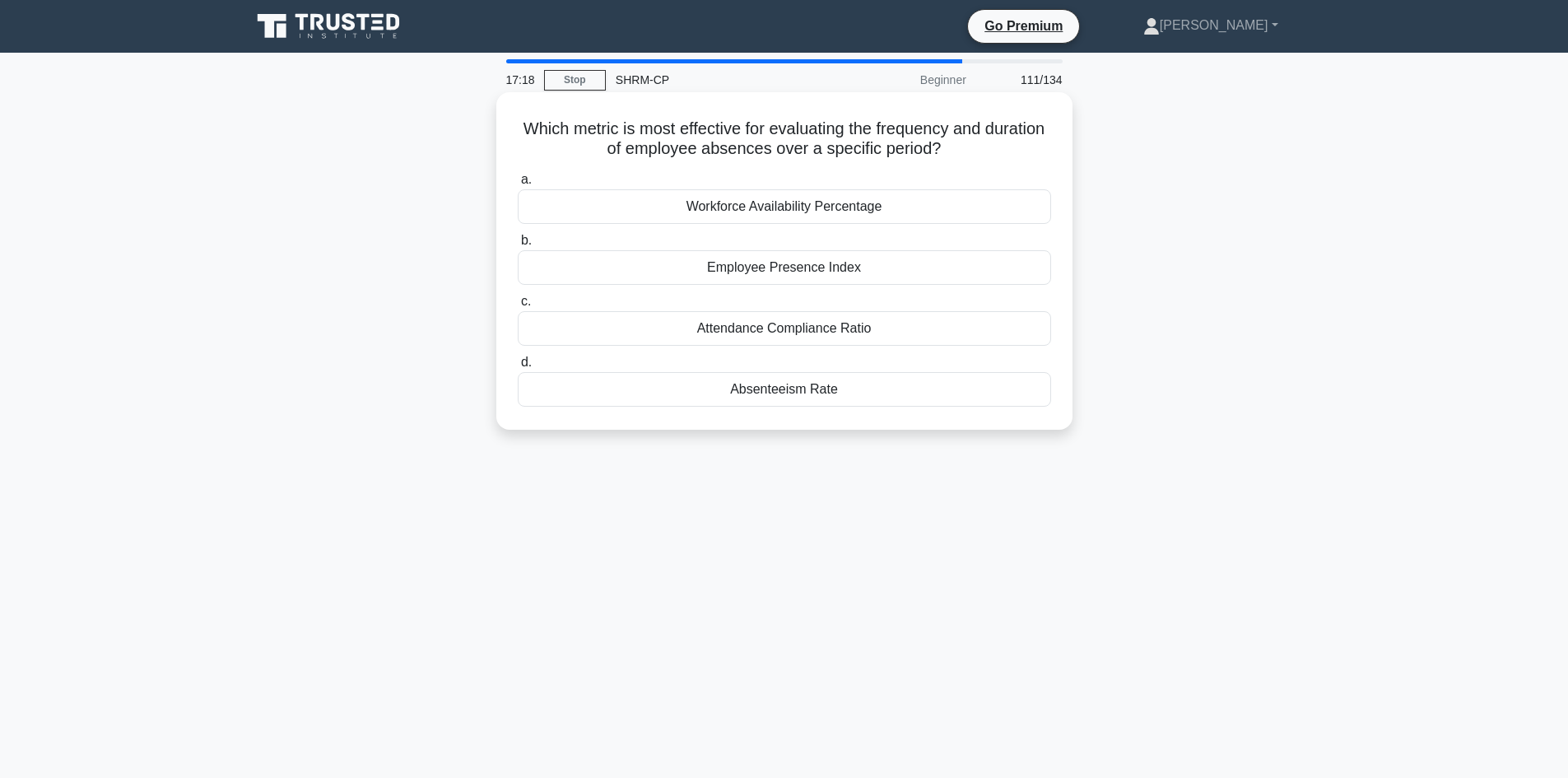
click at [770, 391] on div "Absenteeism Rate" at bounding box center [784, 389] width 534 height 35
click at [518, 368] on input "d. Absenteeism Rate" at bounding box center [518, 363] width 0 height 11
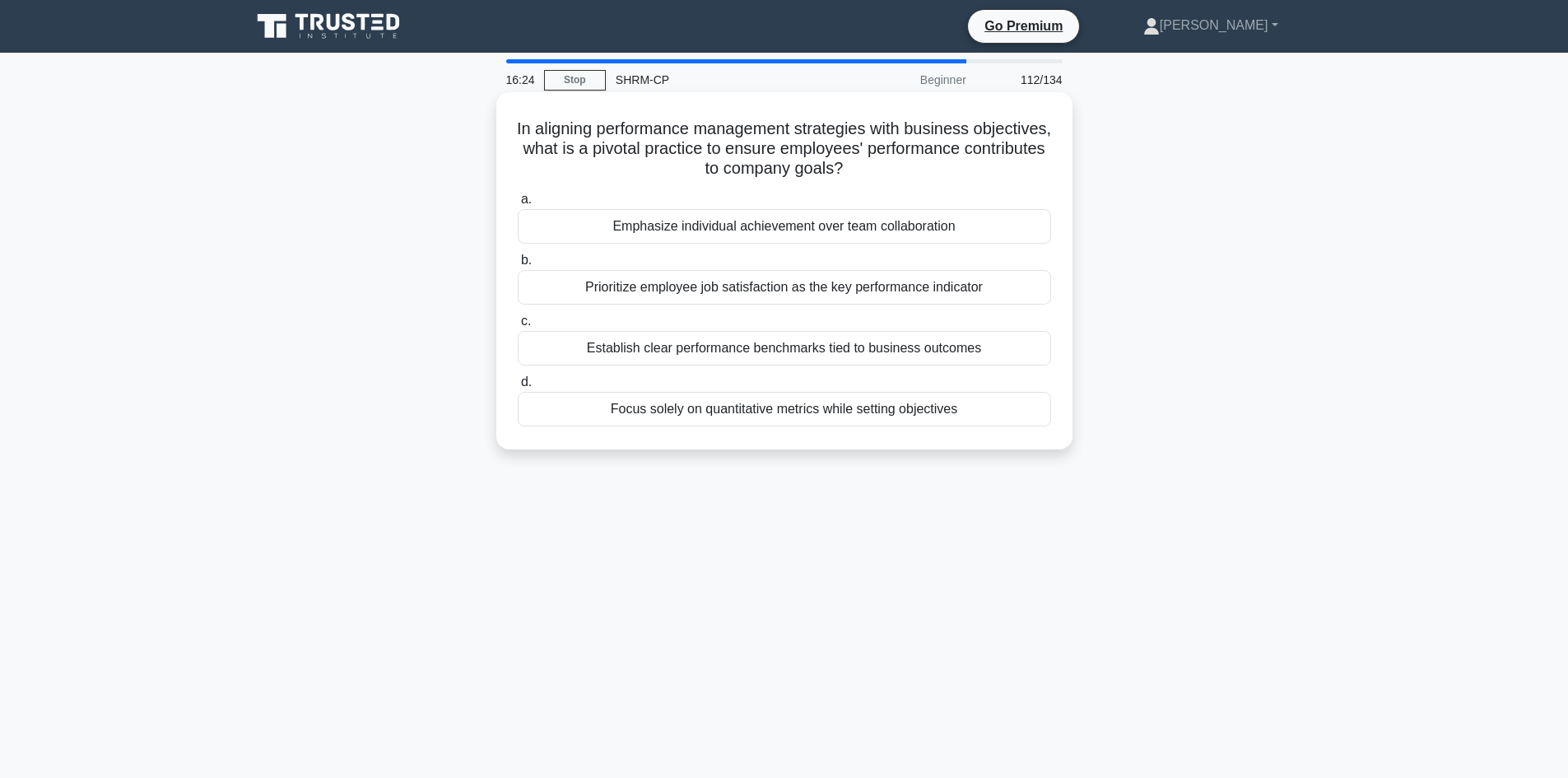
click at [951, 295] on div "Prioritize employee job satisfaction as the key performance indicator" at bounding box center [784, 288] width 534 height 35
click at [518, 266] on input "b. Prioritize employee job satisfaction as the key performance indicator" at bounding box center [518, 260] width 0 height 11
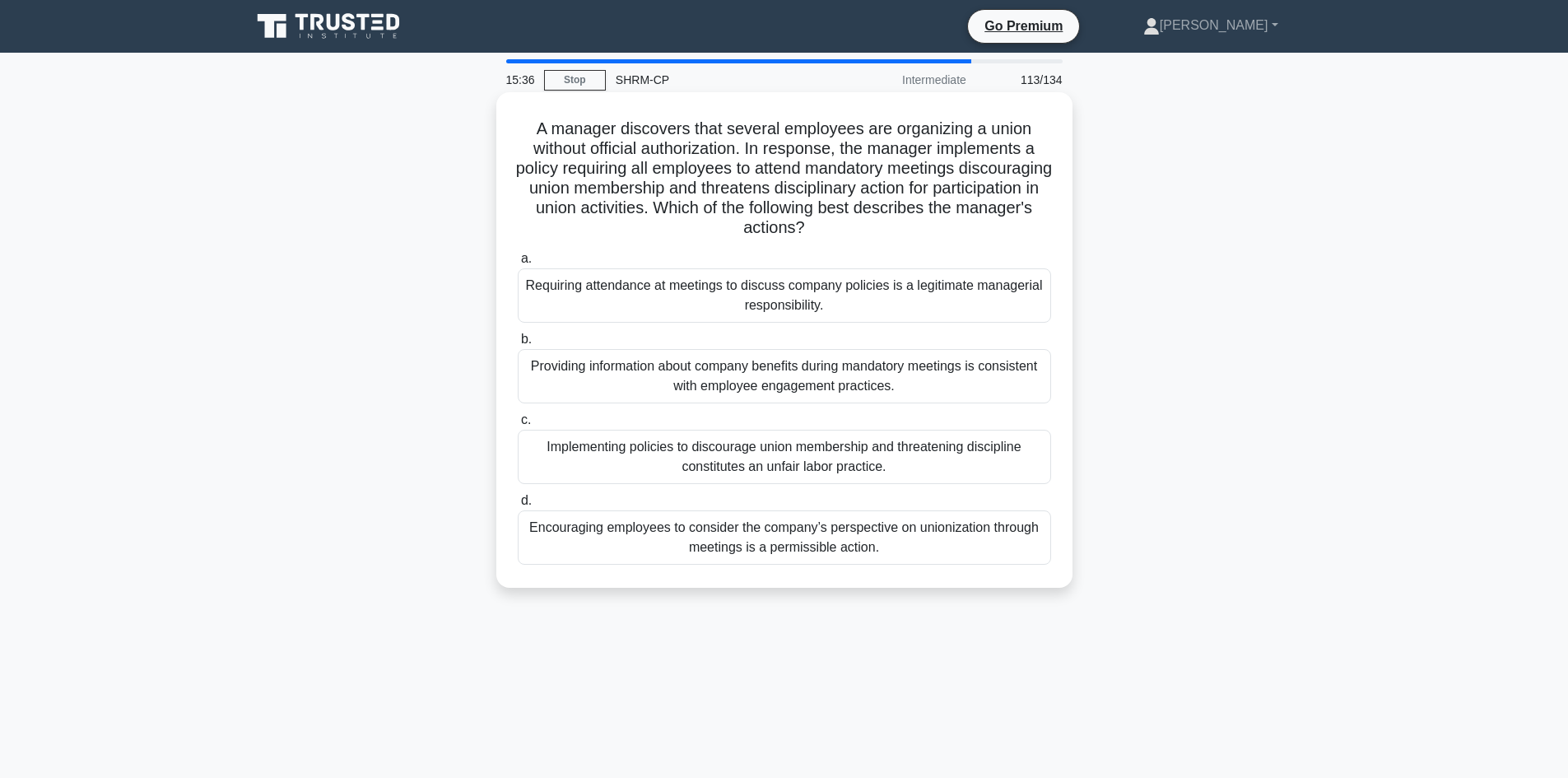
click at [768, 293] on div "Requiring attendance at meetings to discuss company policies is a legitimate ma…" at bounding box center [784, 295] width 534 height 55
click at [518, 264] on input "a. Requiring attendance at meetings to discuss company policies is a legitimate…" at bounding box center [518, 259] width 0 height 11
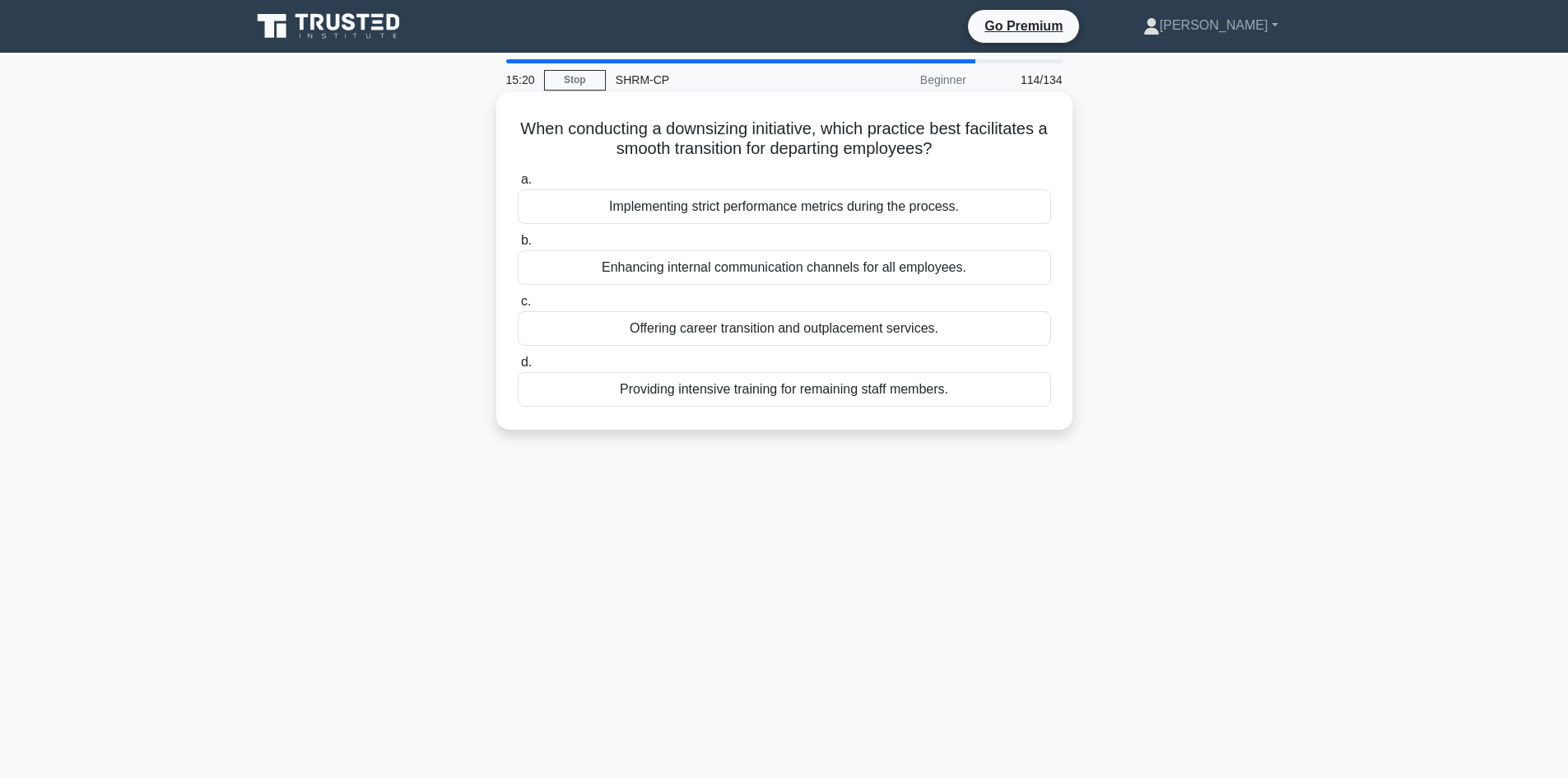
click at [817, 331] on div "Offering career transition and outplacement services." at bounding box center [784, 329] width 534 height 35
click at [708, 321] on div "Offering career transition and outplacement services." at bounding box center [784, 329] width 534 height 35
click at [518, 307] on input "c. Offering career transition and outplacement services." at bounding box center [518, 301] width 0 height 11
click at [830, 224] on div "(Number of involuntary separations / Average number of employees) × 100" at bounding box center [784, 207] width 534 height 35
click at [518, 186] on input "a. (Number of involuntary separations / Average number of employees) × 100" at bounding box center [518, 180] width 0 height 11
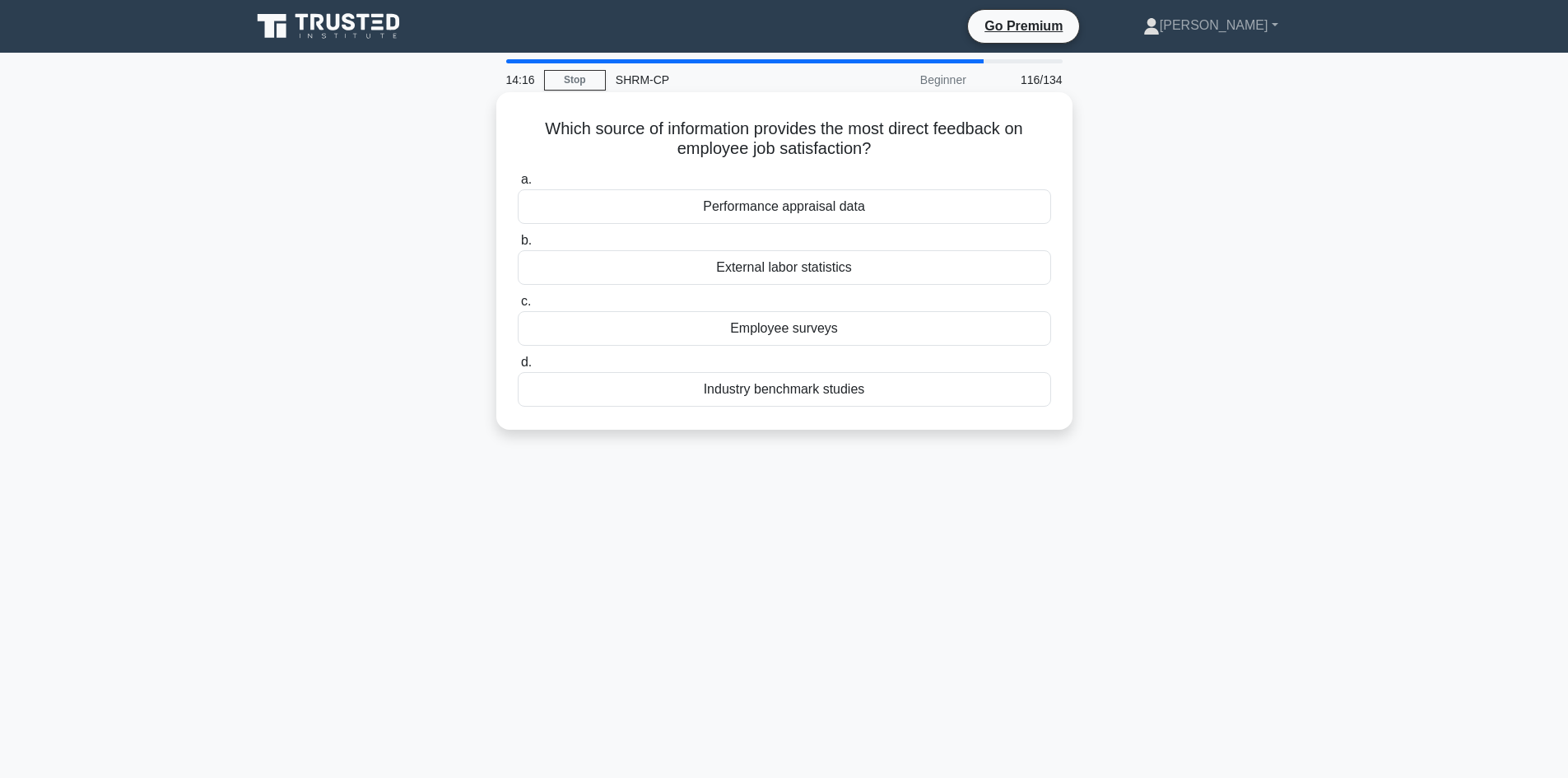
click at [828, 334] on div "Employee surveys" at bounding box center [784, 329] width 534 height 35
click at [518, 307] on input "c. Employee surveys" at bounding box center [518, 301] width 0 height 11
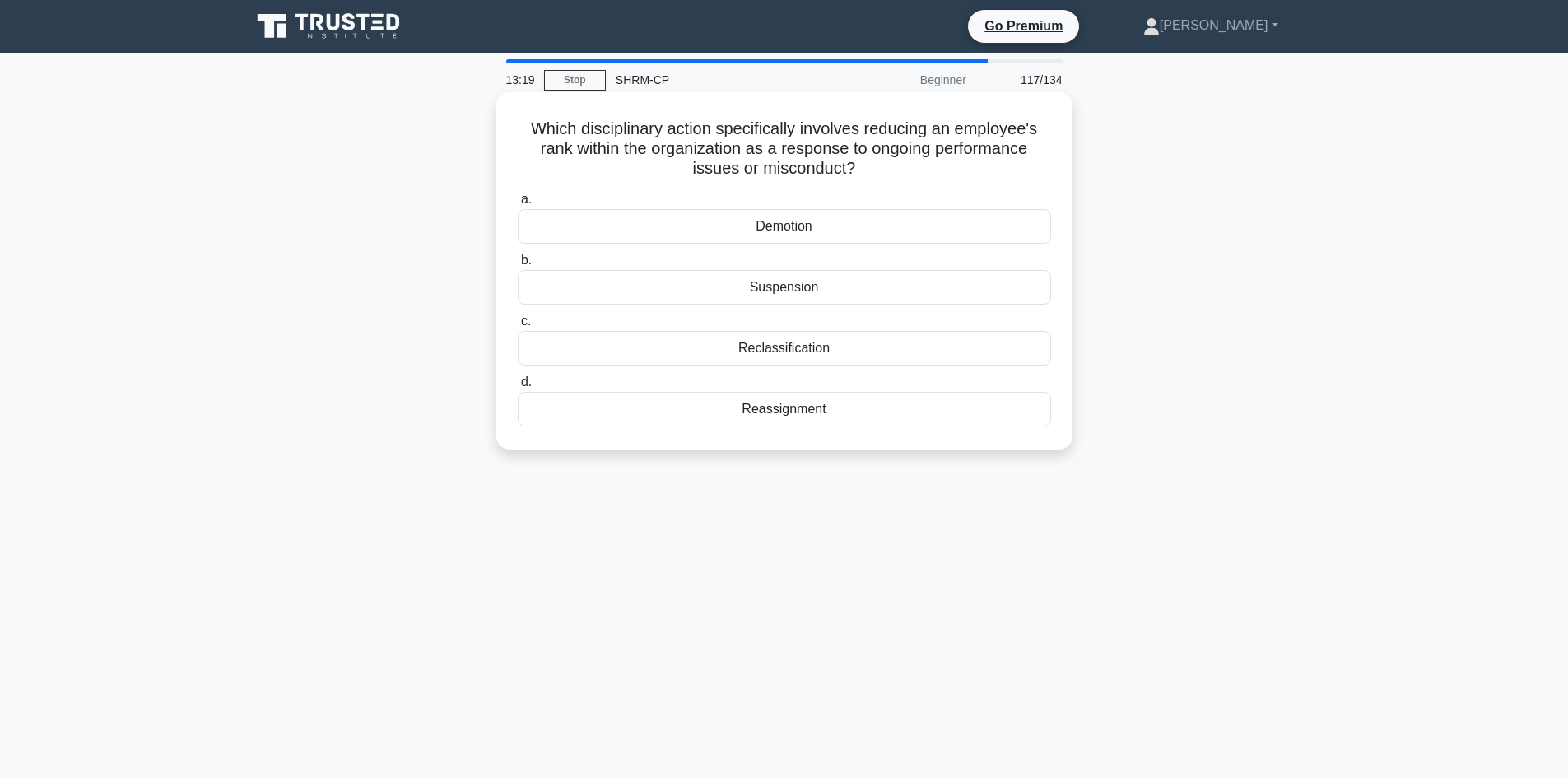
click at [787, 227] on div "Demotion" at bounding box center [784, 226] width 534 height 35
click at [518, 205] on input "a. Demotion" at bounding box center [518, 199] width 0 height 11
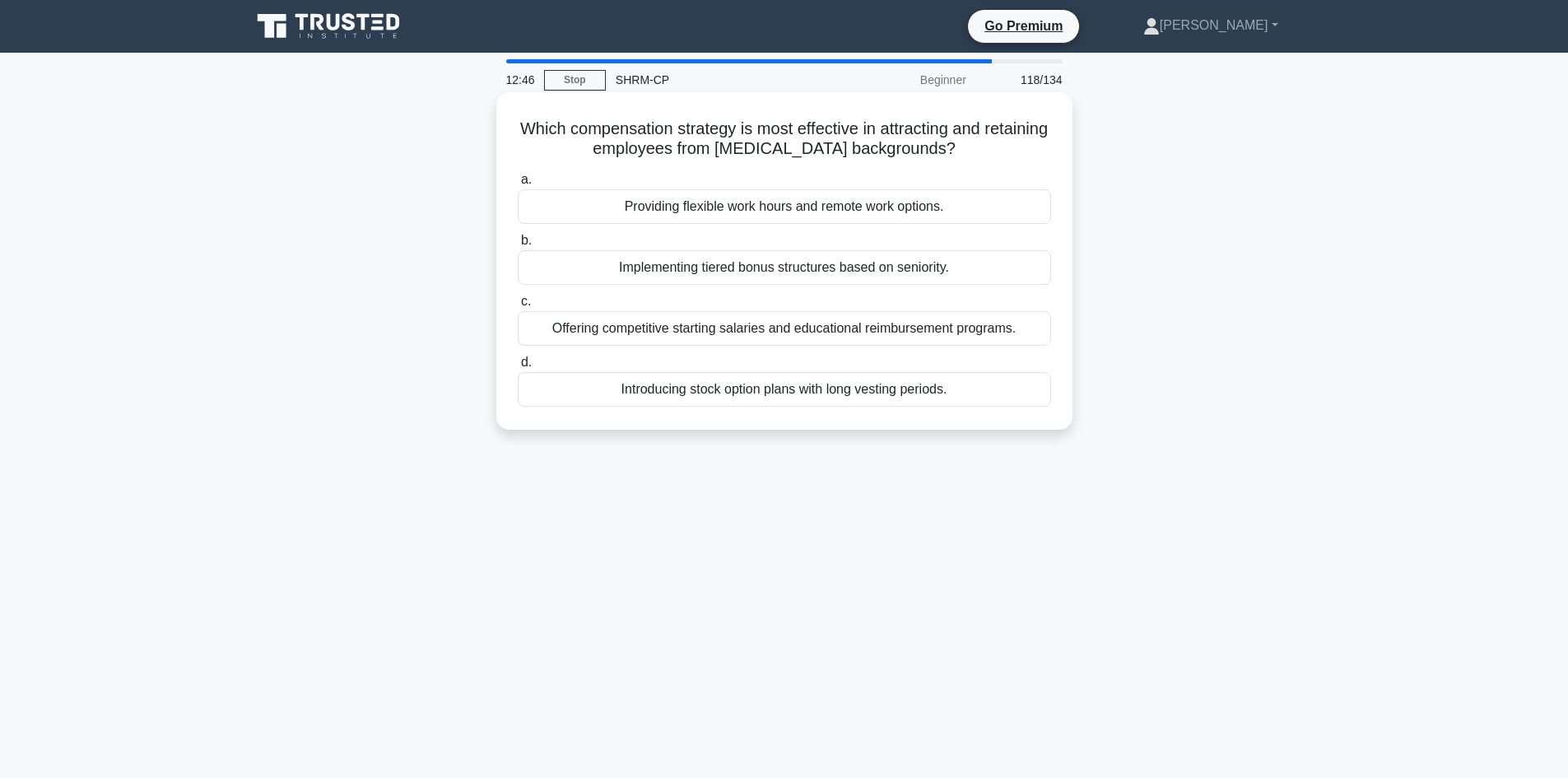
click at [899, 330] on div "Offering competitive starting salaries and educational reimbursement programs." at bounding box center [784, 329] width 534 height 35
click at [518, 307] on input "c. Offering competitive starting salaries and educational reimbursement program…" at bounding box center [518, 301] width 0 height 11
click at [868, 329] on div "Establishing regular virtual team-building activities to [PERSON_NAME] collabor…" at bounding box center [784, 329] width 534 height 35
click at [518, 307] on input "c. Establishing regular virtual team-building activities to [PERSON_NAME] colla…" at bounding box center [518, 301] width 0 height 11
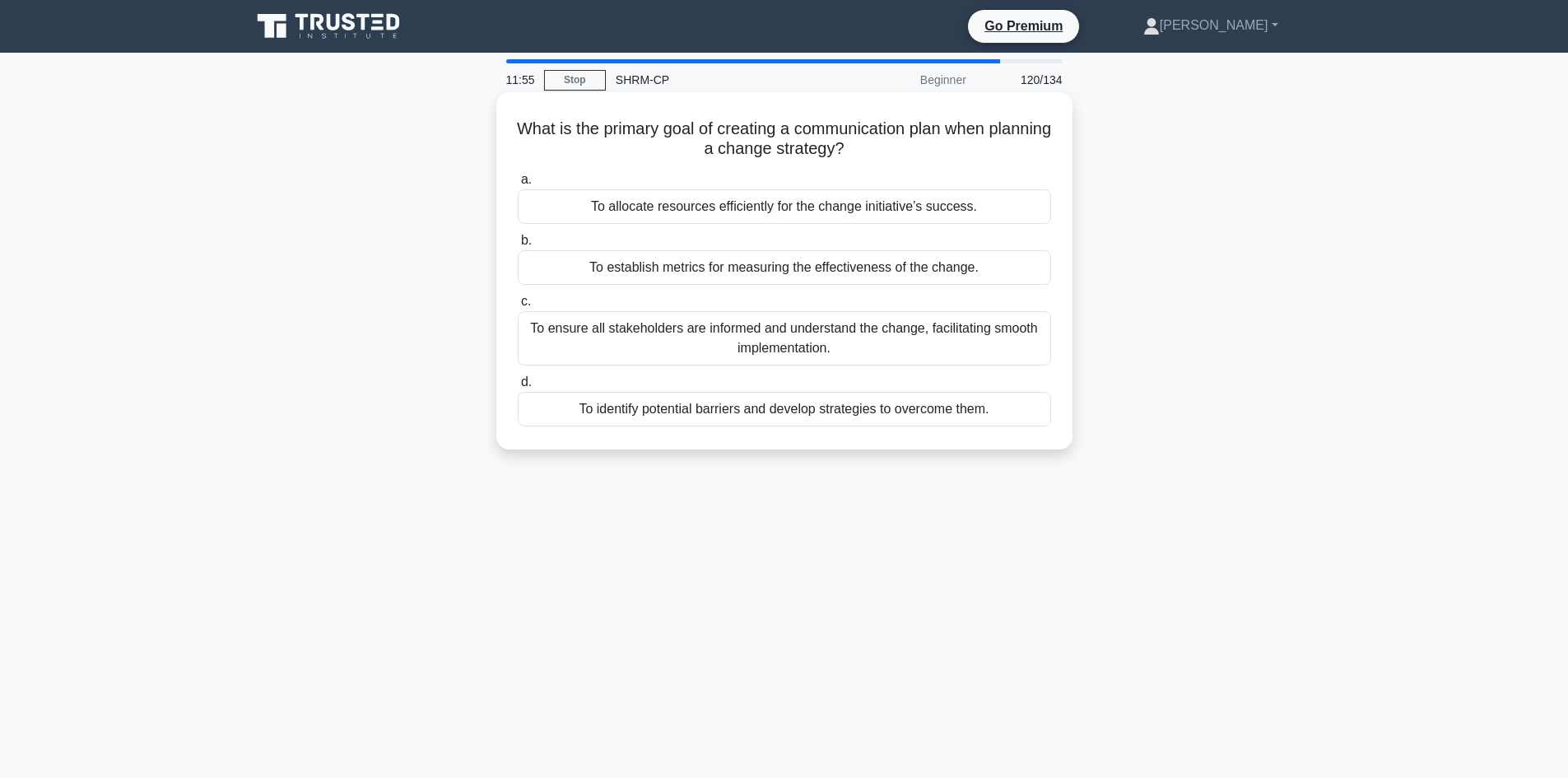
click at [817, 335] on div "To ensure all stakeholders are informed and understand the change, facilitating…" at bounding box center [784, 339] width 534 height 55
click at [518, 307] on input "c. To ensure all stakeholders are informed and understand the change, facilitat…" at bounding box center [518, 301] width 0 height 11
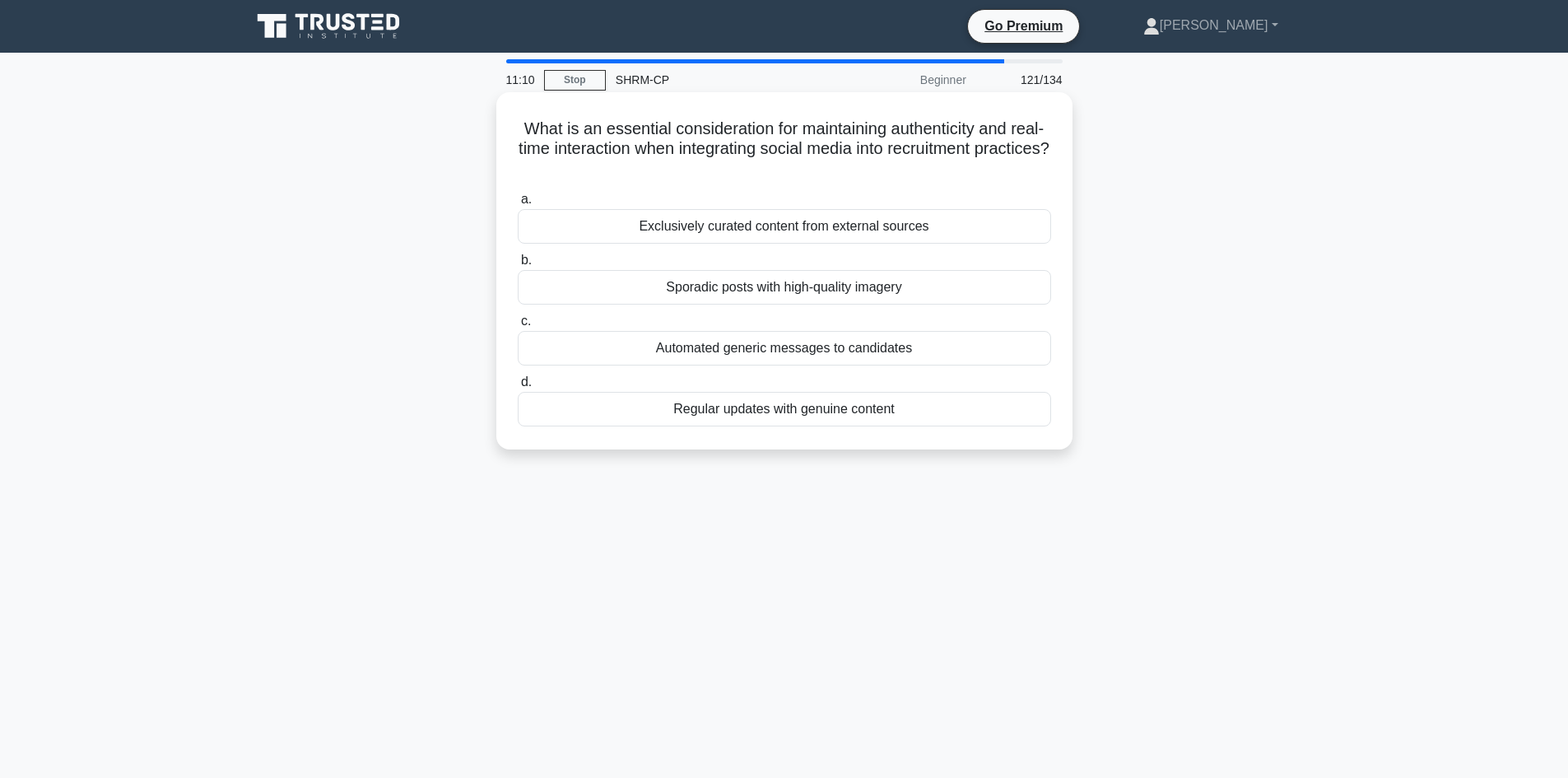
click at [787, 415] on div "Regular updates with genuine content" at bounding box center [784, 410] width 534 height 35
click at [518, 388] on input "d. Regular updates with genuine content" at bounding box center [518, 382] width 0 height 11
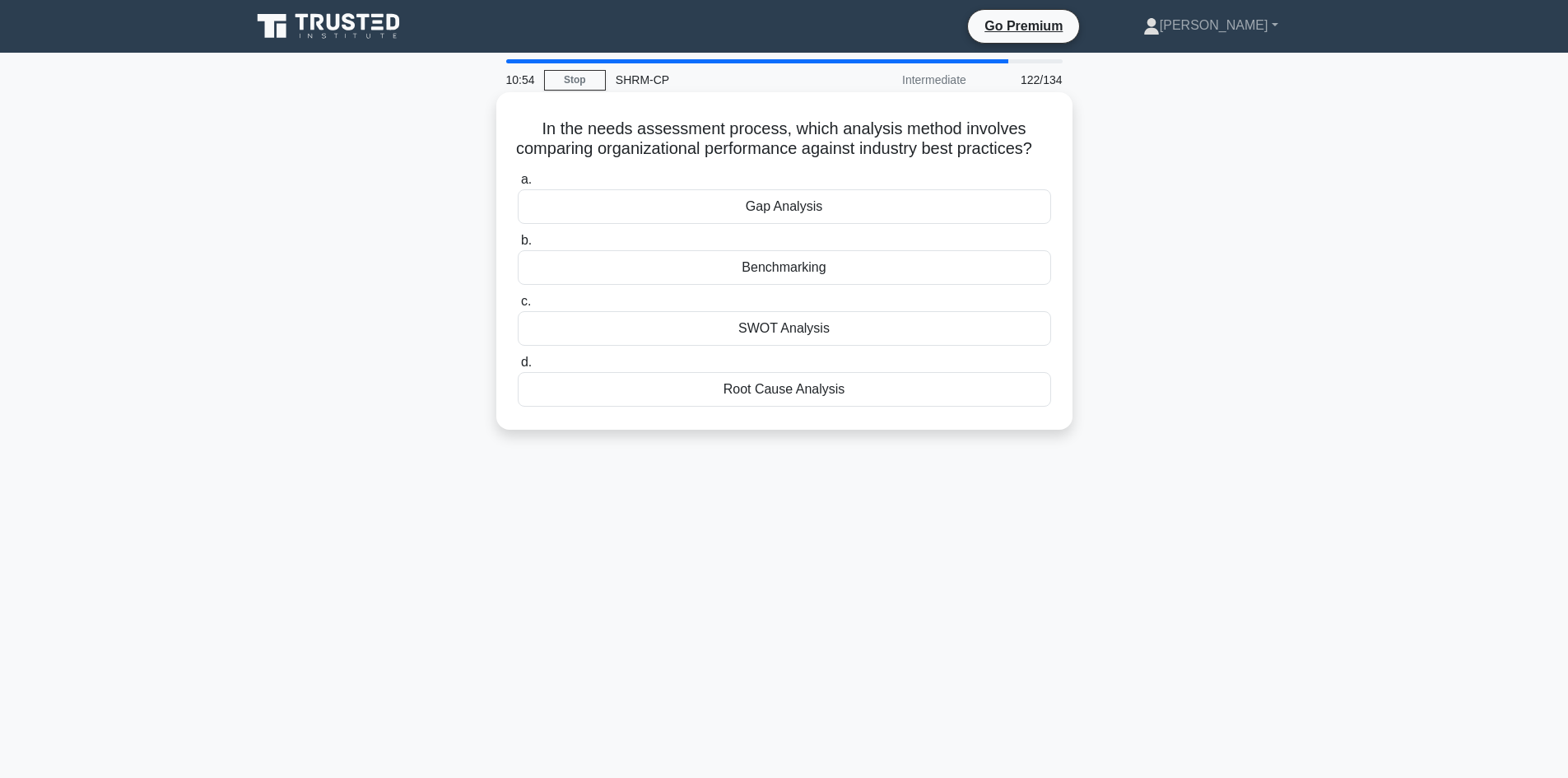
click at [802, 285] on div "Benchmarking" at bounding box center [784, 267] width 534 height 35
click at [518, 246] on input "b. Benchmarking" at bounding box center [518, 240] width 0 height 11
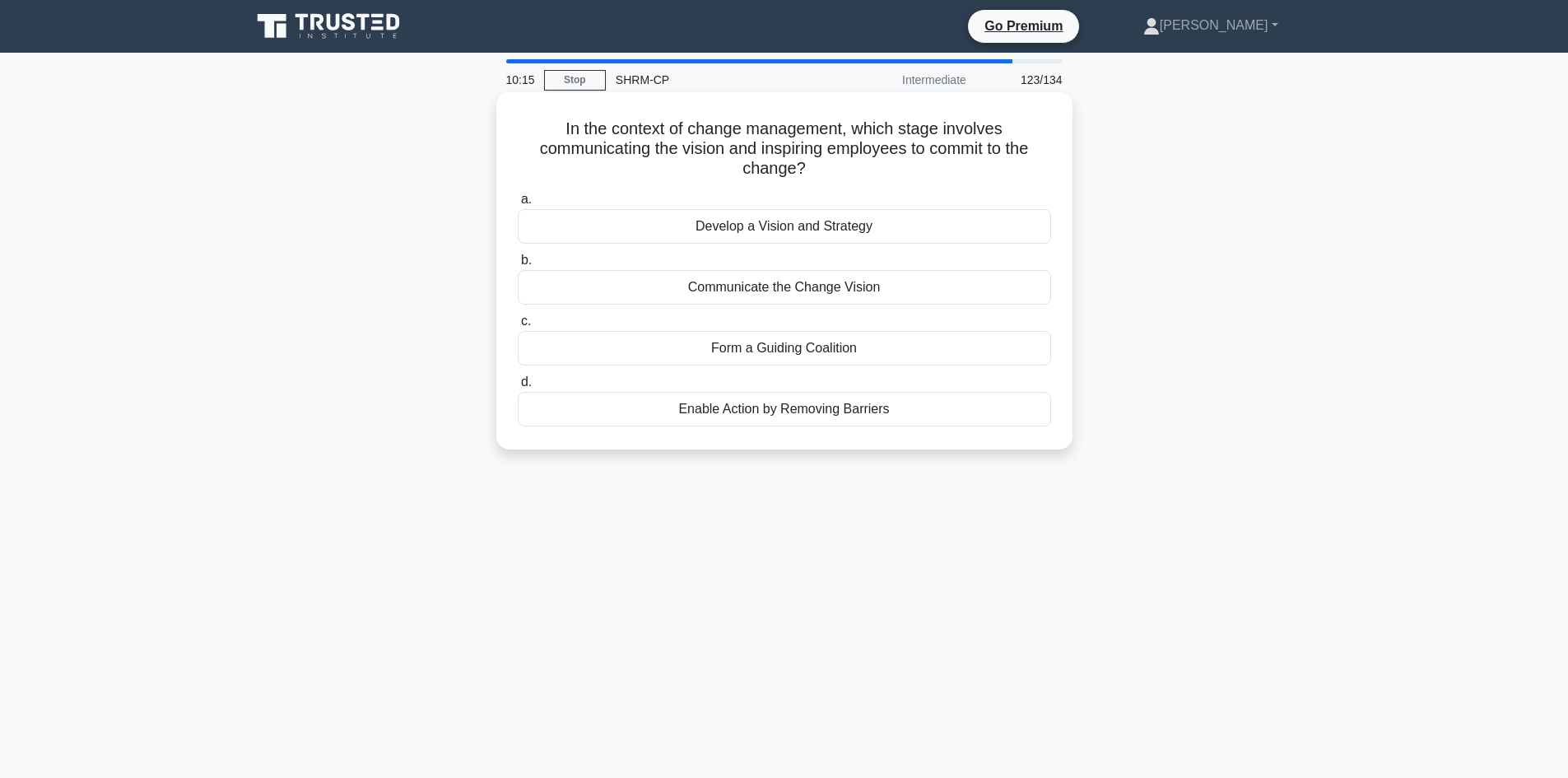
click at [762, 283] on div "Communicate the Change Vision" at bounding box center [784, 288] width 534 height 35
click at [518, 266] on input "b. Communicate the Change Vision" at bounding box center [518, 260] width 0 height 11
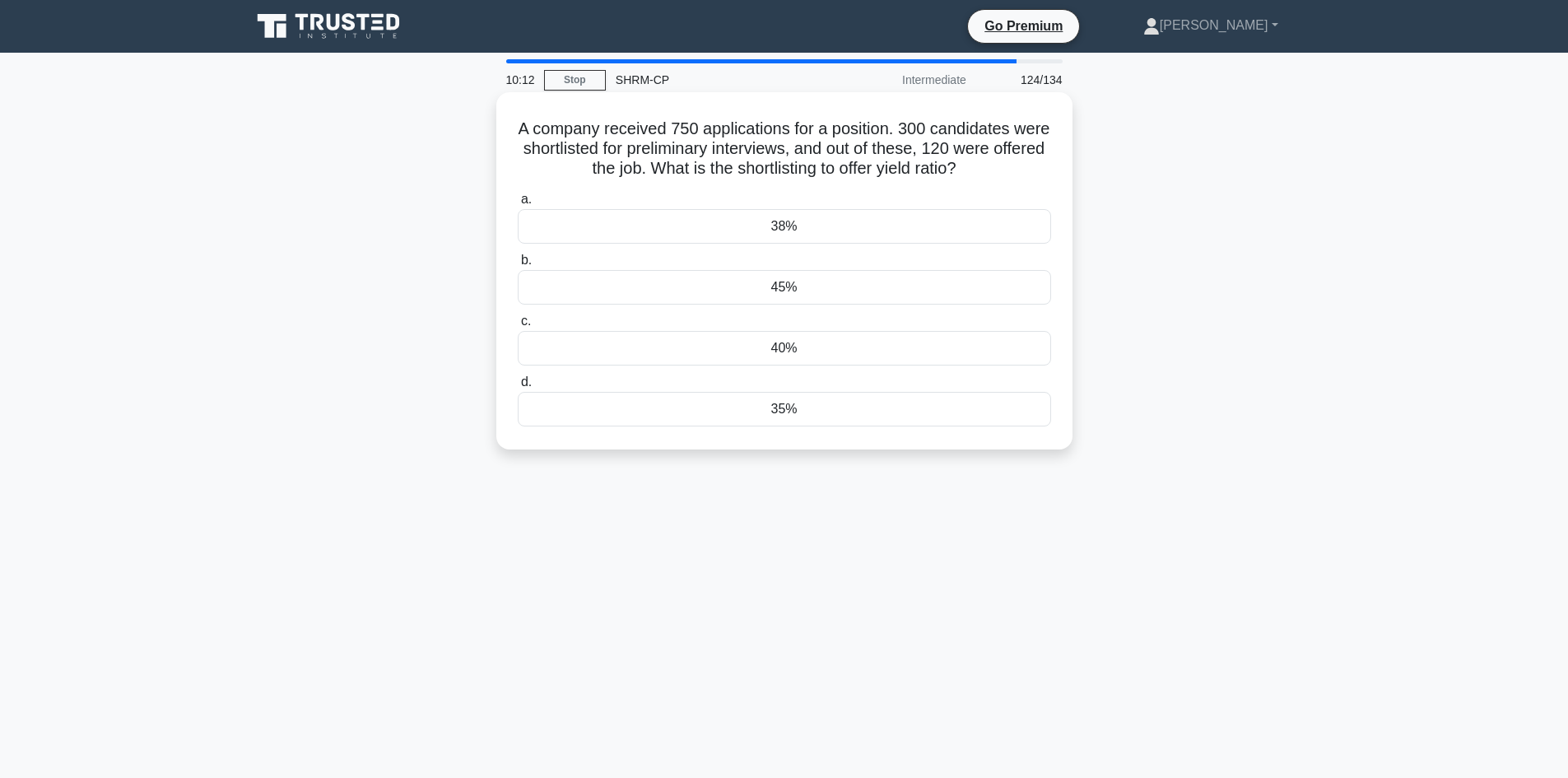
click at [784, 220] on div "38%" at bounding box center [784, 226] width 534 height 35
click at [518, 205] on input "a. 38%" at bounding box center [518, 199] width 0 height 11
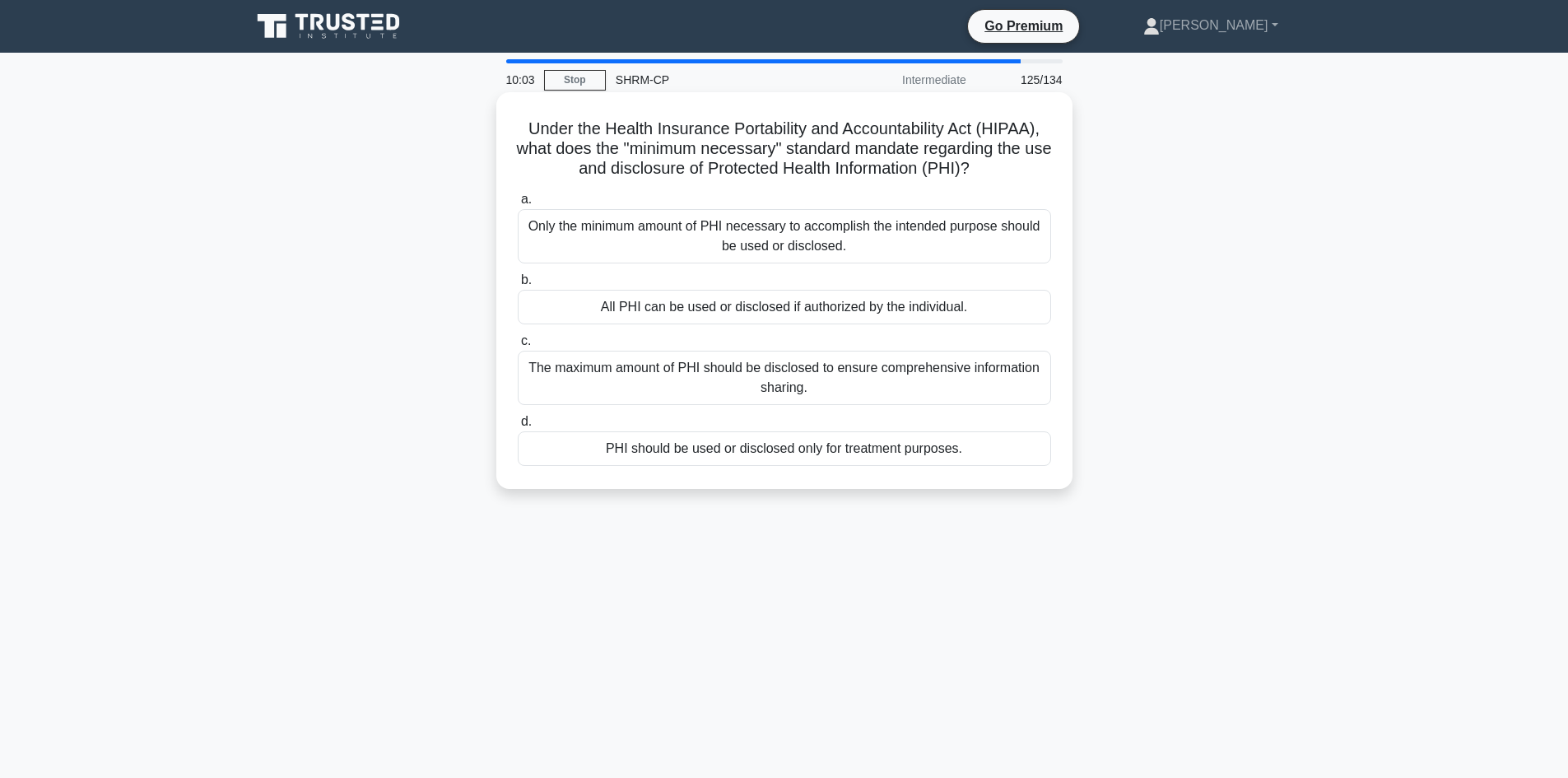
click at [749, 244] on div "Only the minimum amount of PHI necessary to accomplish the intended purpose sho…" at bounding box center [784, 236] width 534 height 55
click at [518, 205] on input "a. Only the minimum amount of PHI necessary to accomplish the intended purpose …" at bounding box center [518, 199] width 0 height 11
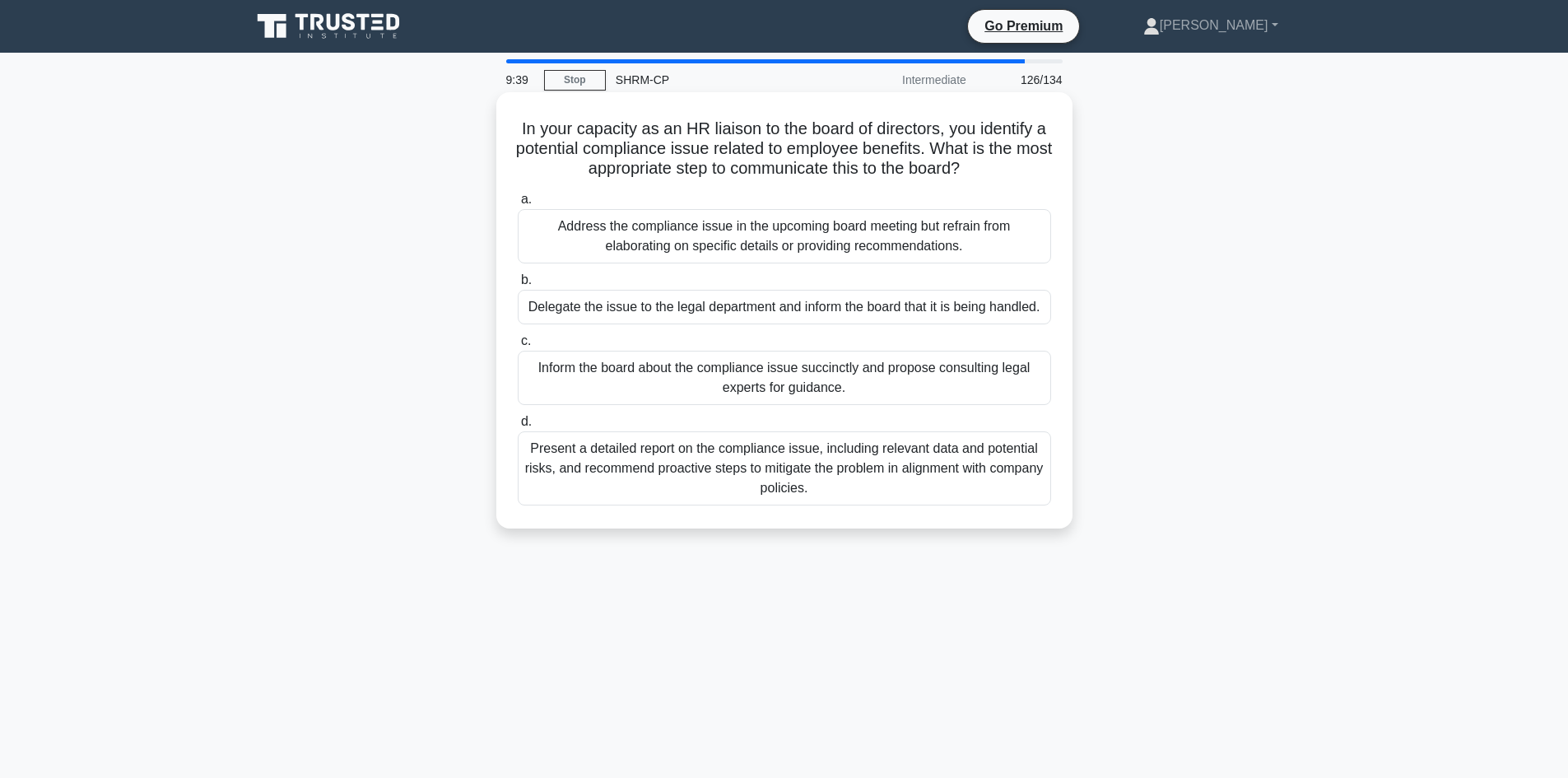
click at [742, 460] on div "Present a detailed report on the compliance issue, including relevant data and …" at bounding box center [784, 468] width 534 height 74
click at [518, 427] on input "d. Present a detailed report on the compliance issue, including relevant data a…" at bounding box center [518, 421] width 0 height 11
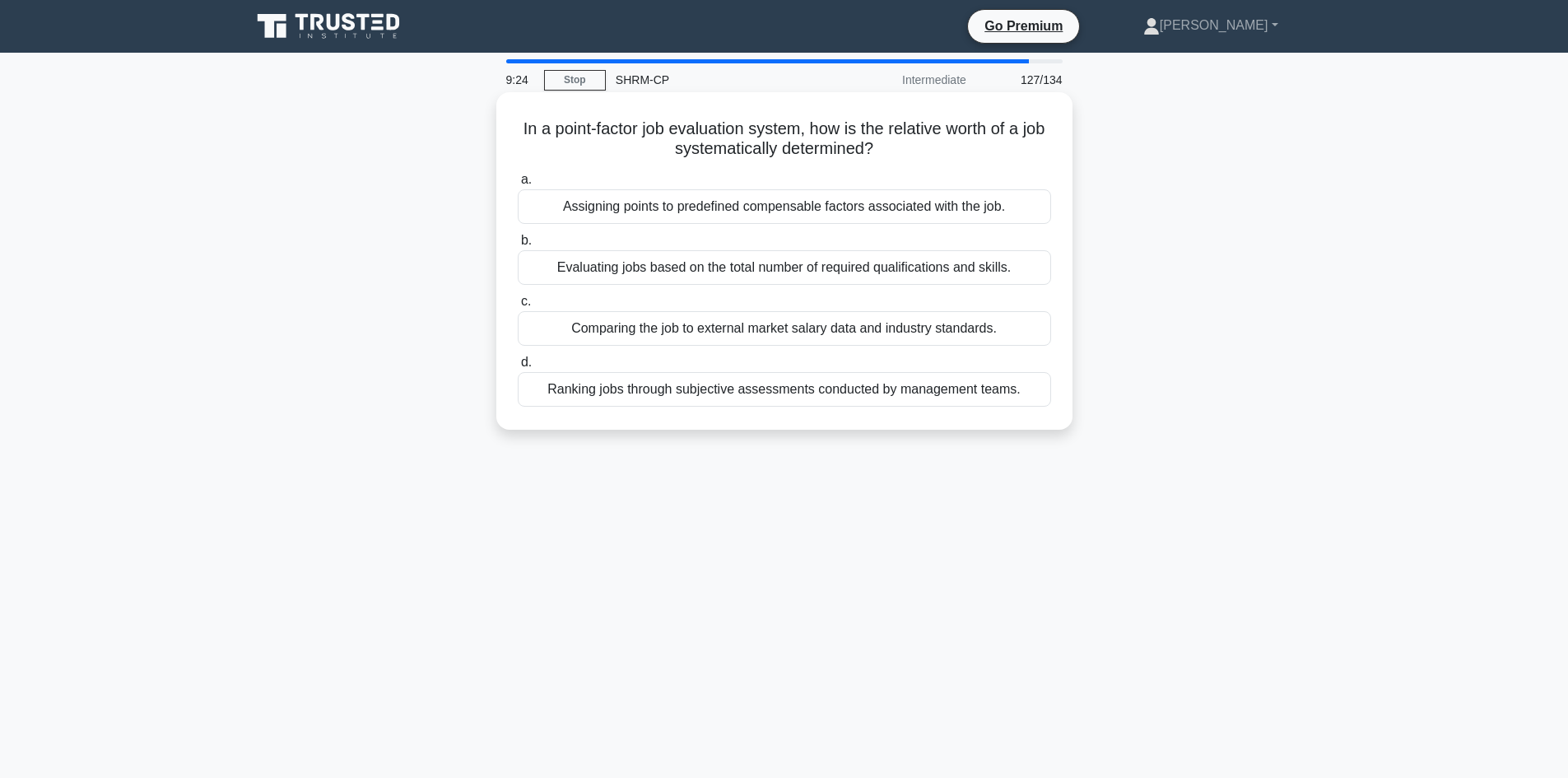
click at [801, 271] on div "Evaluating jobs based on the total number of required qualifications and skills." at bounding box center [784, 267] width 534 height 35
click at [518, 246] on input "b. Evaluating jobs based on the total number of required qualifications and ski…" at bounding box center [518, 240] width 0 height 11
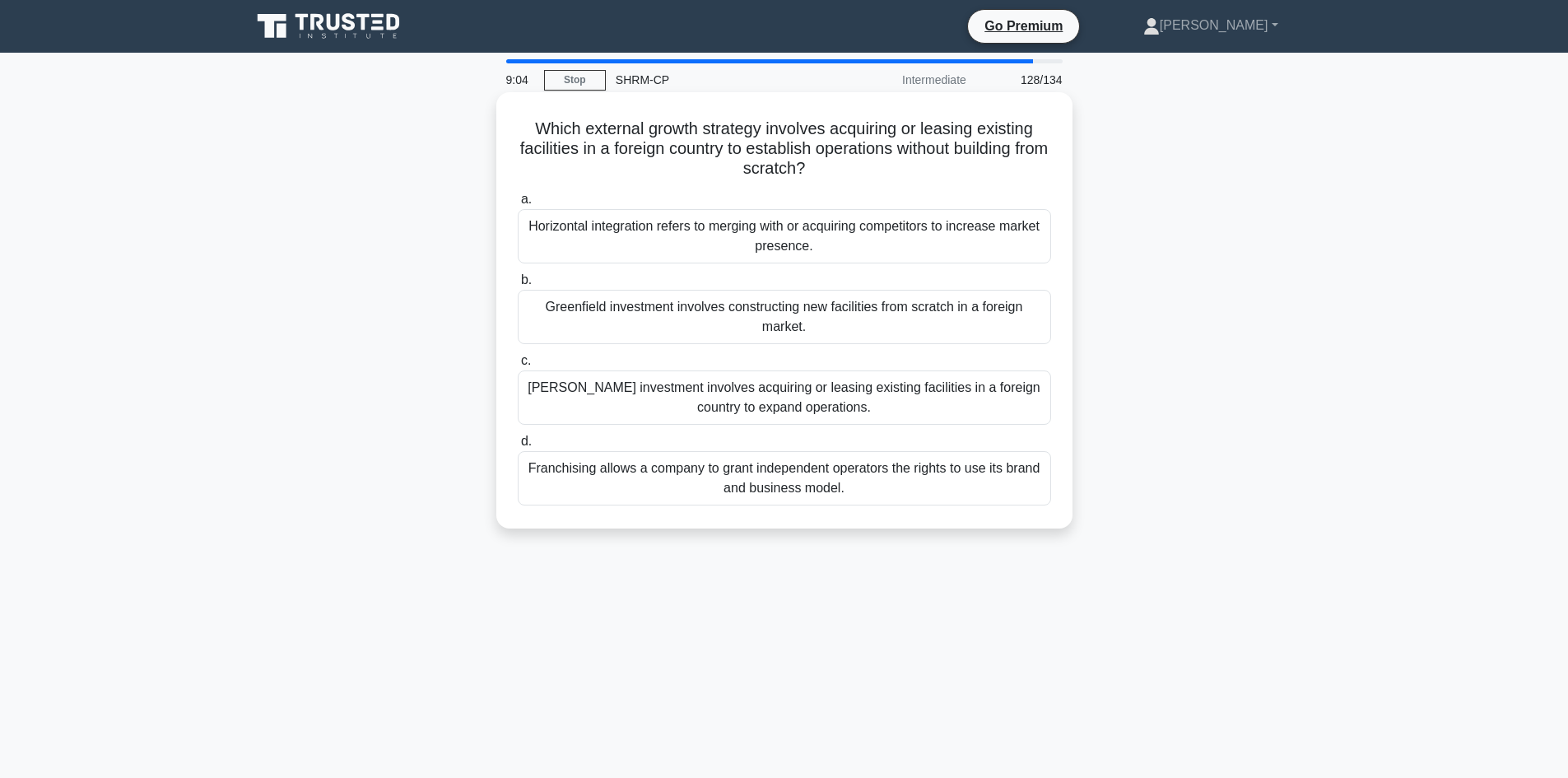
click at [798, 356] on label "[PERSON_NAME] investment involves acquiring or leasing existing facilities in a…" at bounding box center [784, 388] width 534 height 74
click at [518, 356] on input "[PERSON_NAME] investment involves acquiring or leasing existing facilities in a…" at bounding box center [518, 361] width 0 height 11
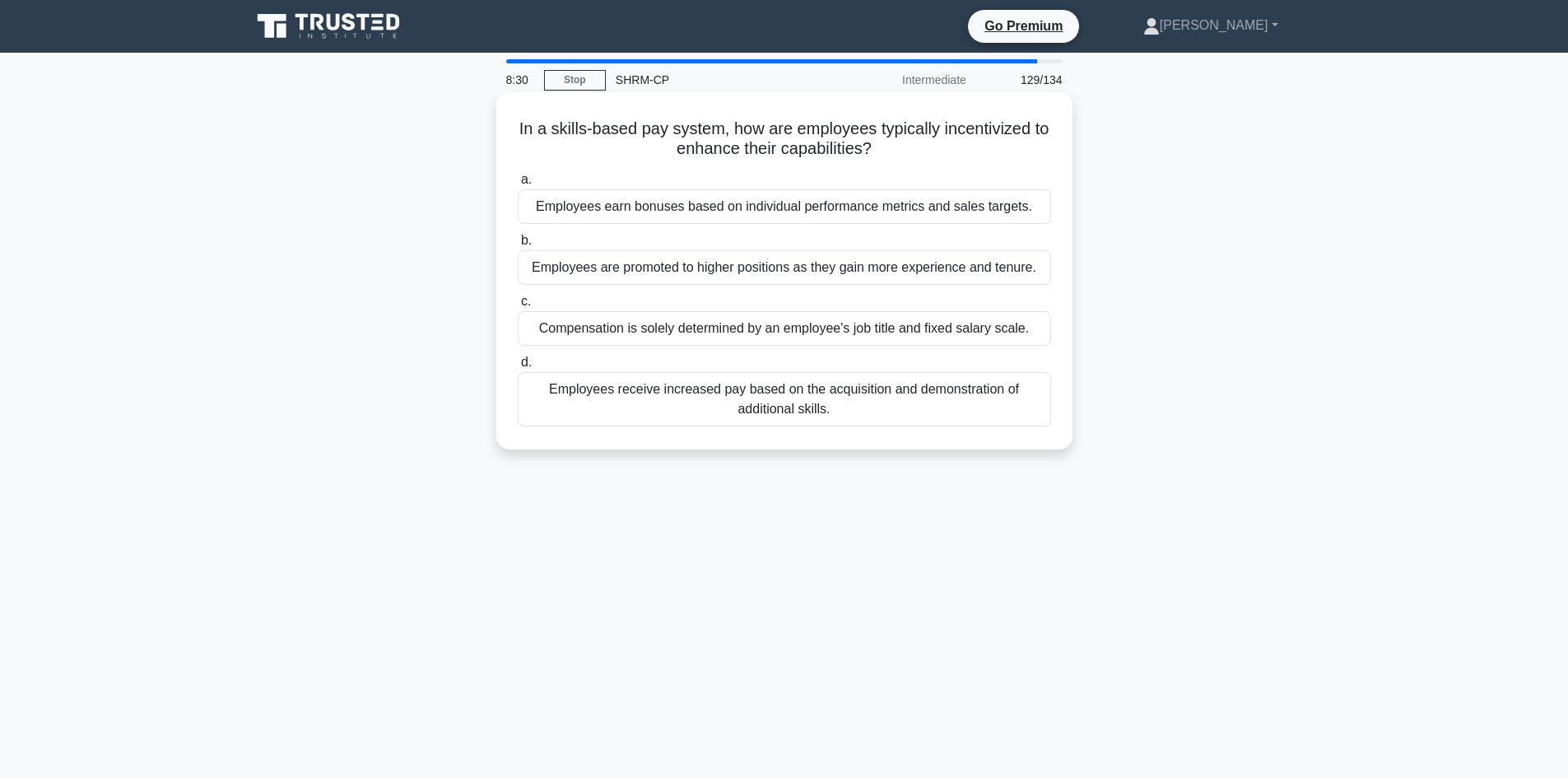
click at [886, 261] on div "Employees are promoted to higher positions as they gain more experience and ten…" at bounding box center [784, 267] width 534 height 35
click at [518, 246] on input "b. Employees are promoted to higher positions as they gain more experience and …" at bounding box center [518, 240] width 0 height 11
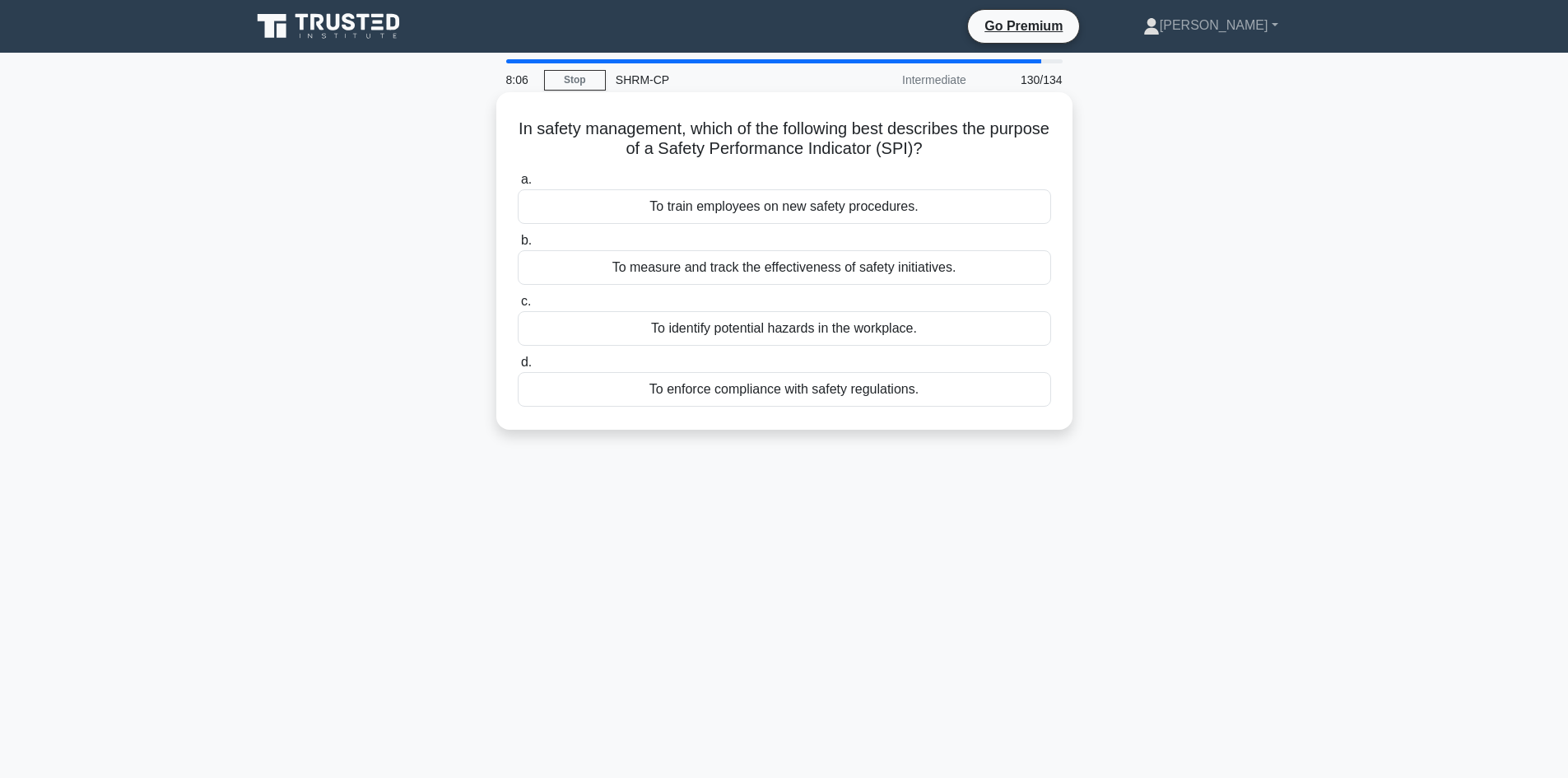
click at [863, 329] on div "To identify potential hazards in the workplace." at bounding box center [784, 329] width 534 height 35
click at [518, 307] on input "c. To identify potential hazards in the workplace." at bounding box center [518, 301] width 0 height 11
click at [903, 266] on div "To identify underlying causes and prevent future occurrences." at bounding box center [784, 267] width 534 height 35
click at [518, 246] on input "b. To identify underlying causes and prevent future occurrences." at bounding box center [518, 240] width 0 height 11
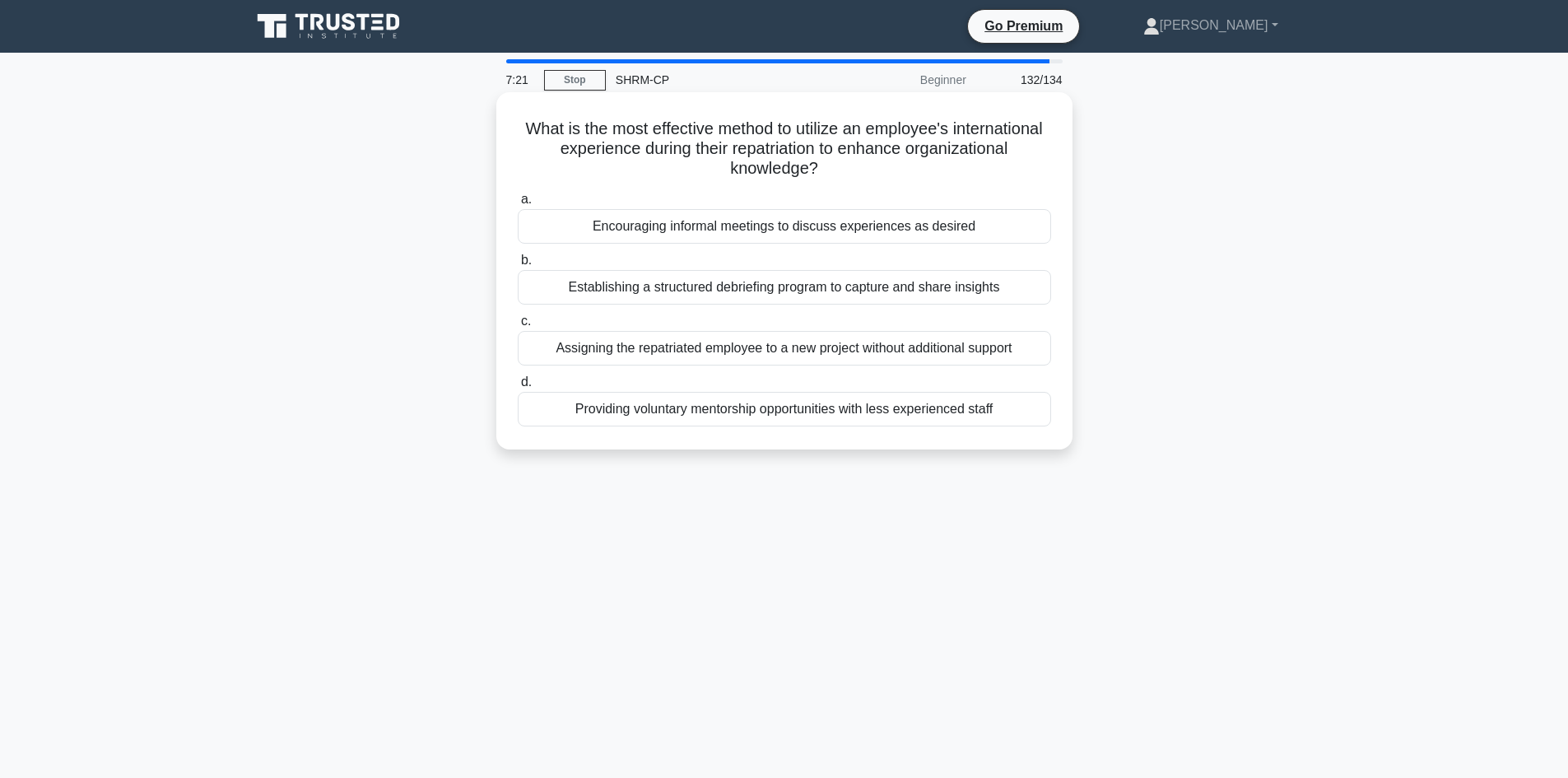
click at [800, 410] on div "Providing voluntary mentorship opportunities with less experienced staff" at bounding box center [784, 410] width 534 height 35
click at [518, 388] on input "d. Providing voluntary mentorship opportunities with less experienced staff" at bounding box center [518, 382] width 0 height 11
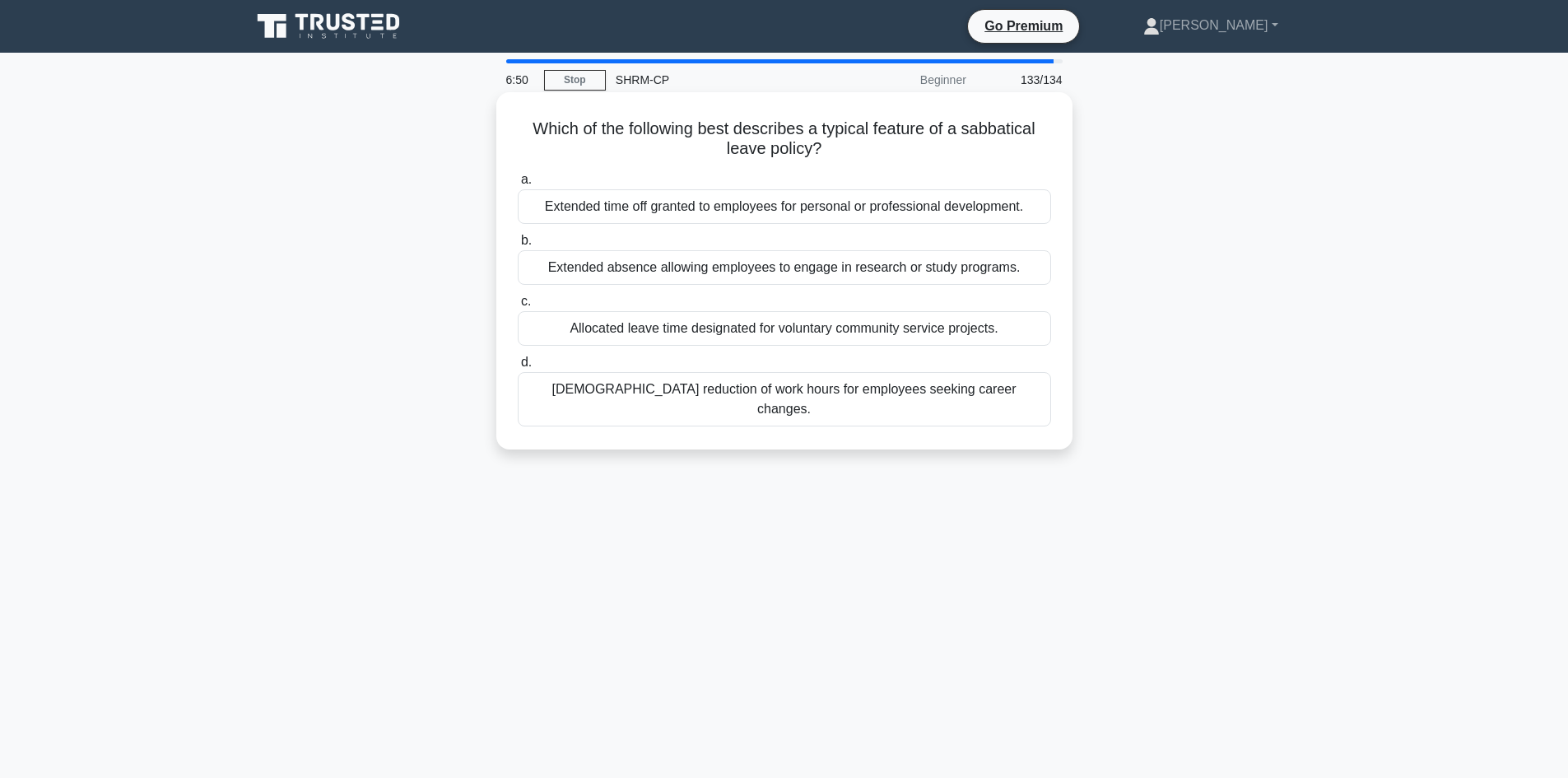
click at [782, 204] on div "Extended time off granted to employees for personal or professional development." at bounding box center [784, 207] width 534 height 35
click at [518, 186] on input "a. Extended time off granted to employees for personal or professional developm…" at bounding box center [518, 180] width 0 height 11
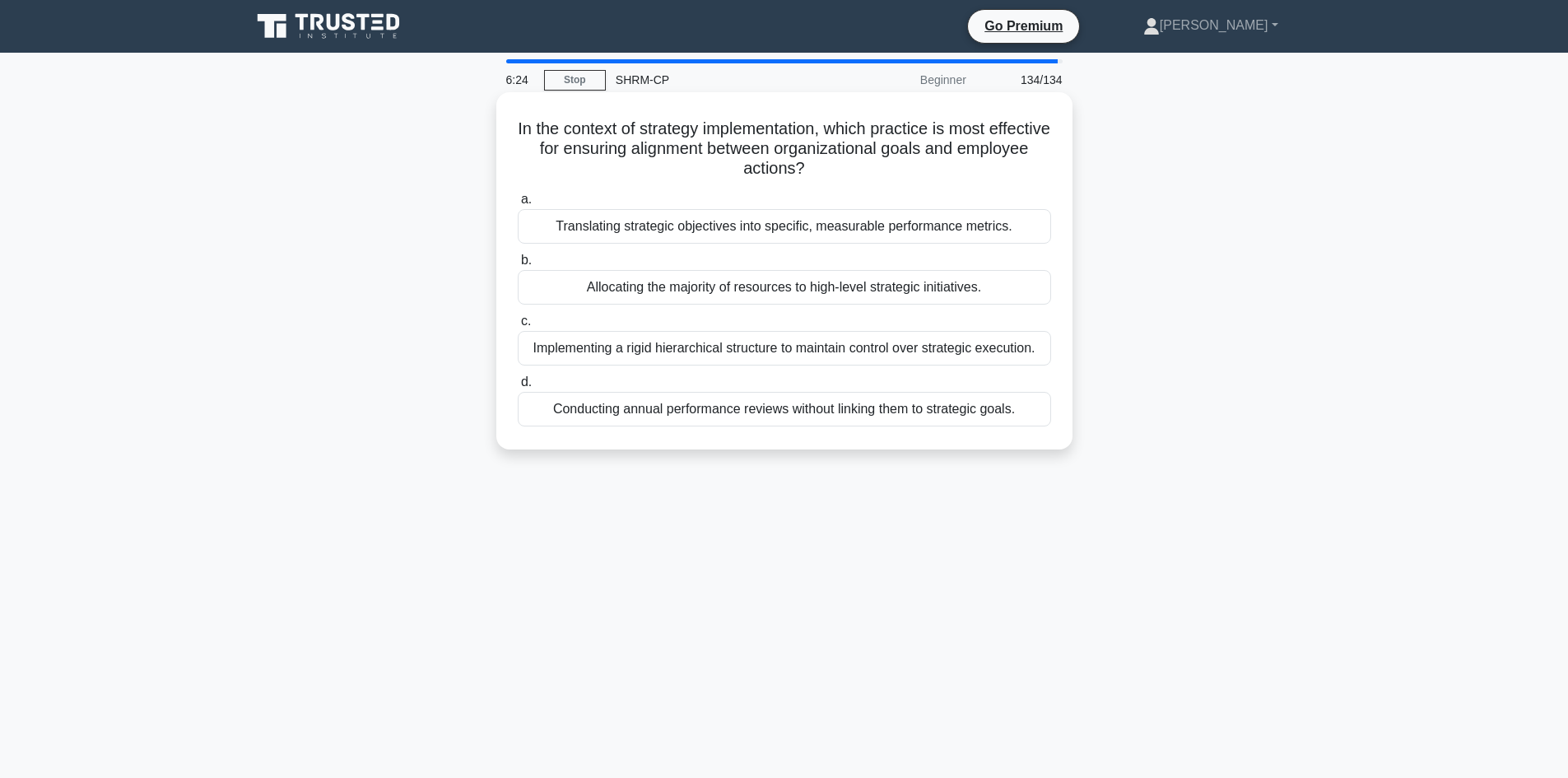
click at [771, 231] on div "Translating strategic objectives into specific, measurable performance metrics." at bounding box center [784, 226] width 534 height 35
click at [518, 205] on input "a. Translating strategic objectives into specific, measurable performance metri…" at bounding box center [518, 199] width 0 height 11
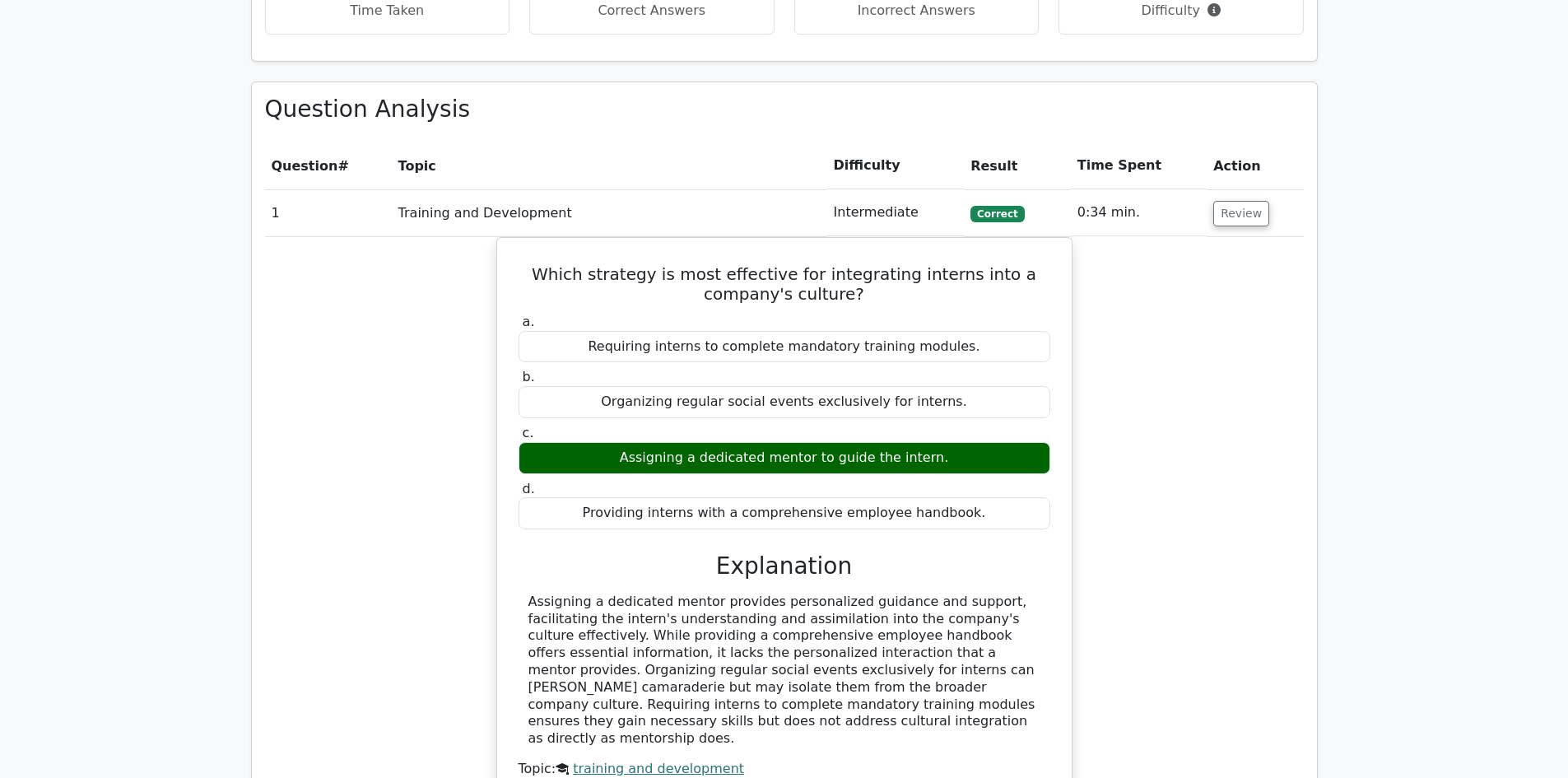
scroll to position [2300, 0]
